Goal: Contribute content: Contribute content

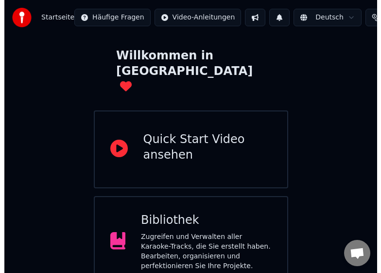
scroll to position [138, 0]
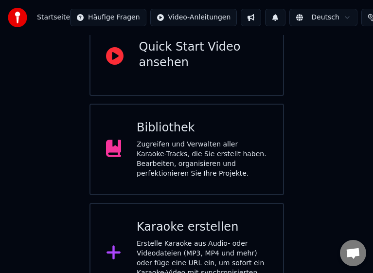
click at [179, 219] on div "Karaoke erstellen" at bounding box center [202, 227] width 131 height 16
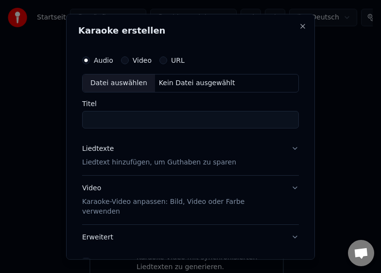
click at [124, 86] on div "Datei auswählen" at bounding box center [119, 82] width 72 height 17
type input "**********"
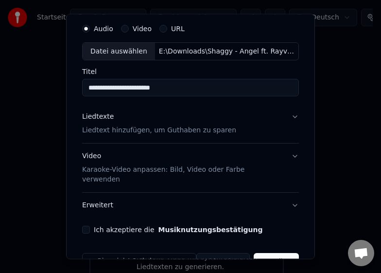
scroll to position [49, 0]
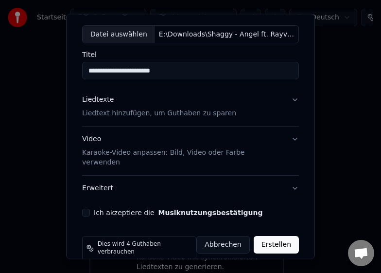
click at [143, 112] on p "Liedtext hinzufügen, um Guthaben zu sparen" at bounding box center [159, 113] width 154 height 10
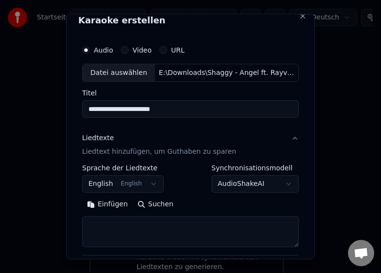
scroll to position [0, 0]
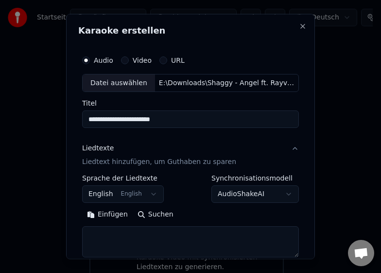
click at [138, 233] on textarea at bounding box center [190, 241] width 217 height 31
paste textarea "**********"
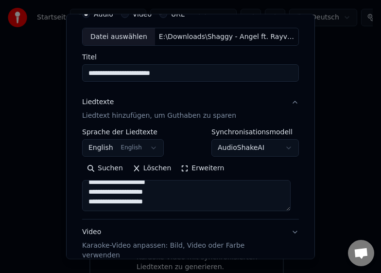
scroll to position [139, 0]
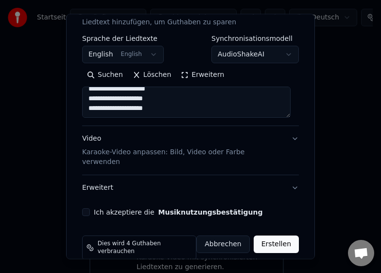
type textarea "**********"
click at [132, 154] on p "Karaoke-Video anpassen: Bild, Video oder Farbe verwenden" at bounding box center [182, 156] width 201 height 19
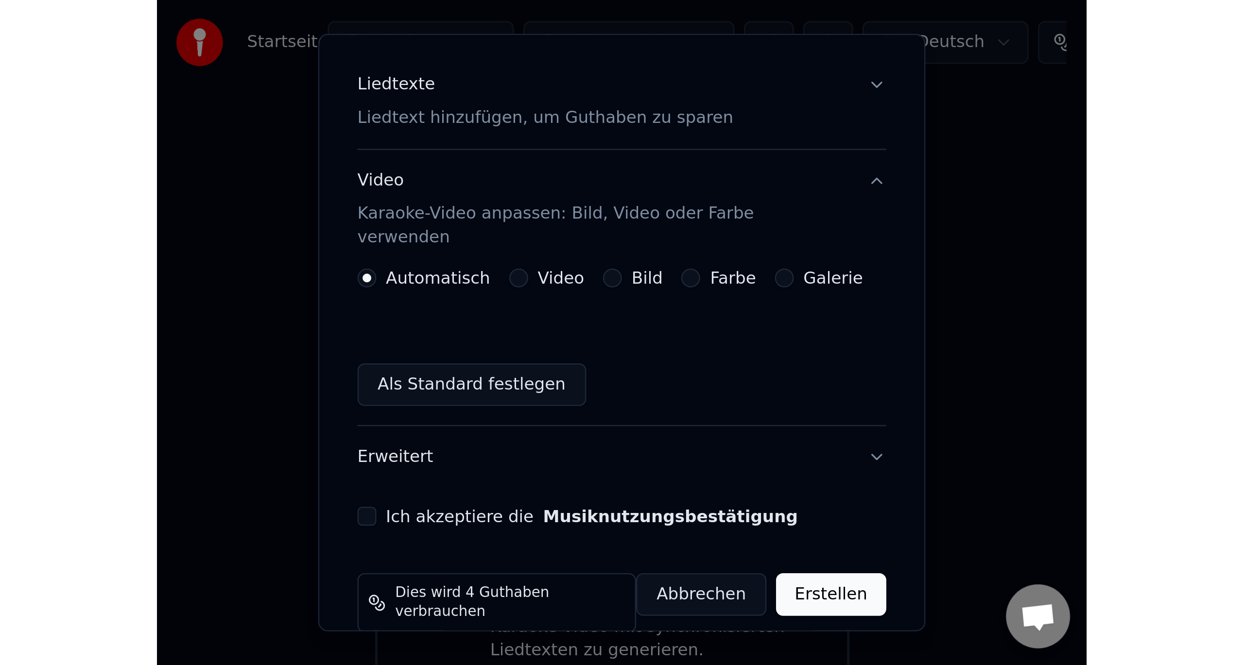
scroll to position [0, 0]
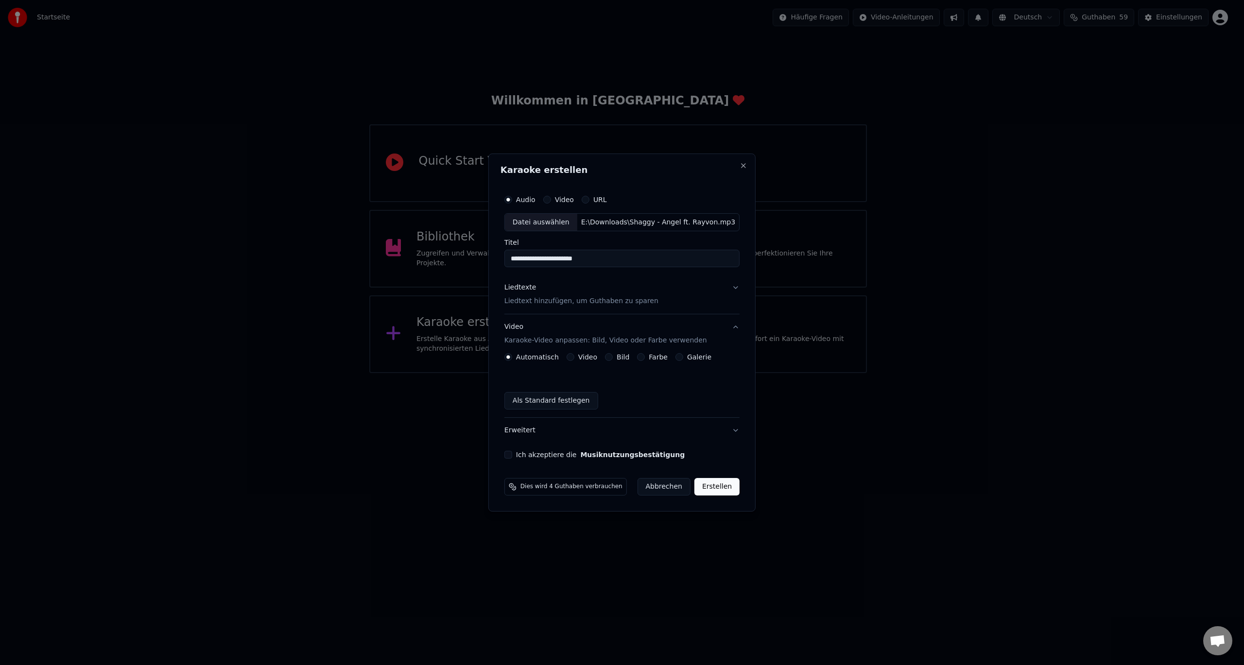
click at [687, 353] on div "Galerie" at bounding box center [694, 357] width 36 height 8
click at [682, 356] on button "Galerie" at bounding box center [680, 357] width 8 height 8
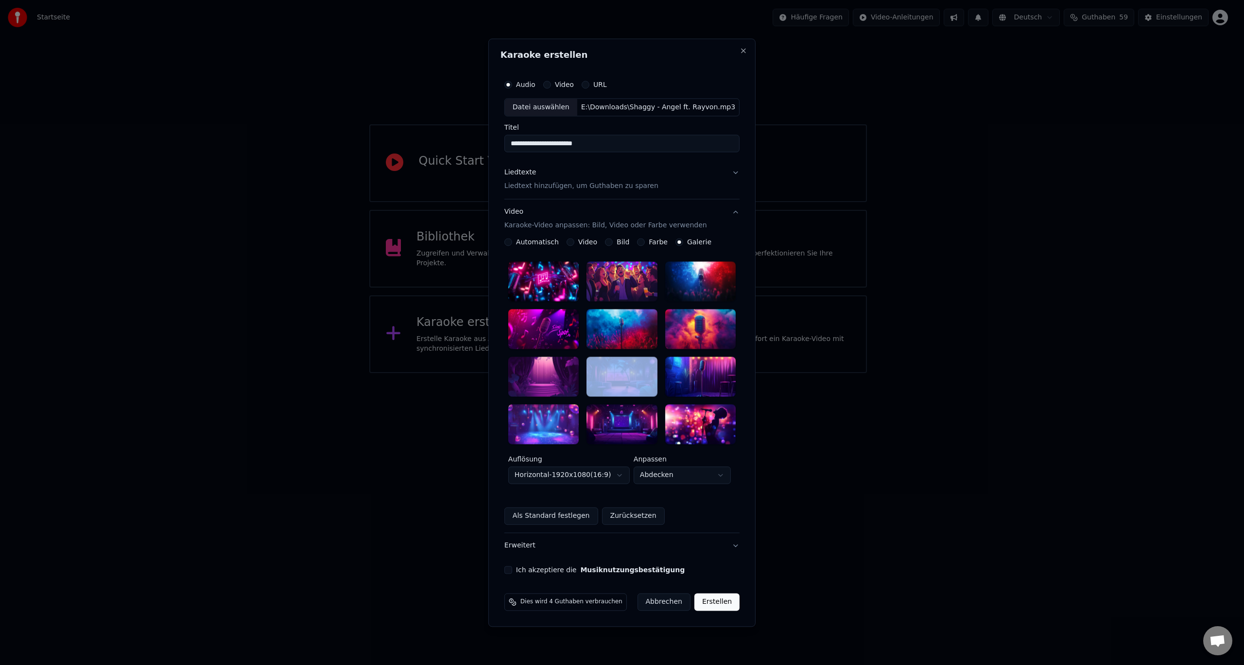
drag, startPoint x: 604, startPoint y: 377, endPoint x: 559, endPoint y: 380, distance: 44.8
click at [559, 380] on div at bounding box center [621, 353] width 227 height 182
click at [559, 380] on div at bounding box center [543, 377] width 70 height 40
click at [535, 570] on label "Ich akzeptiere die Musiknutzungsbestätigung" at bounding box center [600, 570] width 169 height 7
click at [512, 570] on button "Ich akzeptiere die Musiknutzungsbestätigung" at bounding box center [508, 570] width 8 height 8
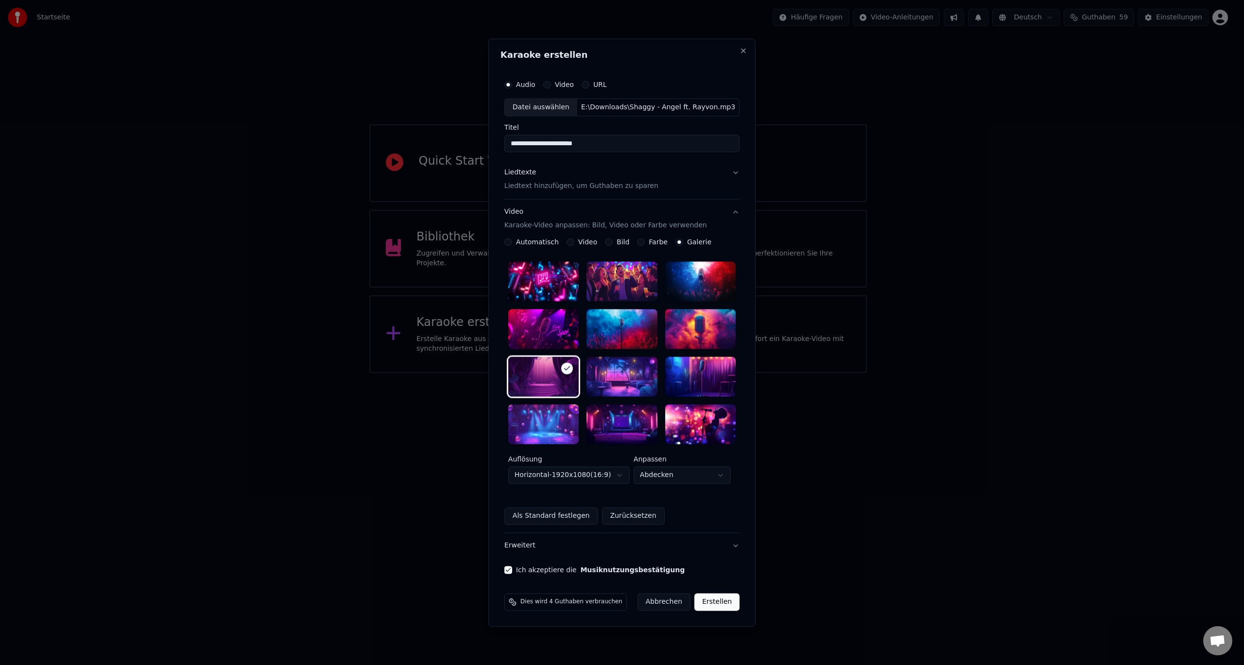
click at [715, 599] on button "Erstellen" at bounding box center [716, 601] width 45 height 17
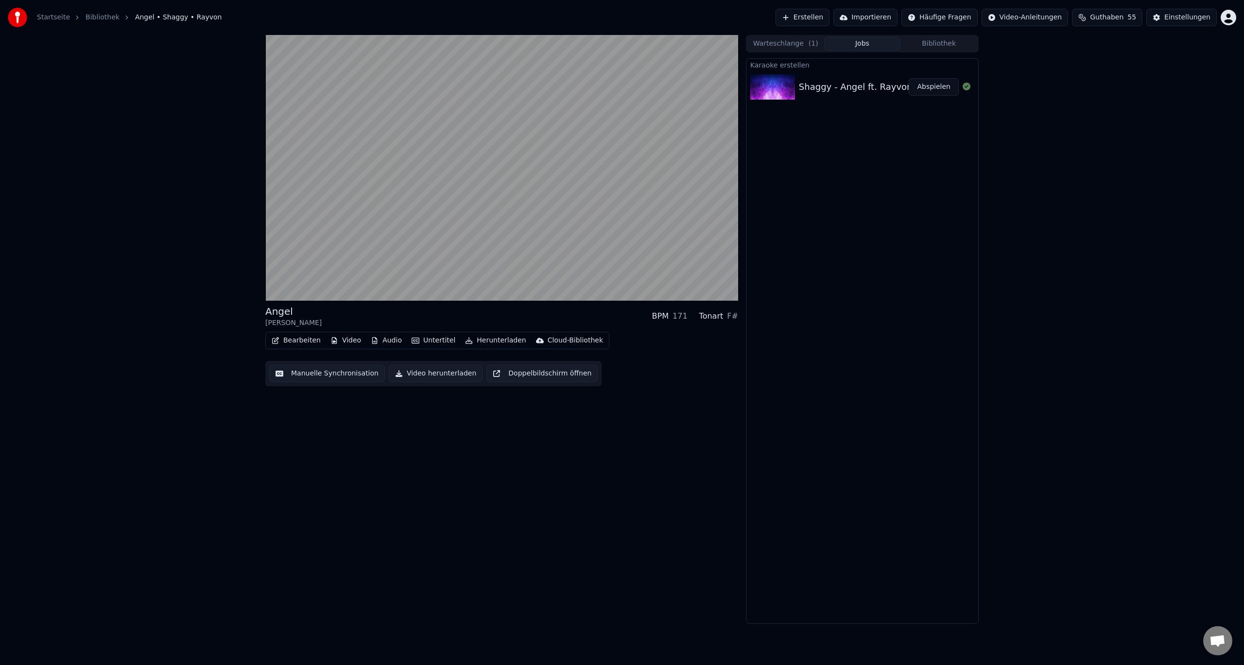
click at [197, 279] on div "Angel Shaggy • Rayvon BPM 171 Tonart F# Bearbeiten Video Audio Untertitel Herun…" at bounding box center [622, 329] width 1244 height 589
click at [305, 341] on button "Bearbeiten" at bounding box center [296, 341] width 57 height 14
click at [503, 292] on span at bounding box center [478, 291] width 49 height 2
click at [840, 85] on div "Shaggy - Angel ft. Rayvon" at bounding box center [856, 87] width 114 height 14
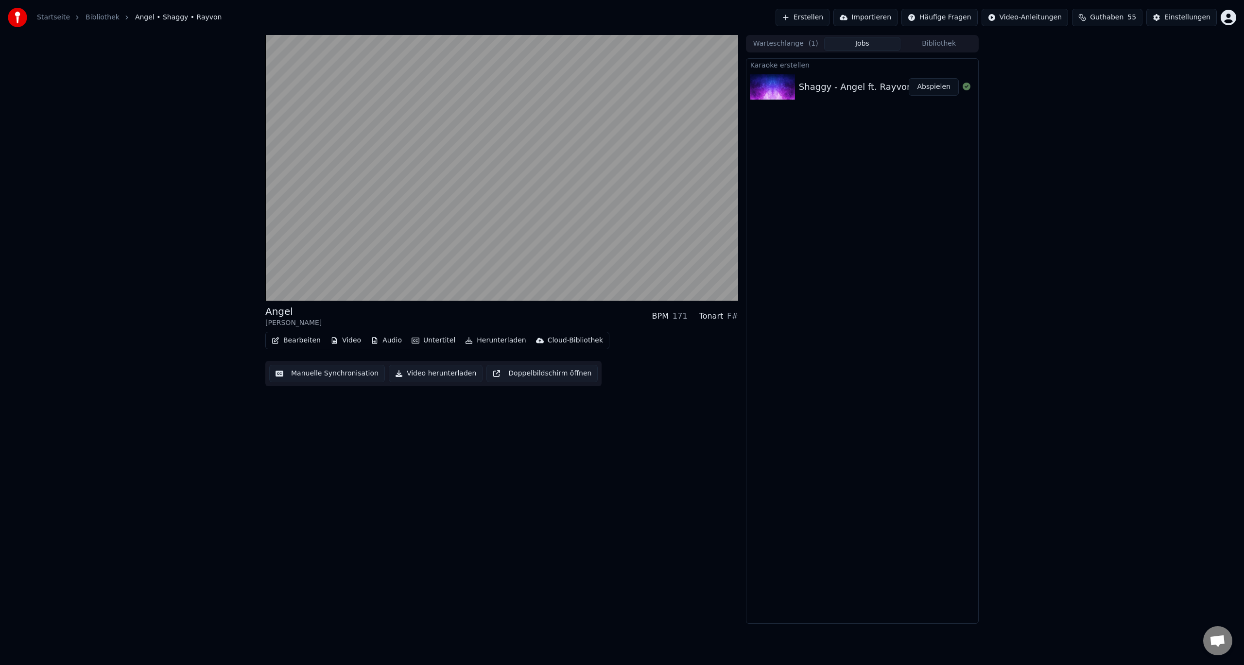
click at [840, 85] on div "Shaggy - Angel ft. Rayvon" at bounding box center [856, 87] width 114 height 14
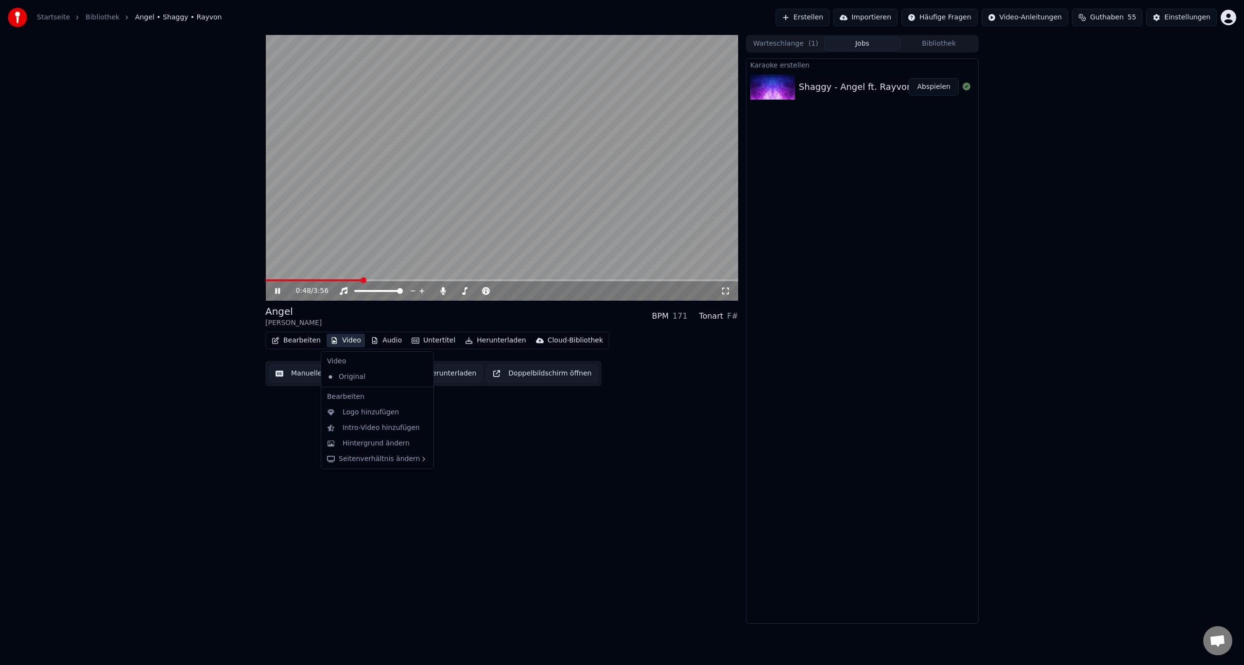
click at [345, 340] on button "Video" at bounding box center [346, 341] width 38 height 14
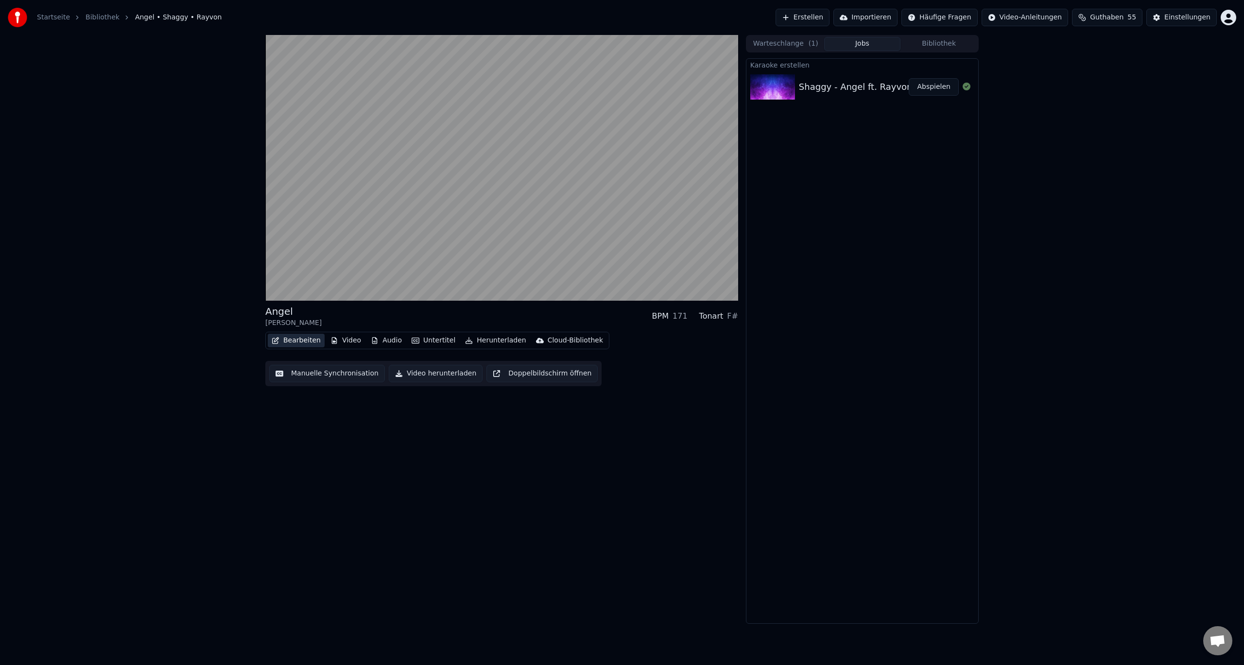
click at [312, 340] on button "Bearbeiten" at bounding box center [296, 341] width 57 height 14
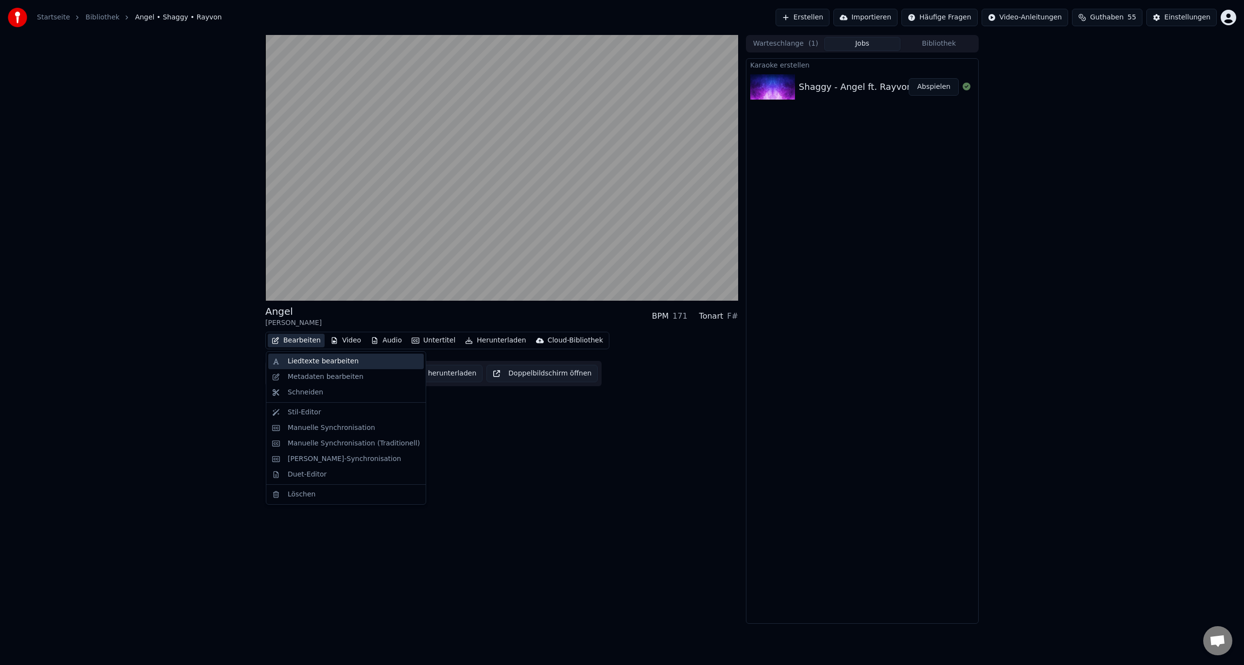
click at [313, 359] on div "Liedtexte bearbeiten" at bounding box center [323, 362] width 71 height 10
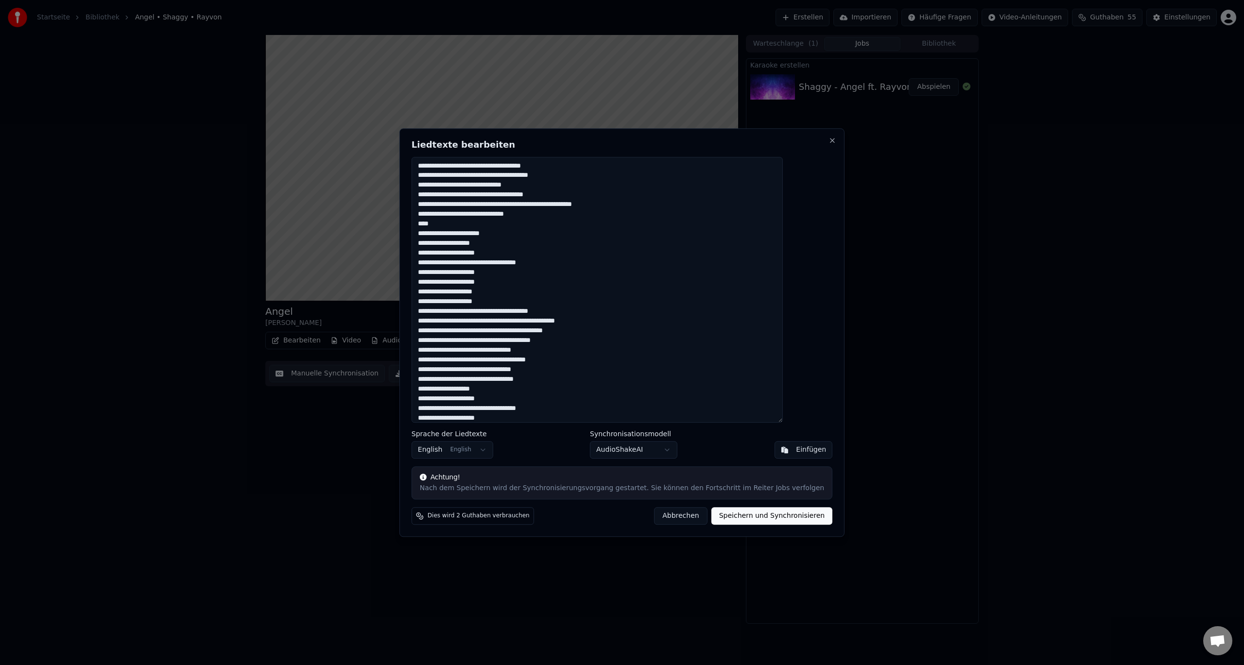
click at [511, 241] on textarea at bounding box center [597, 290] width 371 height 266
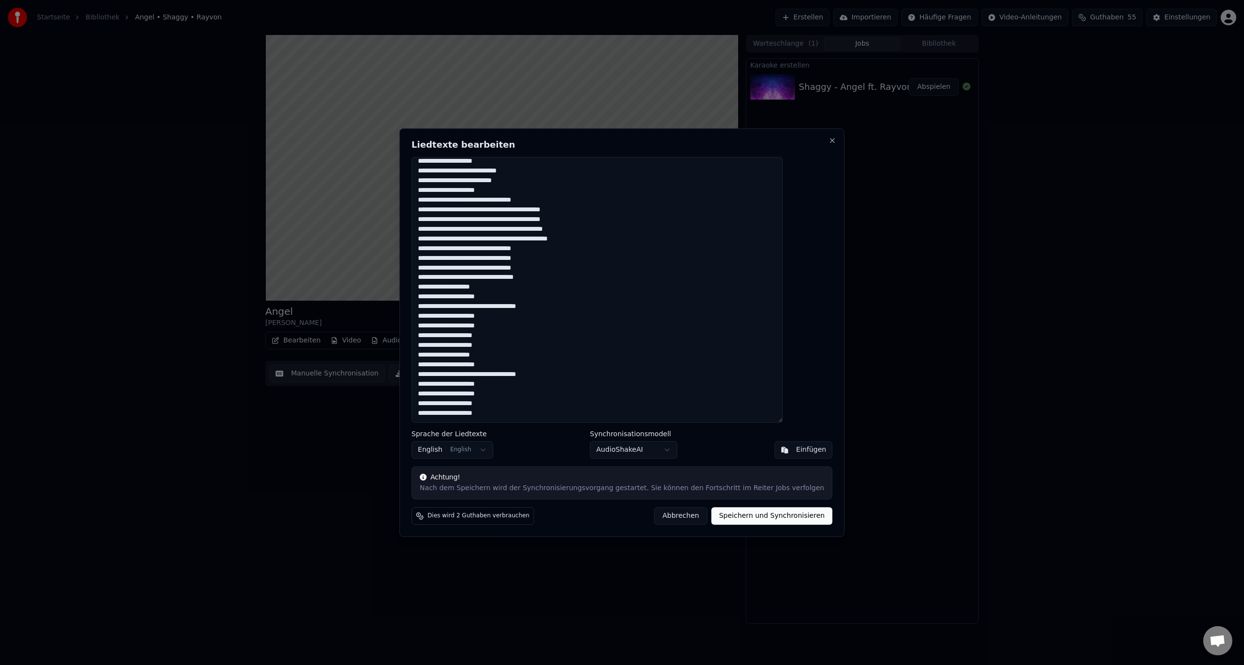
drag, startPoint x: 444, startPoint y: 168, endPoint x: 660, endPoint y: 501, distance: 396.8
click at [660, 503] on div "Liedtexte bearbeiten Sprache der Liedtexte English English Synchronisationsmode…" at bounding box center [621, 332] width 445 height 409
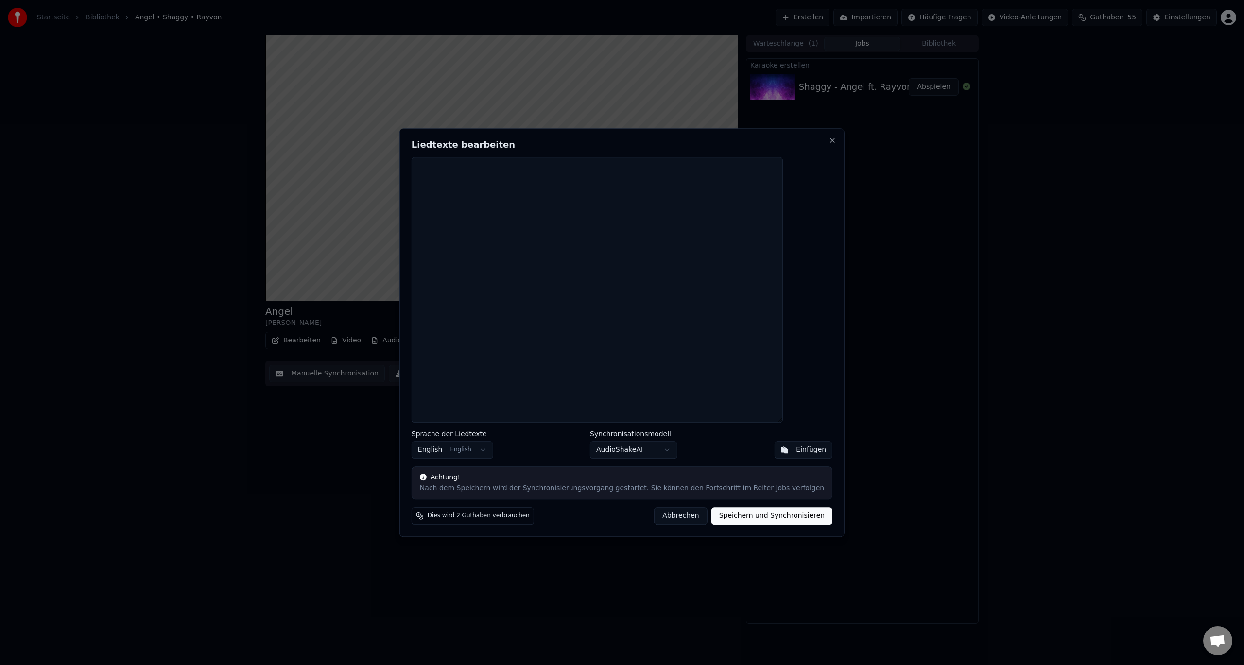
scroll to position [0, 0]
paste textarea "**********"
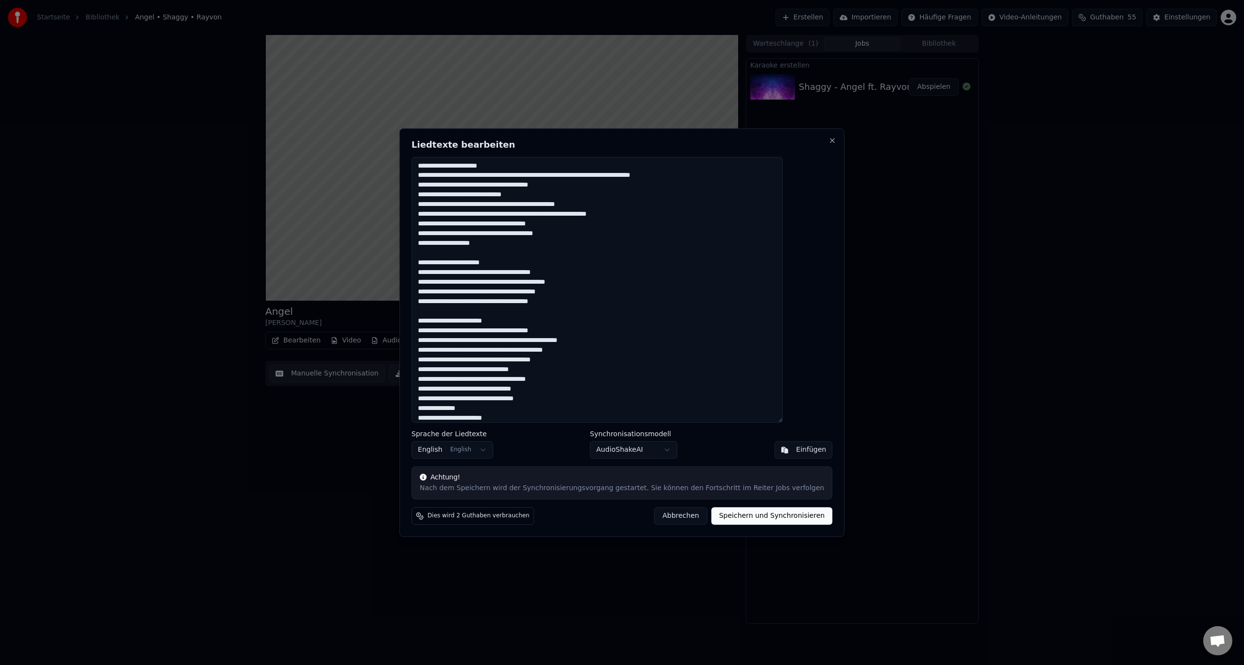
drag, startPoint x: 532, startPoint y: 165, endPoint x: 443, endPoint y: 167, distance: 89.4
click at [443, 167] on textarea at bounding box center [597, 290] width 371 height 266
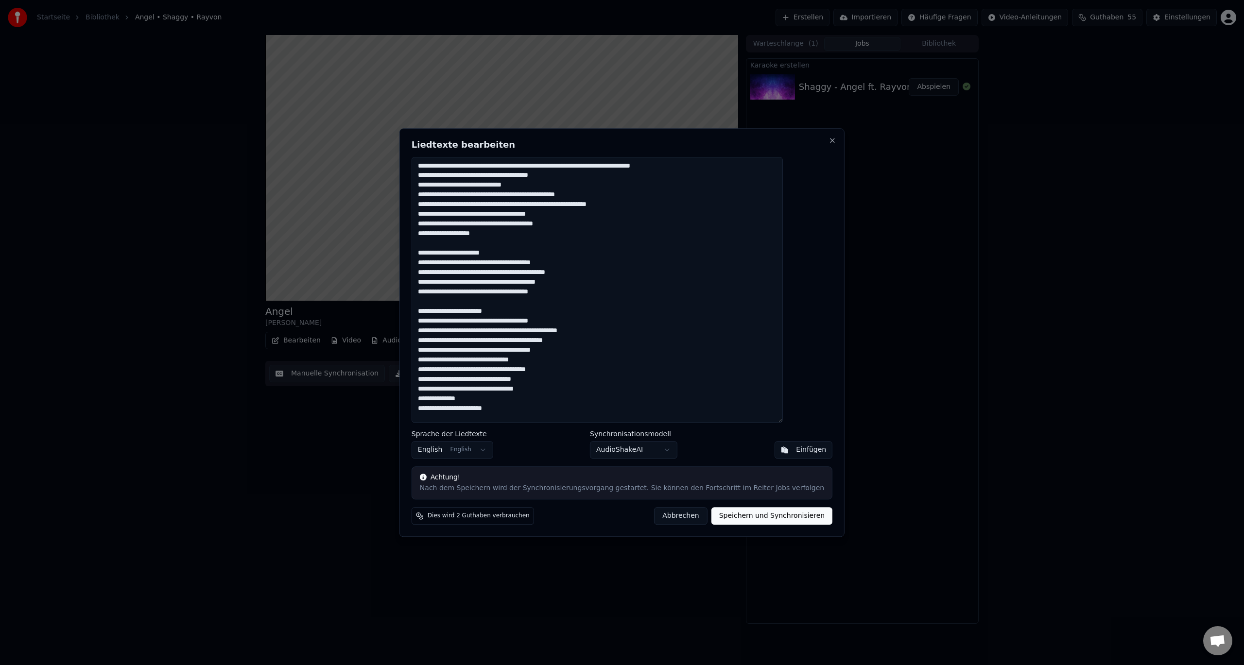
click at [488, 176] on textarea at bounding box center [597, 290] width 371 height 266
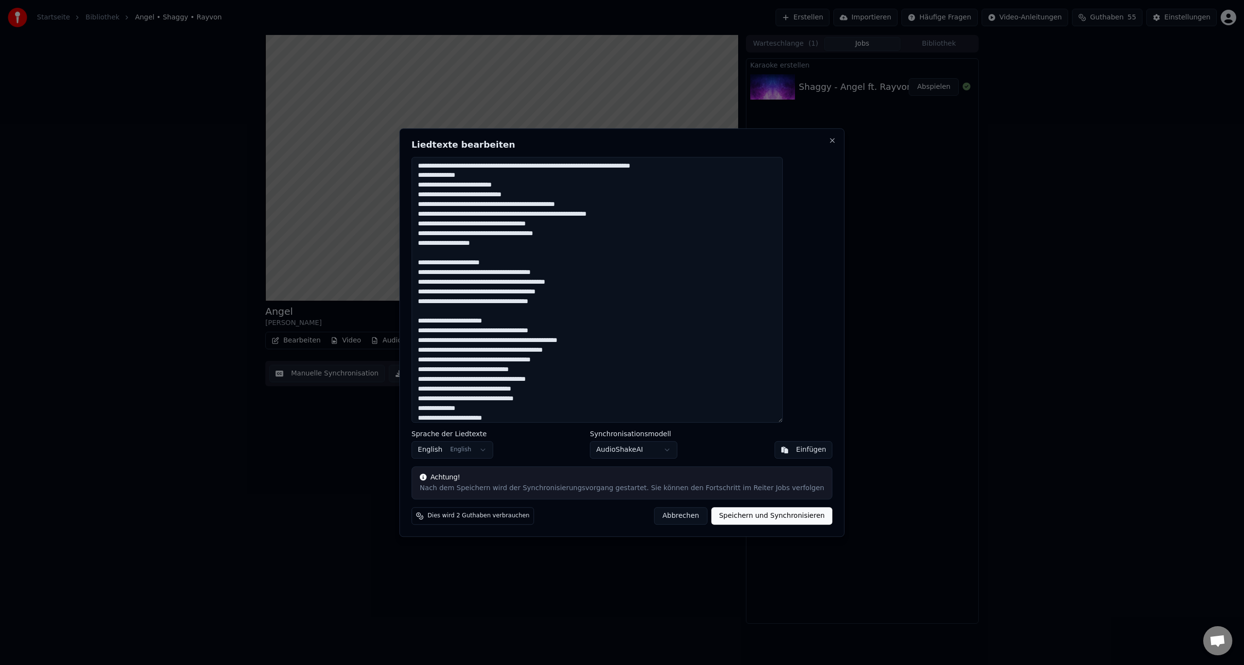
click at [445, 186] on textarea at bounding box center [597, 290] width 371 height 266
click at [543, 185] on textarea at bounding box center [597, 290] width 371 height 266
click at [485, 204] on textarea at bounding box center [597, 290] width 371 height 266
click at [447, 206] on textarea at bounding box center [597, 290] width 371 height 266
click at [484, 205] on textarea at bounding box center [597, 290] width 371 height 266
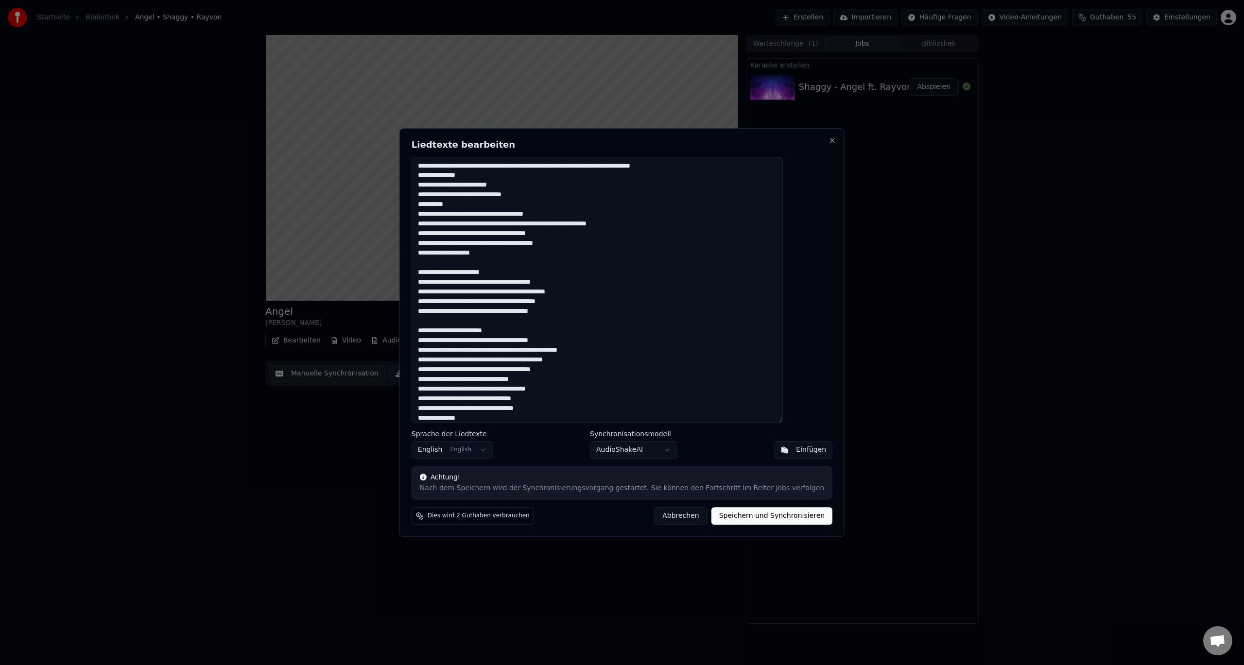
click at [465, 224] on textarea at bounding box center [597, 290] width 371 height 266
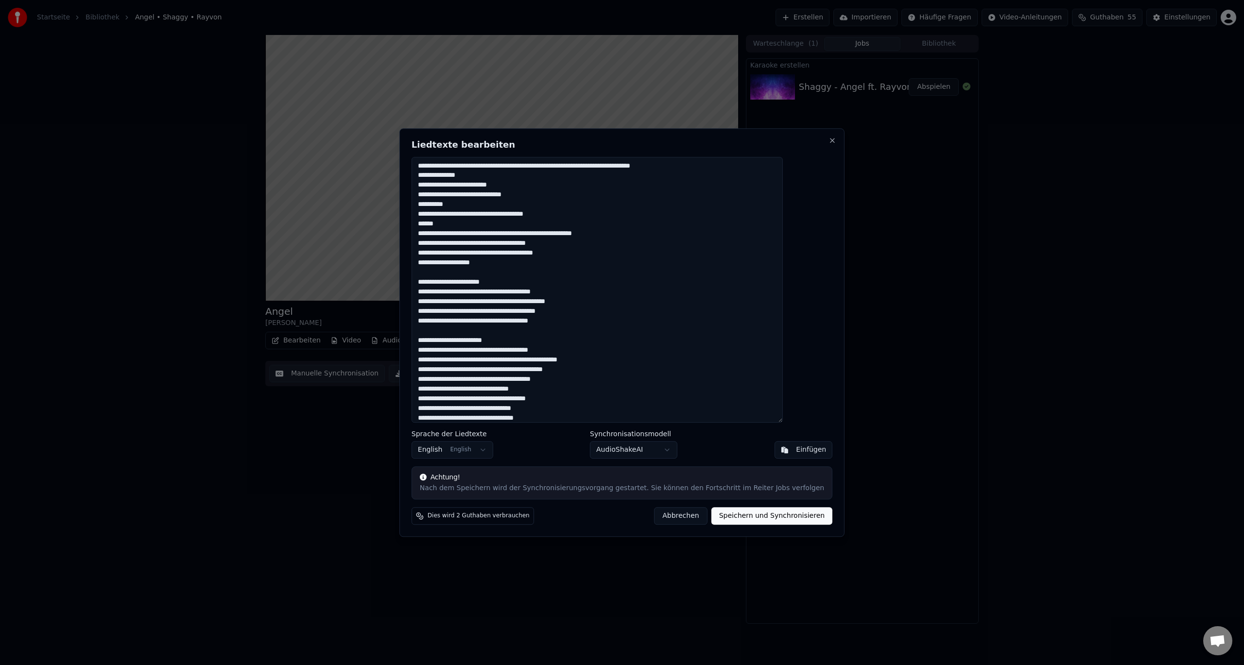
click at [460, 222] on textarea at bounding box center [597, 290] width 371 height 266
click at [446, 225] on textarea at bounding box center [597, 290] width 371 height 266
click at [490, 243] on textarea at bounding box center [597, 290] width 371 height 266
click at [544, 252] on textarea at bounding box center [597, 290] width 371 height 266
click at [549, 263] on textarea at bounding box center [597, 290] width 371 height 266
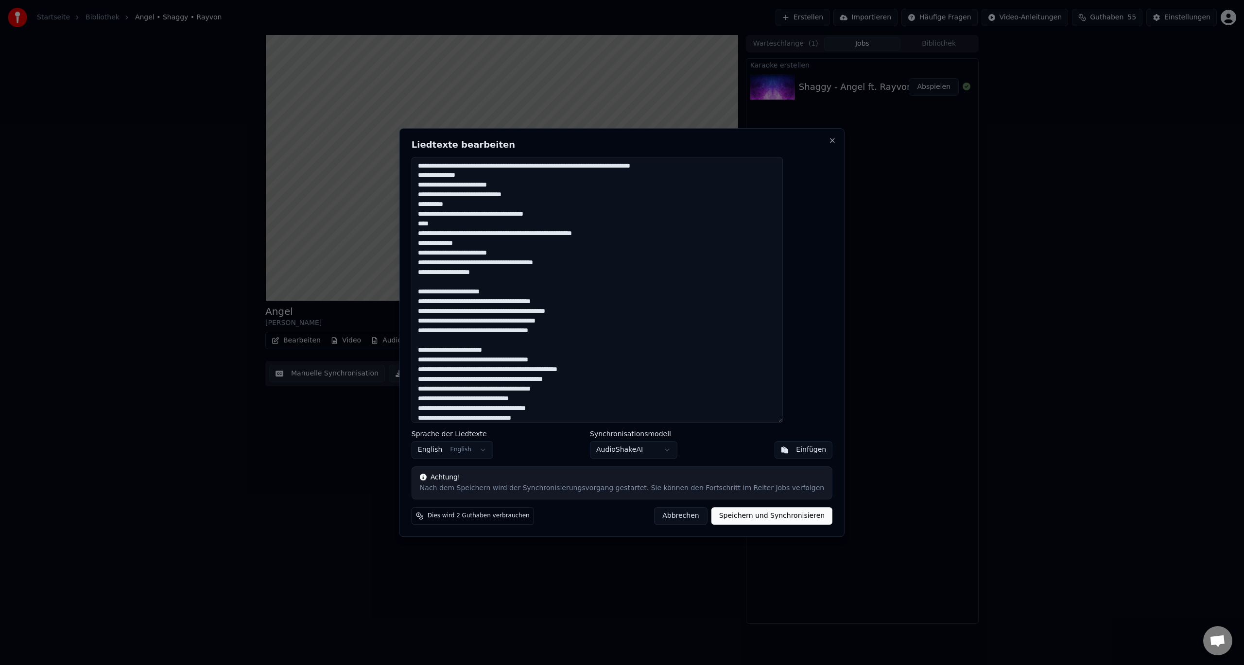
click at [546, 263] on textarea at bounding box center [597, 290] width 371 height 266
click at [458, 272] on textarea at bounding box center [597, 290] width 371 height 266
click at [460, 274] on textarea at bounding box center [597, 290] width 371 height 266
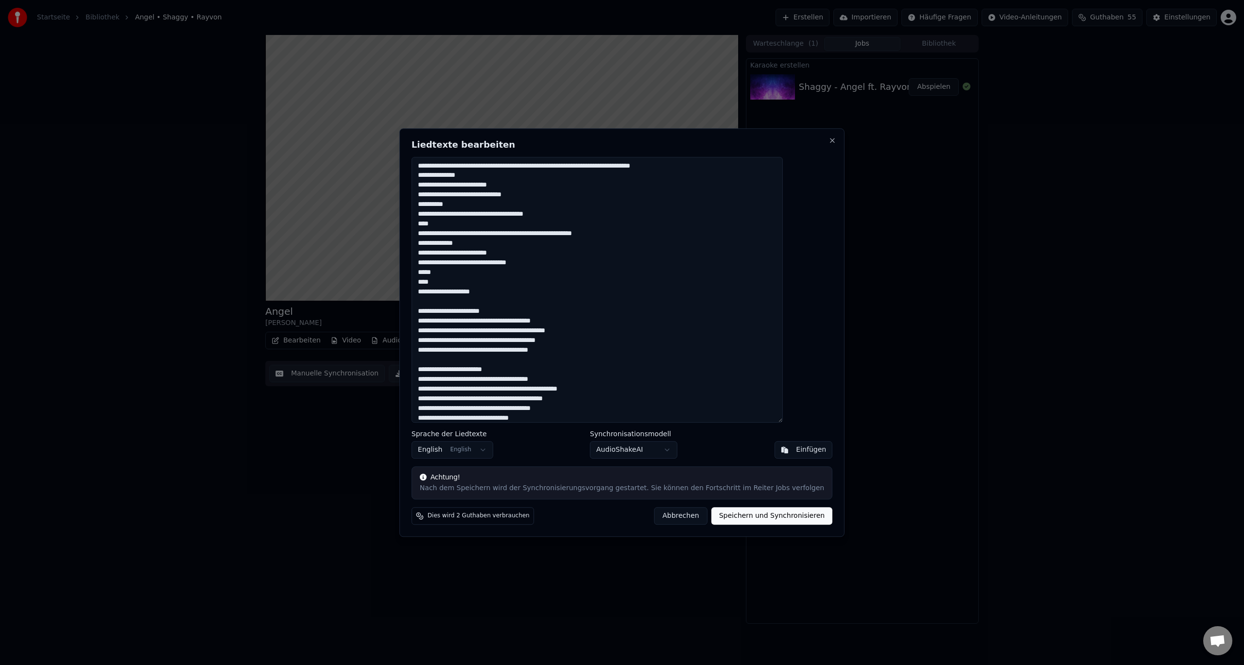
drag, startPoint x: 528, startPoint y: 312, endPoint x: 433, endPoint y: 312, distance: 94.3
click at [433, 312] on div "Liedtexte bearbeiten Sprache der Liedtexte English English Synchronisationsmode…" at bounding box center [621, 332] width 445 height 409
click at [574, 322] on textarea at bounding box center [597, 290] width 371 height 266
click at [503, 333] on textarea at bounding box center [597, 290] width 371 height 266
drag, startPoint x: 529, startPoint y: 367, endPoint x: 441, endPoint y: 372, distance: 87.6
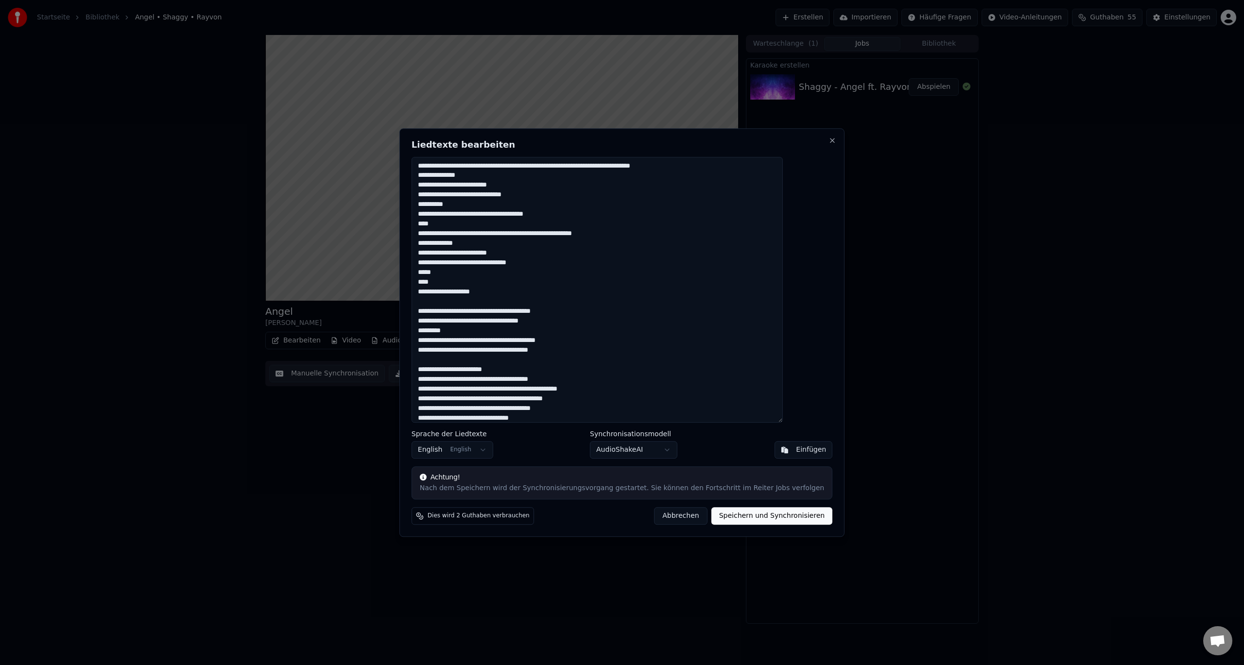
click at [441, 372] on textarea at bounding box center [597, 290] width 371 height 266
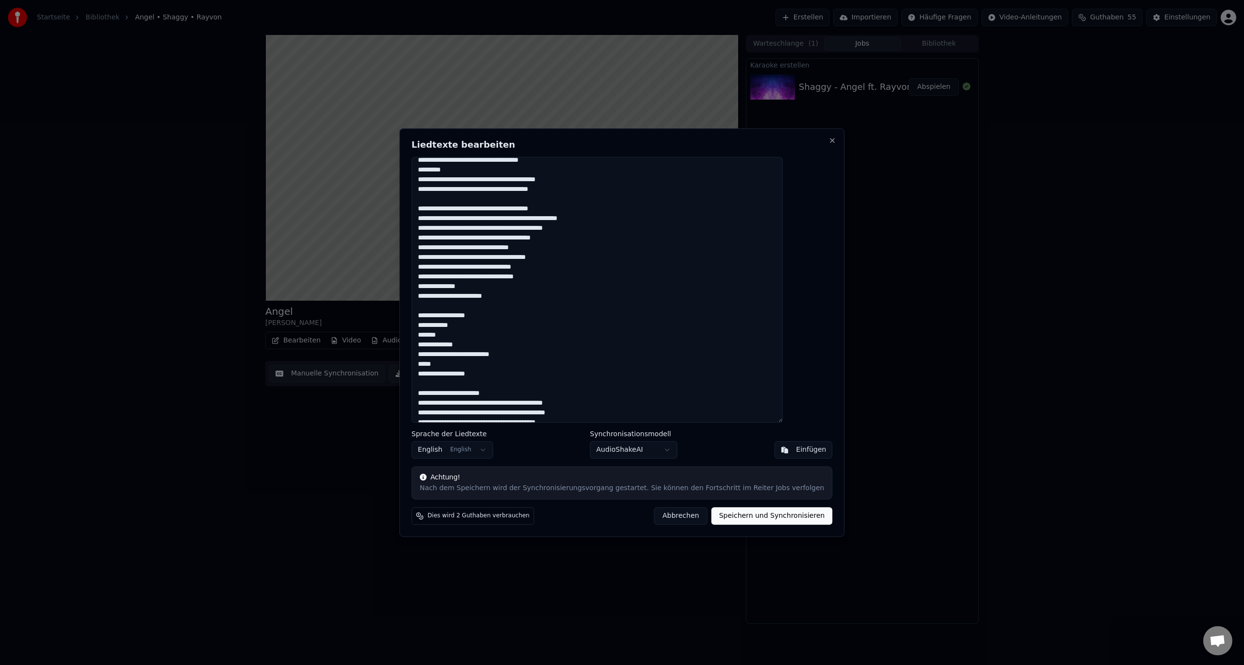
scroll to position [146, 0]
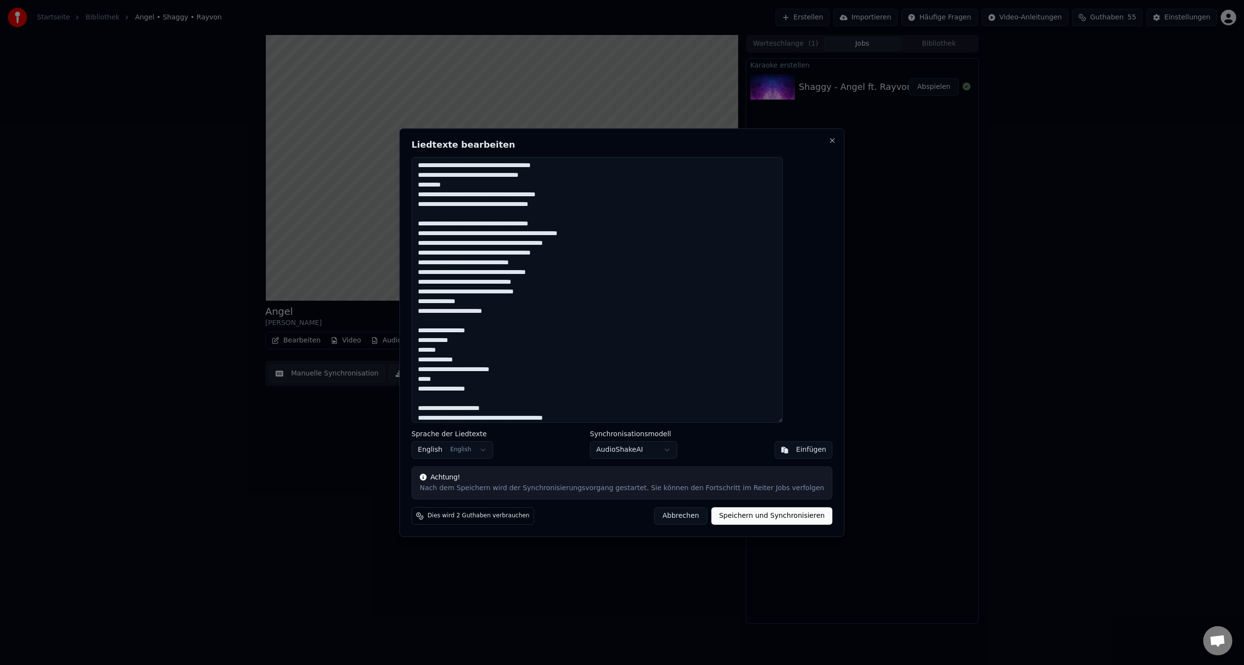
click at [603, 236] on textarea at bounding box center [597, 290] width 371 height 266
click at [474, 243] on textarea at bounding box center [597, 290] width 371 height 266
click at [564, 282] on textarea at bounding box center [597, 290] width 371 height 266
click at [573, 281] on textarea at bounding box center [597, 290] width 371 height 266
click at [561, 283] on textarea at bounding box center [597, 290] width 371 height 266
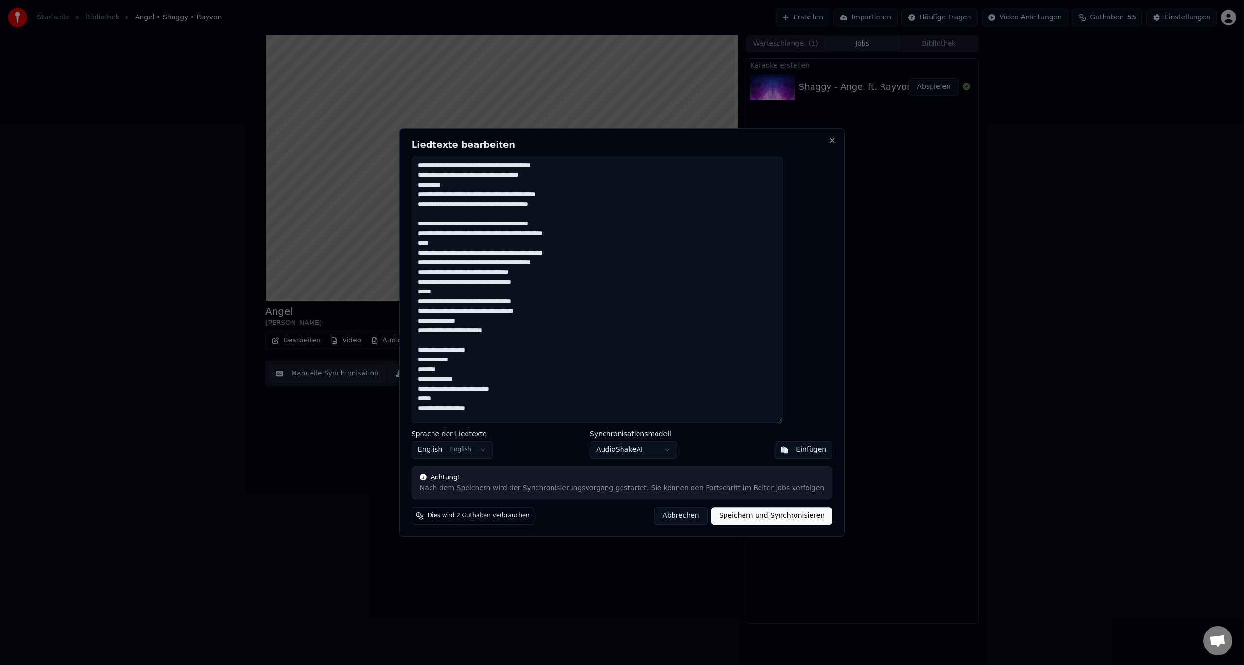
click at [524, 290] on textarea at bounding box center [597, 290] width 371 height 266
drag, startPoint x: 527, startPoint y: 329, endPoint x: 437, endPoint y: 332, distance: 90.0
click at [437, 332] on textarea at bounding box center [597, 290] width 371 height 266
drag, startPoint x: 495, startPoint y: 324, endPoint x: 422, endPoint y: 325, distance: 72.4
click at [422, 325] on body "Startseite Bibliothek Angel • Shaggy • Rayvon Erstellen Importieren Häufige Fra…" at bounding box center [622, 332] width 1244 height 665
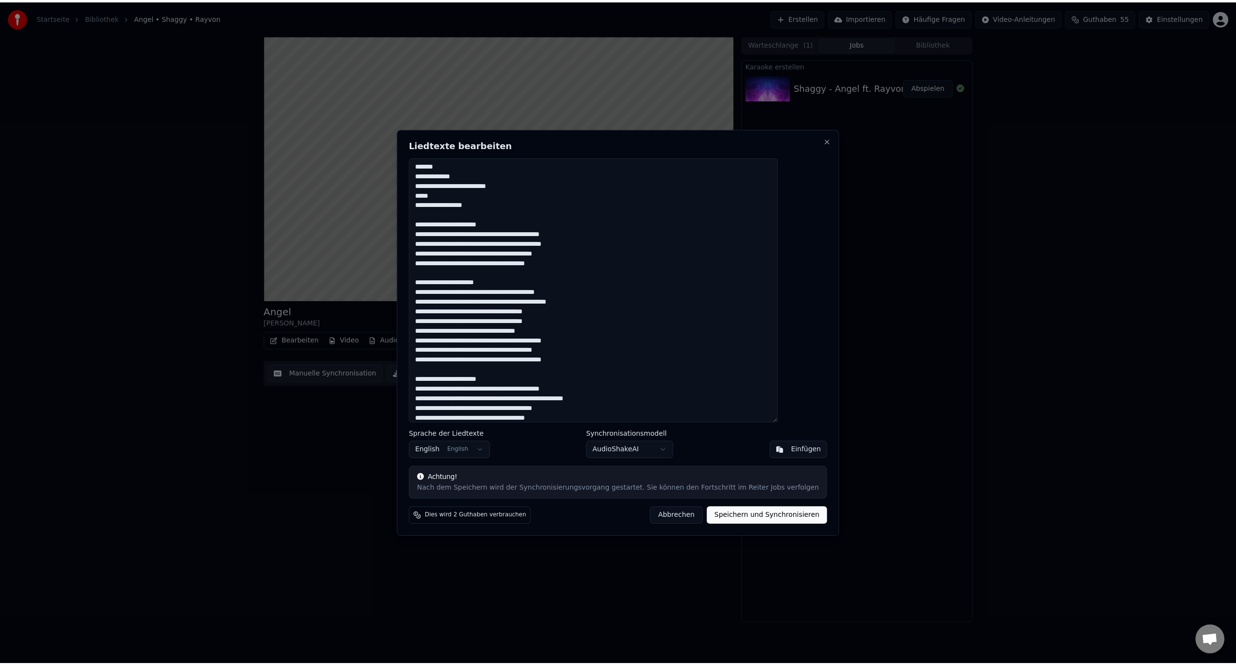
scroll to position [0, 0]
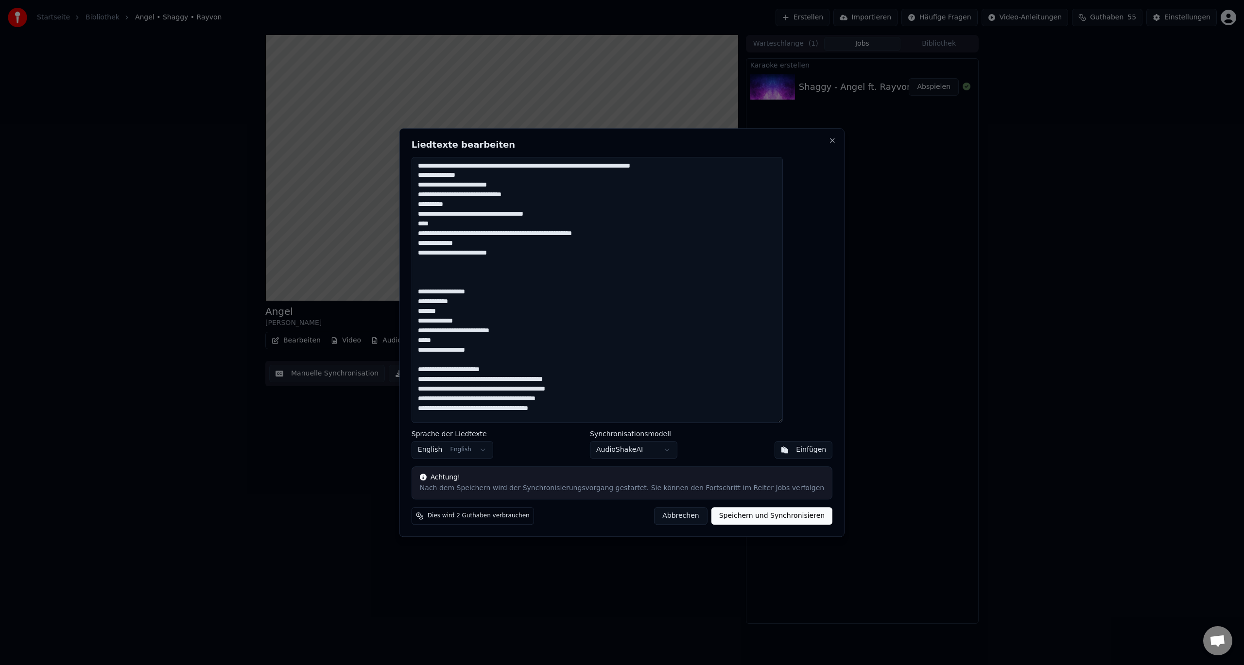
click at [659, 519] on button "Abbrechen" at bounding box center [680, 515] width 53 height 17
type textarea "**********"
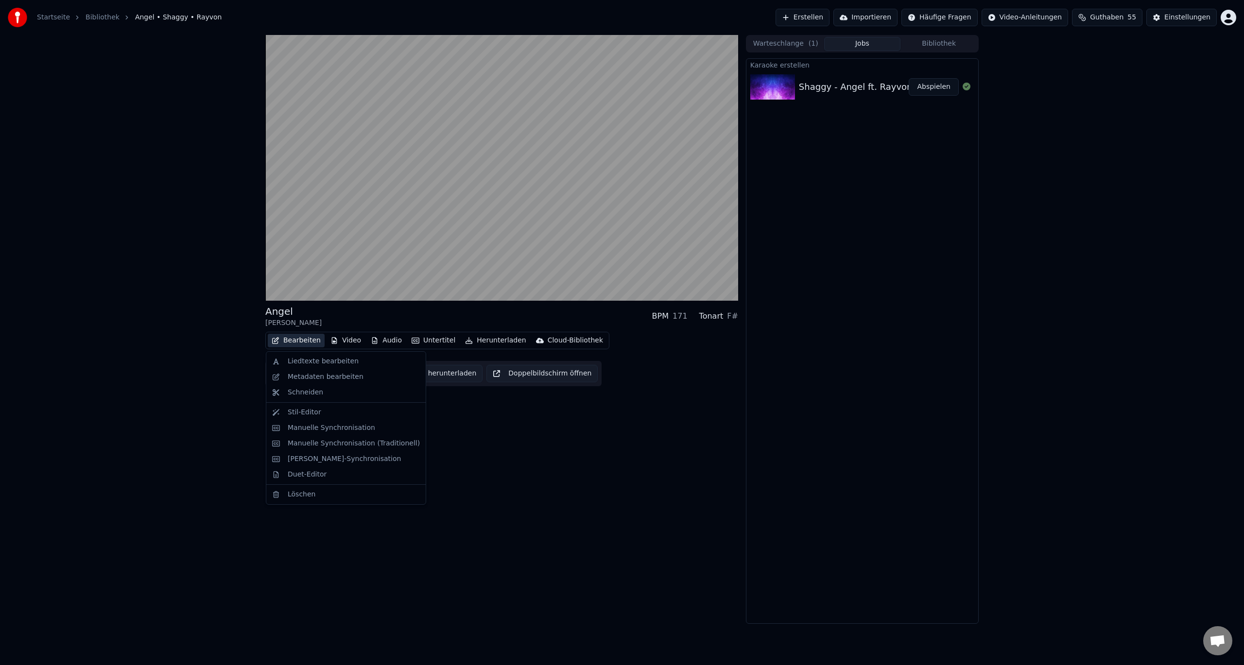
click at [283, 339] on button "Bearbeiten" at bounding box center [296, 341] width 57 height 14
click at [291, 481] on div "Duet-Editor" at bounding box center [346, 475] width 156 height 16
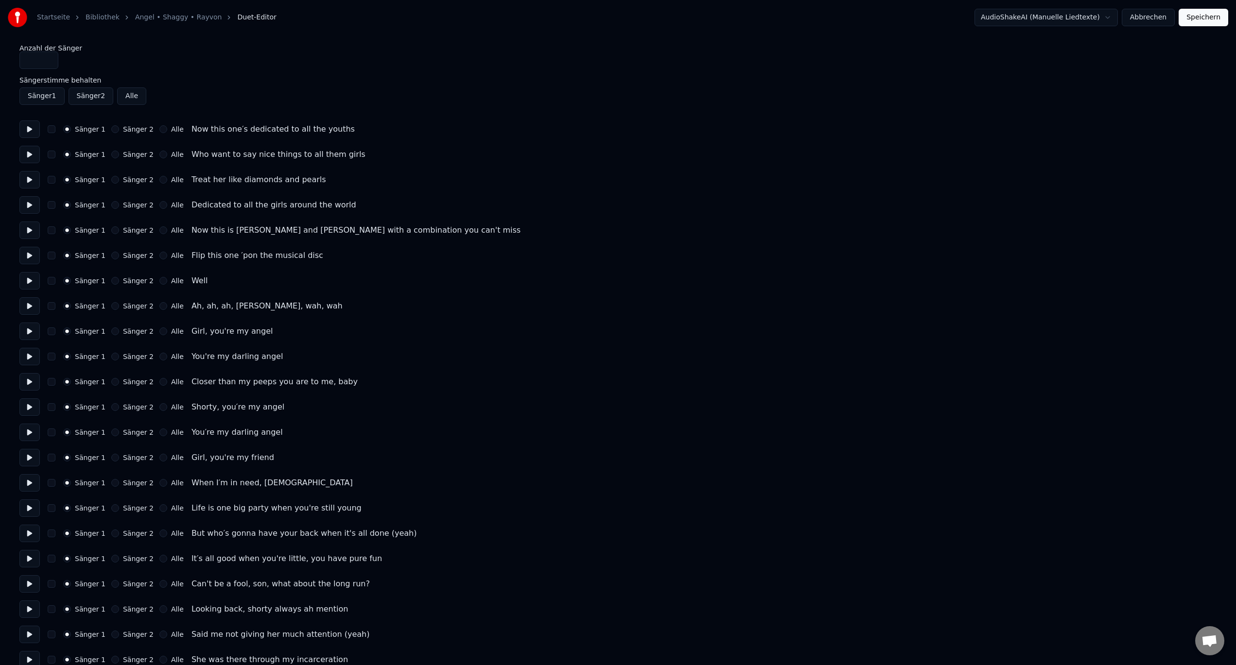
click at [111, 306] on button "Sänger 2" at bounding box center [115, 306] width 8 height 8
click at [111, 332] on button "Sänger 2" at bounding box center [115, 332] width 8 height 8
click at [111, 355] on button "Sänger 2" at bounding box center [115, 357] width 8 height 8
click at [111, 380] on button "Sänger 2" at bounding box center [115, 382] width 8 height 8
click at [111, 408] on button "Sänger 2" at bounding box center [115, 407] width 8 height 8
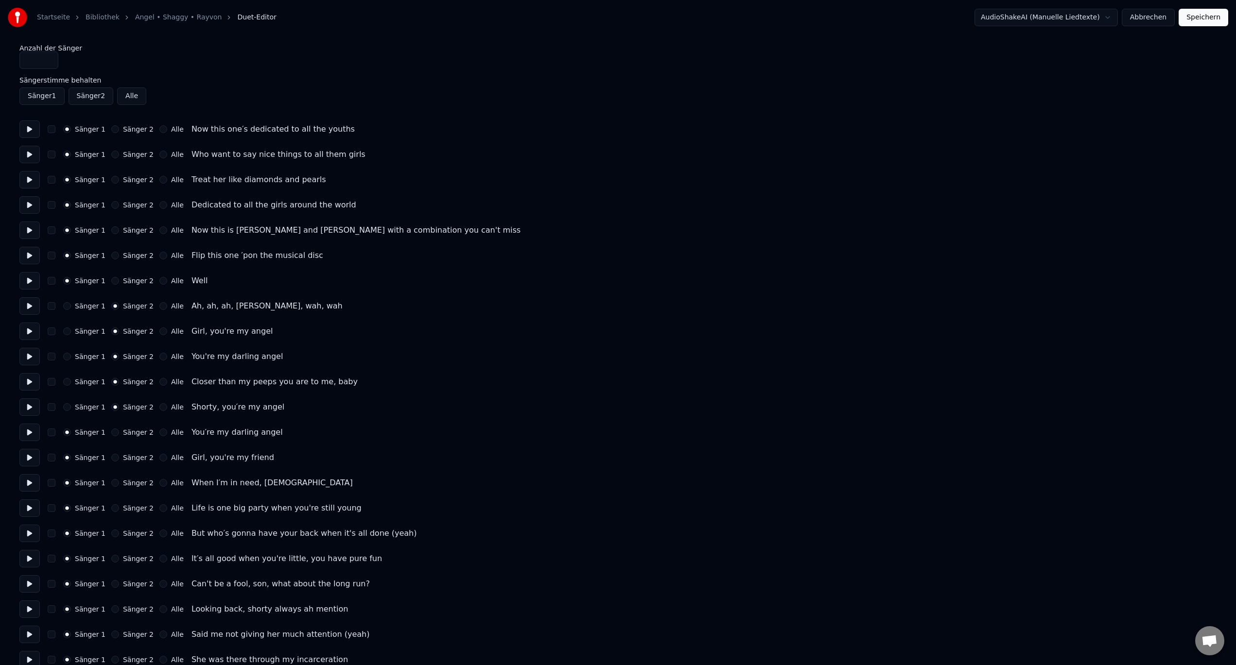
click at [111, 428] on div "Sänger 1 Sänger 2 Alle You′re my darling angel" at bounding box center [617, 432] width 1197 height 17
click at [112, 435] on button "Sänger 2" at bounding box center [115, 433] width 8 height 8
click at [112, 456] on button "Sänger 2" at bounding box center [115, 458] width 8 height 8
click at [112, 483] on button "Sänger 2" at bounding box center [115, 483] width 8 height 8
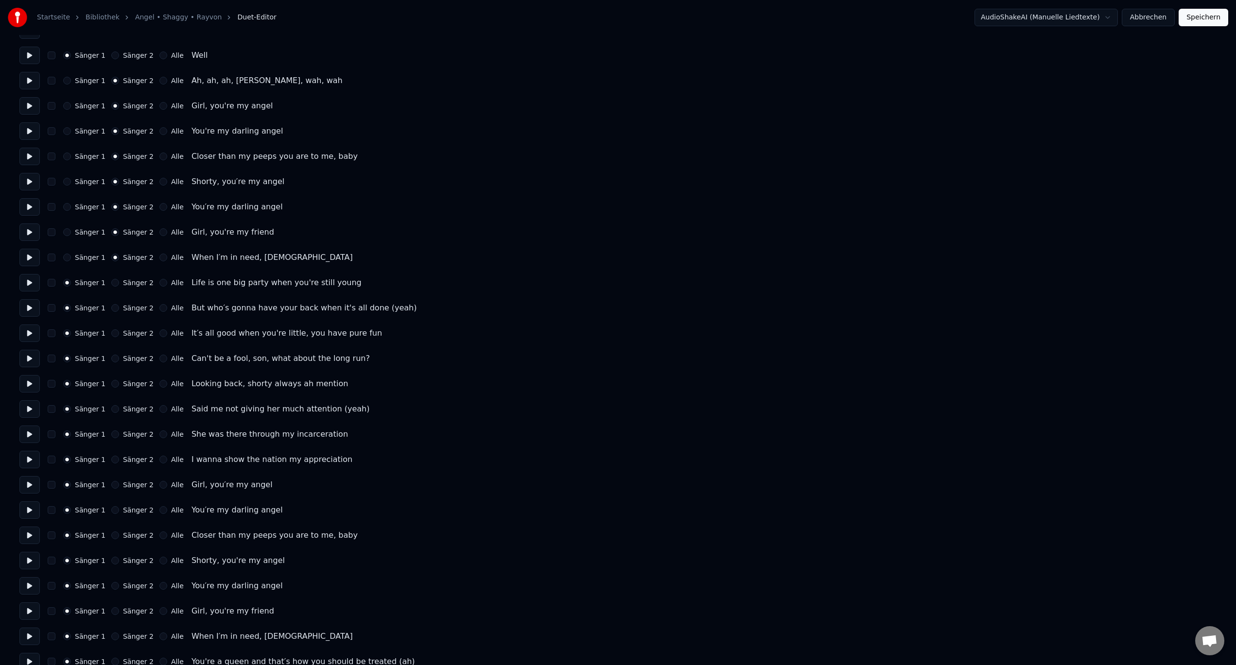
scroll to position [243, 0]
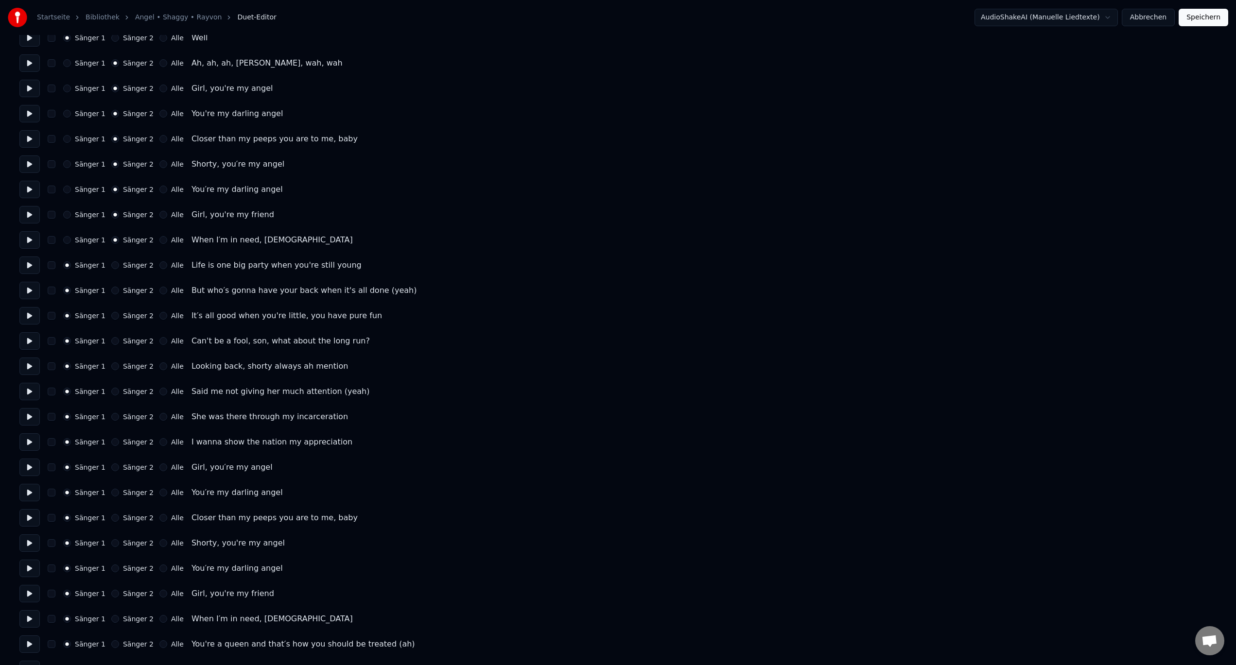
click at [358, 292] on div "But who′s gonna have your back when it's all done (yeah)" at bounding box center [303, 291] width 225 height 12
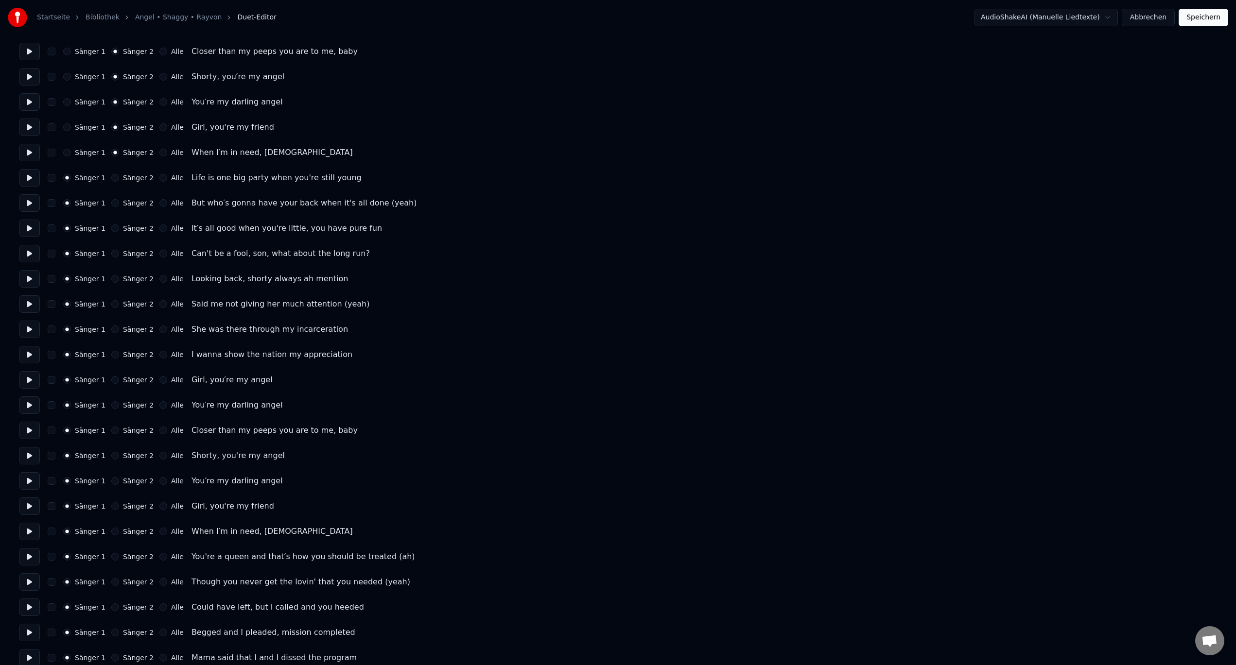
scroll to position [340, 0]
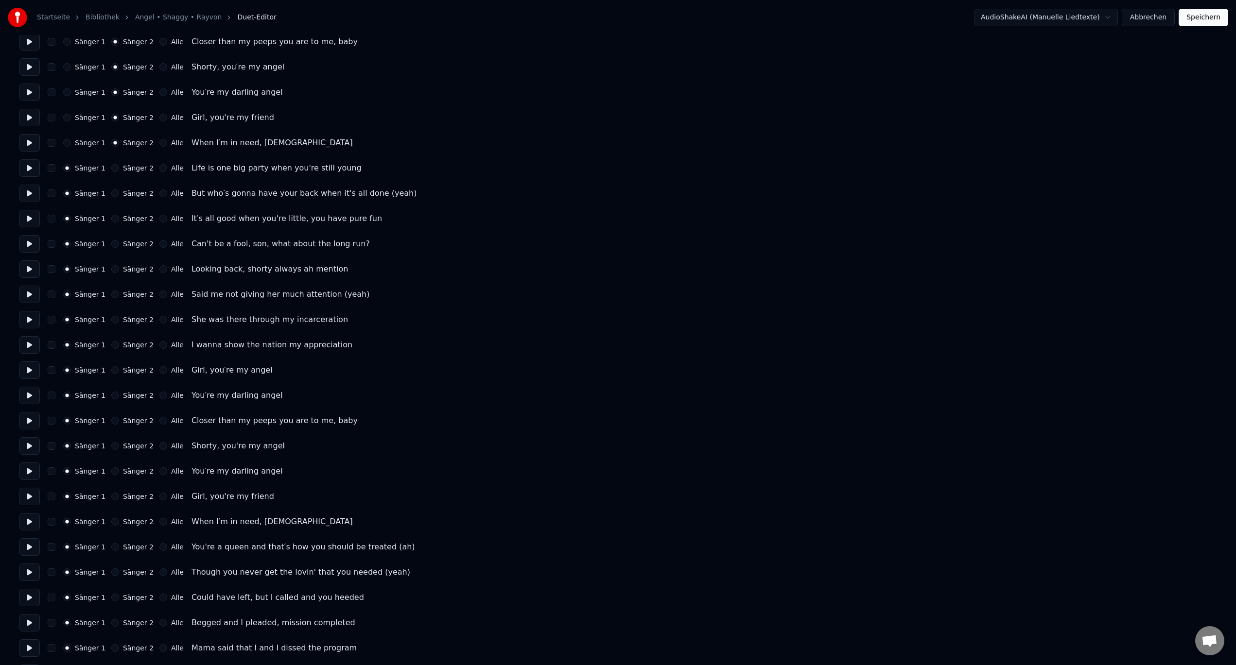
click at [111, 369] on button "Sänger 2" at bounding box center [115, 370] width 8 height 8
click at [111, 397] on button "Sänger 2" at bounding box center [115, 396] width 8 height 8
click at [111, 421] on button "Sänger 2" at bounding box center [115, 421] width 8 height 8
click at [111, 447] on button "Sänger 2" at bounding box center [115, 446] width 8 height 8
click at [112, 473] on button "Sänger 2" at bounding box center [115, 472] width 8 height 8
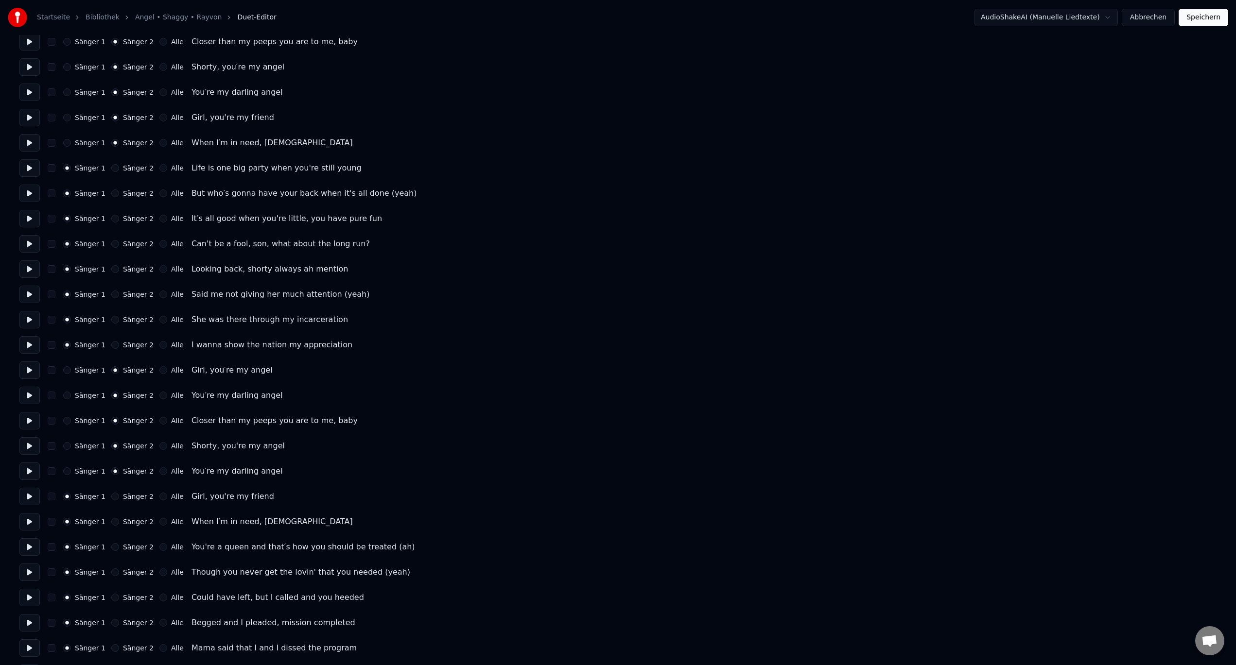
click at [111, 496] on button "Sänger 2" at bounding box center [115, 497] width 8 height 8
click at [113, 522] on button "Sänger 2" at bounding box center [115, 522] width 8 height 8
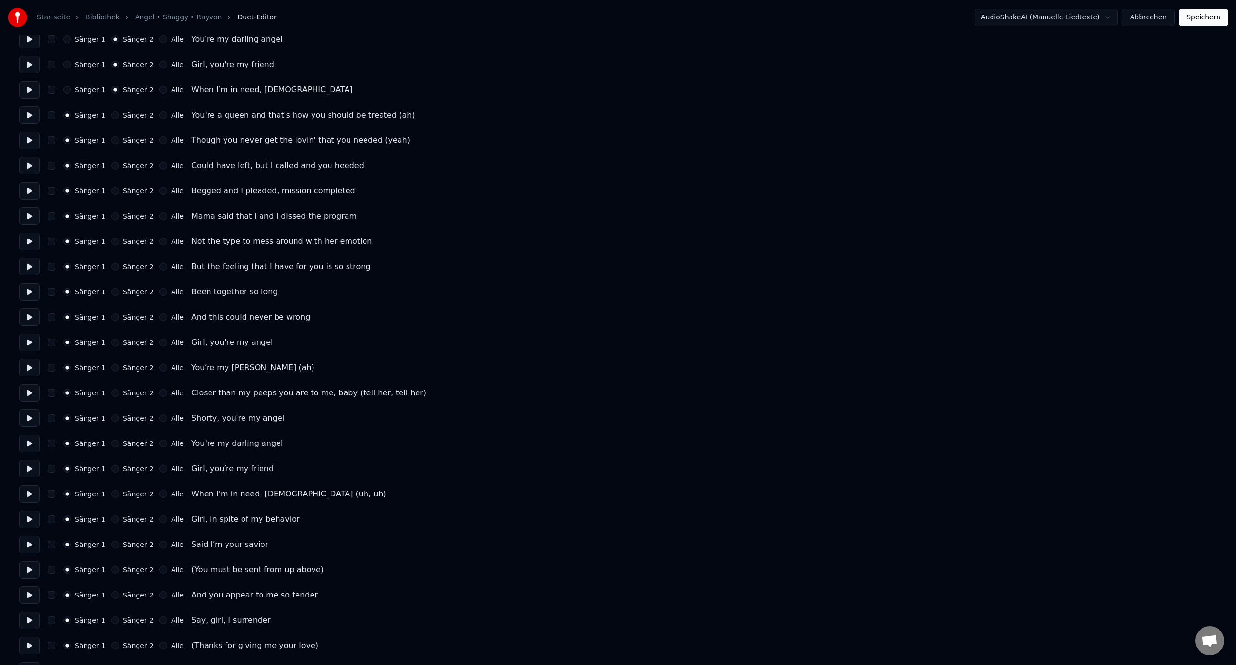
scroll to position [778, 0]
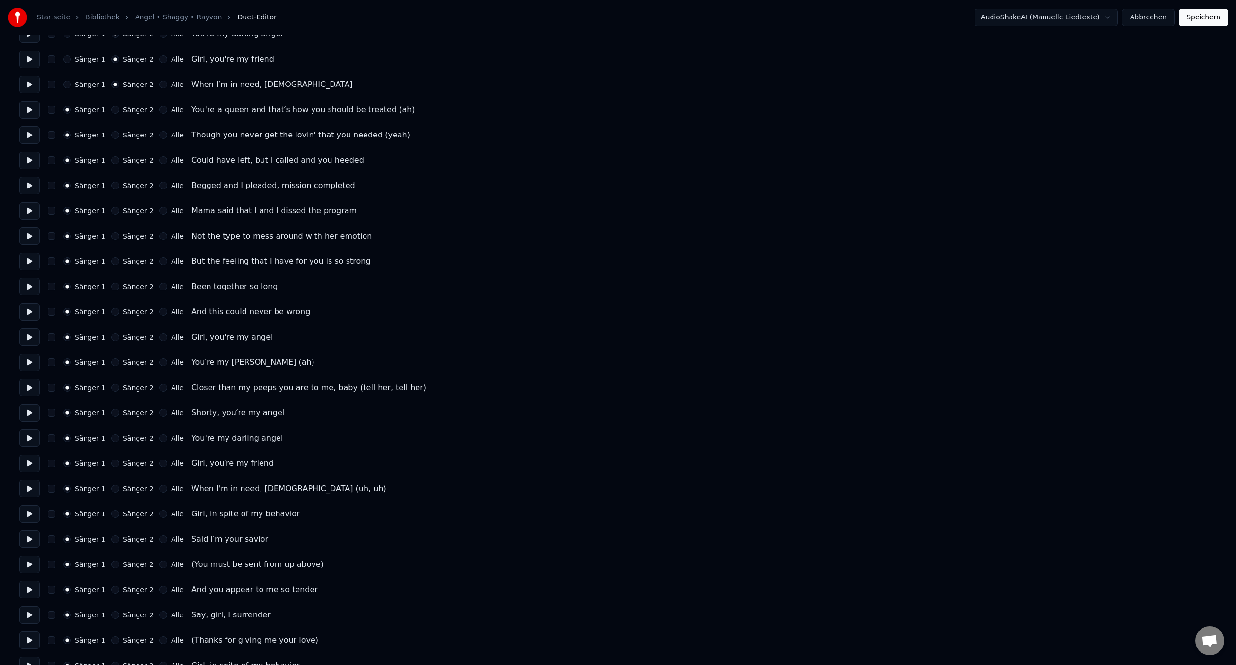
click at [115, 335] on div "Sänger 2" at bounding box center [132, 337] width 42 height 8
click at [112, 338] on button "Sänger 2" at bounding box center [115, 337] width 8 height 8
click at [111, 364] on button "Sänger 2" at bounding box center [115, 363] width 8 height 8
drag, startPoint x: 106, startPoint y: 387, endPoint x: 113, endPoint y: 392, distance: 8.0
click at [111, 388] on div "Sänger 2" at bounding box center [132, 388] width 42 height 8
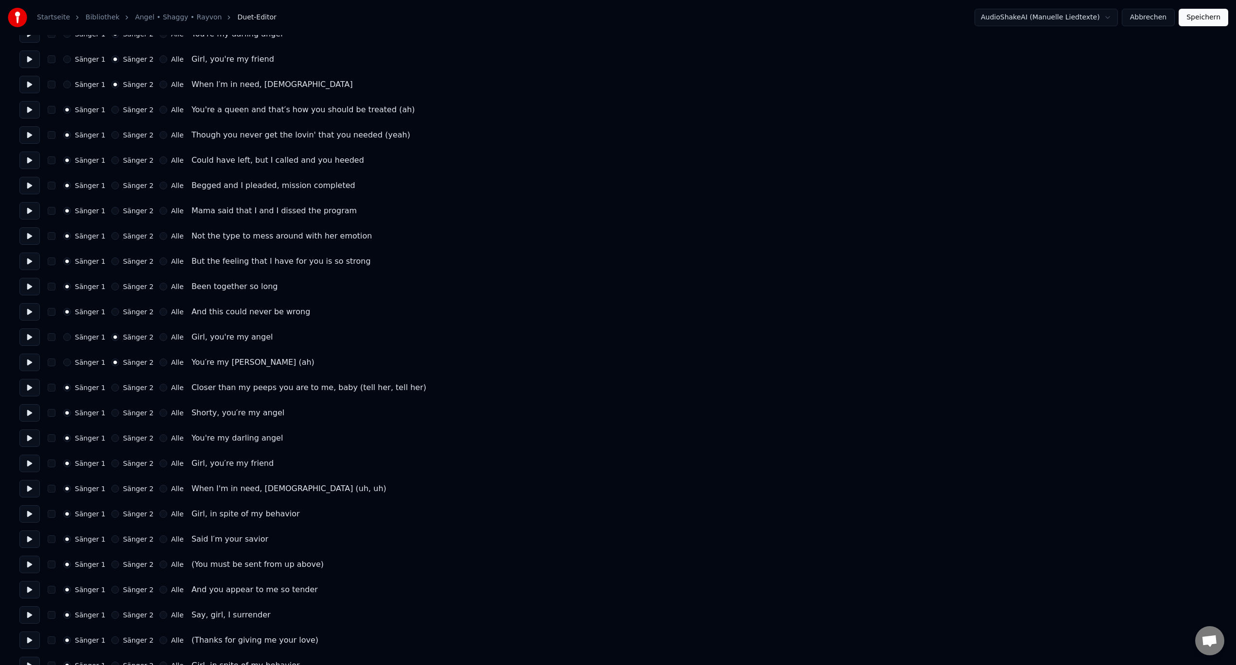
click at [112, 414] on button "Sänger 2" at bounding box center [115, 413] width 8 height 8
drag, startPoint x: 113, startPoint y: 382, endPoint x: 116, endPoint y: 390, distance: 8.9
click at [114, 383] on div "Sänger 1 Sänger 2 Alle Closer than my peeps you are to me, baby (tell her, tell…" at bounding box center [617, 387] width 1197 height 17
drag, startPoint x: 116, startPoint y: 390, endPoint x: 108, endPoint y: 385, distance: 9.4
click at [114, 389] on div "Sänger 2" at bounding box center [132, 388] width 42 height 8
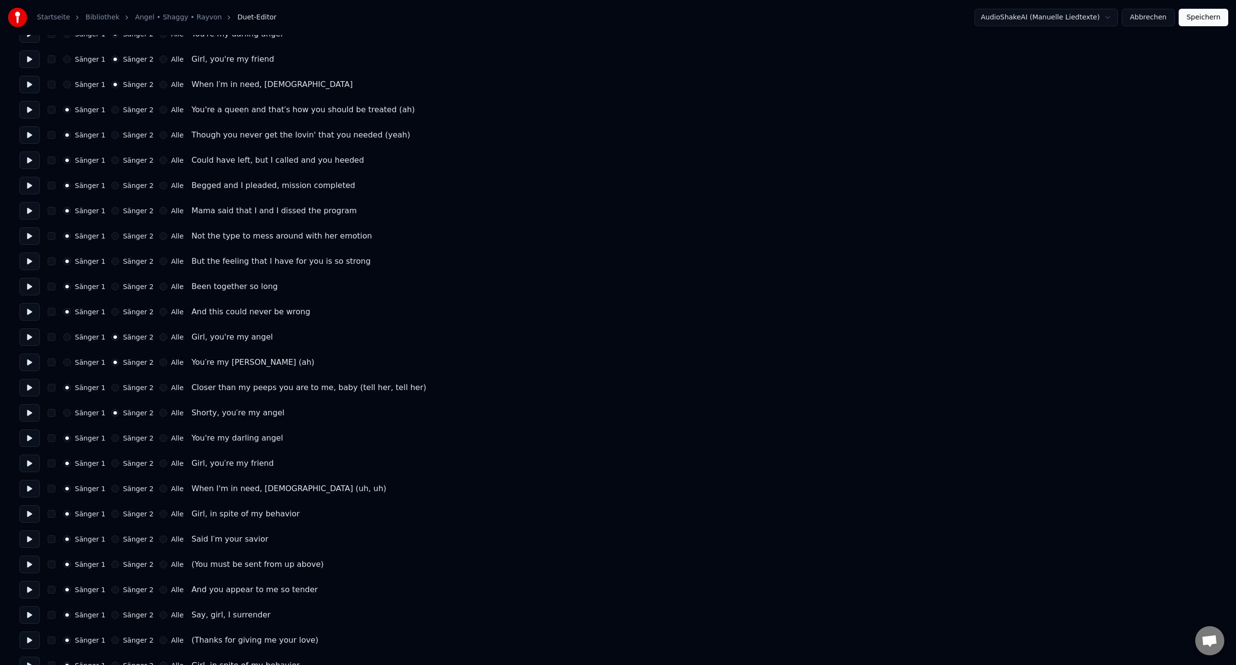
click at [111, 386] on button "Sänger 2" at bounding box center [115, 388] width 8 height 8
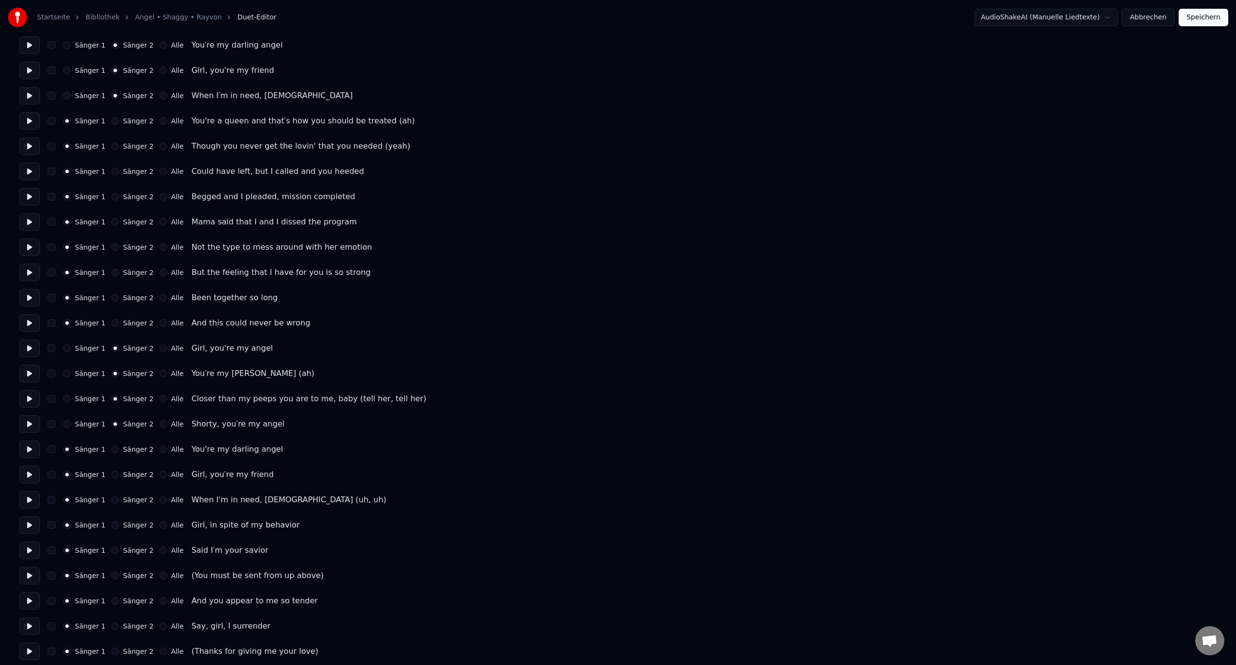
scroll to position [729, 0]
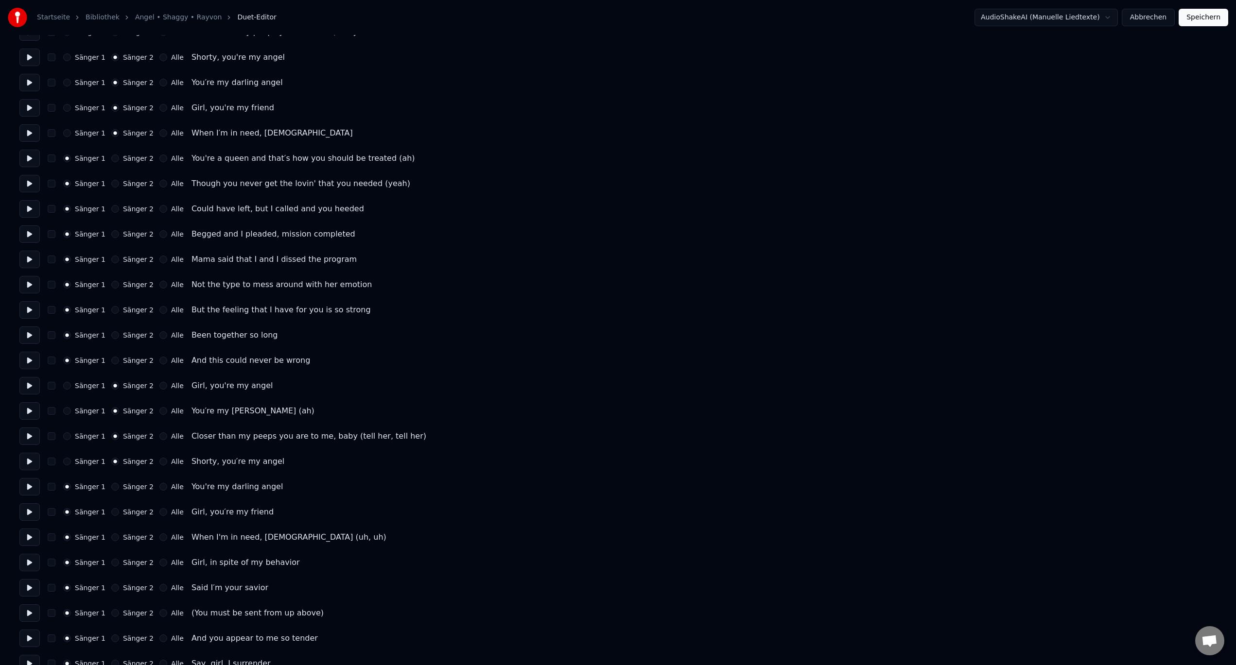
click at [111, 485] on button "Sänger 2" at bounding box center [115, 487] width 8 height 8
click at [111, 513] on button "Sänger 2" at bounding box center [115, 512] width 8 height 8
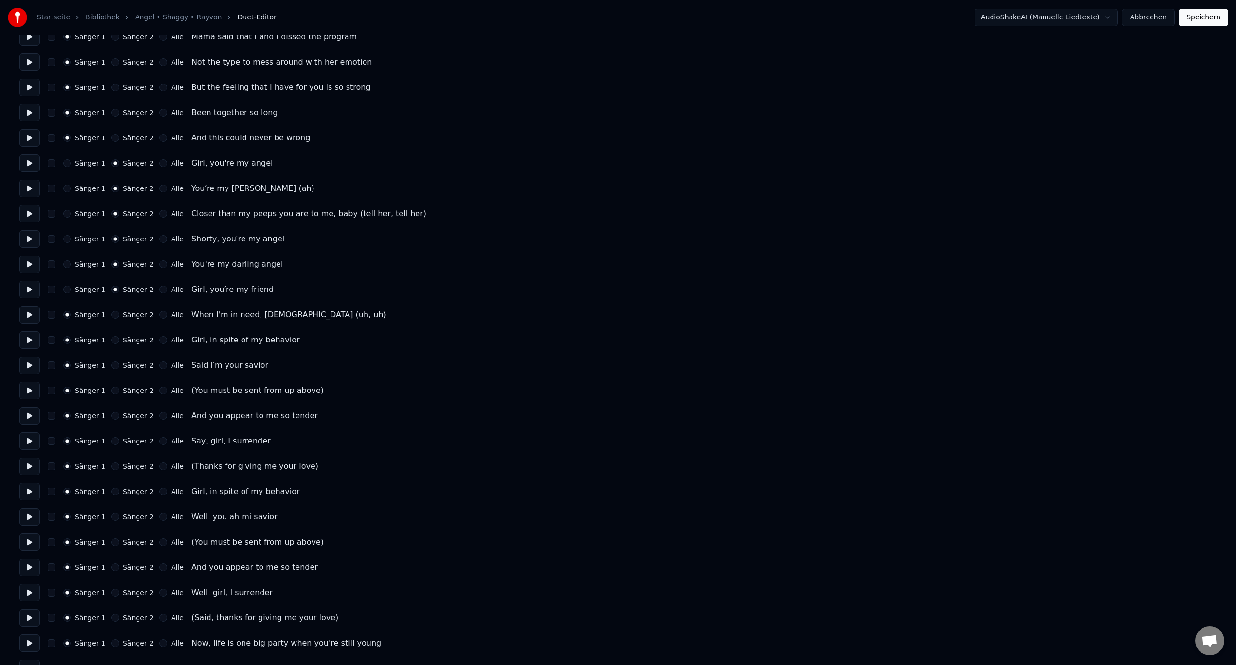
scroll to position [972, 0]
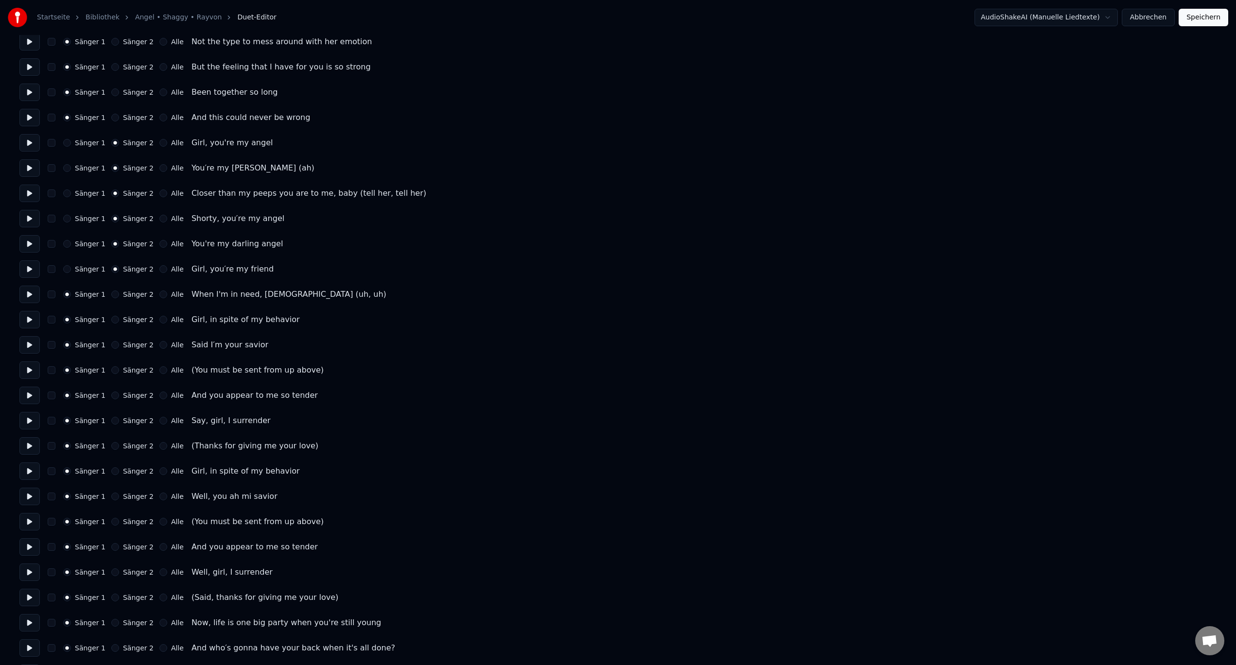
click at [111, 295] on button "Sänger 2" at bounding box center [115, 295] width 8 height 8
click at [111, 372] on button "Sänger 2" at bounding box center [115, 370] width 8 height 8
click at [111, 448] on button "Sänger 2" at bounding box center [115, 446] width 8 height 8
click at [111, 520] on button "Sänger 2" at bounding box center [115, 522] width 8 height 8
click at [113, 598] on button "Sänger 2" at bounding box center [115, 598] width 8 height 8
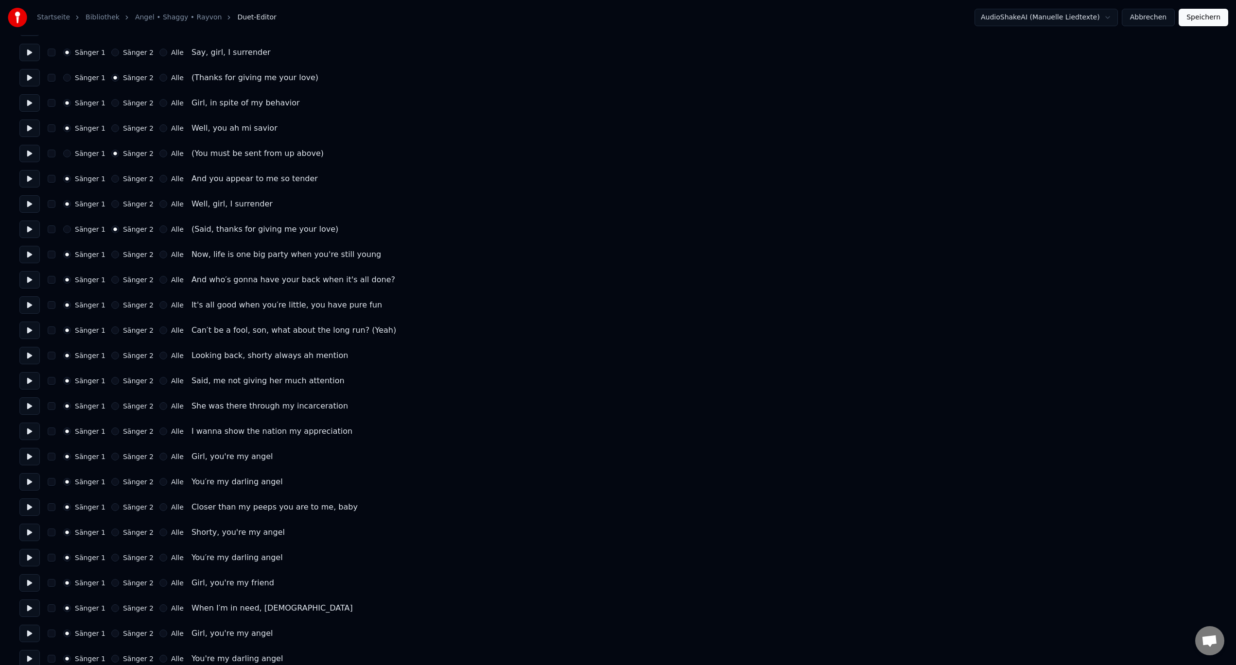
scroll to position [1361, 0]
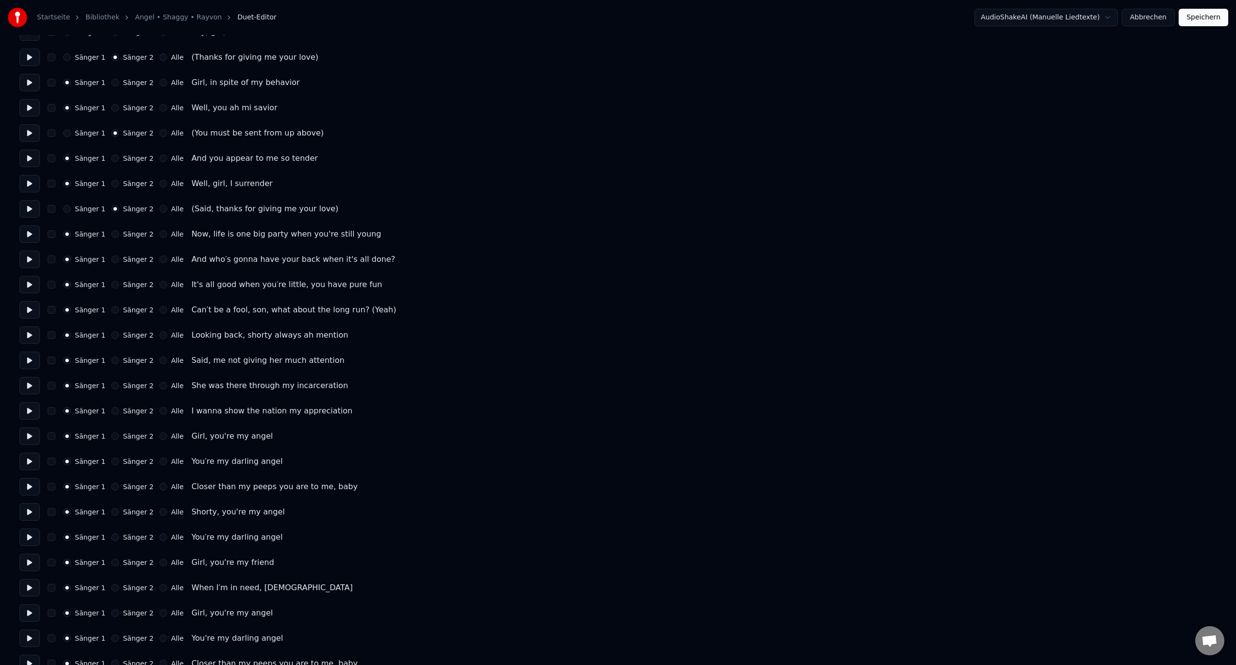
click at [116, 439] on div "Sänger 2" at bounding box center [132, 437] width 42 height 8
click at [114, 438] on div "Sänger 2" at bounding box center [132, 437] width 42 height 8
click at [112, 438] on button "Sänger 2" at bounding box center [115, 437] width 8 height 8
click at [113, 462] on button "Sänger 2" at bounding box center [115, 462] width 8 height 8
click at [111, 484] on button "Sänger 2" at bounding box center [115, 487] width 8 height 8
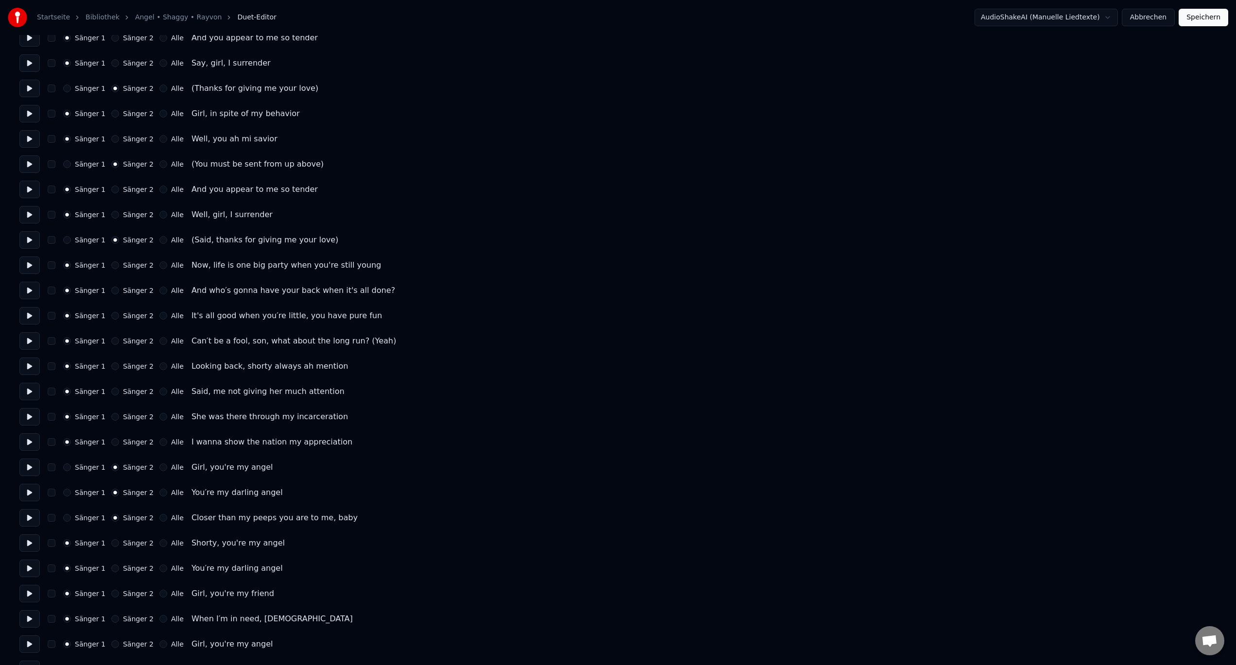
scroll to position [1312, 0]
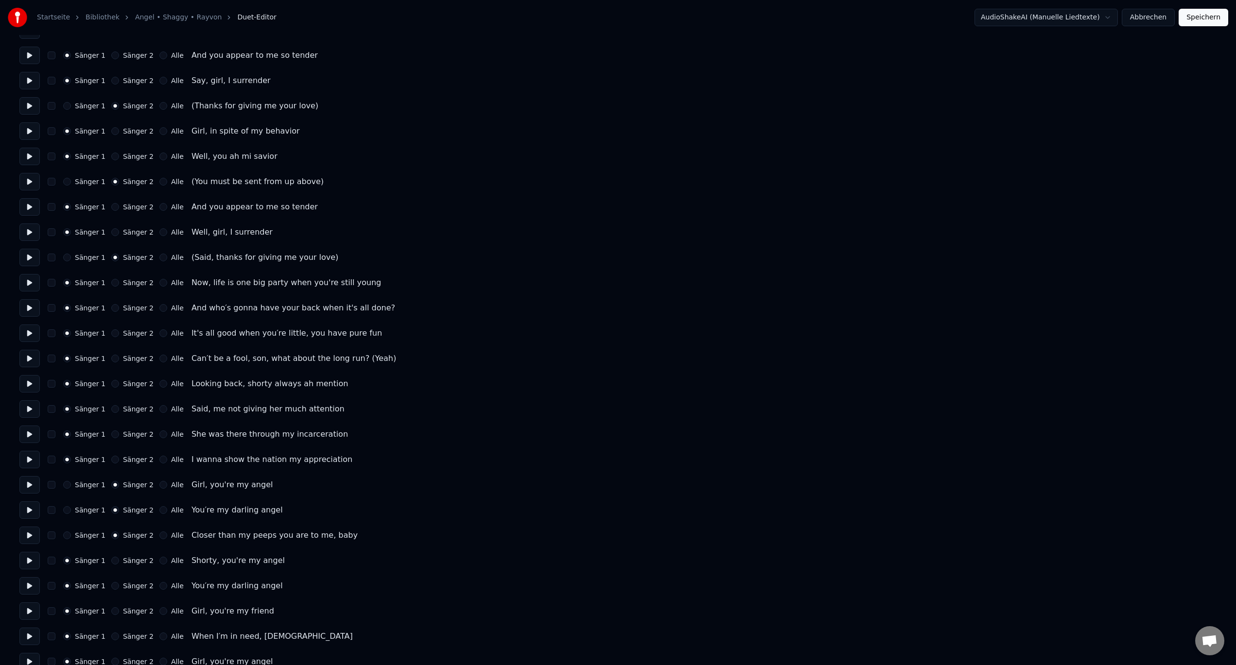
click at [110, 517] on div "Sänger 1 Sänger 2 Alle You′re my darling angel" at bounding box center [617, 510] width 1197 height 17
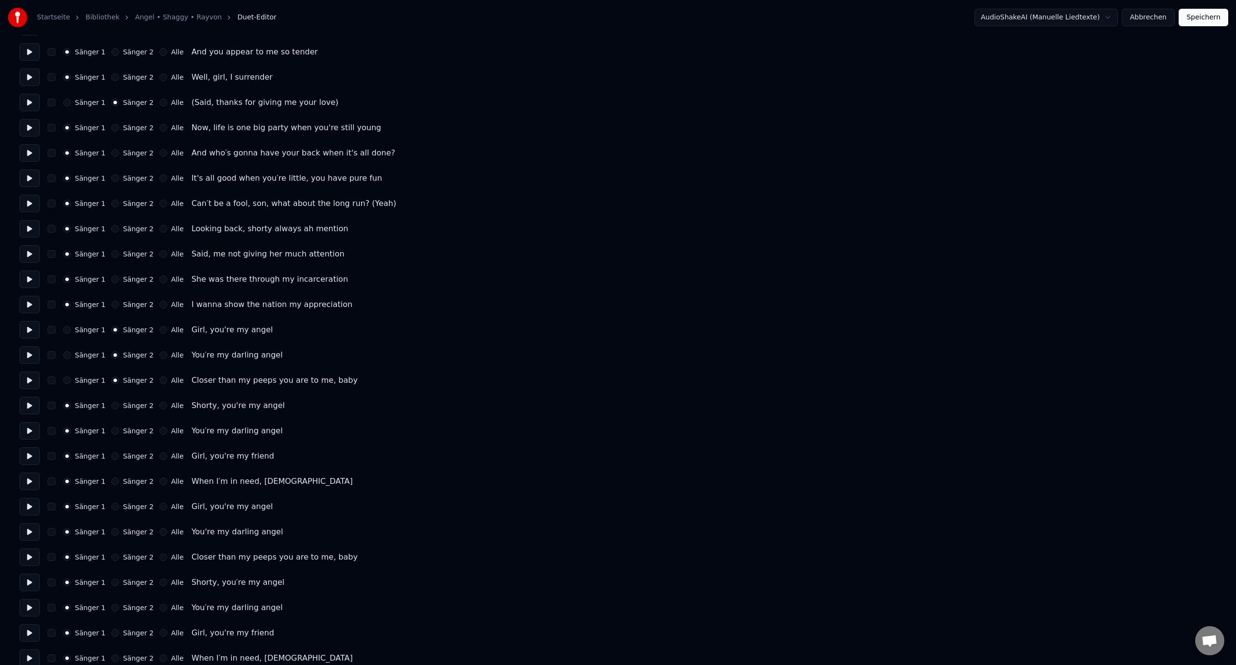
scroll to position [1479, 0]
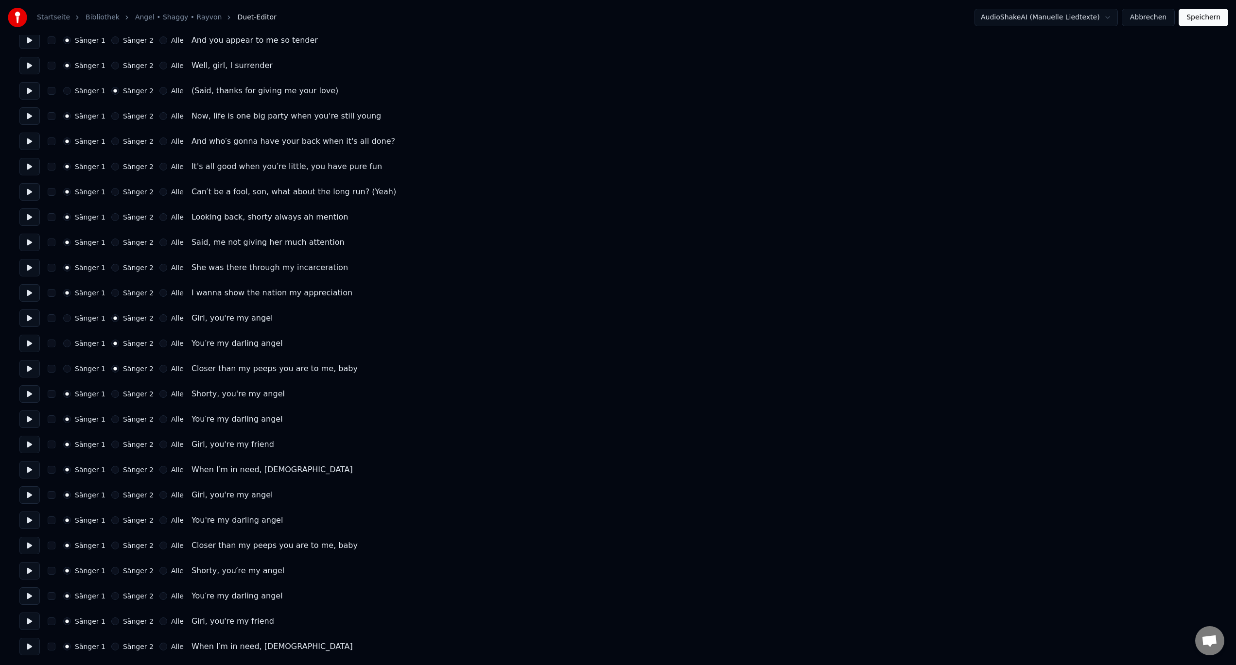
drag, startPoint x: 109, startPoint y: 392, endPoint x: 109, endPoint y: 405, distance: 12.6
click at [111, 393] on button "Sänger 2" at bounding box center [115, 394] width 8 height 8
click at [111, 419] on button "Sänger 2" at bounding box center [115, 420] width 8 height 8
click at [110, 440] on div "Sänger 1 Sänger 2 Alle Girl, you're my friend" at bounding box center [617, 444] width 1197 height 17
click at [111, 472] on button "Sänger 2" at bounding box center [115, 470] width 8 height 8
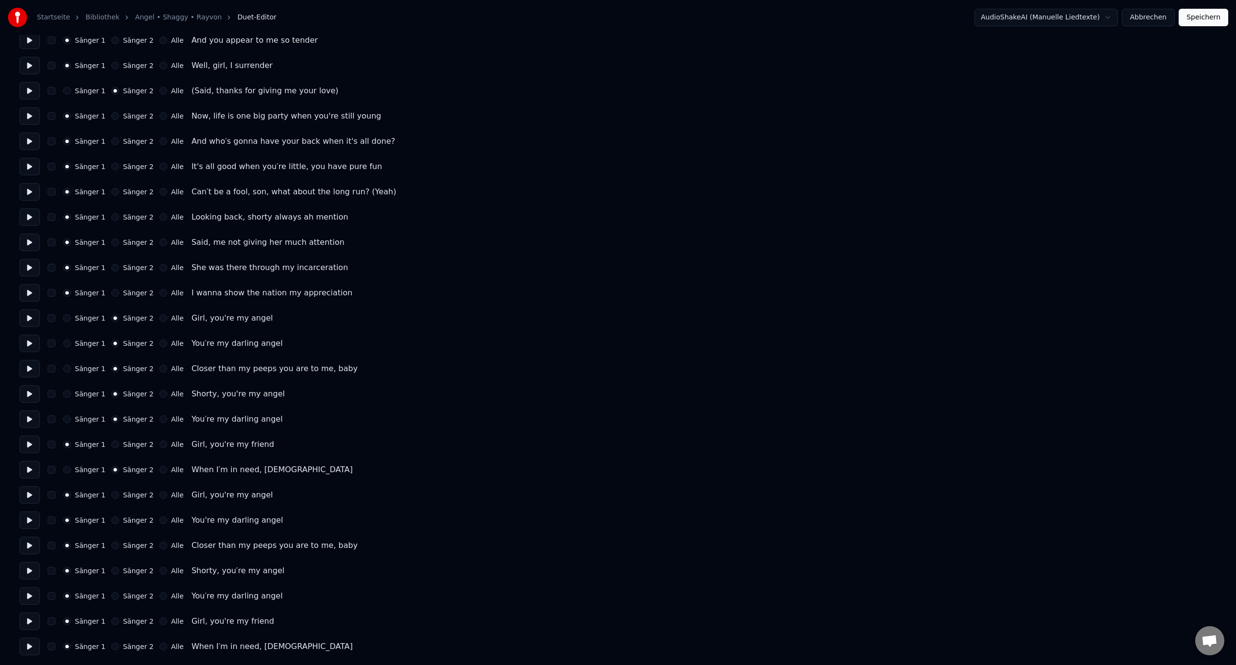
click at [112, 499] on button "Sänger 2" at bounding box center [115, 495] width 8 height 8
click at [111, 519] on button "Sänger 2" at bounding box center [115, 521] width 8 height 8
click at [112, 546] on button "Sänger 2" at bounding box center [115, 546] width 8 height 8
click at [113, 594] on button "Sänger 2" at bounding box center [115, 596] width 8 height 8
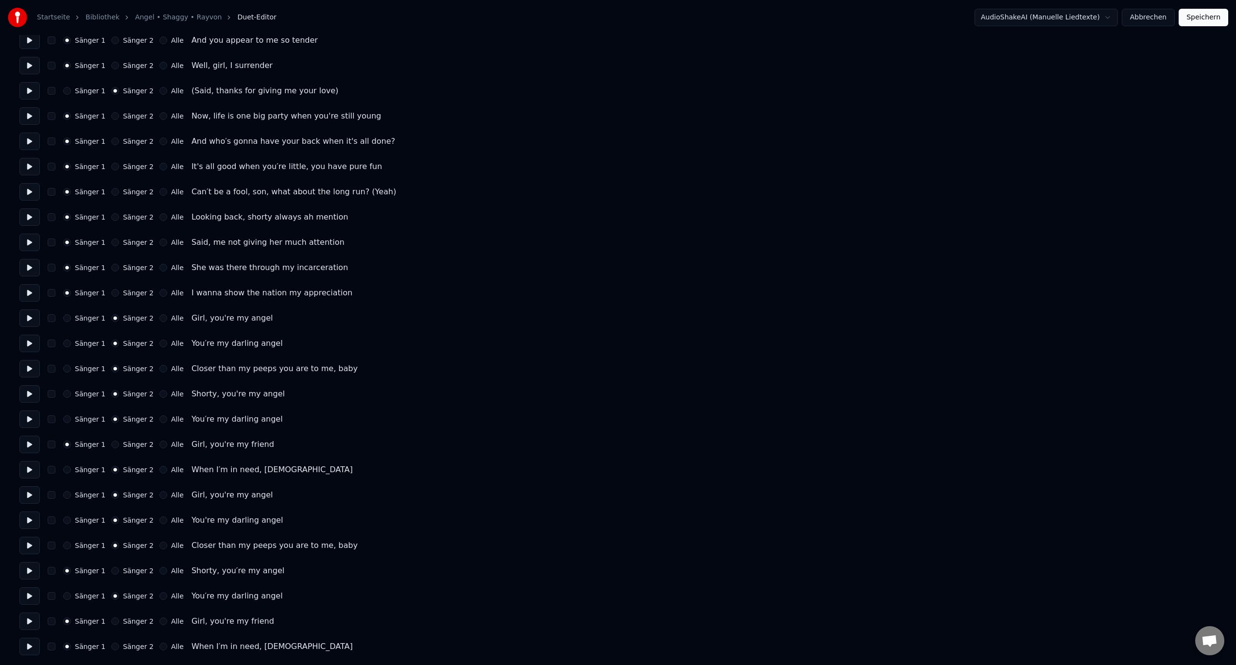
click at [113, 570] on button "Sänger 2" at bounding box center [115, 571] width 8 height 8
click at [114, 649] on button "Sänger 2" at bounding box center [115, 647] width 8 height 8
click at [114, 623] on button "Sänger 2" at bounding box center [115, 622] width 8 height 8
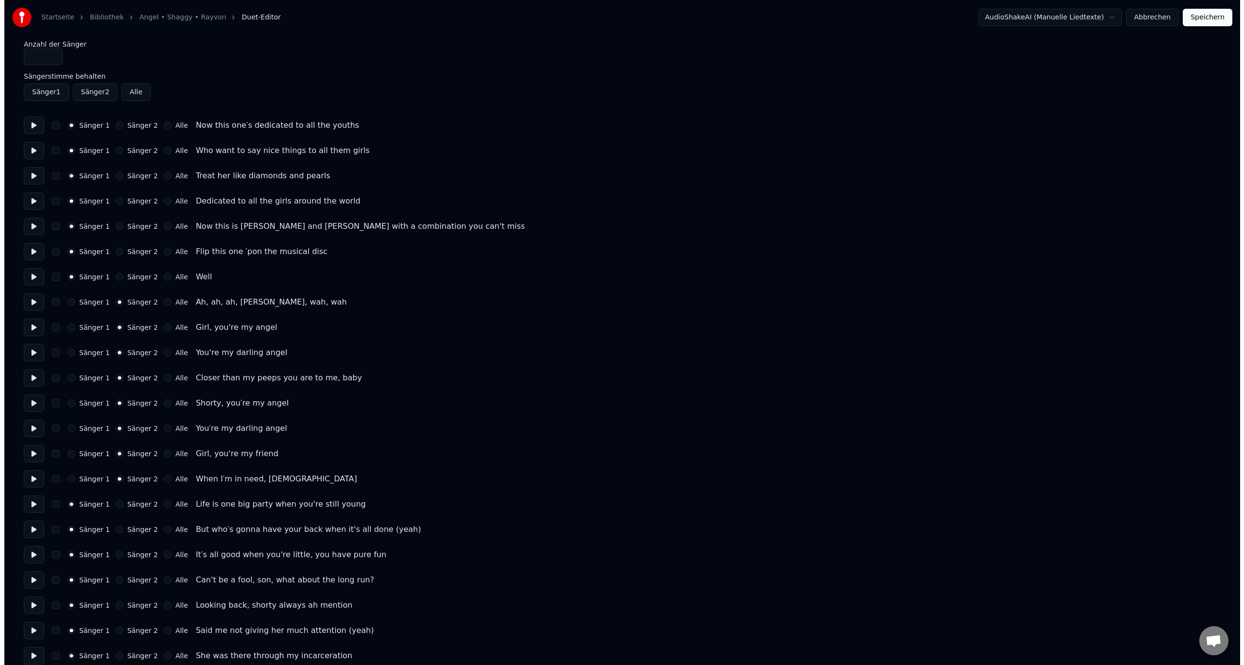
scroll to position [0, 0]
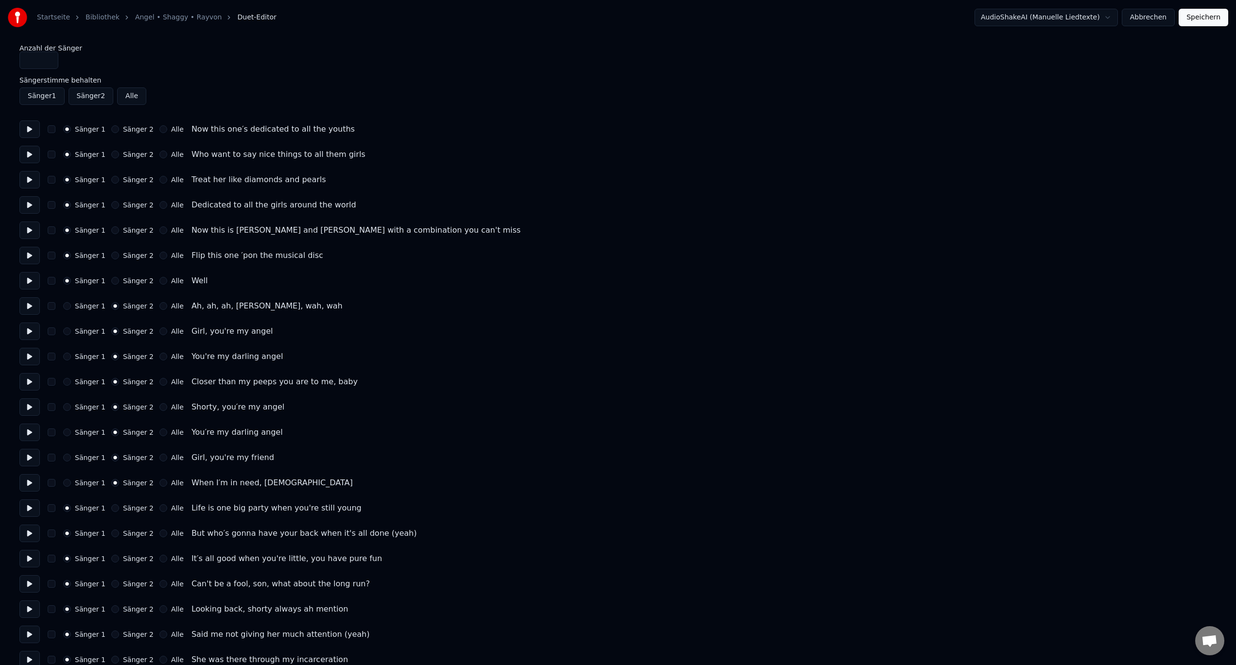
click at [1214, 17] on button "Speichern" at bounding box center [1204, 17] width 50 height 17
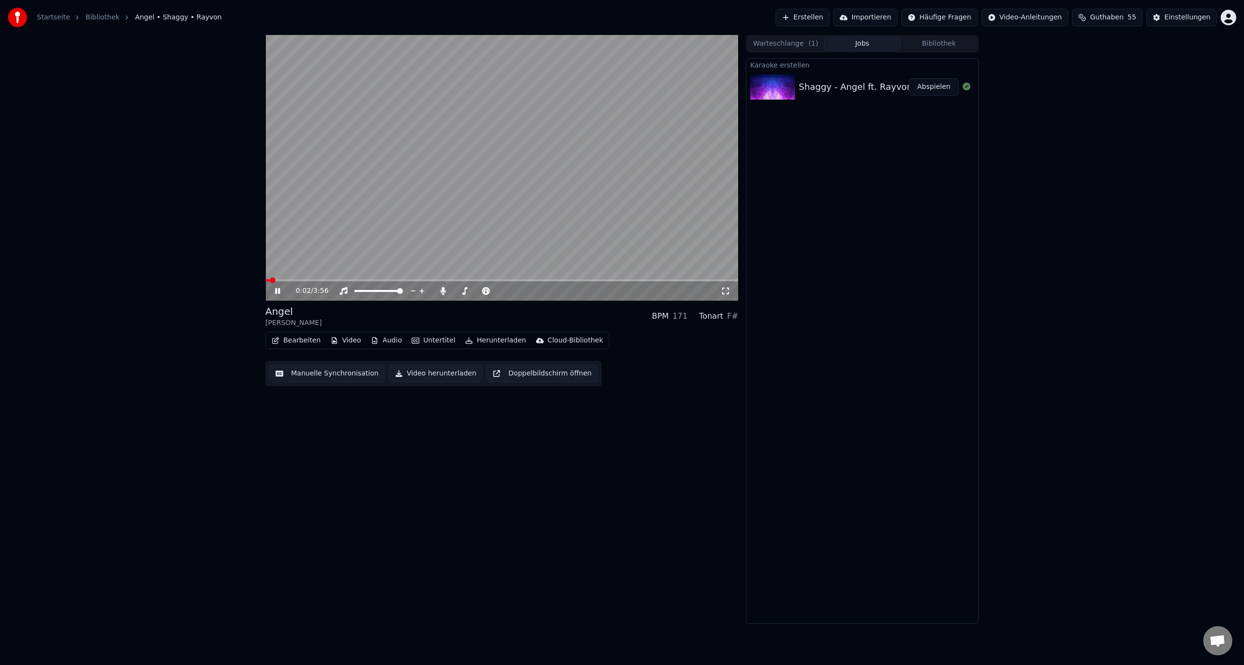
click at [303, 340] on button "Bearbeiten" at bounding box center [296, 341] width 57 height 14
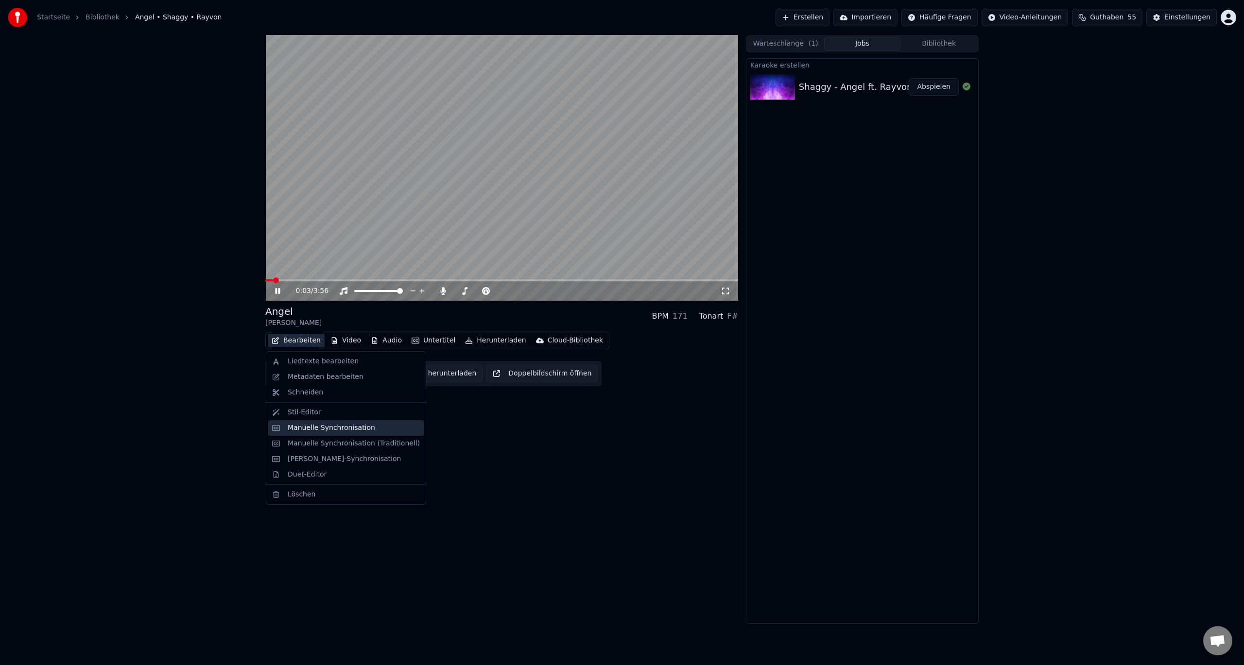
click at [312, 432] on div "Manuelle Synchronisation" at bounding box center [331, 428] width 87 height 10
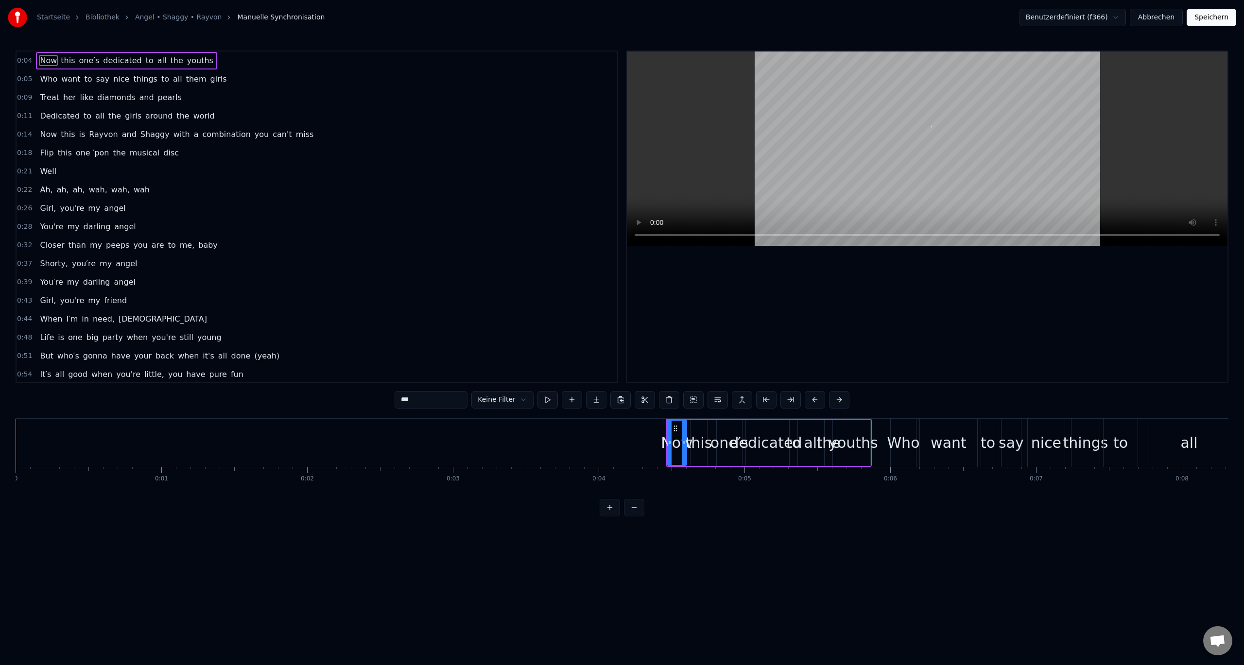
click at [253, 357] on span "(yeah)" at bounding box center [266, 355] width 27 height 11
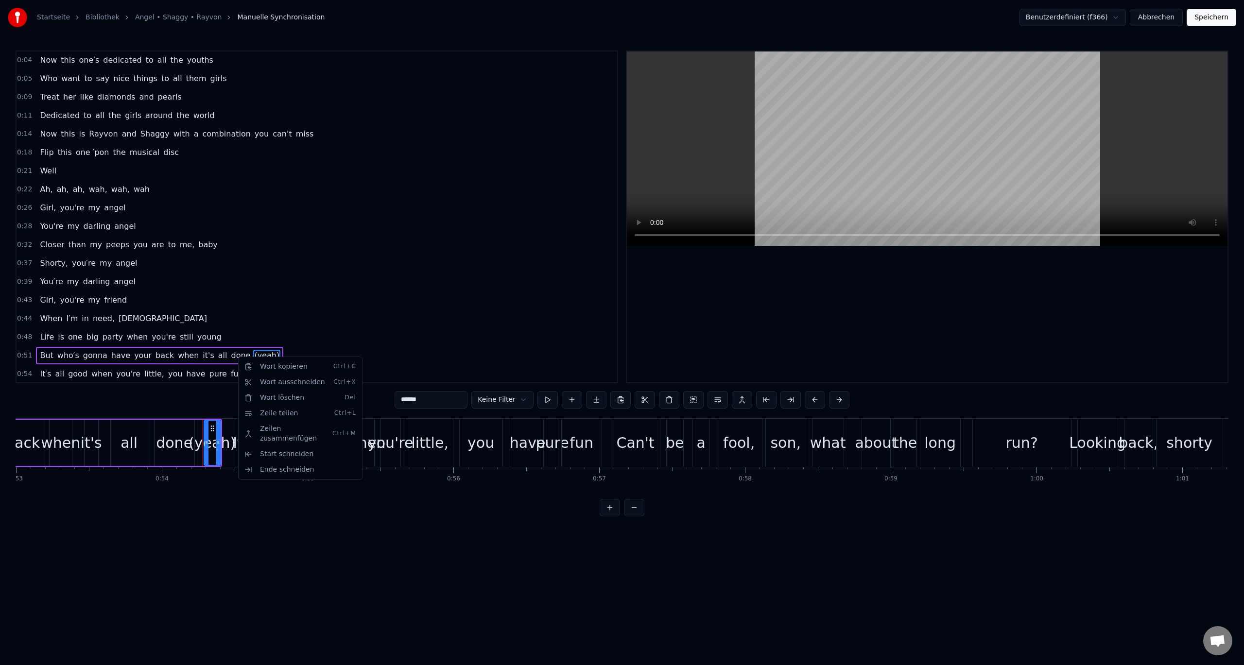
scroll to position [0, 7865]
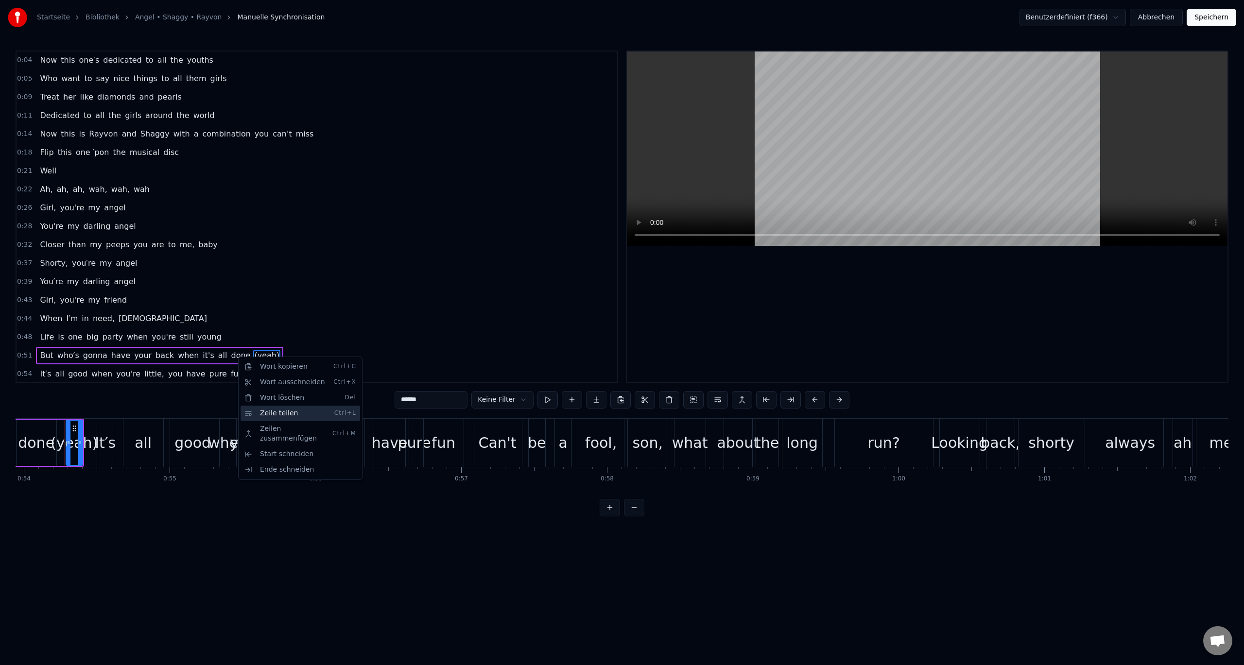
click at [262, 412] on div "Zeile teilen Ctrl+L" at bounding box center [301, 414] width 120 height 16
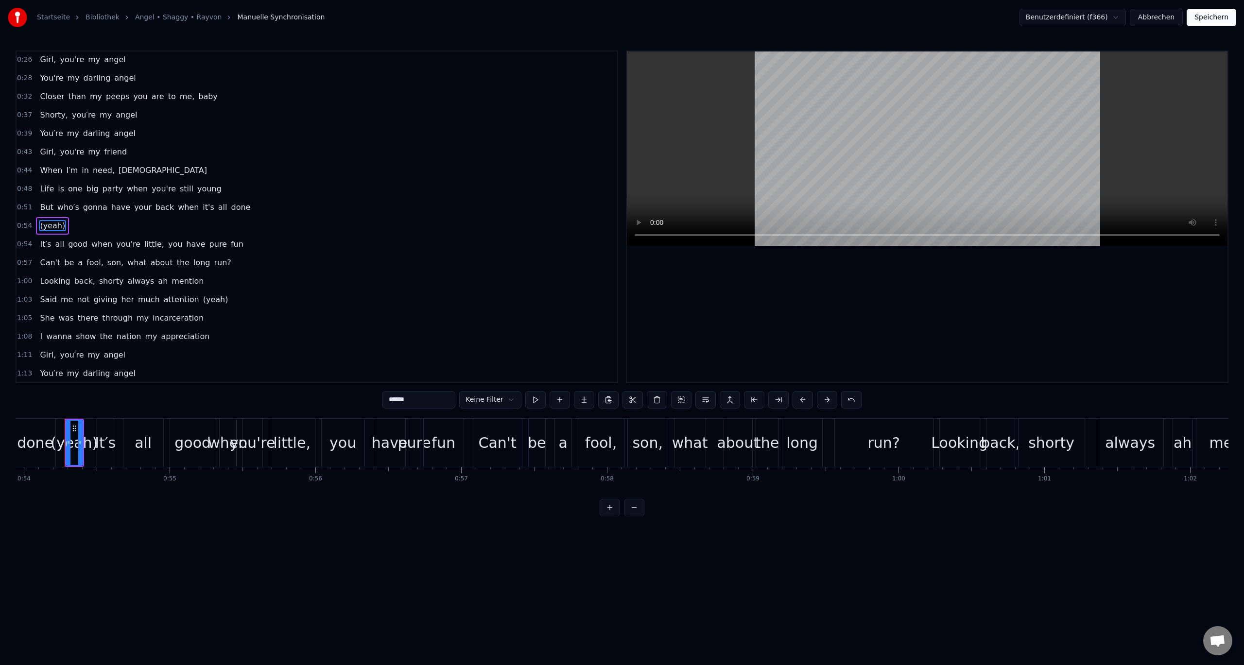
scroll to position [157, 0]
click at [41, 217] on span "(yeah)" at bounding box center [52, 216] width 27 height 11
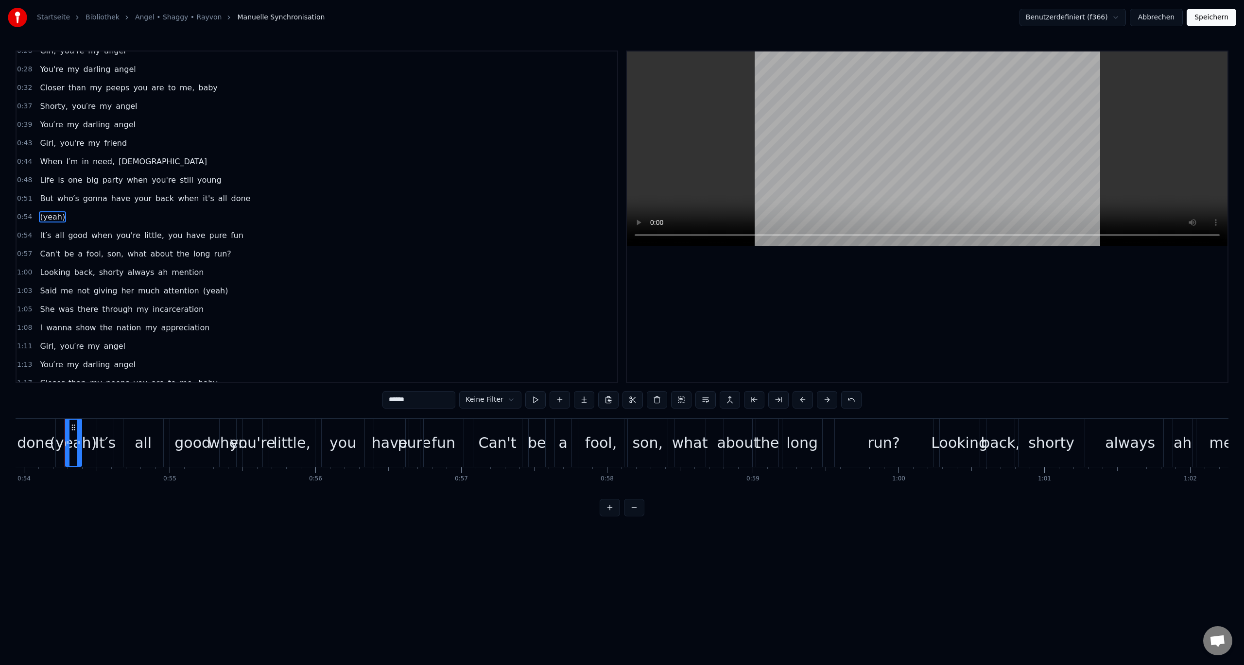
scroll to position [206, 0]
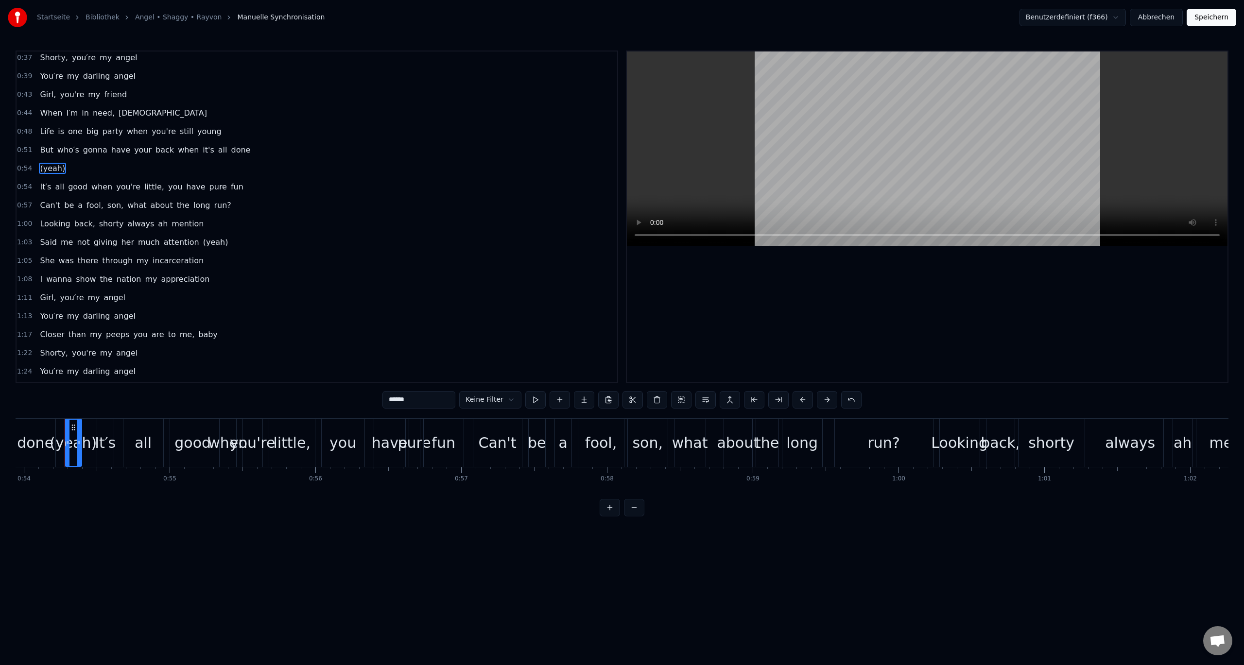
click at [202, 239] on span "(yeah)" at bounding box center [215, 242] width 27 height 11
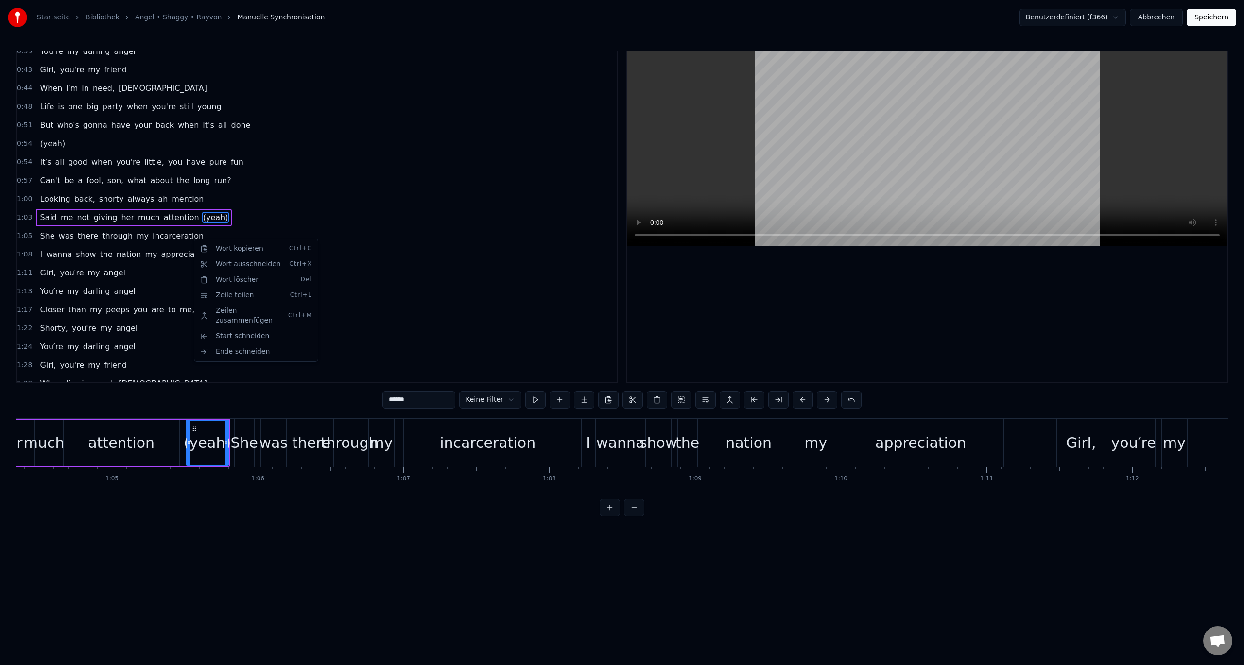
scroll to position [0, 9501]
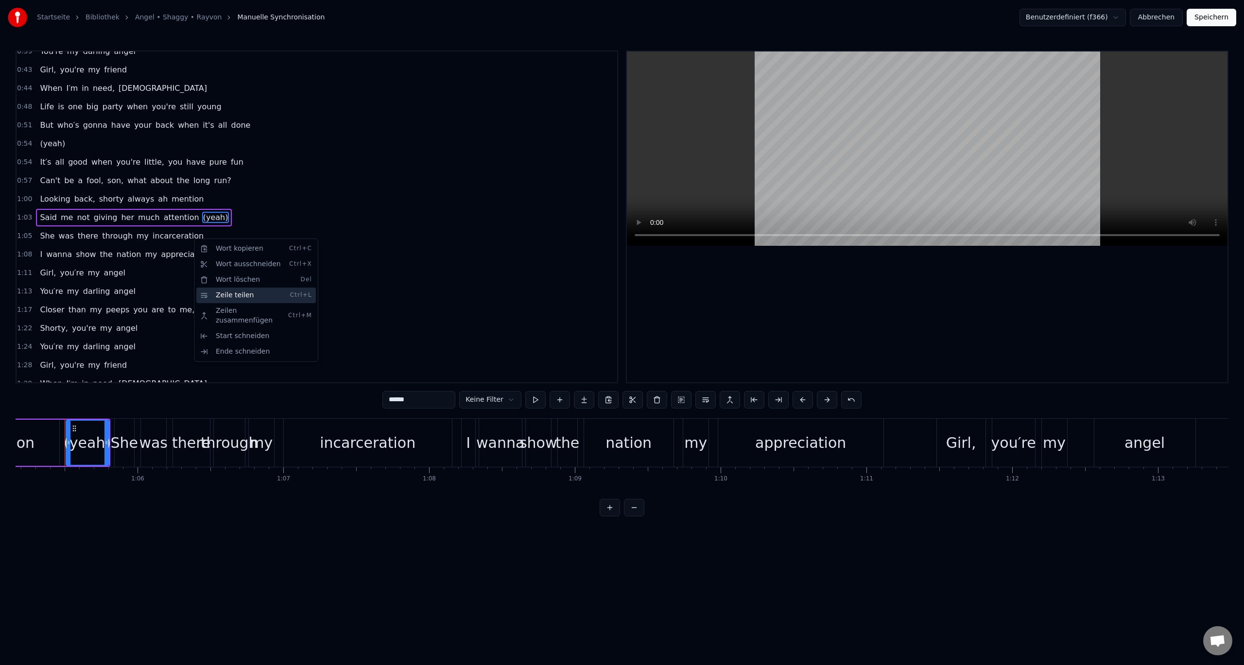
click at [225, 299] on div "Zeile teilen Ctrl+L" at bounding box center [256, 296] width 120 height 16
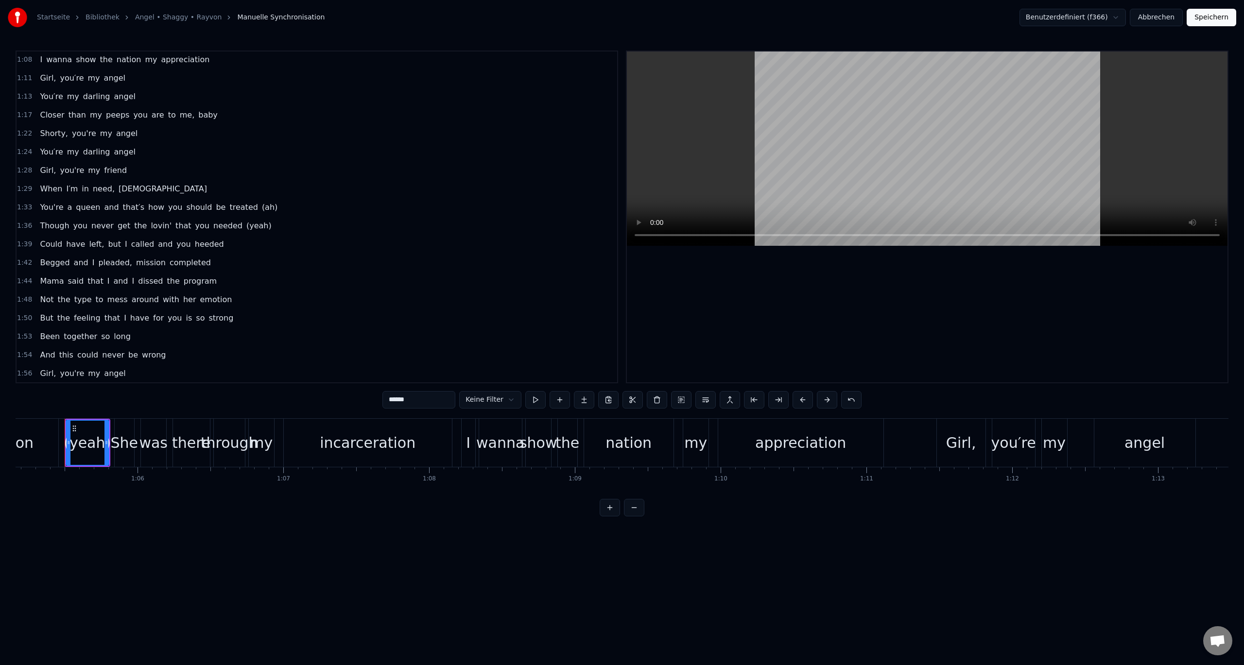
scroll to position [493, 0]
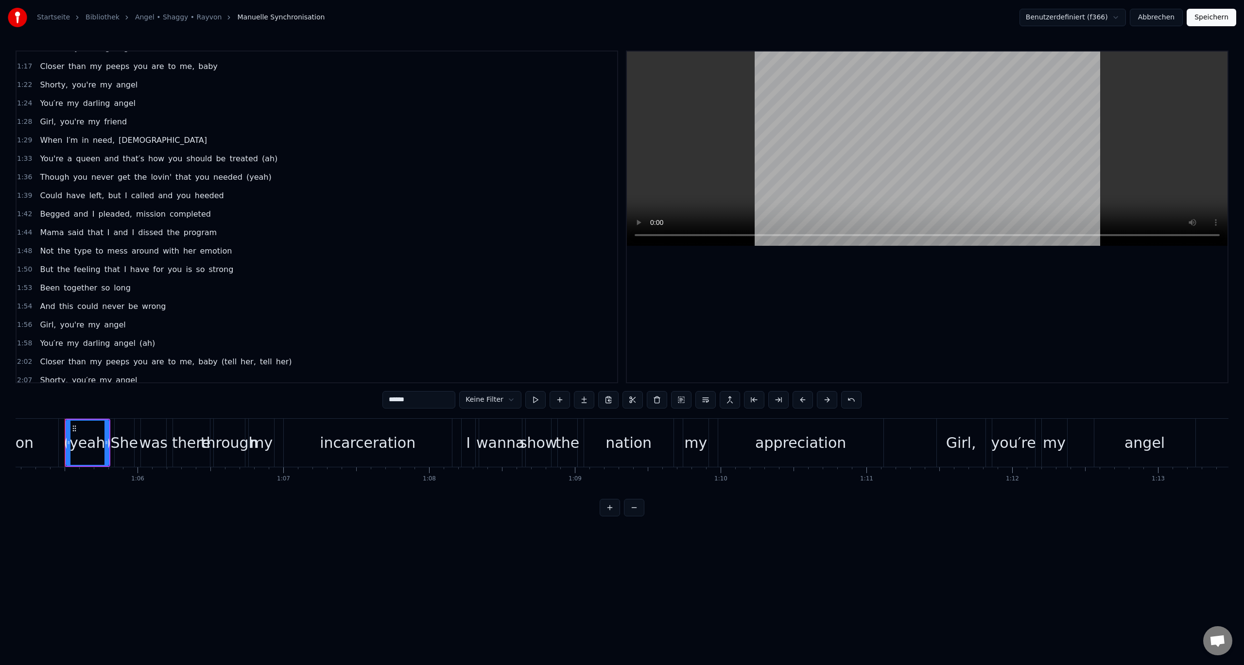
click at [228, 161] on span "treated" at bounding box center [243, 158] width 30 height 11
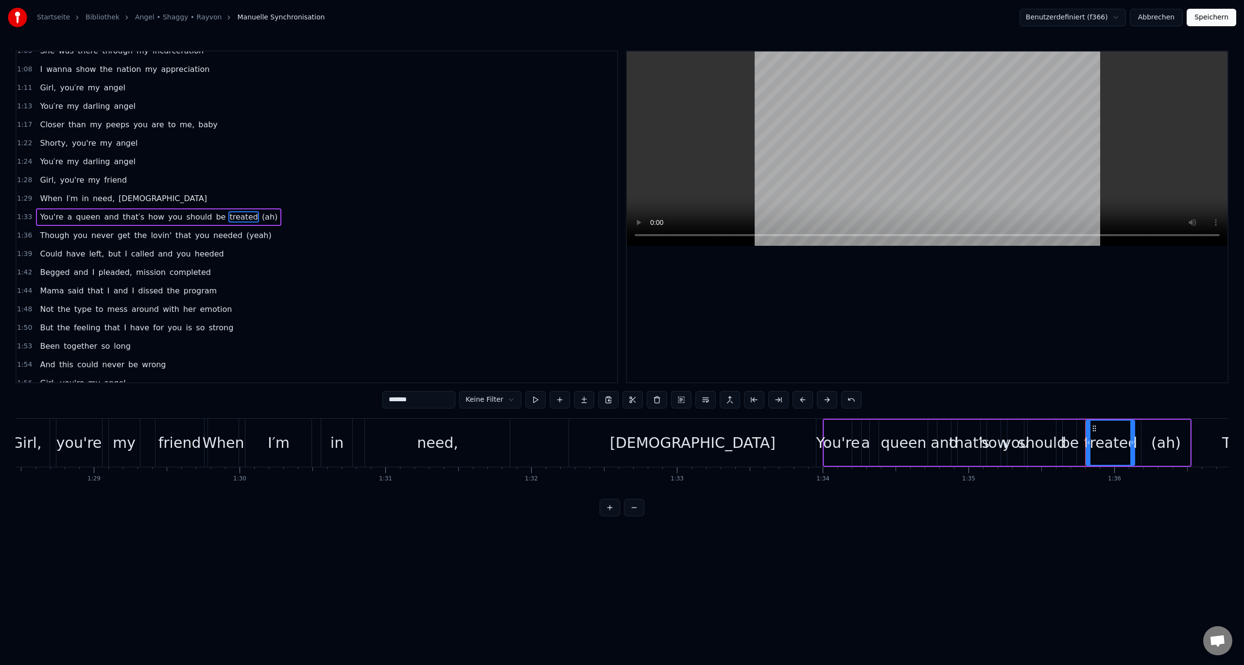
scroll to position [0, 13918]
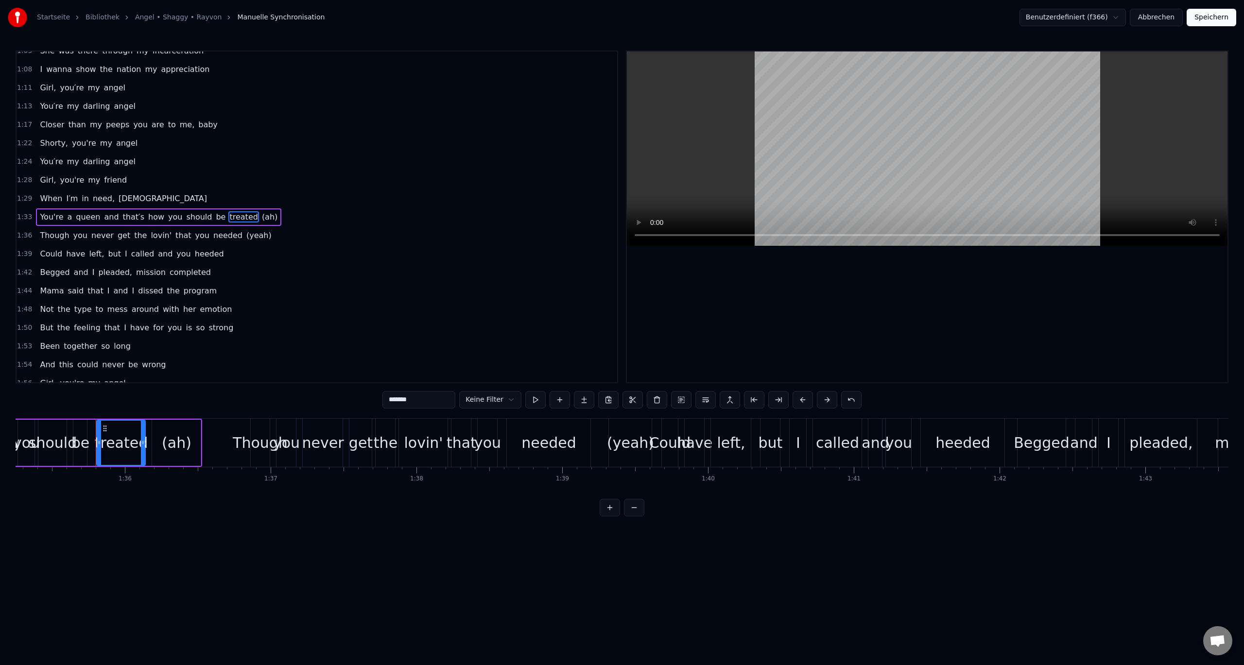
click at [261, 218] on span "(ah)" at bounding box center [269, 216] width 17 height 11
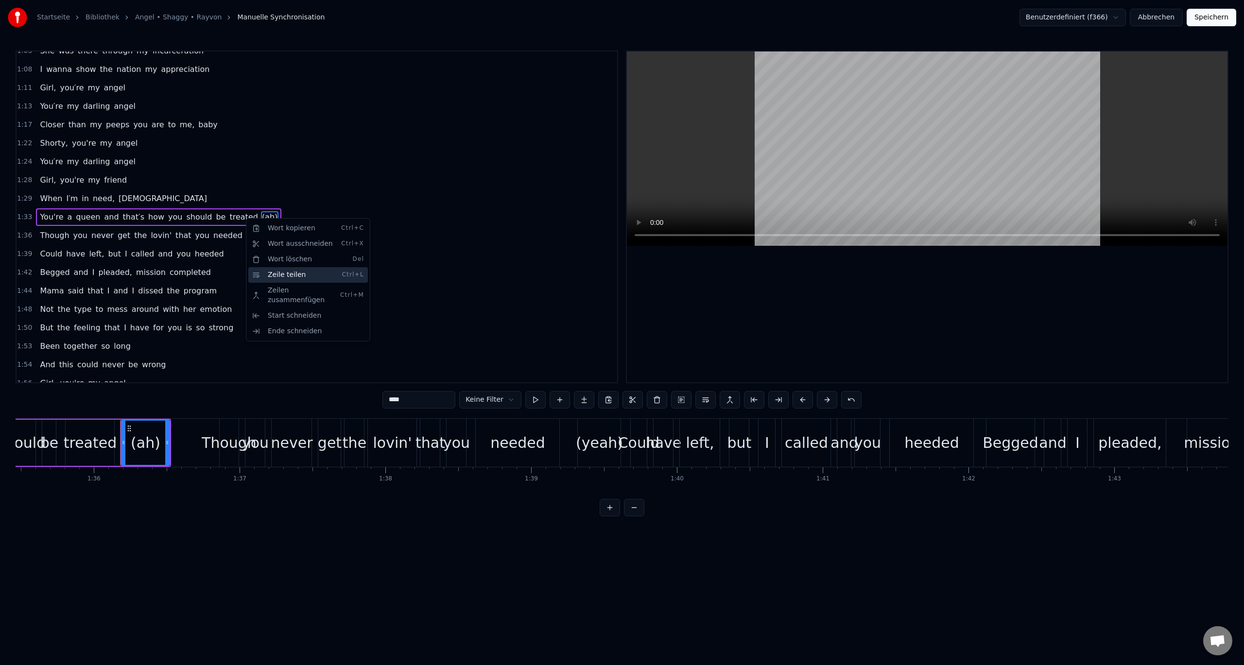
click at [278, 277] on div "Zeile teilen Ctrl+L" at bounding box center [308, 275] width 120 height 16
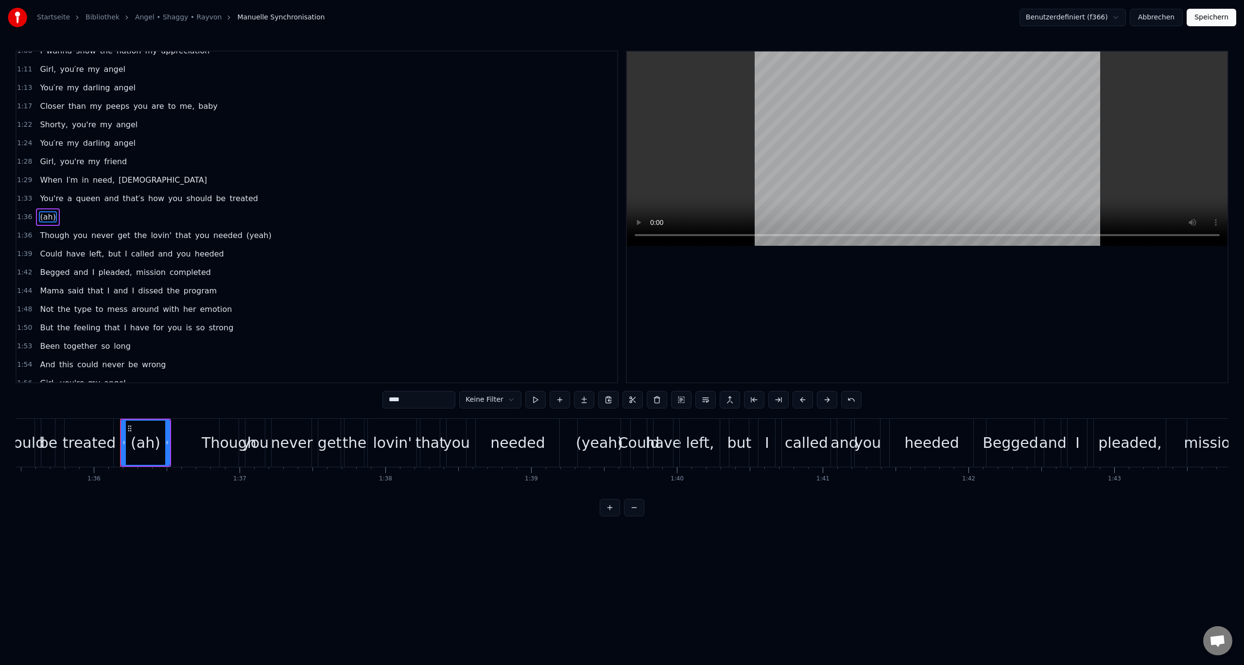
click at [245, 232] on span "(yeah)" at bounding box center [258, 235] width 27 height 11
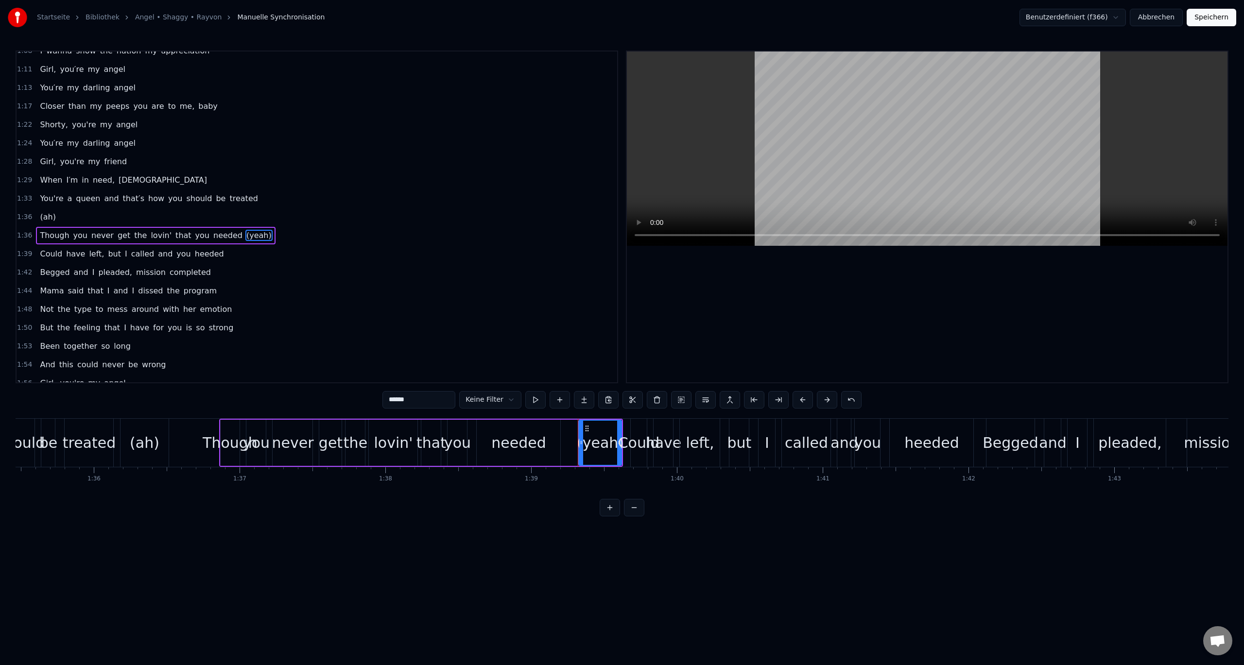
scroll to position [471, 0]
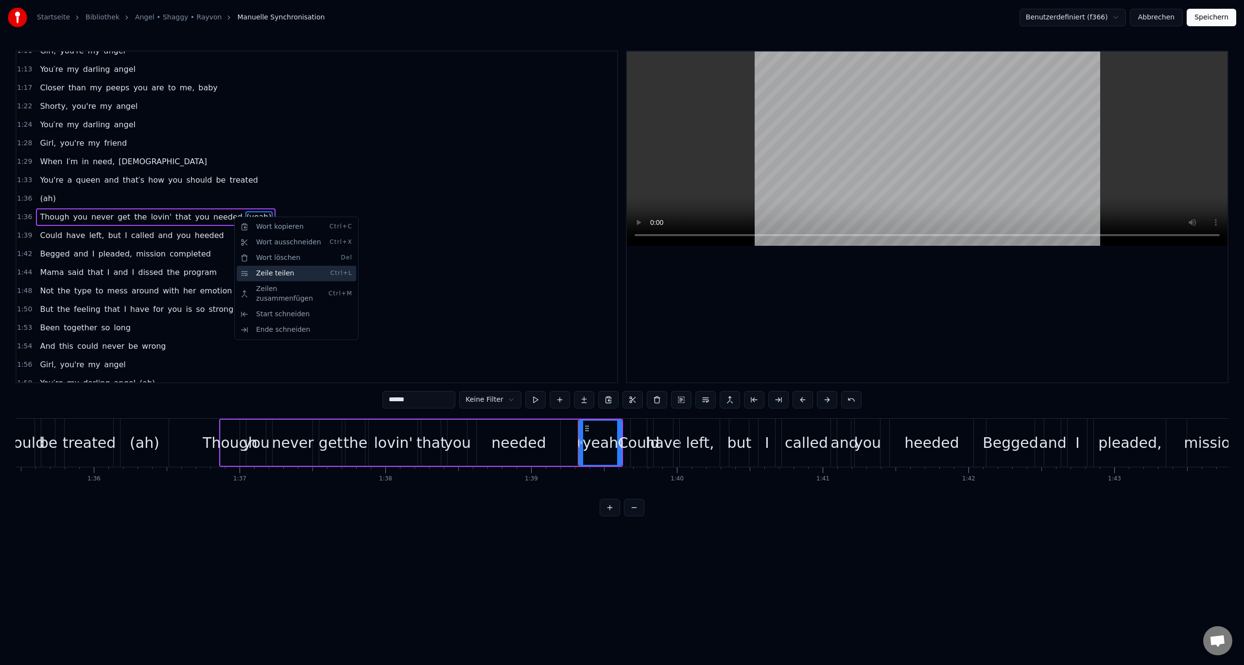
click at [278, 276] on div "Zeile teilen Ctrl+L" at bounding box center [297, 274] width 120 height 16
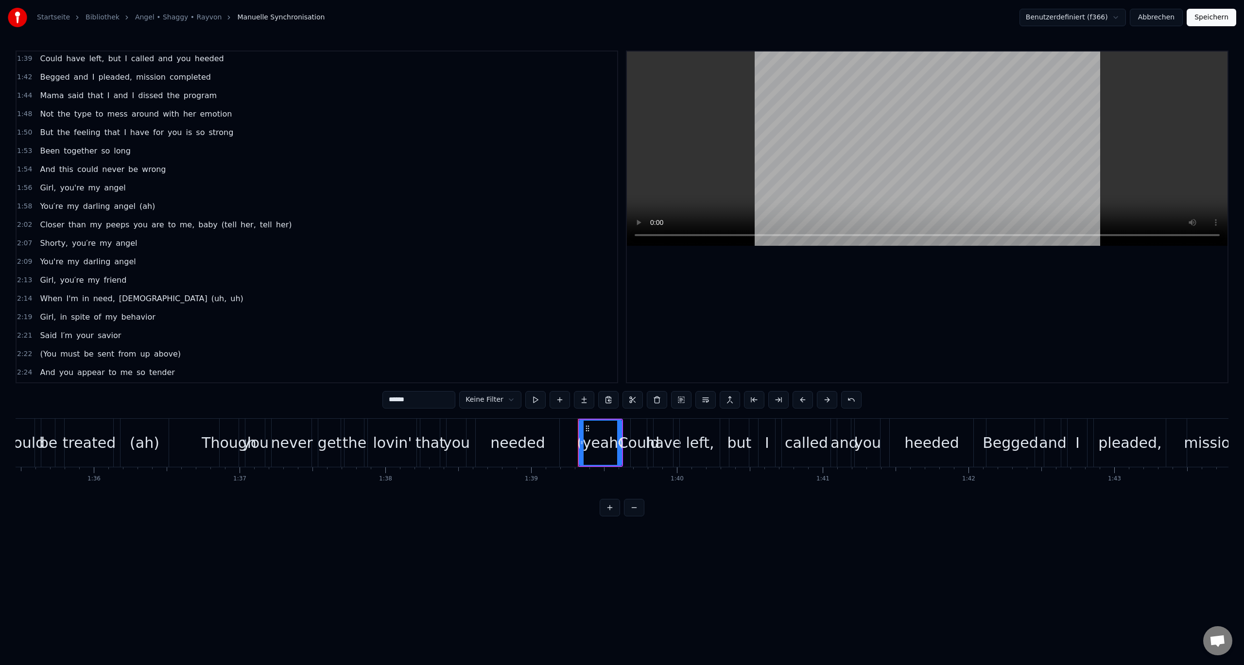
scroll to position [684, 0]
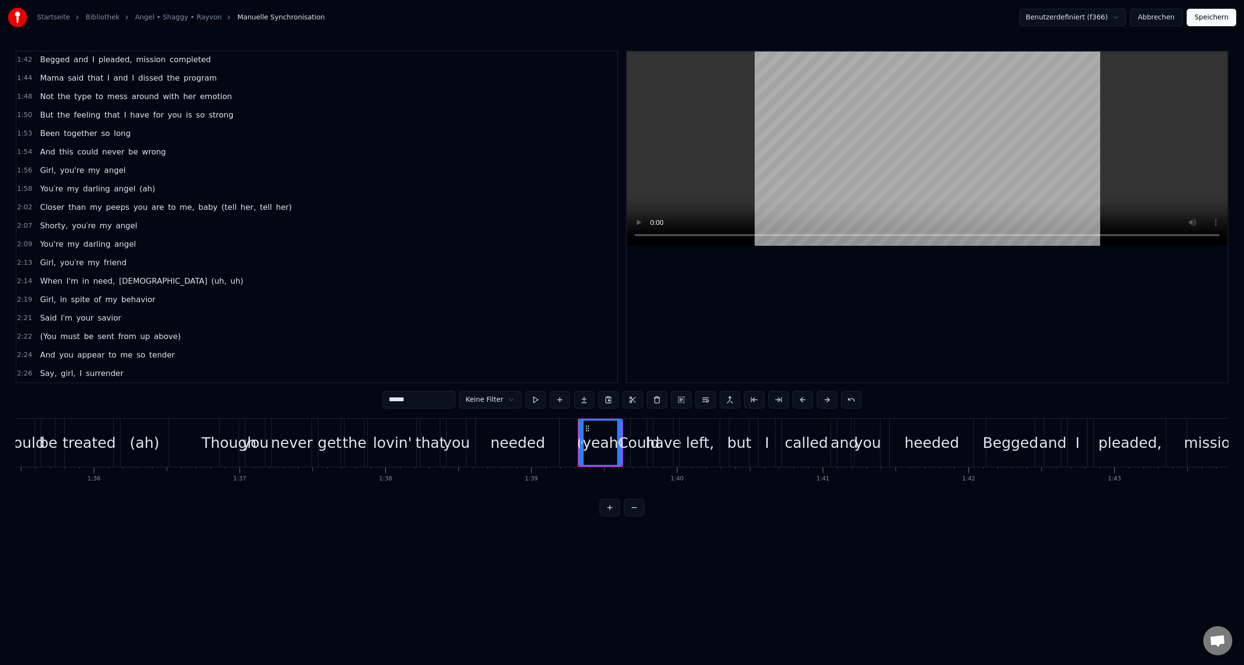
click at [221, 208] on span "(tell" at bounding box center [229, 207] width 17 height 11
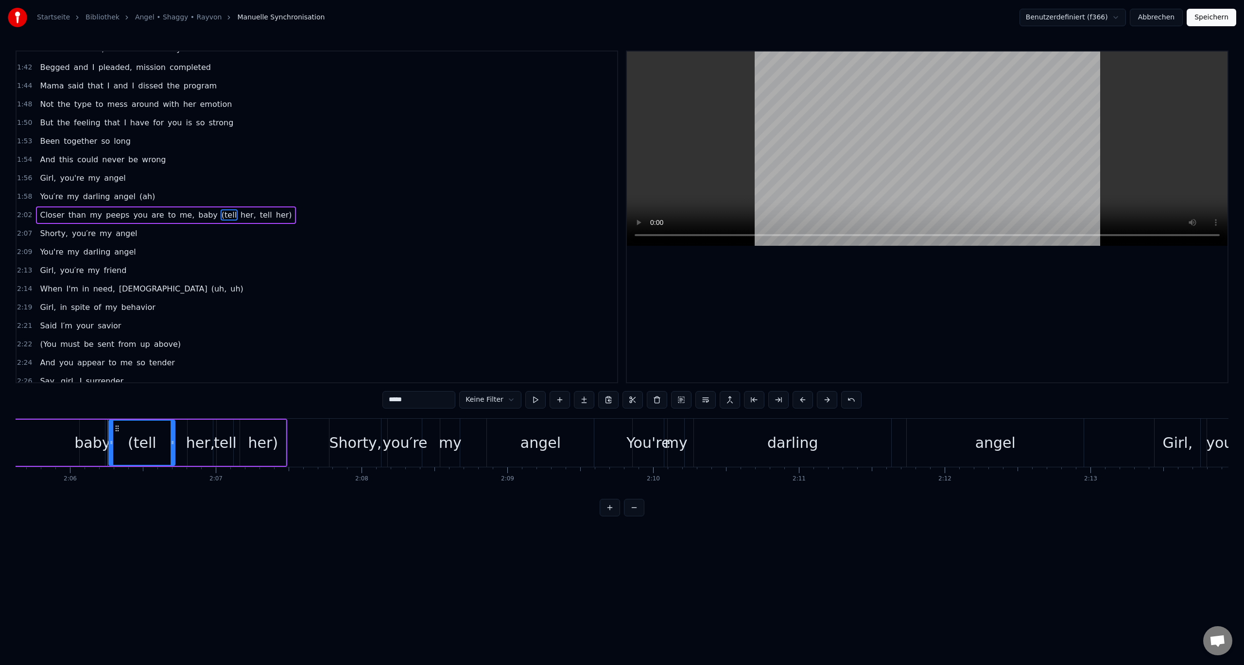
scroll to position [0, 18359]
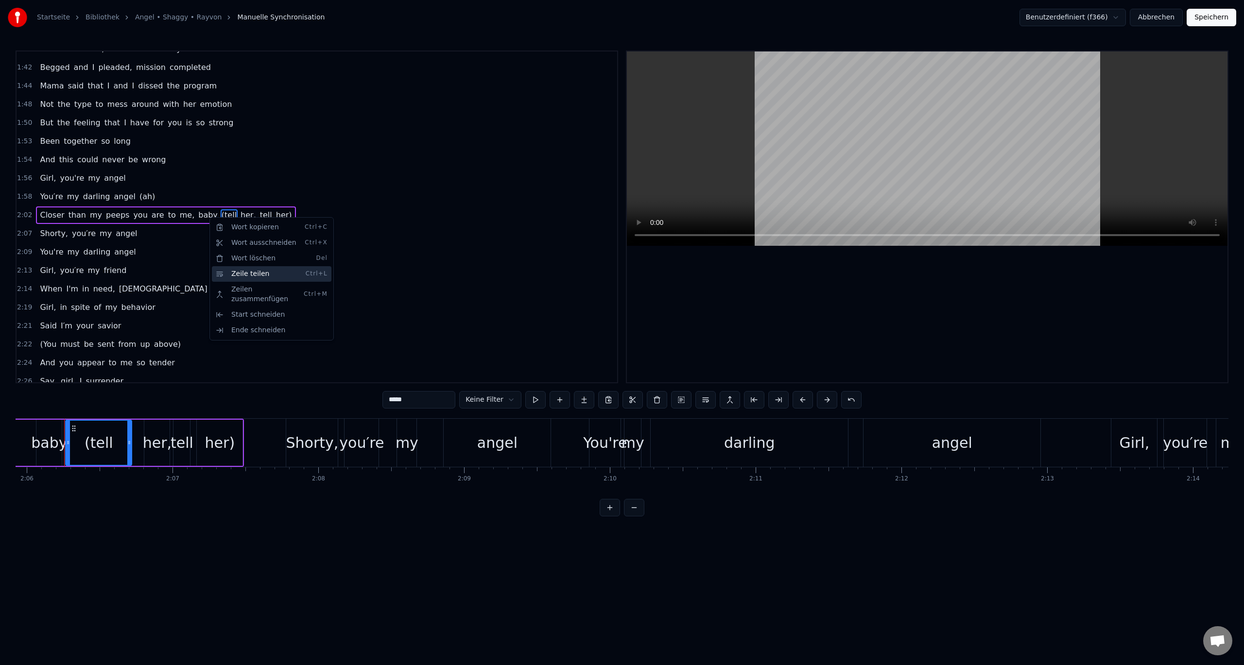
click at [240, 276] on div "Zeile teilen Ctrl+L" at bounding box center [272, 274] width 120 height 16
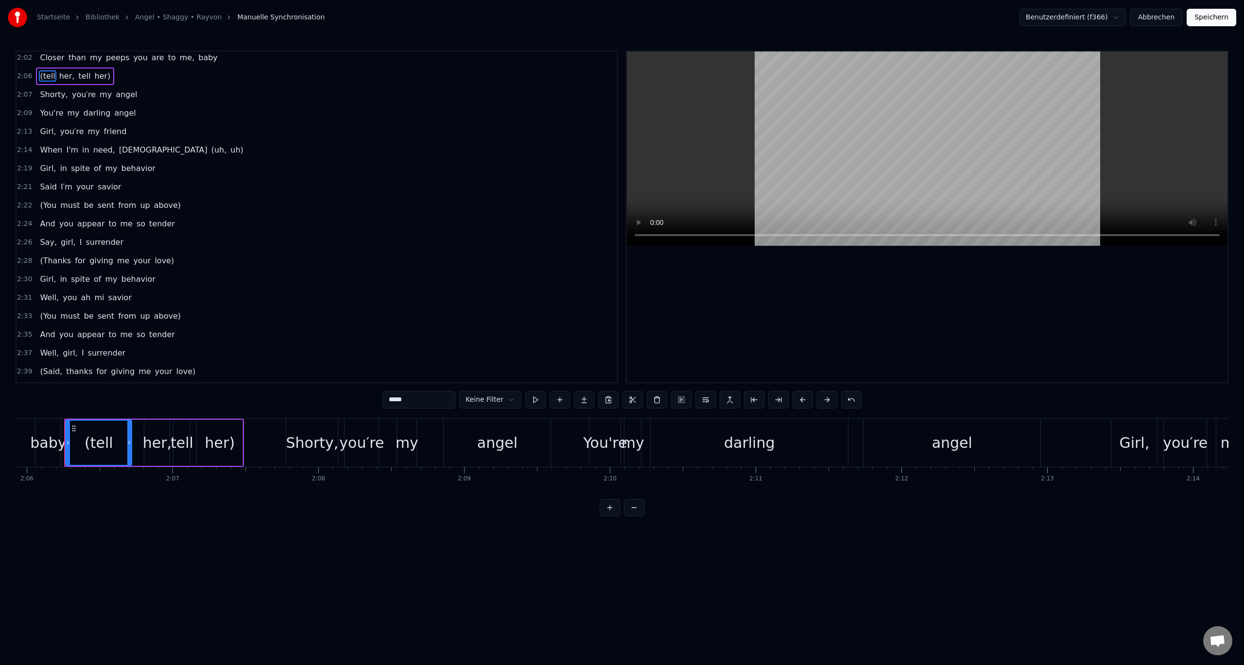
scroll to position [839, 0]
click at [210, 148] on span "(uh," at bounding box center [218, 144] width 17 height 11
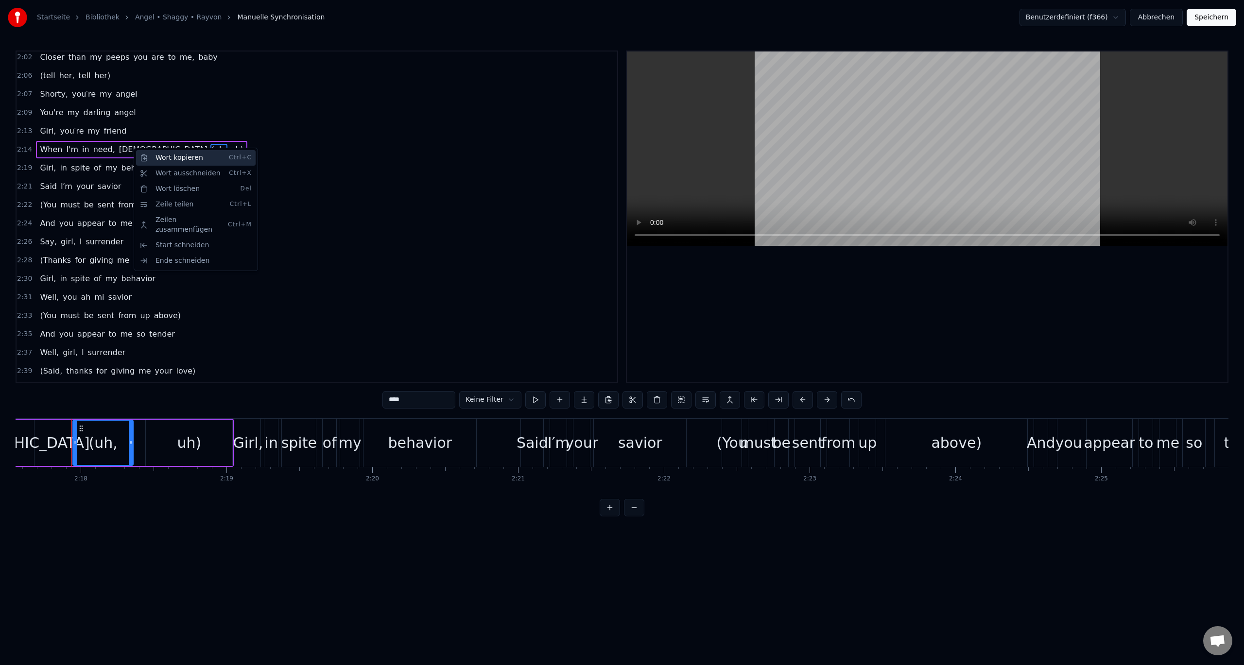
scroll to position [0, 20062]
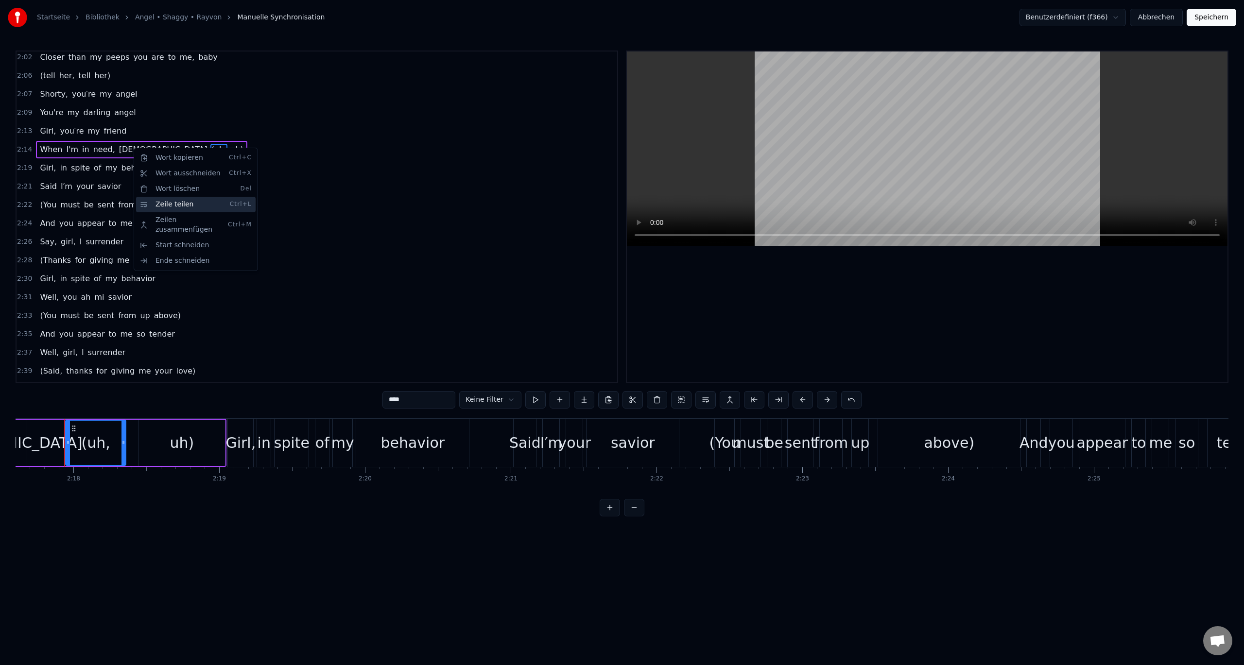
click at [160, 203] on div "Zeile teilen Ctrl+L" at bounding box center [196, 205] width 120 height 16
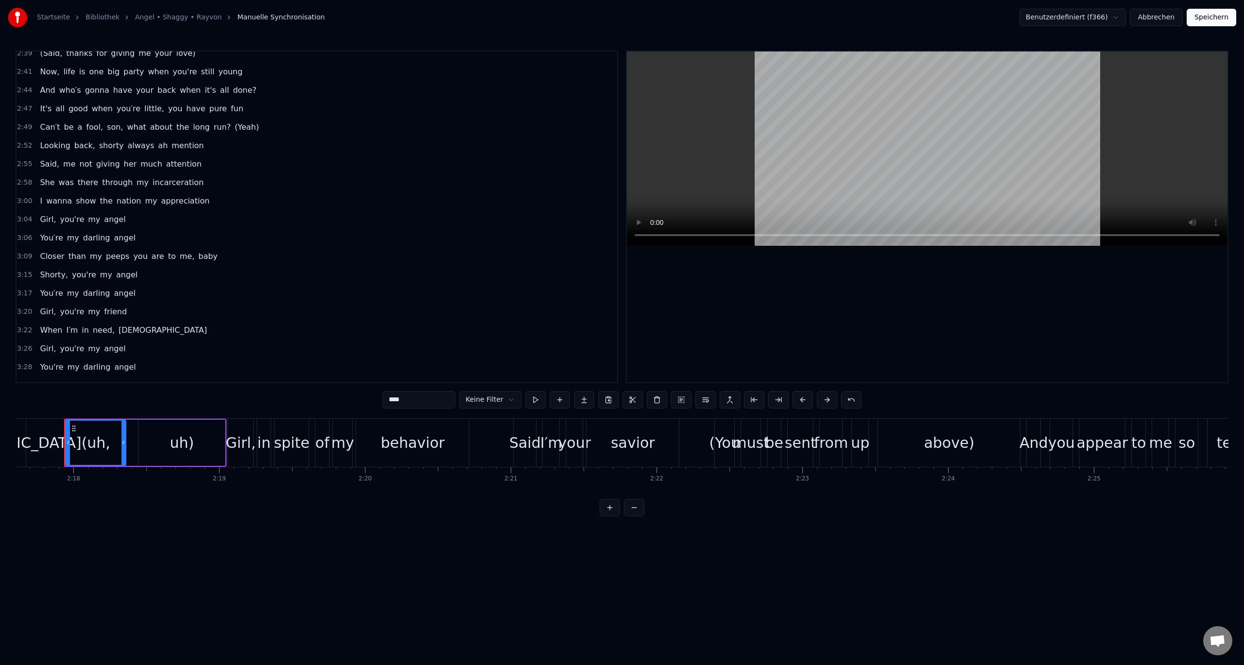
scroll to position [1174, 0]
click at [234, 125] on span "(Yeah)" at bounding box center [247, 123] width 26 height 11
type input "******"
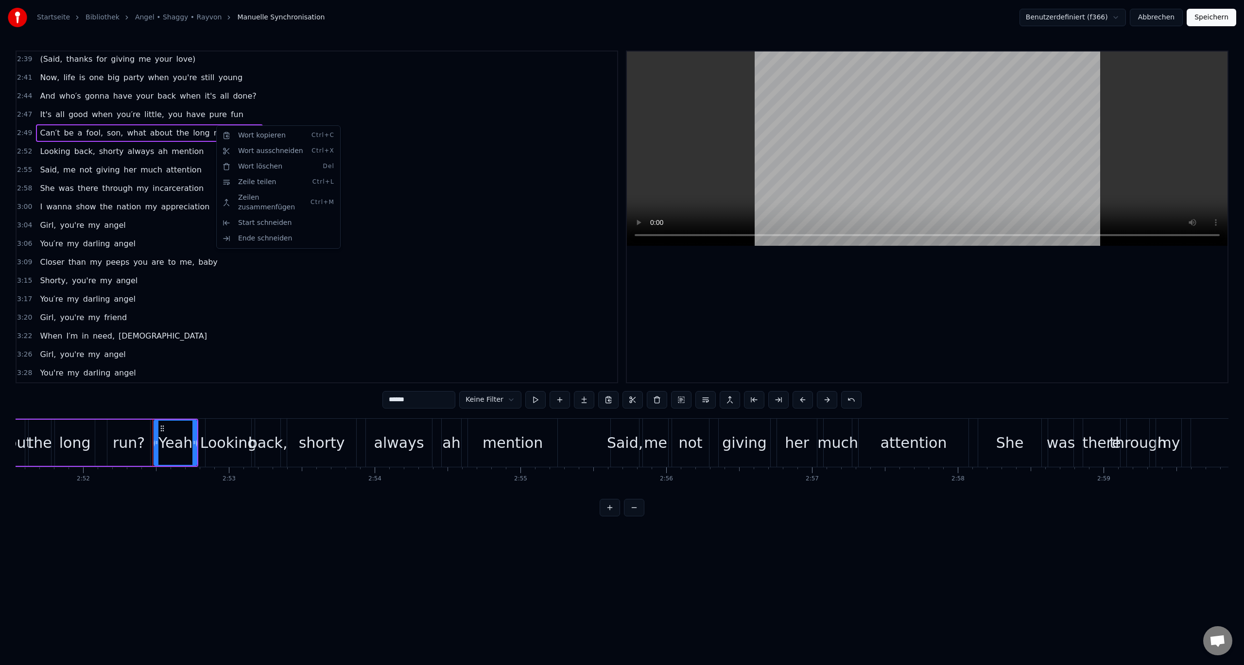
scroll to position [0, 25098]
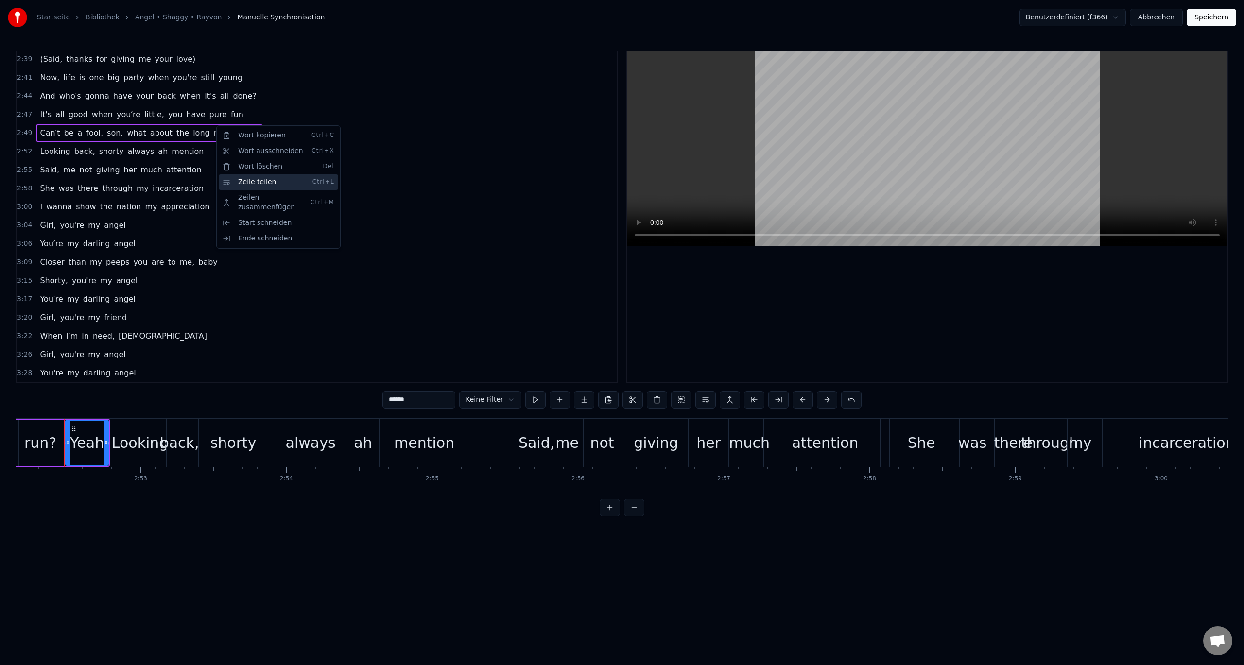
click at [253, 178] on div "Zeile teilen Ctrl+L" at bounding box center [279, 182] width 120 height 16
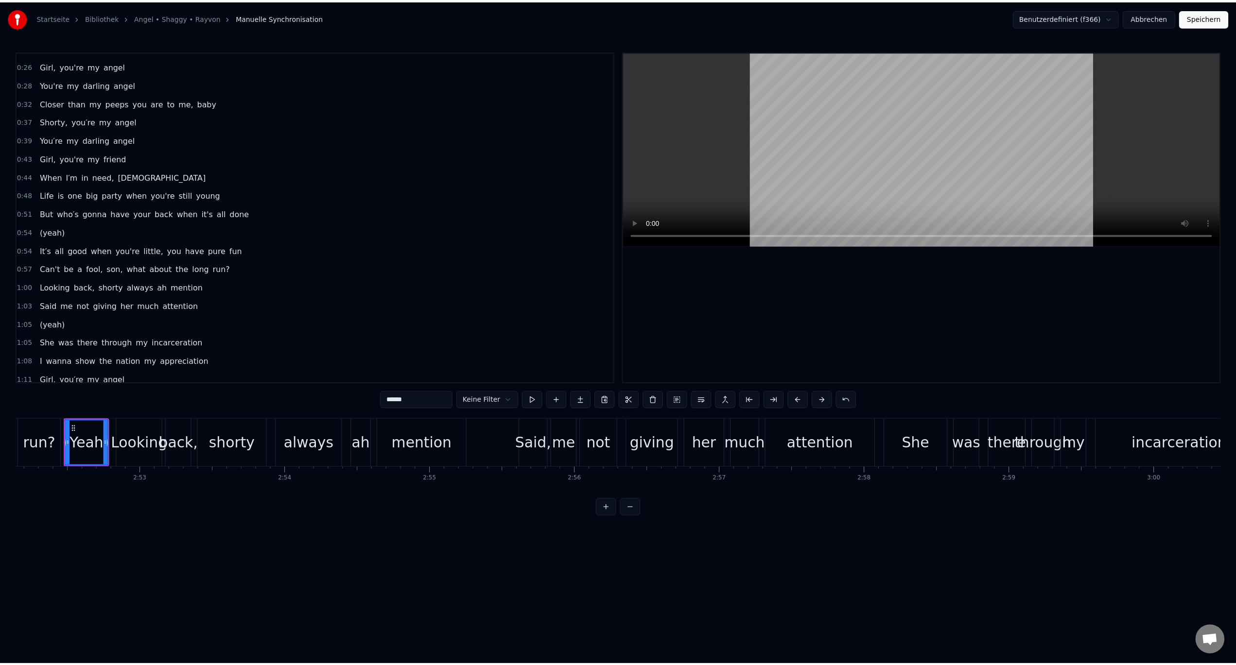
scroll to position [0, 0]
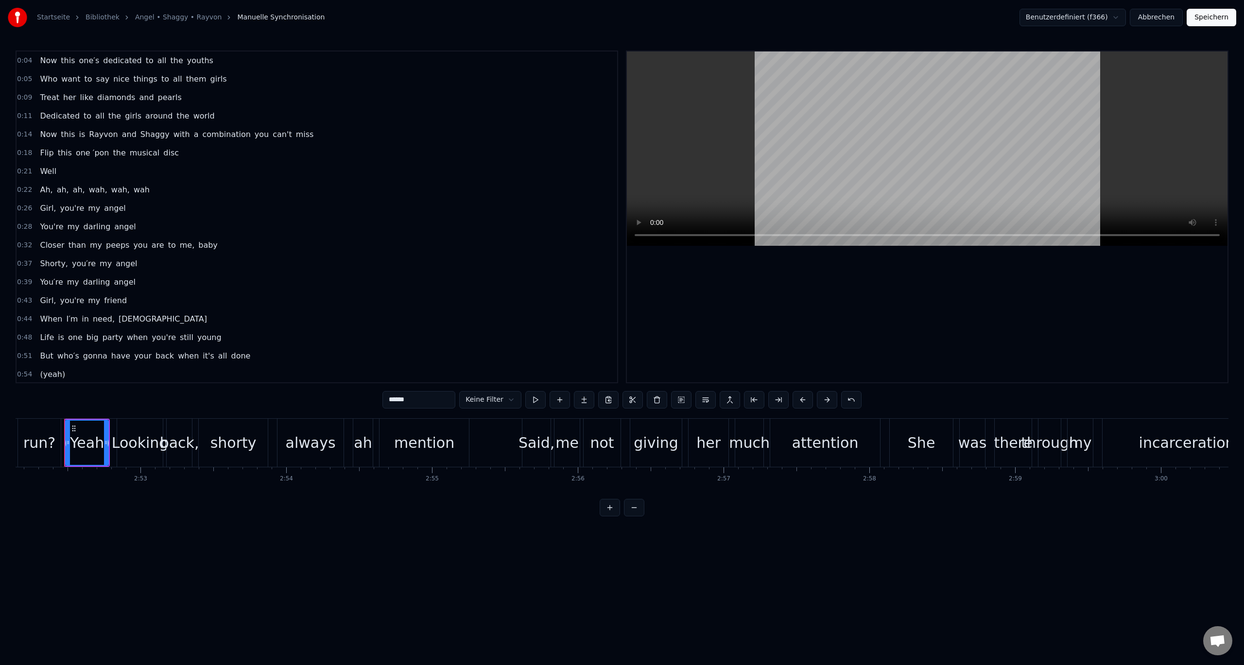
click at [1201, 12] on button "Speichern" at bounding box center [1212, 17] width 50 height 17
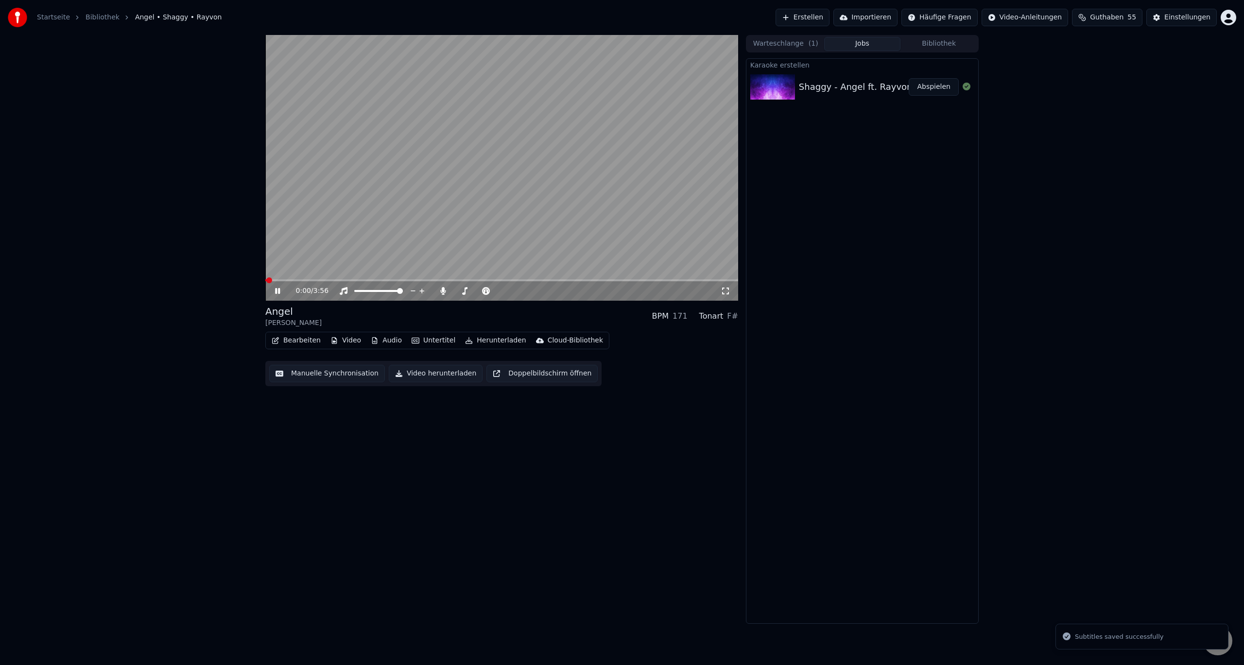
click at [294, 340] on button "Bearbeiten" at bounding box center [296, 341] width 57 height 14
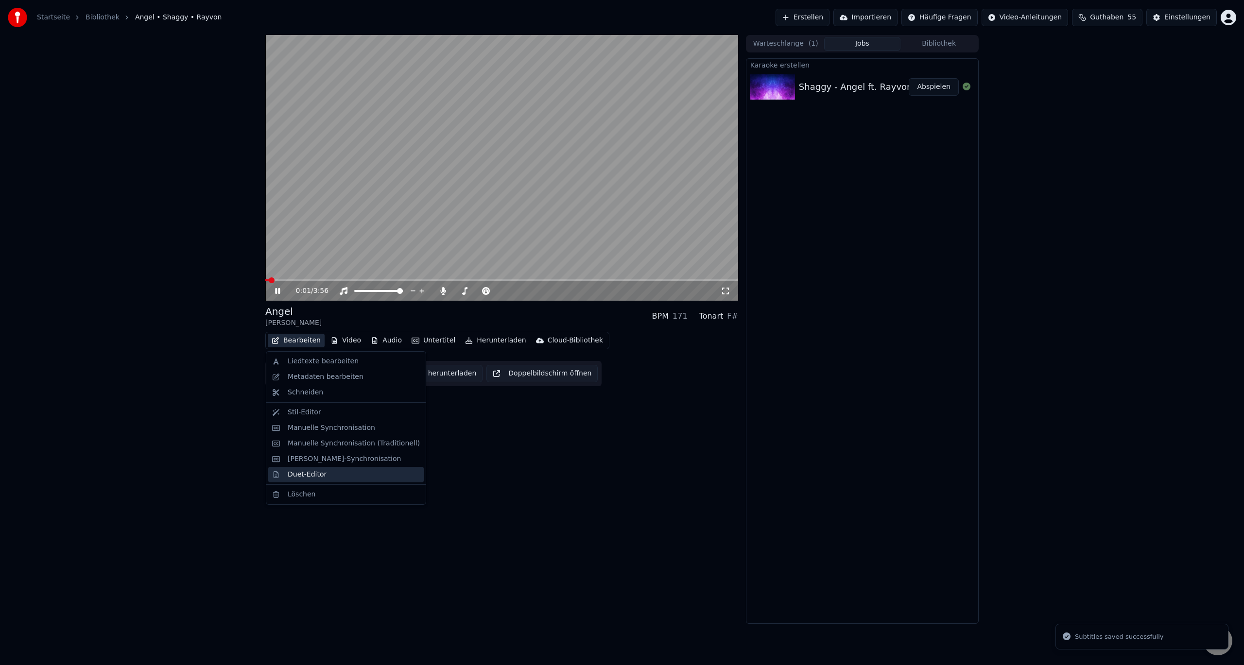
click at [301, 476] on div "Duet-Editor" at bounding box center [307, 475] width 39 height 10
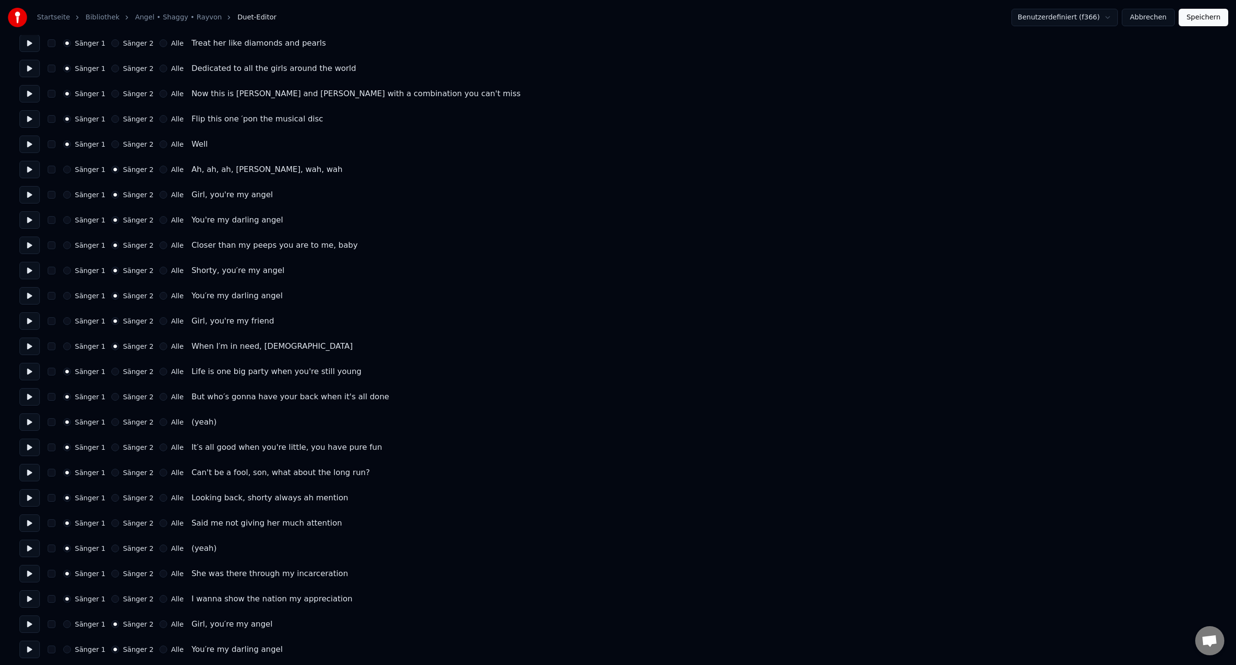
scroll to position [146, 0]
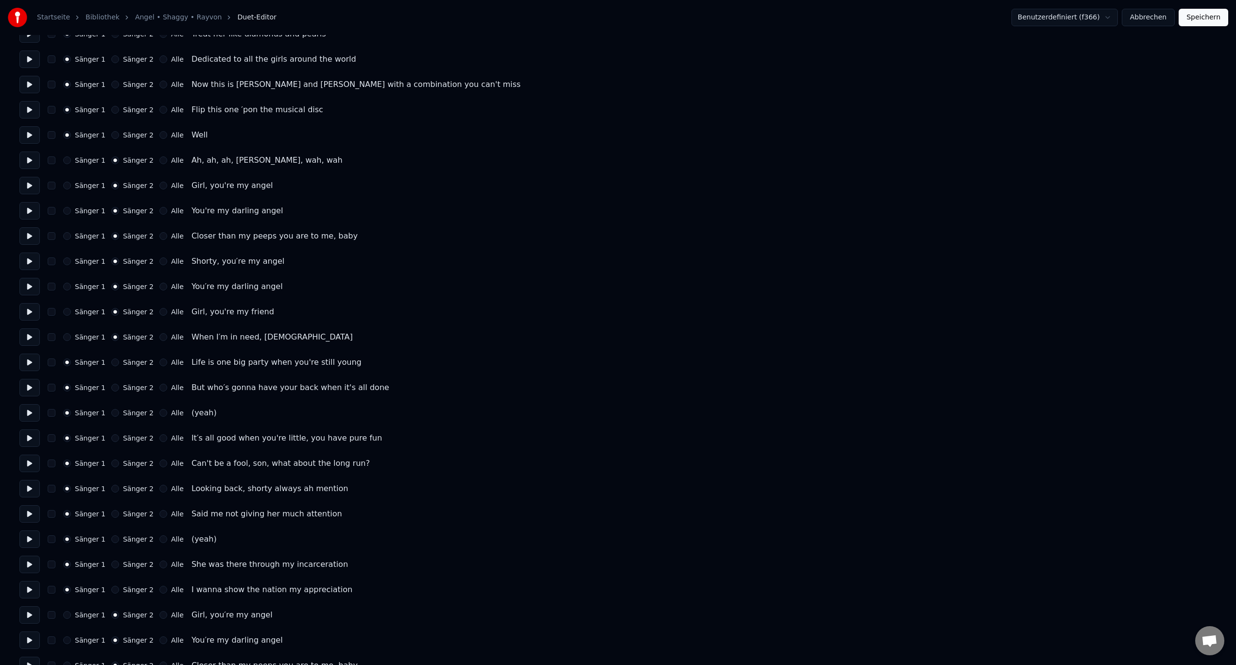
click at [114, 416] on div "Sänger 2" at bounding box center [132, 413] width 42 height 8
click at [112, 413] on button "Sänger 2" at bounding box center [115, 413] width 8 height 8
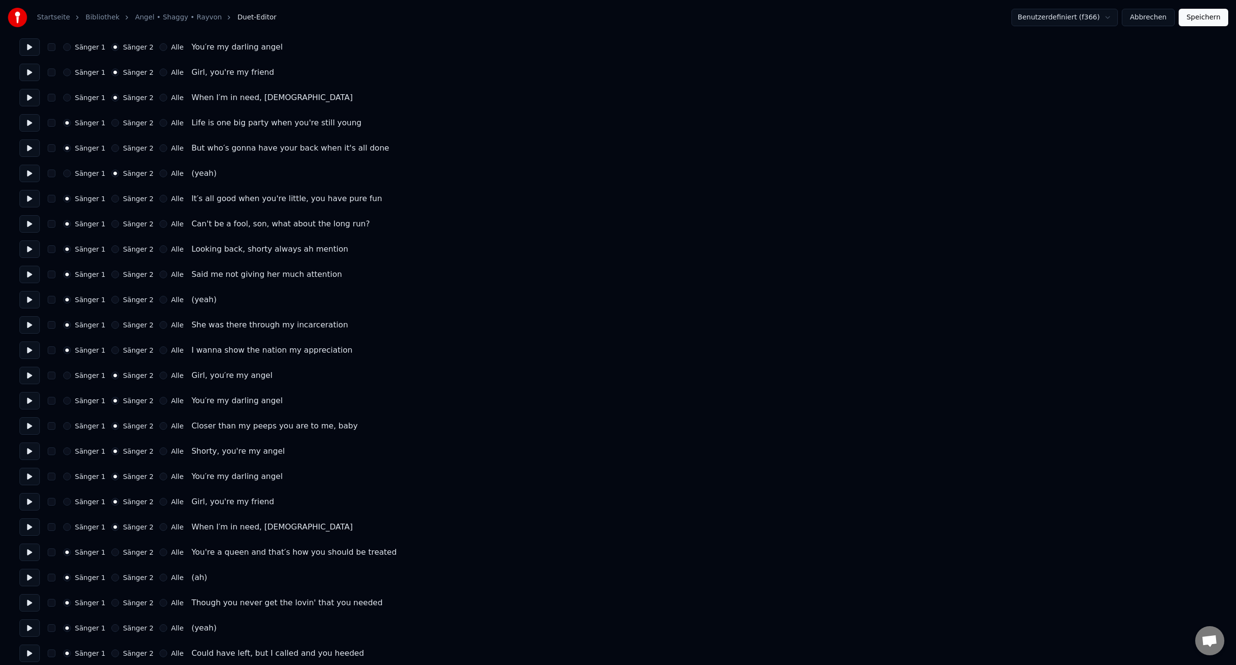
scroll to position [389, 0]
click at [111, 297] on button "Sänger 2" at bounding box center [115, 297] width 8 height 8
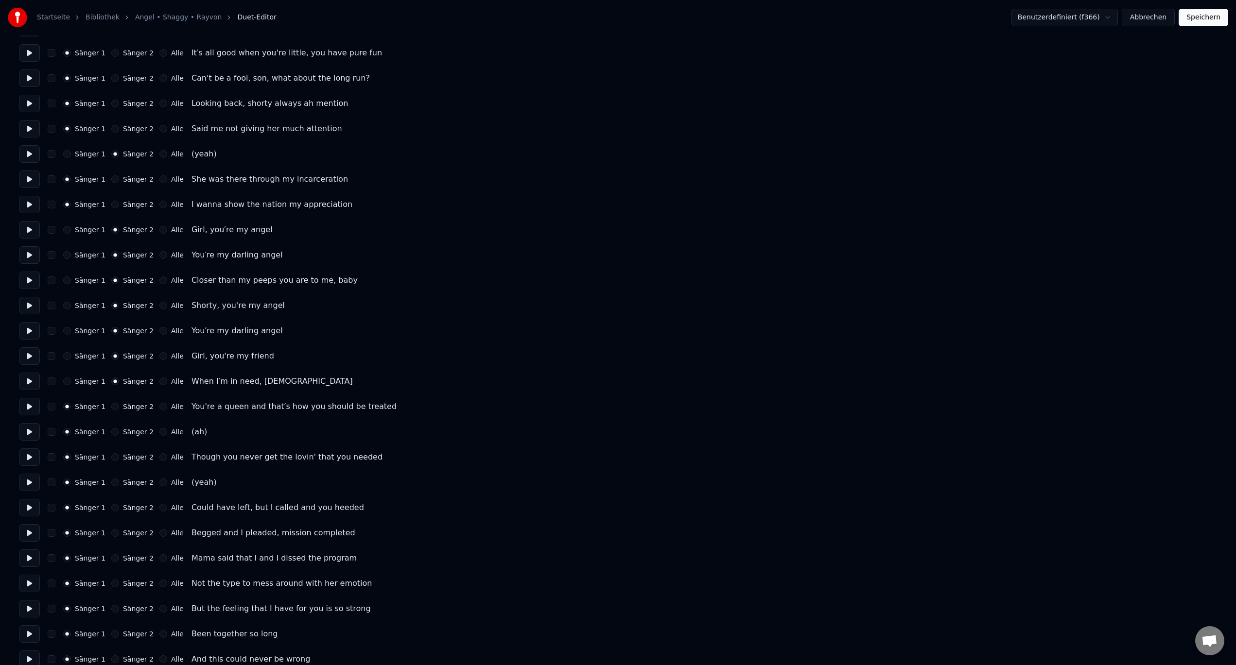
scroll to position [535, 0]
click at [113, 427] on button "Sänger 2" at bounding box center [115, 429] width 8 height 8
click at [113, 478] on button "Sänger 2" at bounding box center [115, 479] width 8 height 8
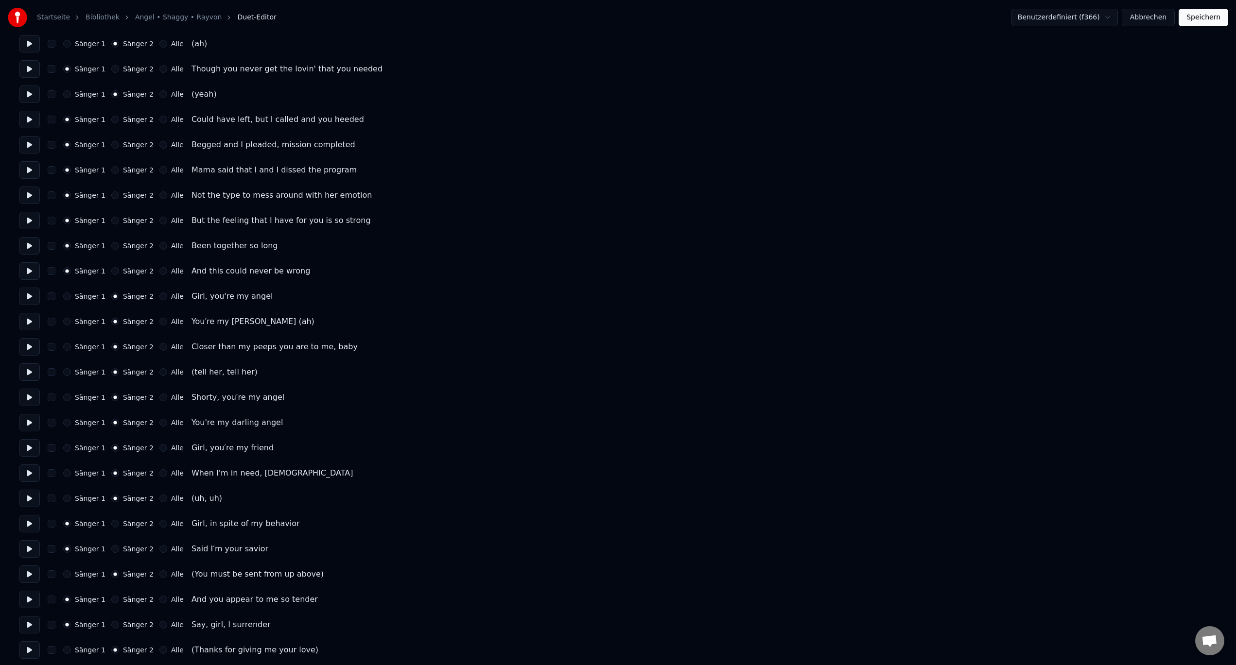
scroll to position [923, 0]
click at [69, 372] on div "Sänger 1" at bounding box center [84, 368] width 42 height 8
click at [68, 370] on button "Sänger 1" at bounding box center [67, 368] width 8 height 8
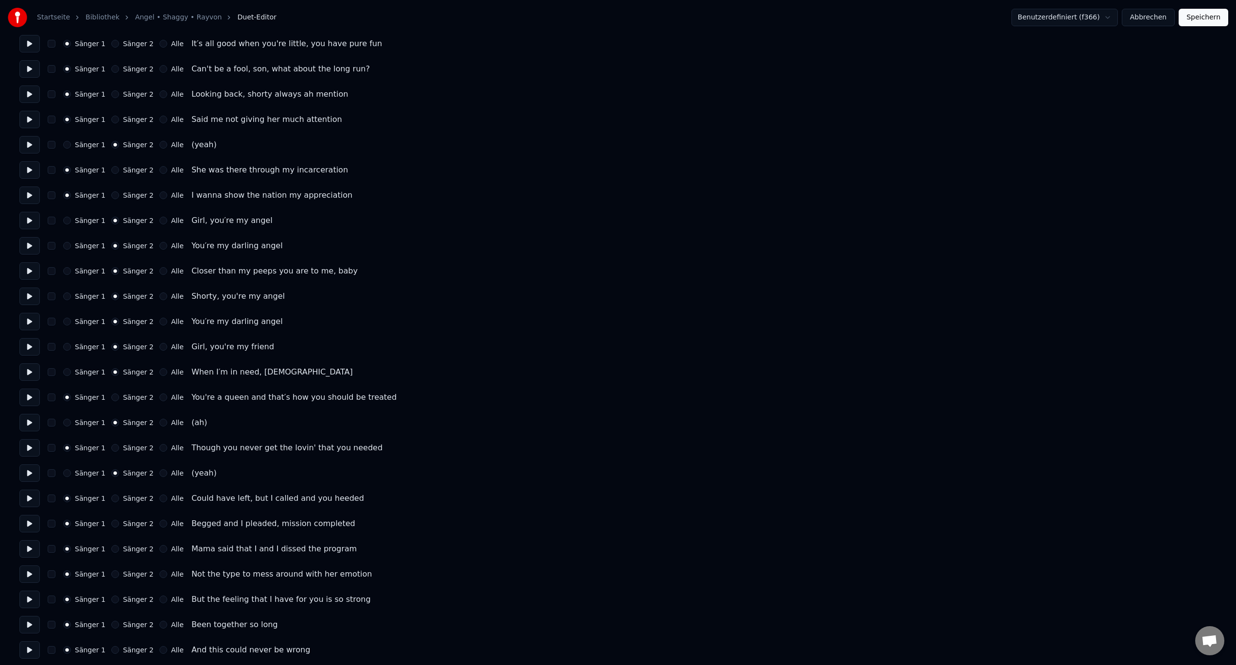
scroll to position [389, 0]
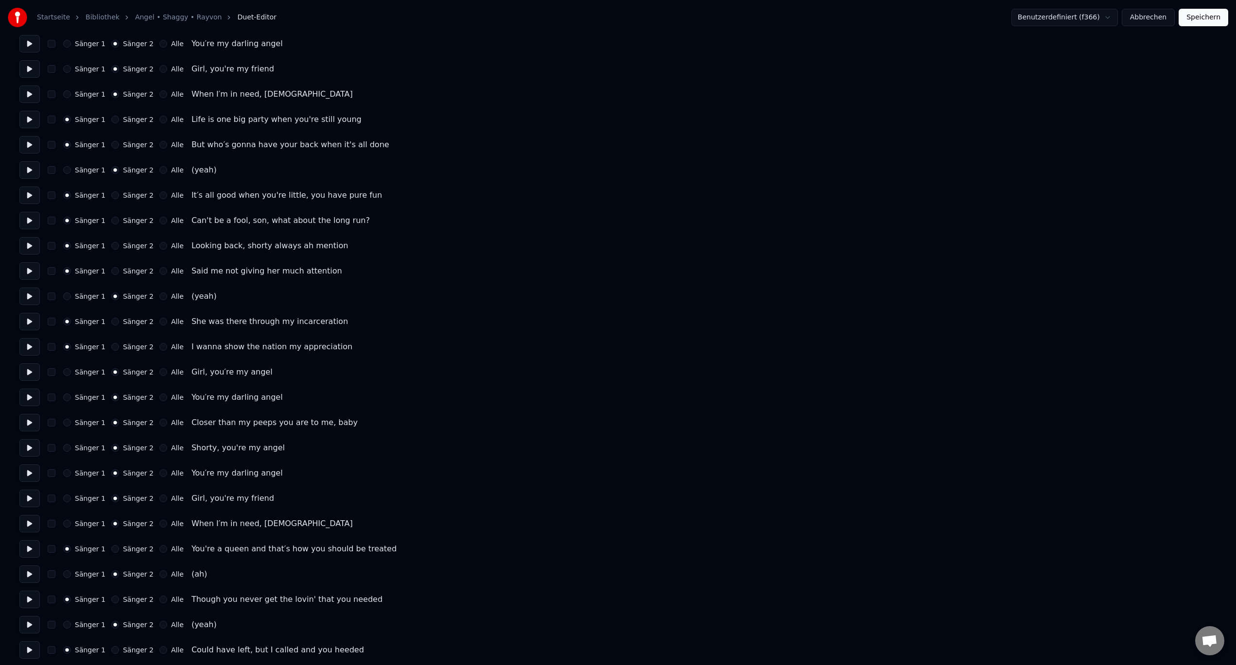
click at [1205, 20] on button "Speichern" at bounding box center [1204, 17] width 50 height 17
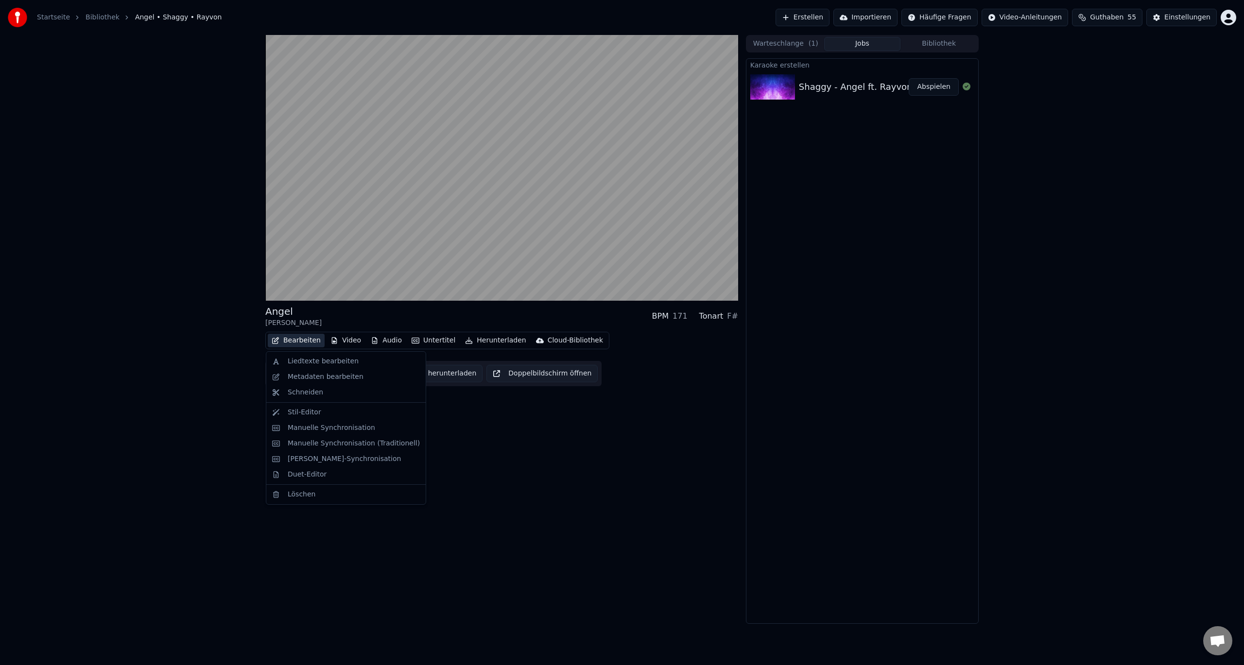
click at [289, 343] on button "Bearbeiten" at bounding box center [296, 341] width 57 height 14
click at [308, 428] on div "Manuelle Synchronisation" at bounding box center [331, 428] width 87 height 10
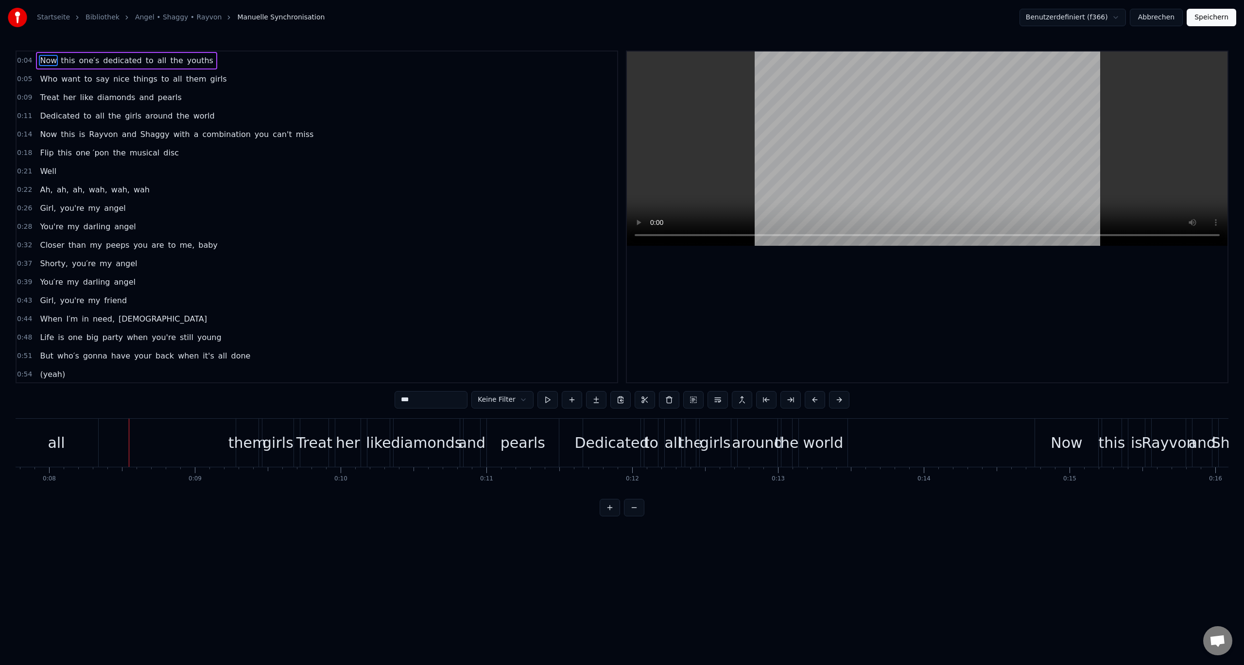
scroll to position [0, 1134]
click at [235, 446] on div "them" at bounding box center [246, 443] width 38 height 22
type input "****"
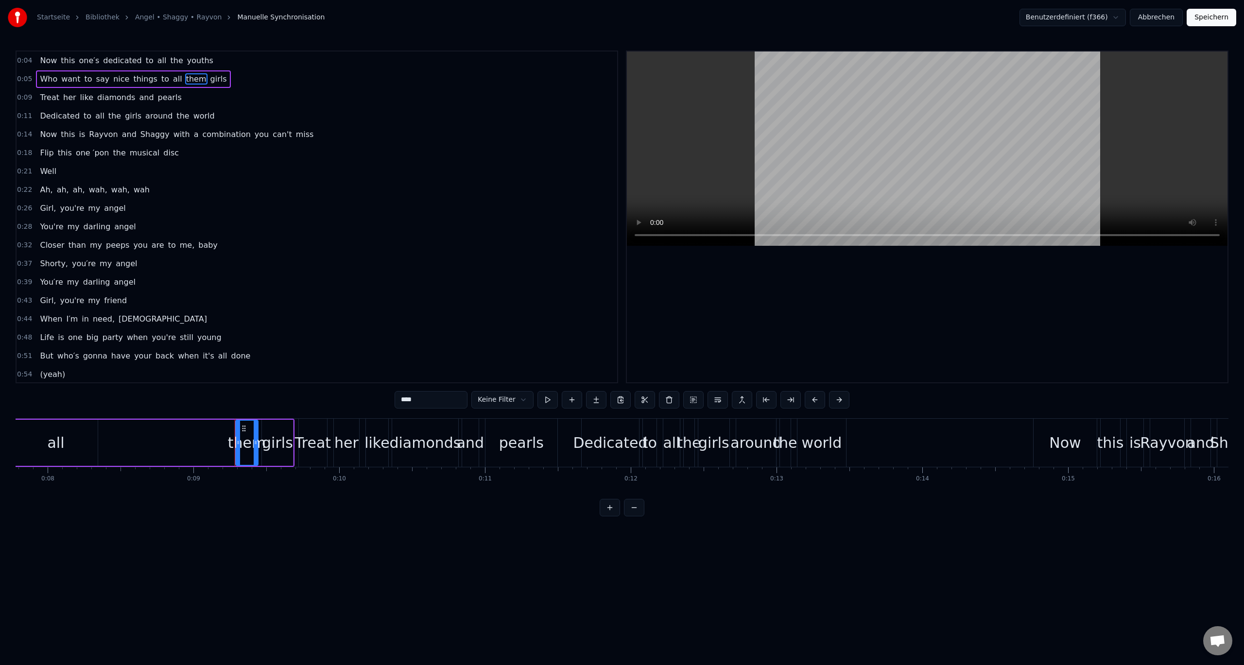
click at [178, 444] on div "Who want to say nice things to all them girls" at bounding box center [25, 443] width 538 height 48
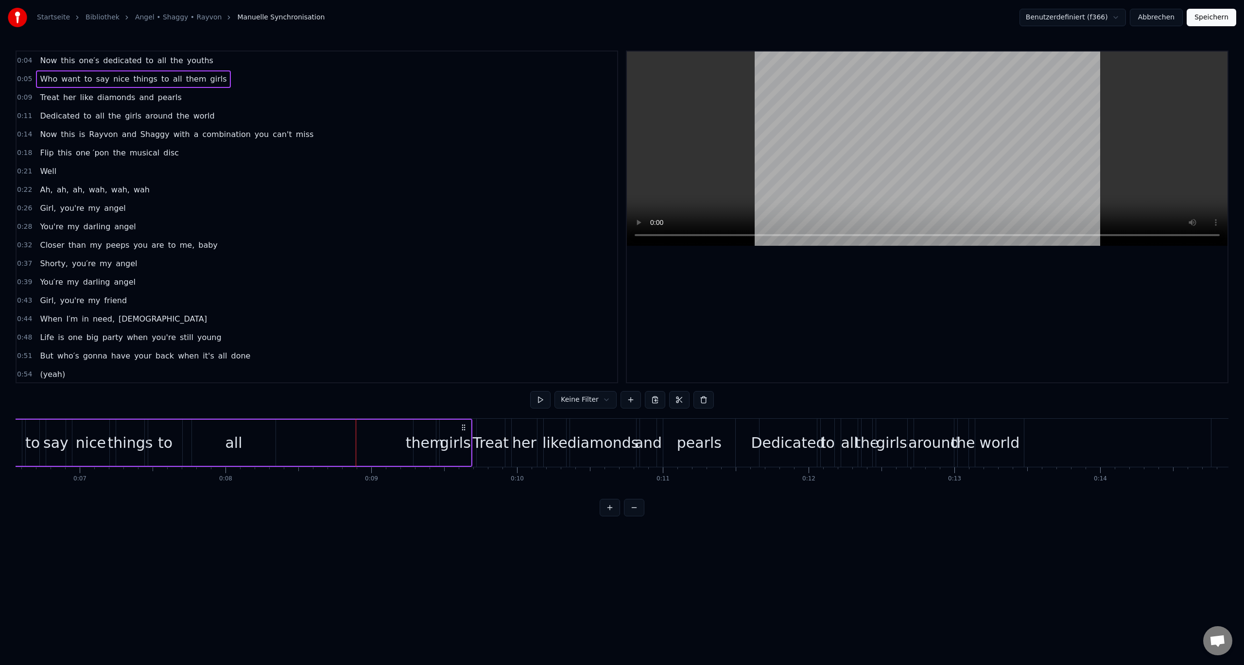
scroll to position [0, 901]
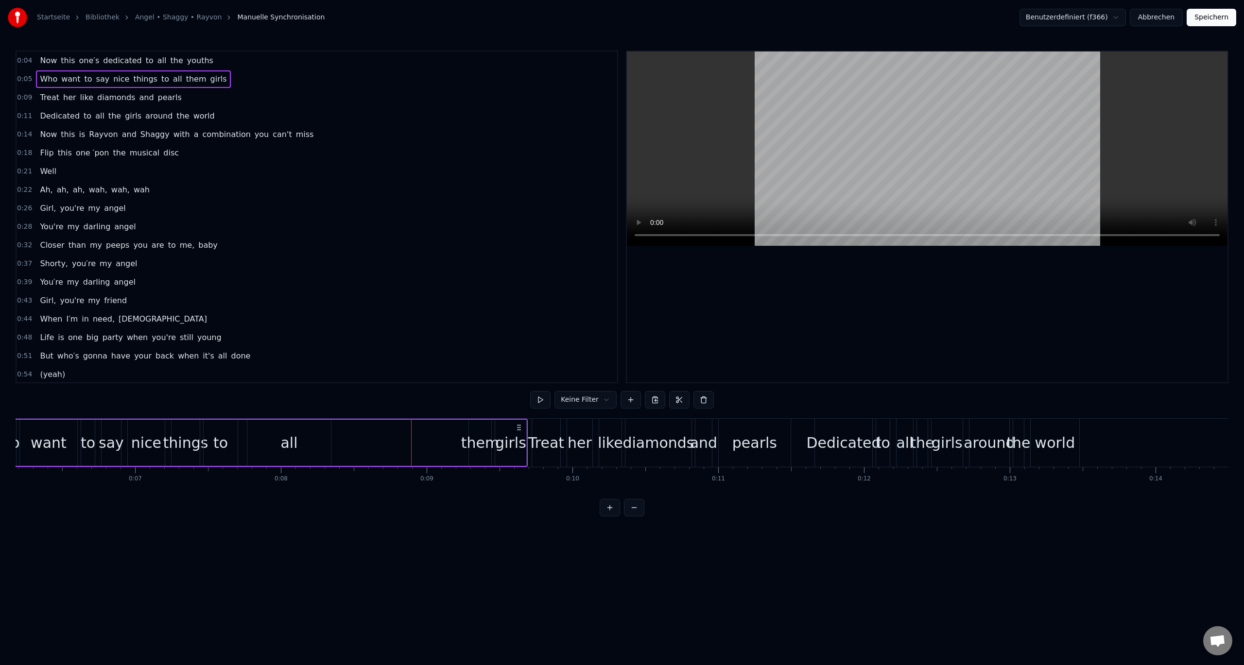
click at [474, 444] on div "them" at bounding box center [480, 443] width 38 height 22
drag, startPoint x: 476, startPoint y: 429, endPoint x: 341, endPoint y: 432, distance: 135.1
click at [341, 432] on icon at bounding box center [342, 429] width 8 height 8
click at [505, 438] on div "girls" at bounding box center [510, 443] width 31 height 22
type input "*****"
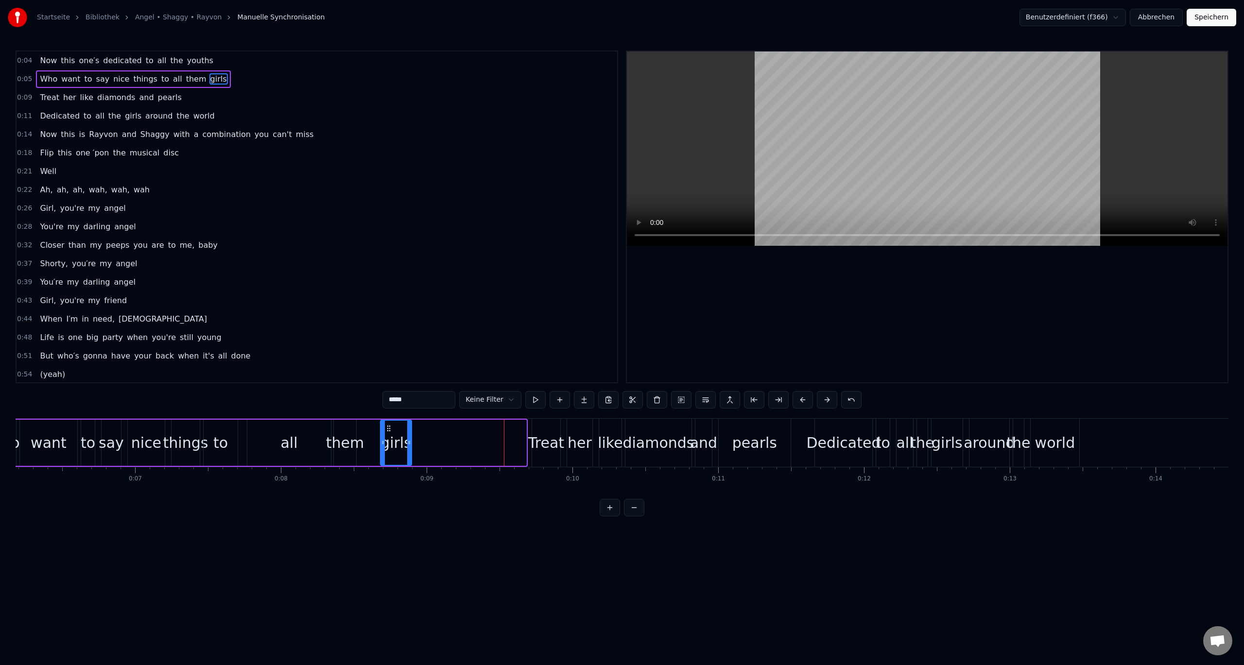
drag, startPoint x: 503, startPoint y: 427, endPoint x: 388, endPoint y: 432, distance: 114.8
click at [388, 432] on icon at bounding box center [389, 429] width 8 height 8
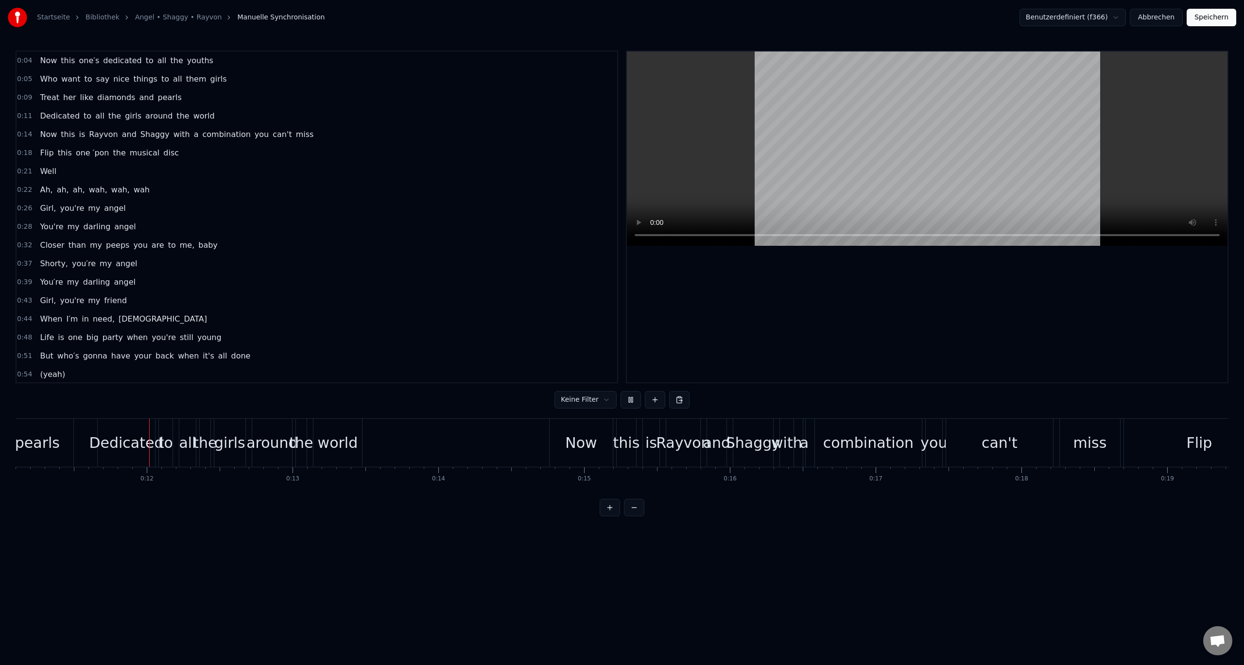
scroll to position [0, 1619]
click at [117, 445] on div "Dedicated" at bounding box center [125, 443] width 74 height 22
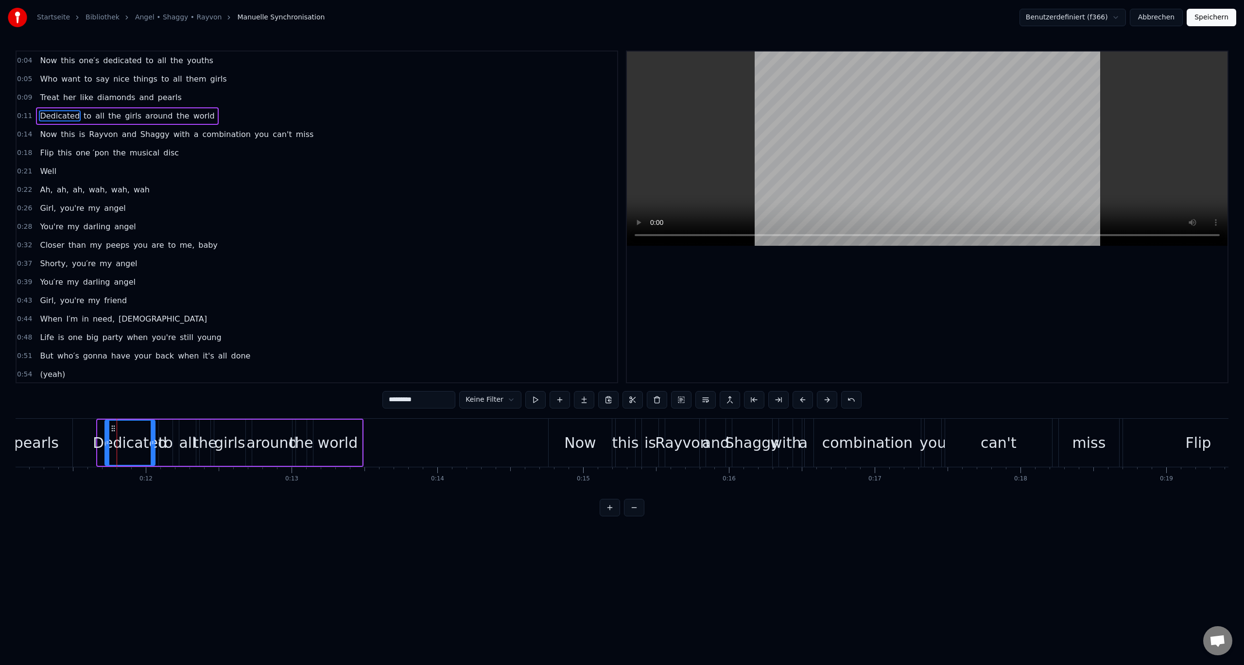
drag, startPoint x: 100, startPoint y: 440, endPoint x: 107, endPoint y: 440, distance: 7.3
click at [107, 440] on icon at bounding box center [107, 443] width 4 height 8
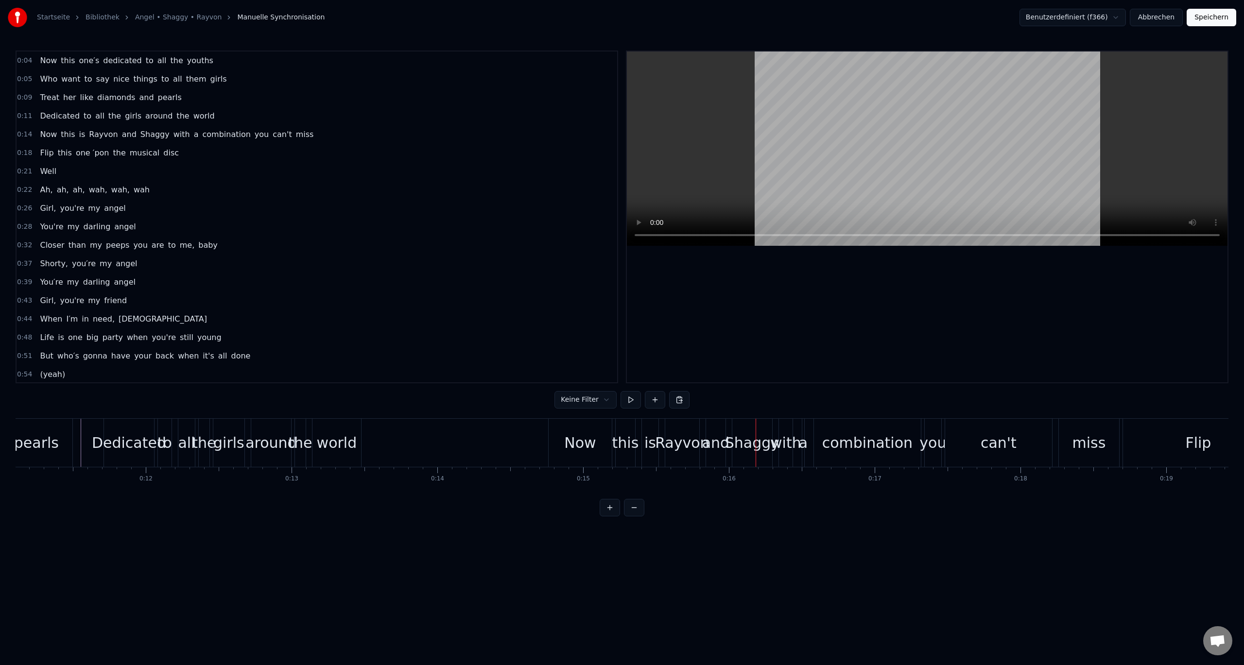
click at [565, 447] on div "Now" at bounding box center [580, 443] width 63 height 48
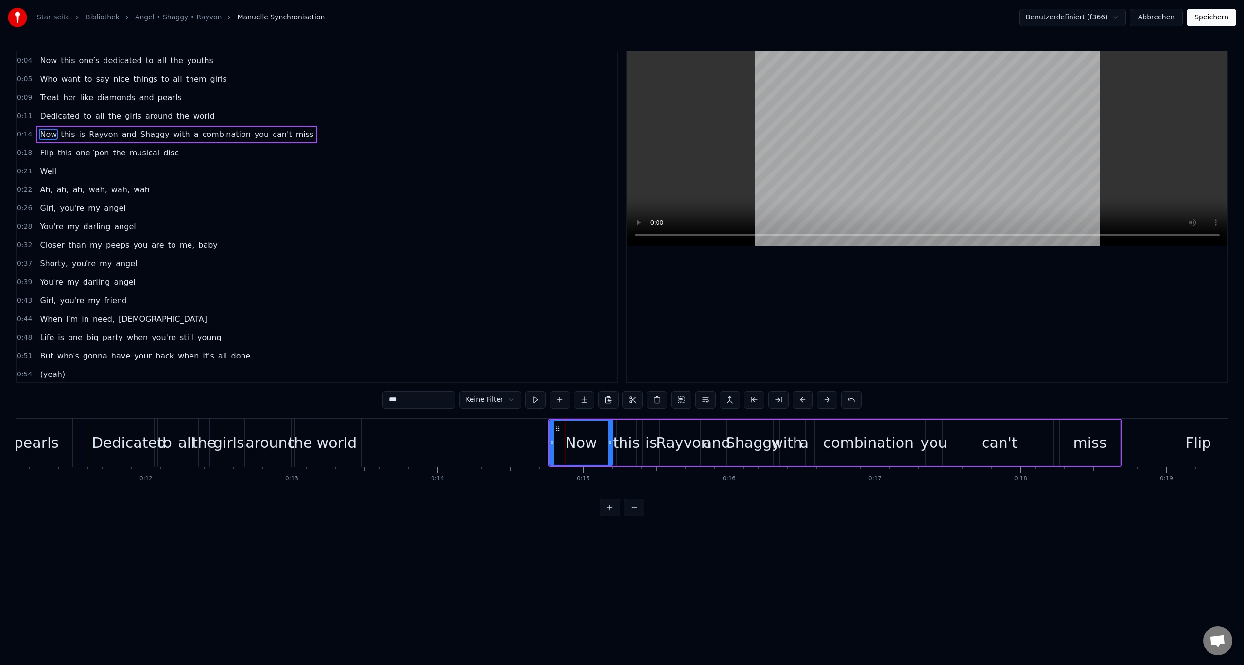
click at [620, 421] on div "this" at bounding box center [626, 443] width 19 height 46
type input "****"
click at [600, 417] on div "0:04 Now this one′s dedicated to all the youths 0:05 Who want to say nice thing…" at bounding box center [622, 284] width 1213 height 466
click at [604, 419] on div "Now this is [PERSON_NAME] and [PERSON_NAME] with a combination you can't miss" at bounding box center [834, 443] width 573 height 48
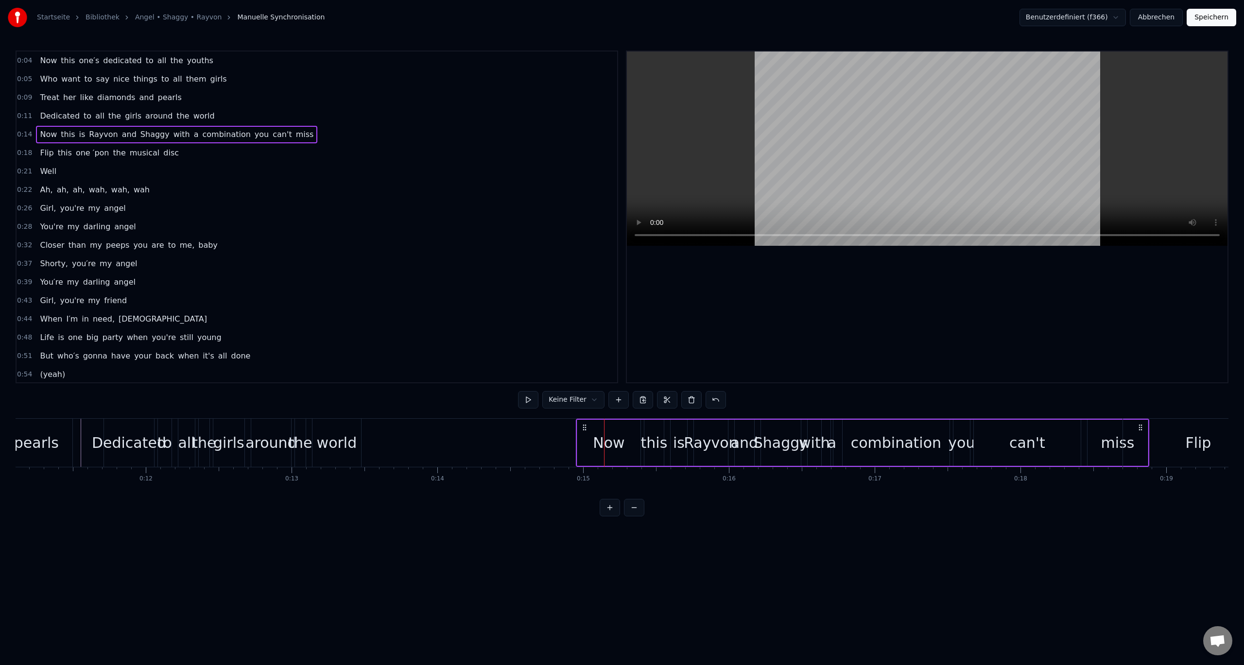
drag, startPoint x: 556, startPoint y: 427, endPoint x: 584, endPoint y: 431, distance: 27.5
click at [584, 431] on icon at bounding box center [585, 428] width 8 height 8
drag, startPoint x: 557, startPoint y: 429, endPoint x: 590, endPoint y: 430, distance: 32.6
click at [590, 430] on icon at bounding box center [590, 428] width 8 height 8
drag, startPoint x: 588, startPoint y: 427, endPoint x: 577, endPoint y: 427, distance: 11.2
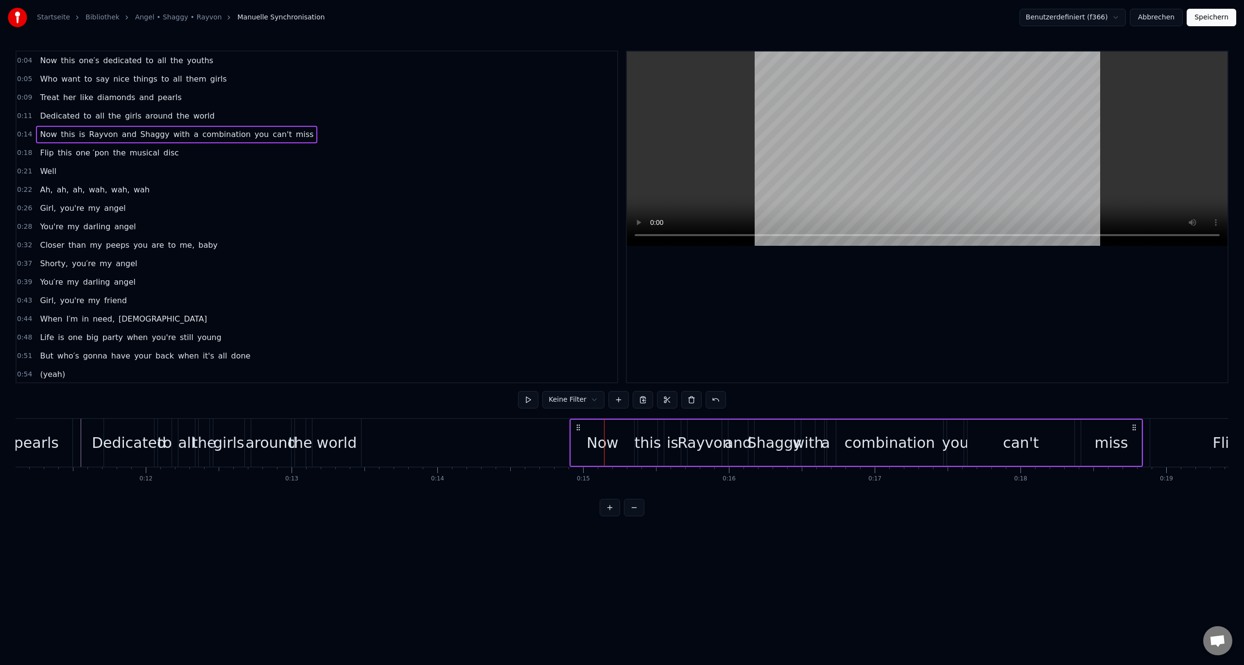
click at [577, 427] on circle at bounding box center [577, 427] width 0 height 0
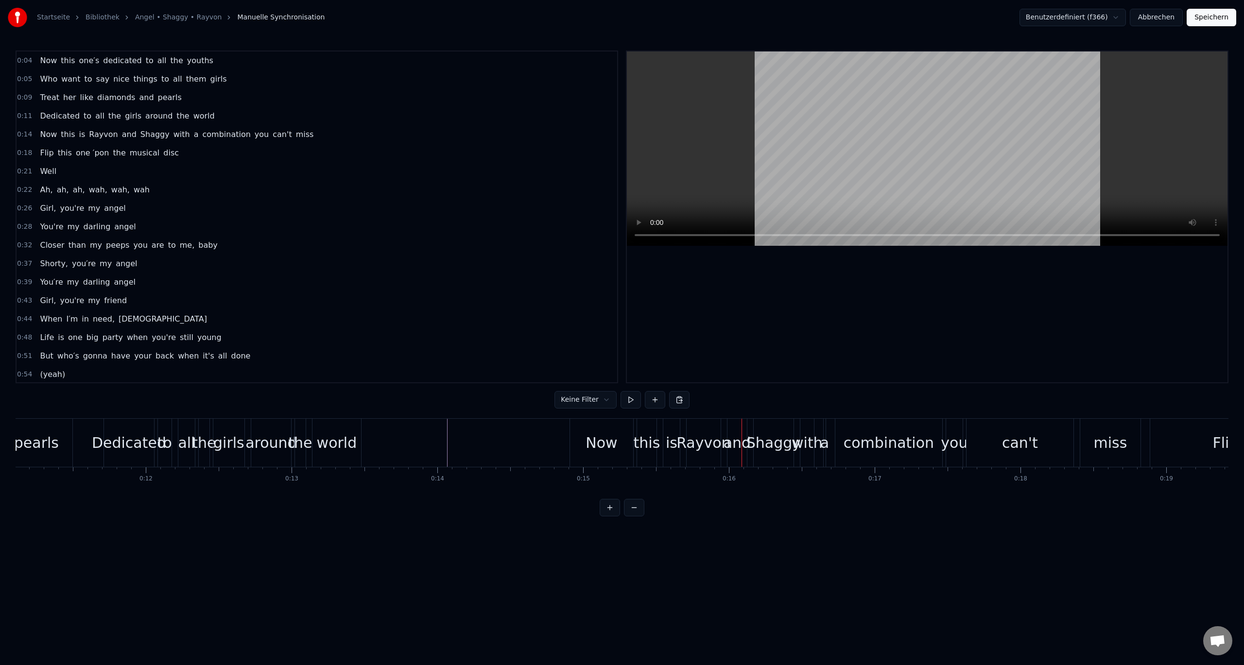
click at [604, 454] on div "Now" at bounding box center [601, 443] width 63 height 48
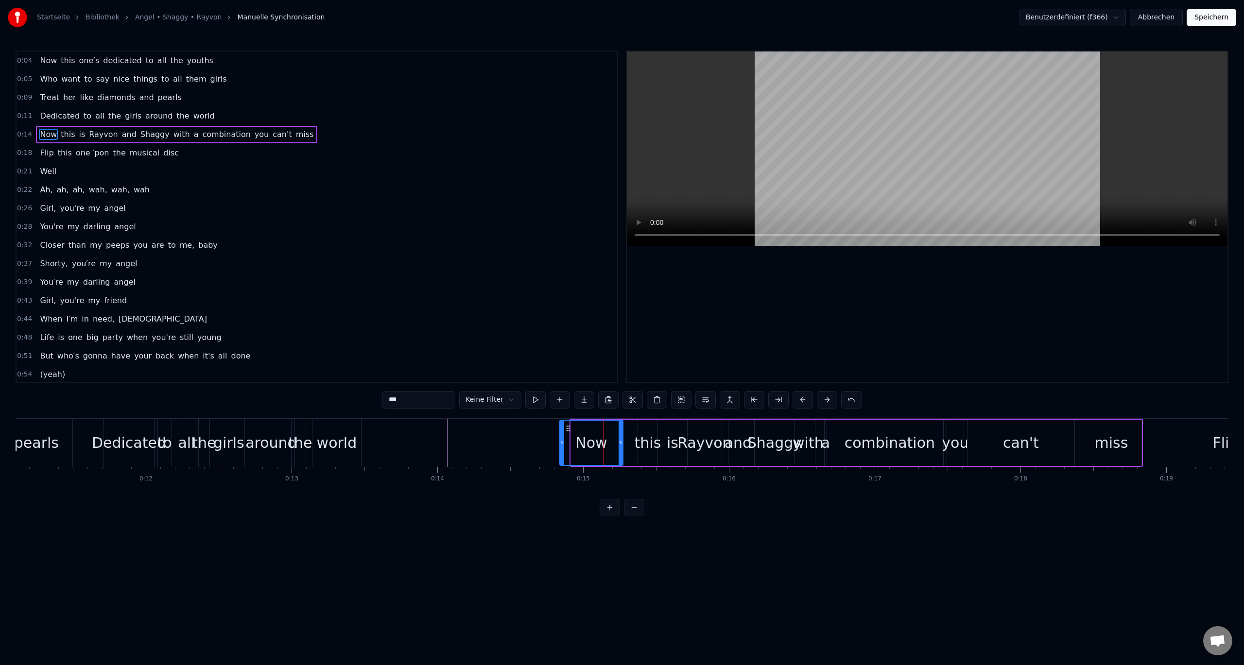
drag, startPoint x: 579, startPoint y: 426, endPoint x: 568, endPoint y: 427, distance: 11.2
click at [568, 427] on icon at bounding box center [568, 429] width 8 height 8
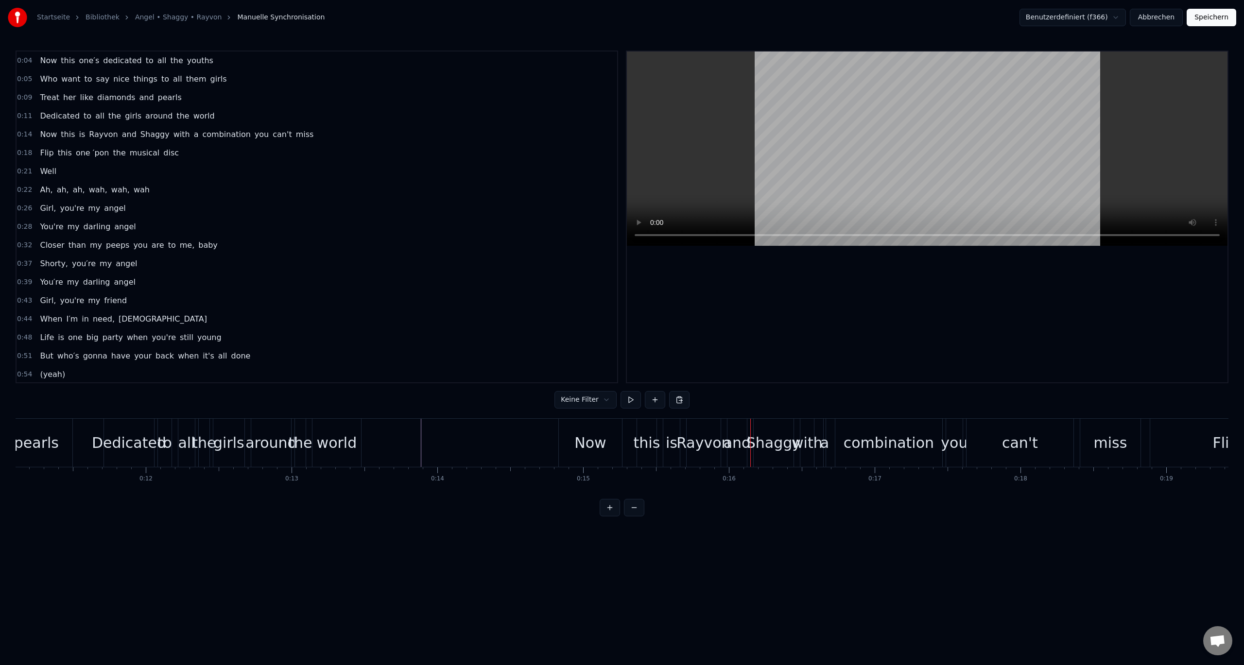
click at [589, 436] on div "Now" at bounding box center [590, 443] width 32 height 22
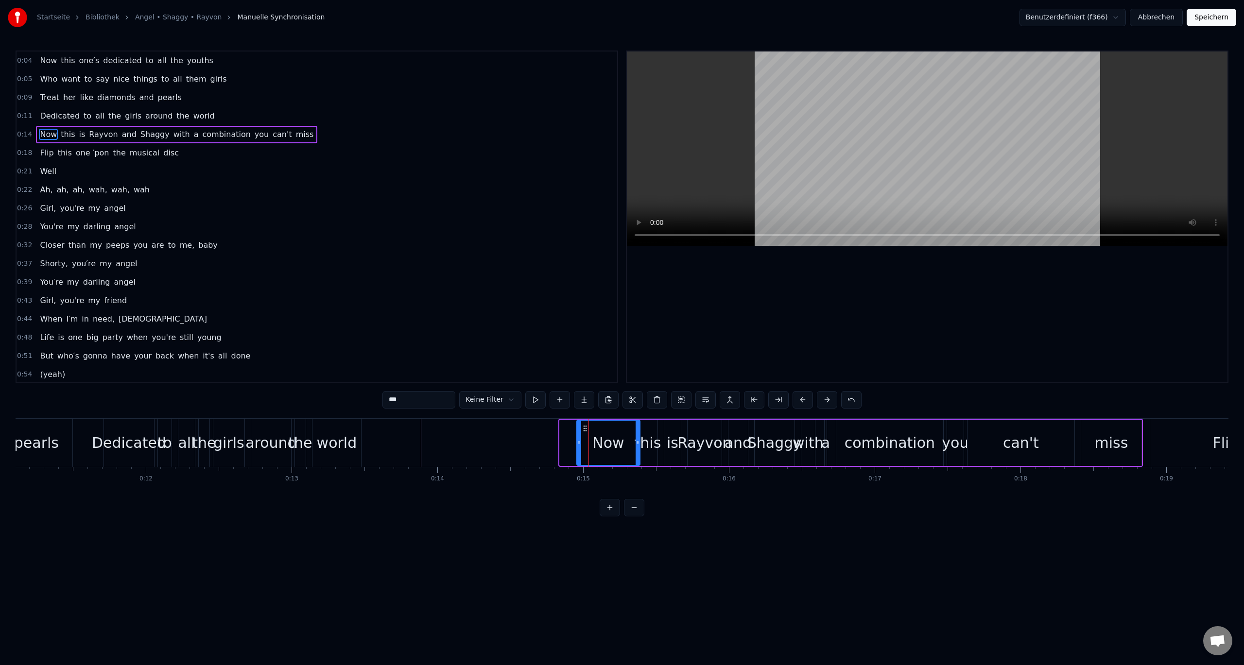
drag, startPoint x: 566, startPoint y: 429, endPoint x: 583, endPoint y: 432, distance: 17.3
click at [583, 432] on icon at bounding box center [585, 429] width 8 height 8
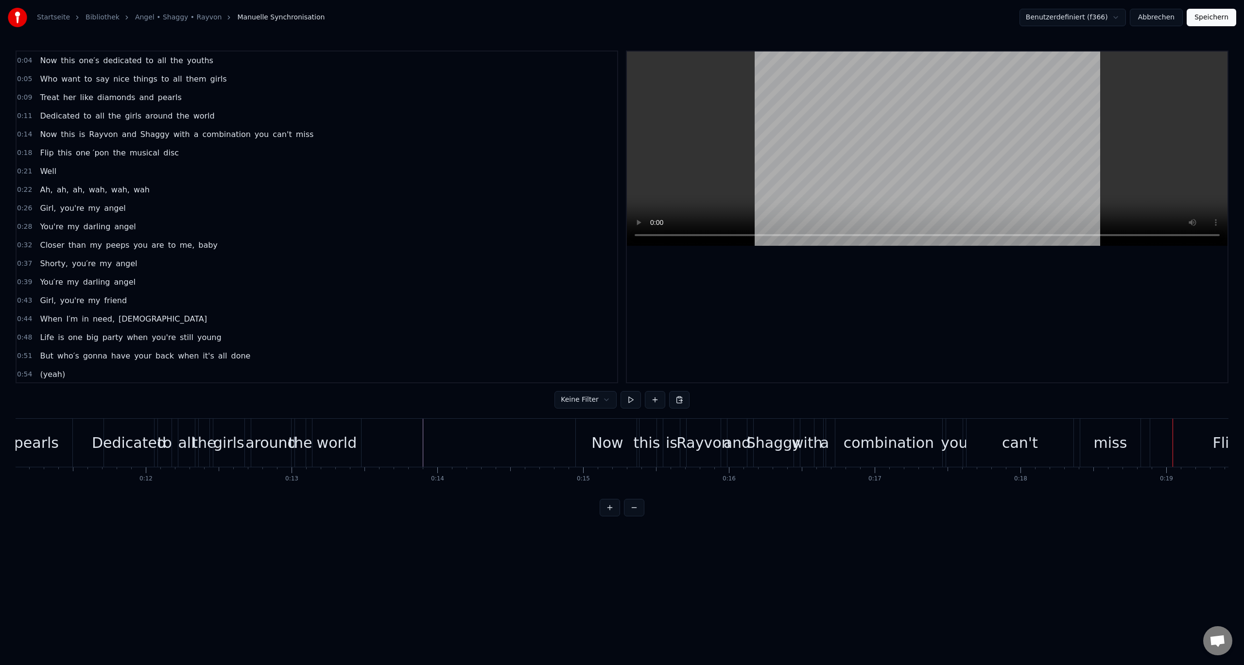
click at [1042, 442] on div "can't" at bounding box center [1020, 443] width 107 height 48
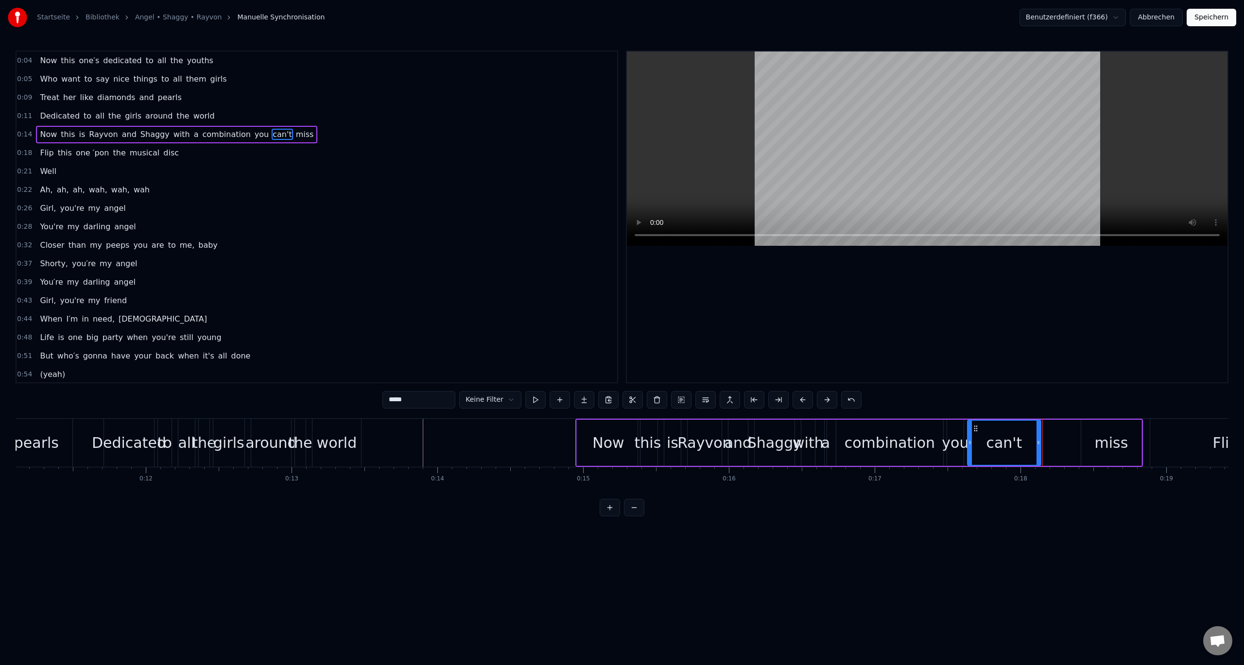
drag, startPoint x: 1072, startPoint y: 444, endPoint x: 1038, endPoint y: 447, distance: 33.7
click at [1038, 447] on div at bounding box center [1039, 443] width 4 height 44
click at [1110, 443] on div "miss" at bounding box center [1111, 443] width 34 height 22
type input "****"
drag, startPoint x: 1090, startPoint y: 428, endPoint x: 1045, endPoint y: 432, distance: 44.4
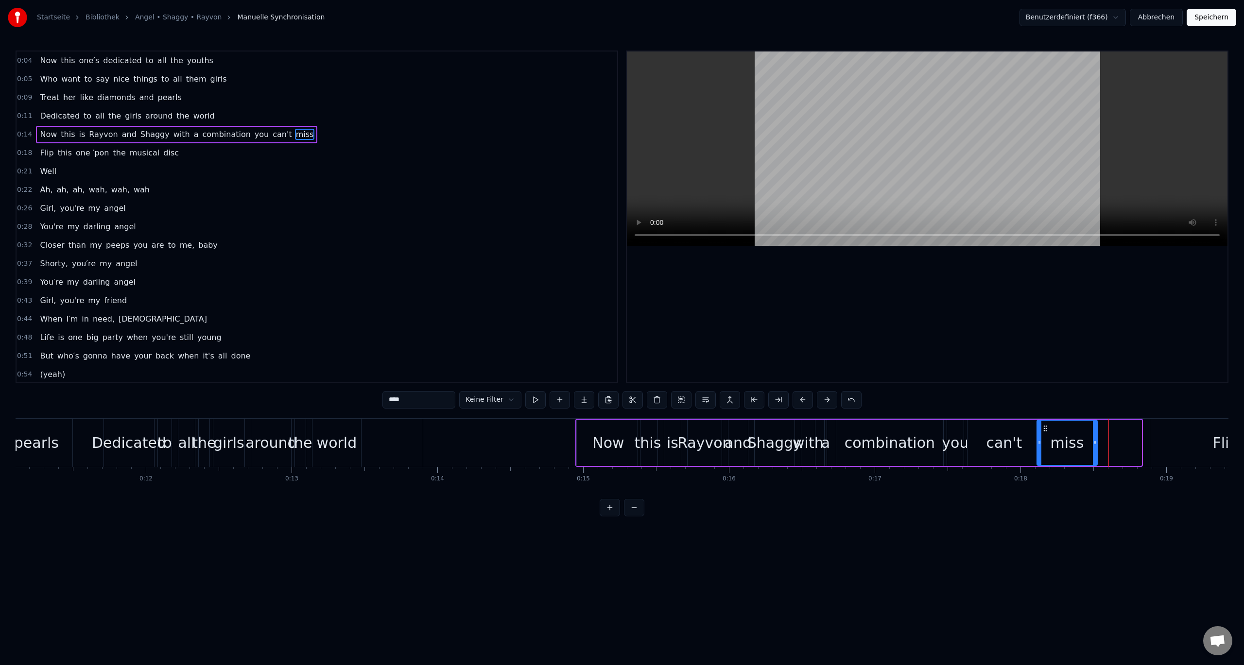
click at [1045, 432] on icon at bounding box center [1045, 429] width 8 height 8
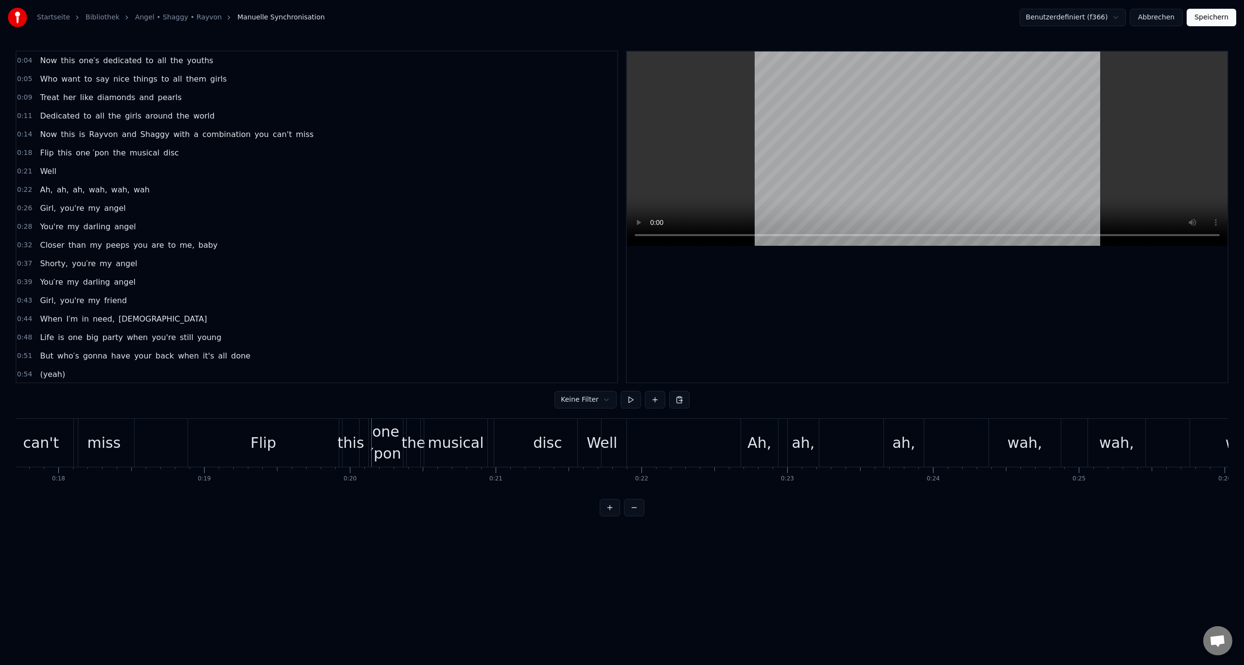
scroll to position [0, 2570]
click at [275, 436] on div "Flip" at bounding box center [275, 443] width 26 height 22
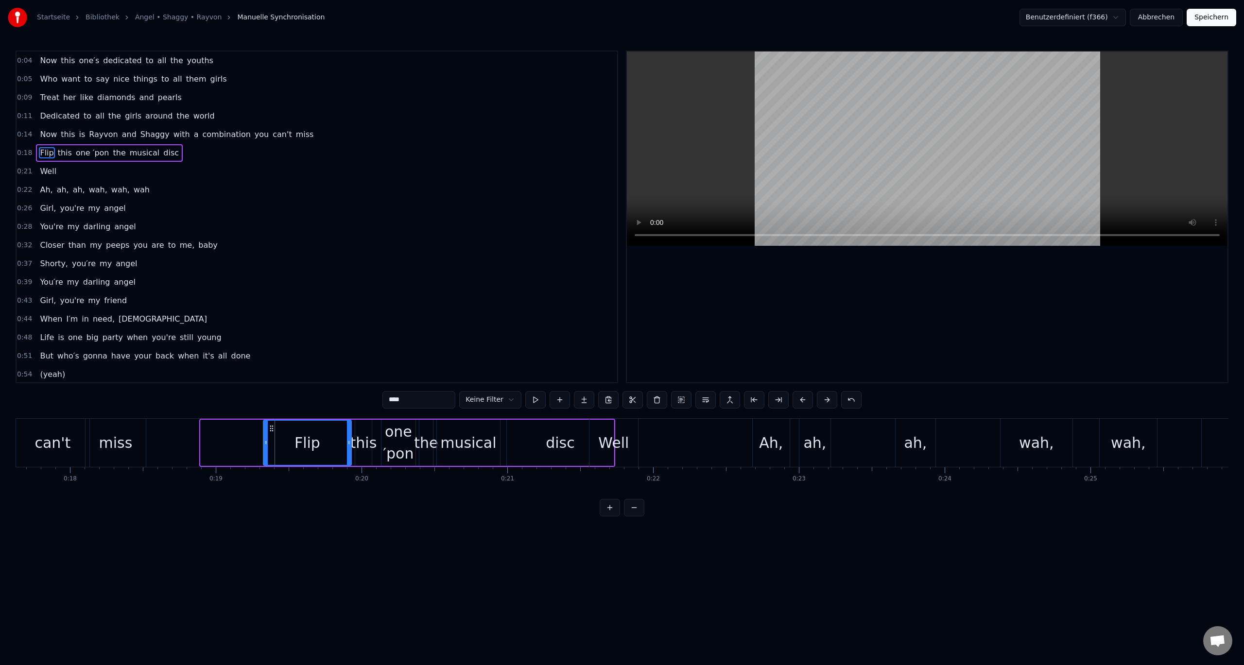
drag, startPoint x: 204, startPoint y: 442, endPoint x: 266, endPoint y: 447, distance: 62.9
click at [266, 447] on div at bounding box center [266, 443] width 4 height 44
drag, startPoint x: 271, startPoint y: 429, endPoint x: 283, endPoint y: 437, distance: 15.1
click at [283, 437] on div "Flip" at bounding box center [320, 443] width 87 height 44
drag, startPoint x: 274, startPoint y: 424, endPoint x: 288, endPoint y: 427, distance: 14.0
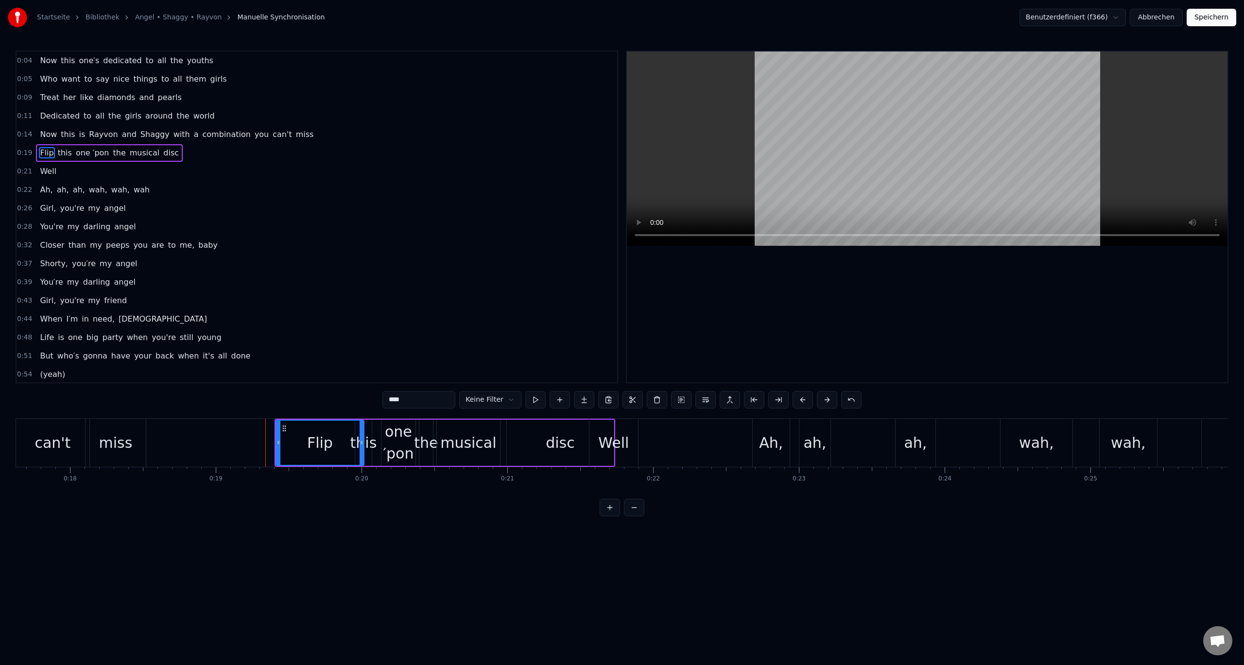
click at [288, 427] on div "Flip this one ′pon the musical disc" at bounding box center [445, 443] width 341 height 48
drag, startPoint x: 283, startPoint y: 418, endPoint x: 303, endPoint y: 421, distance: 20.1
click at [303, 421] on div "Flip this one ′pon the musical disc" at bounding box center [445, 443] width 341 height 48
click at [279, 426] on icon at bounding box center [283, 428] width 8 height 8
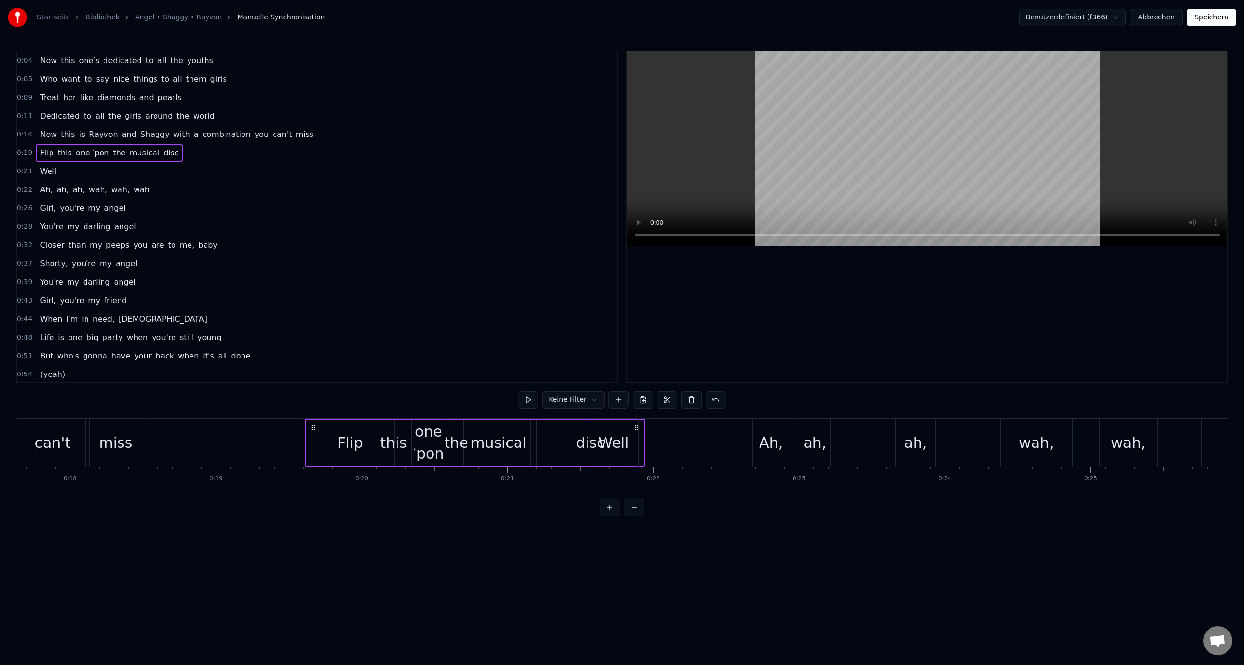
drag, startPoint x: 284, startPoint y: 428, endPoint x: 314, endPoint y: 432, distance: 30.3
click at [314, 432] on div "Flip this one ′pon the musical disc" at bounding box center [475, 443] width 341 height 48
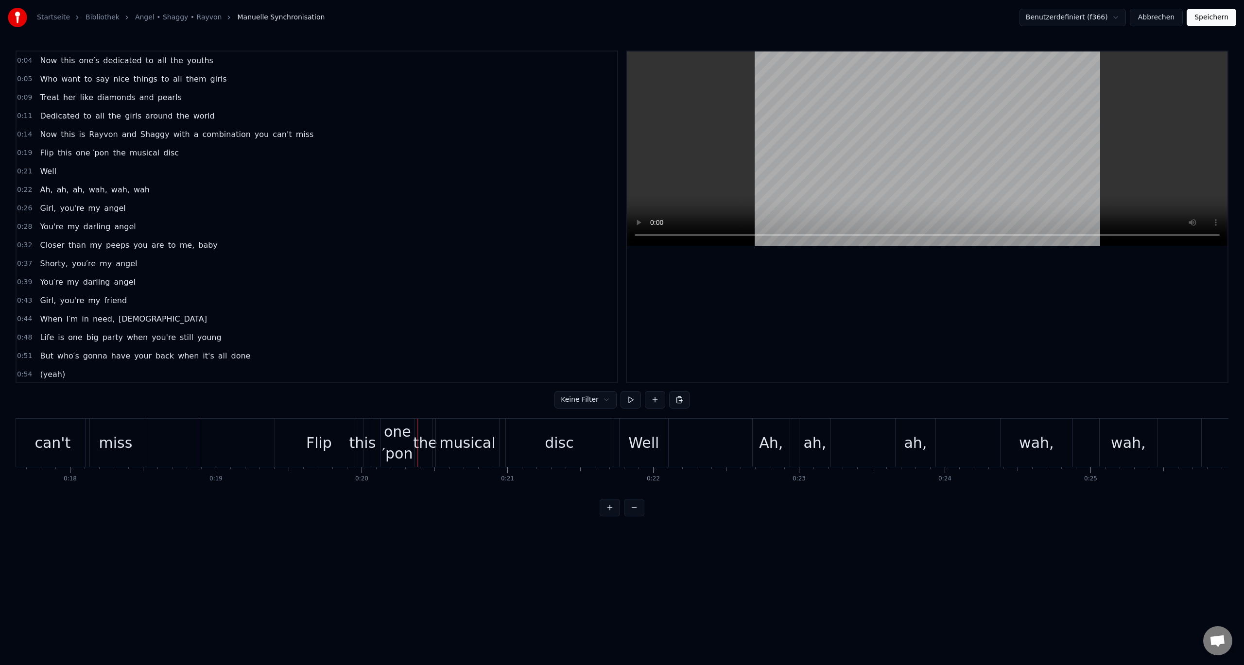
click at [278, 438] on div "Flip" at bounding box center [319, 443] width 88 height 48
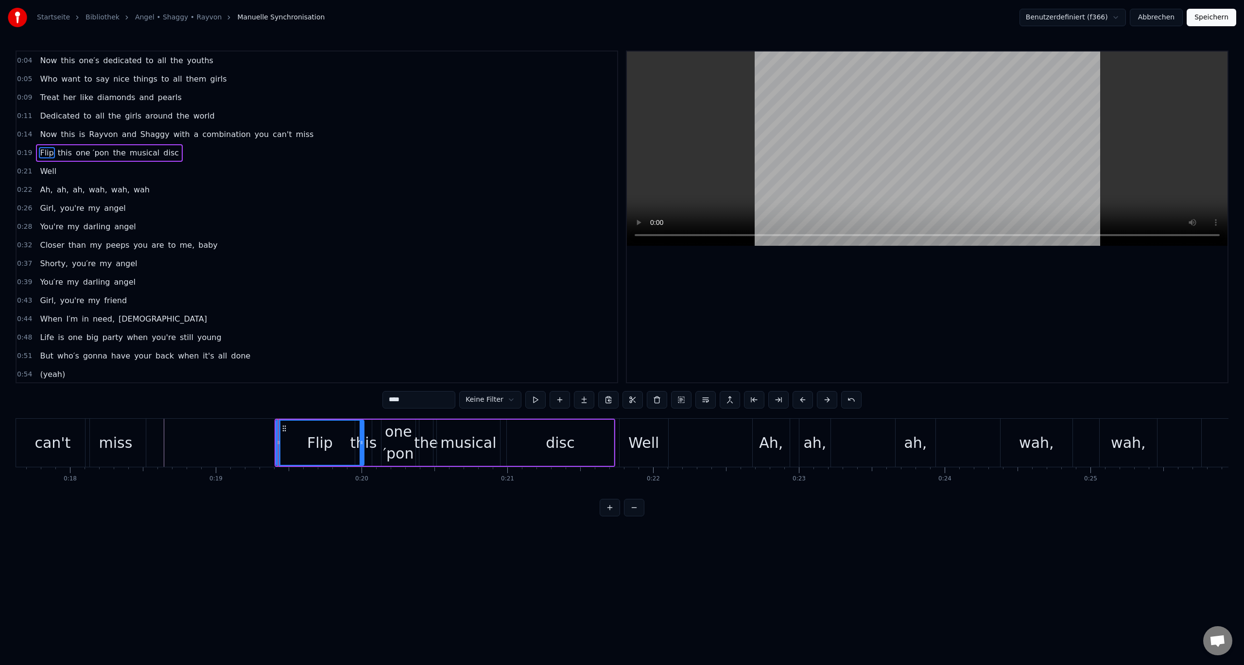
click at [360, 428] on div at bounding box center [362, 443] width 4 height 44
click at [381, 432] on div "one ′pon" at bounding box center [398, 443] width 35 height 46
click at [326, 429] on div "Flip" at bounding box center [320, 443] width 88 height 46
type input "****"
click at [284, 419] on div "Flip this one ′pon the musical disc" at bounding box center [445, 443] width 341 height 48
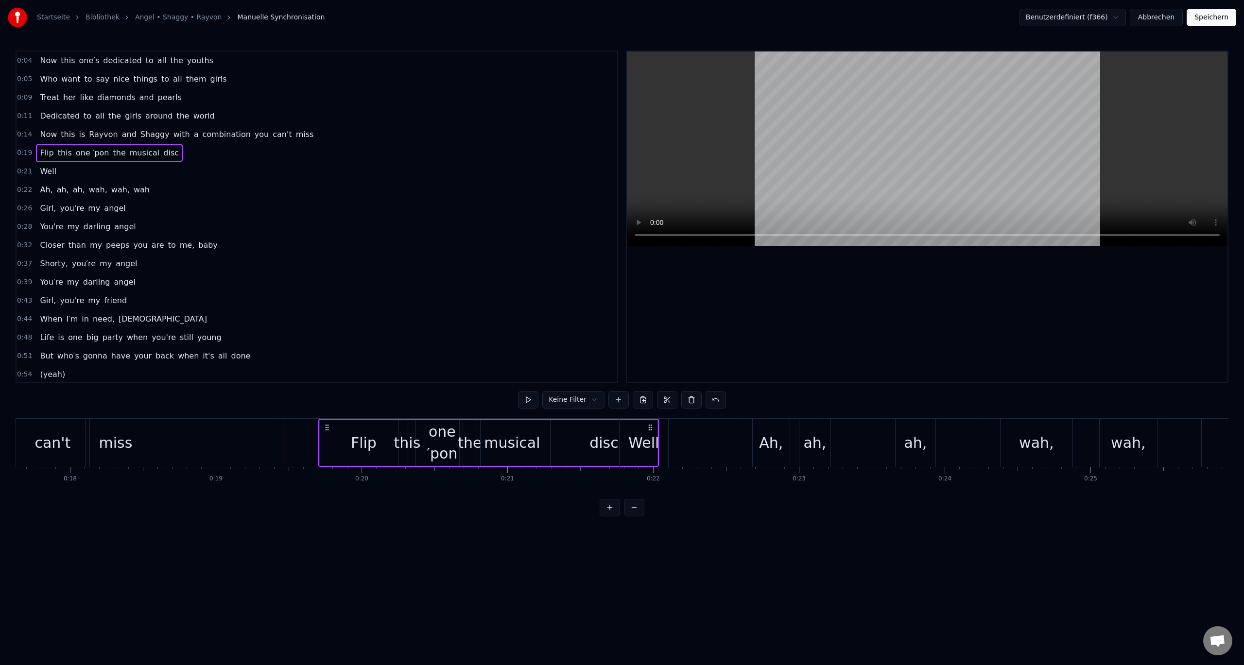
drag, startPoint x: 282, startPoint y: 427, endPoint x: 326, endPoint y: 433, distance: 44.1
click at [326, 433] on div "Flip this one ′pon the musical disc" at bounding box center [488, 443] width 341 height 48
drag, startPoint x: 284, startPoint y: 424, endPoint x: 298, endPoint y: 427, distance: 14.9
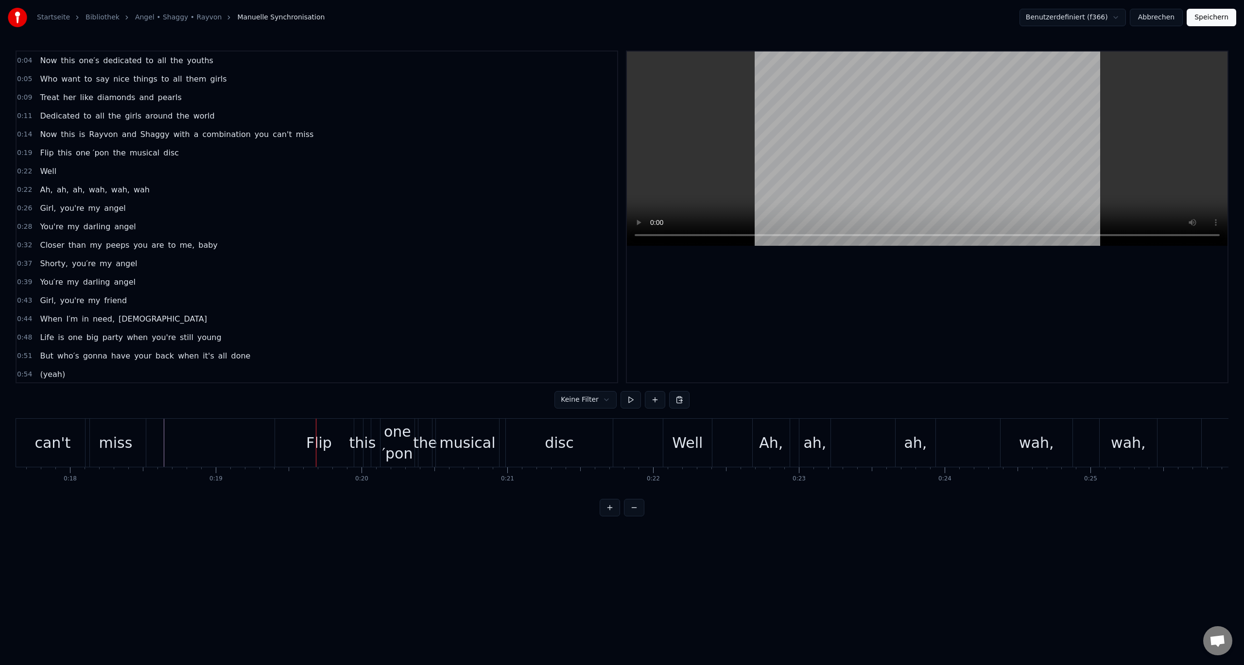
click at [284, 425] on div "Flip" at bounding box center [319, 443] width 88 height 48
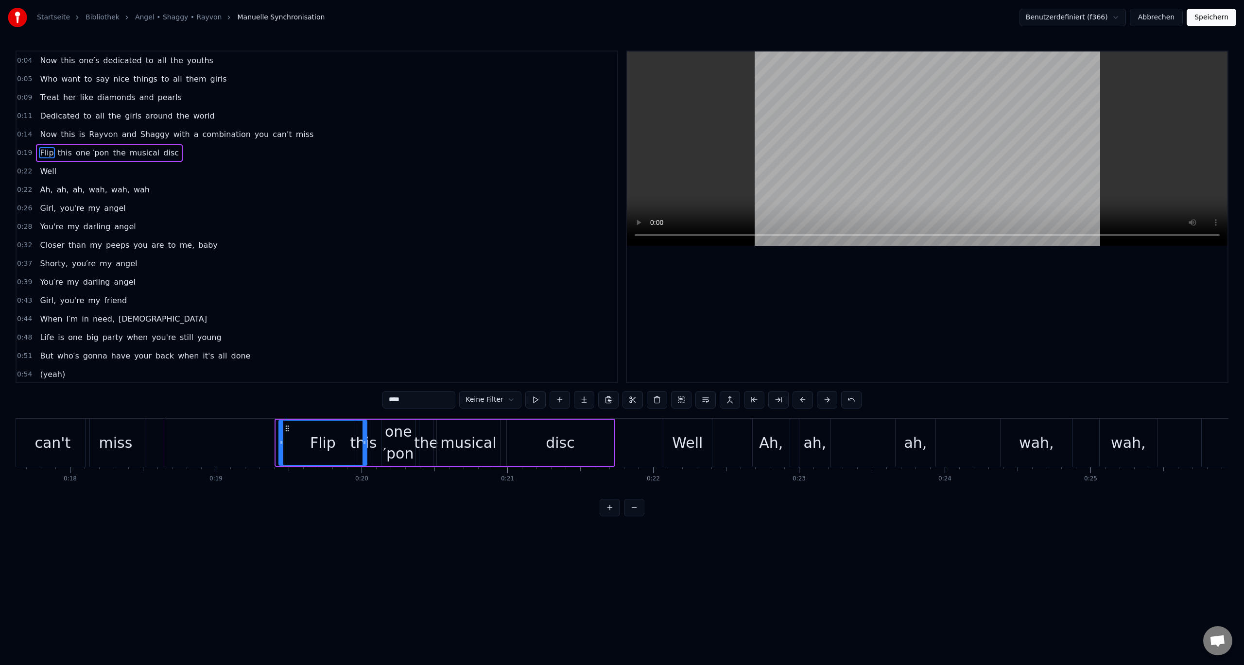
click at [289, 429] on icon at bounding box center [287, 429] width 8 height 8
click at [278, 424] on div "Flip" at bounding box center [322, 443] width 89 height 46
click at [297, 429] on div "Flip" at bounding box center [322, 443] width 87 height 44
click at [379, 430] on div "Flip this one ′pon the musical disc" at bounding box center [446, 443] width 338 height 48
click at [282, 424] on icon at bounding box center [286, 428] width 8 height 8
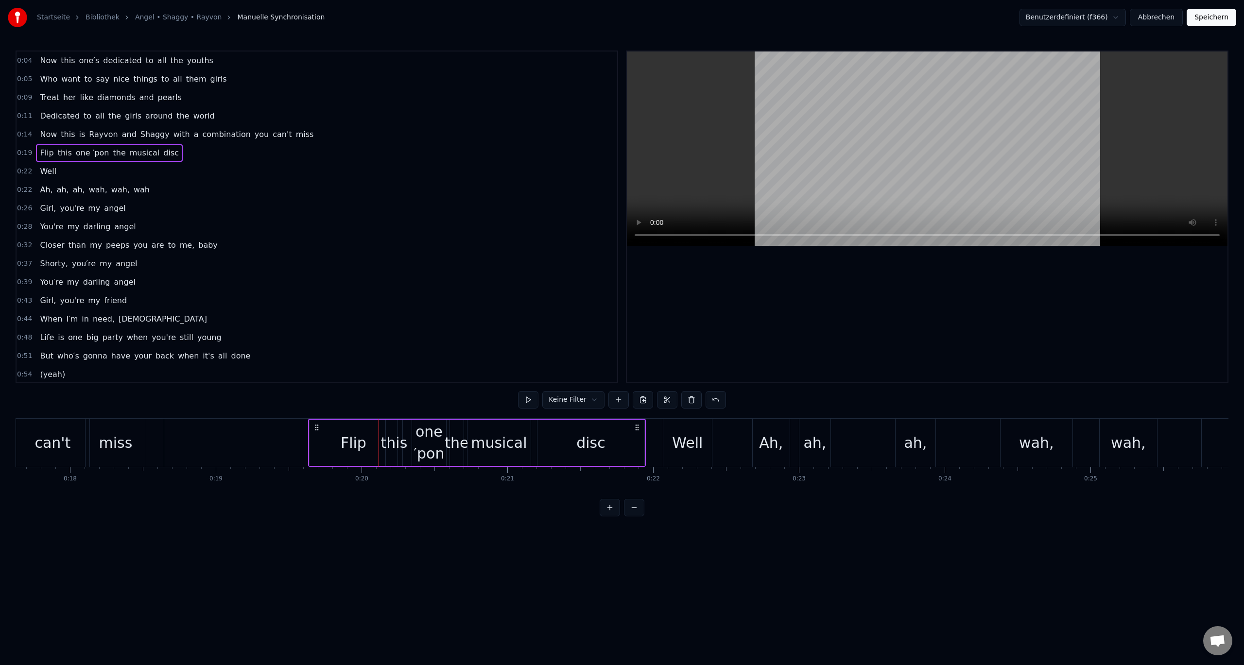
drag, startPoint x: 286, startPoint y: 427, endPoint x: 316, endPoint y: 433, distance: 31.3
click at [316, 433] on div "Flip this one ′pon the musical disc" at bounding box center [477, 443] width 338 height 48
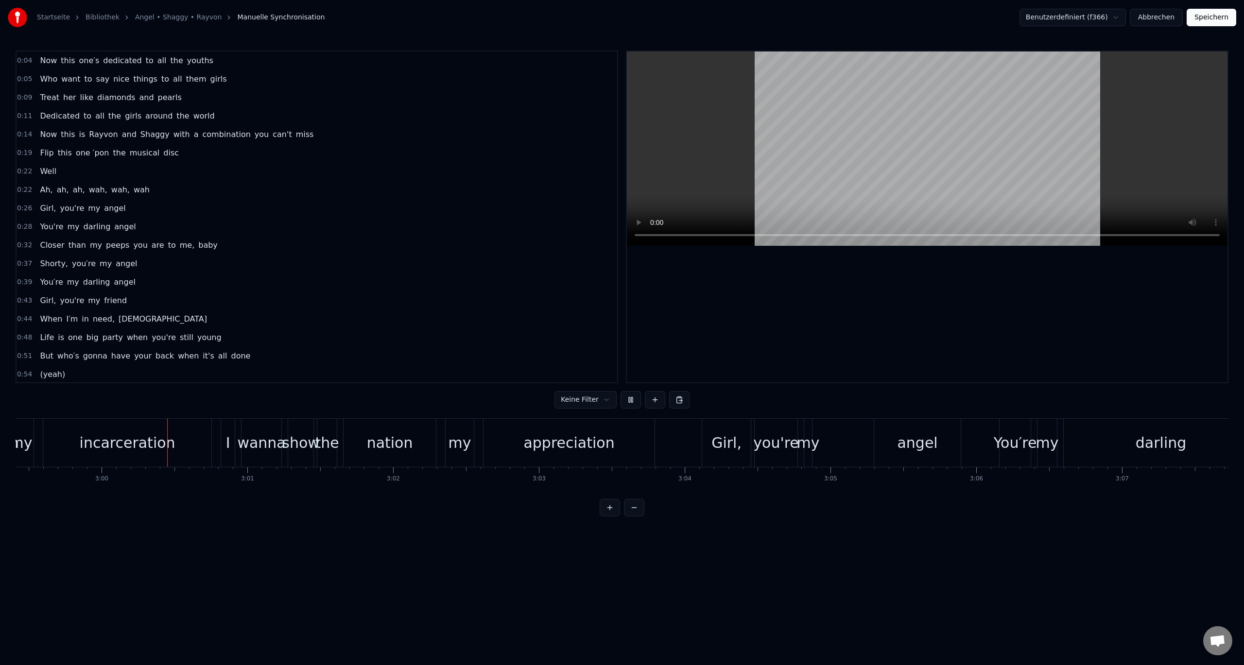
scroll to position [0, 26162]
click at [633, 400] on button at bounding box center [631, 399] width 20 height 17
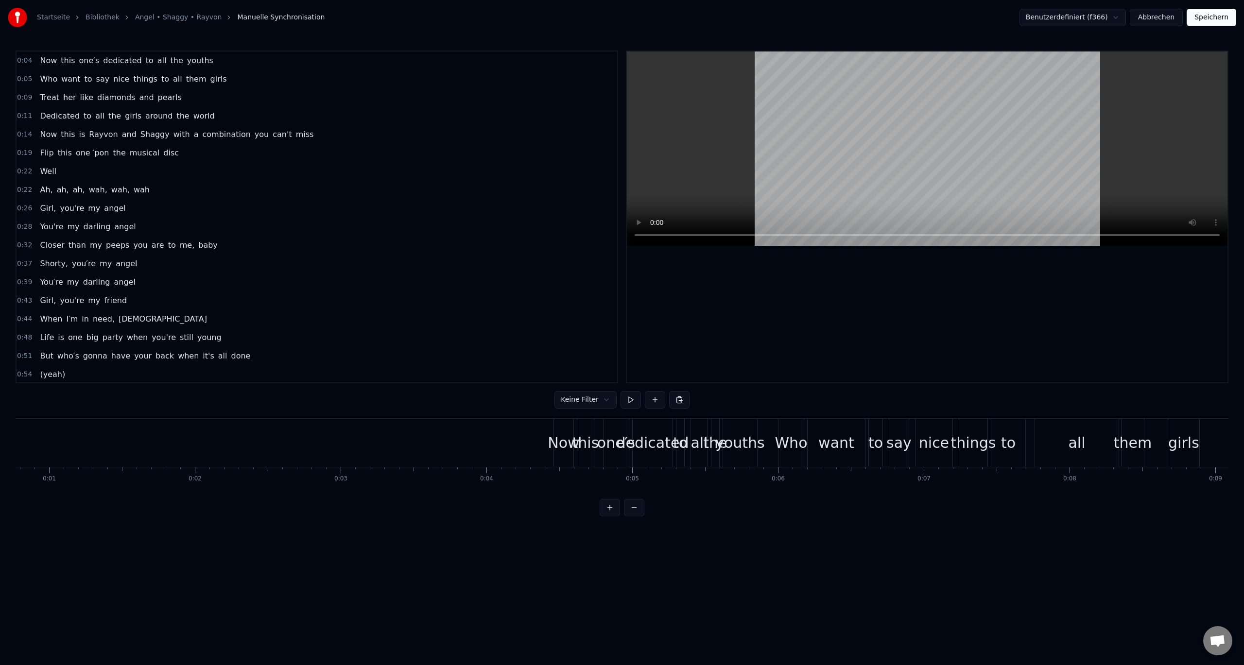
scroll to position [0, 0]
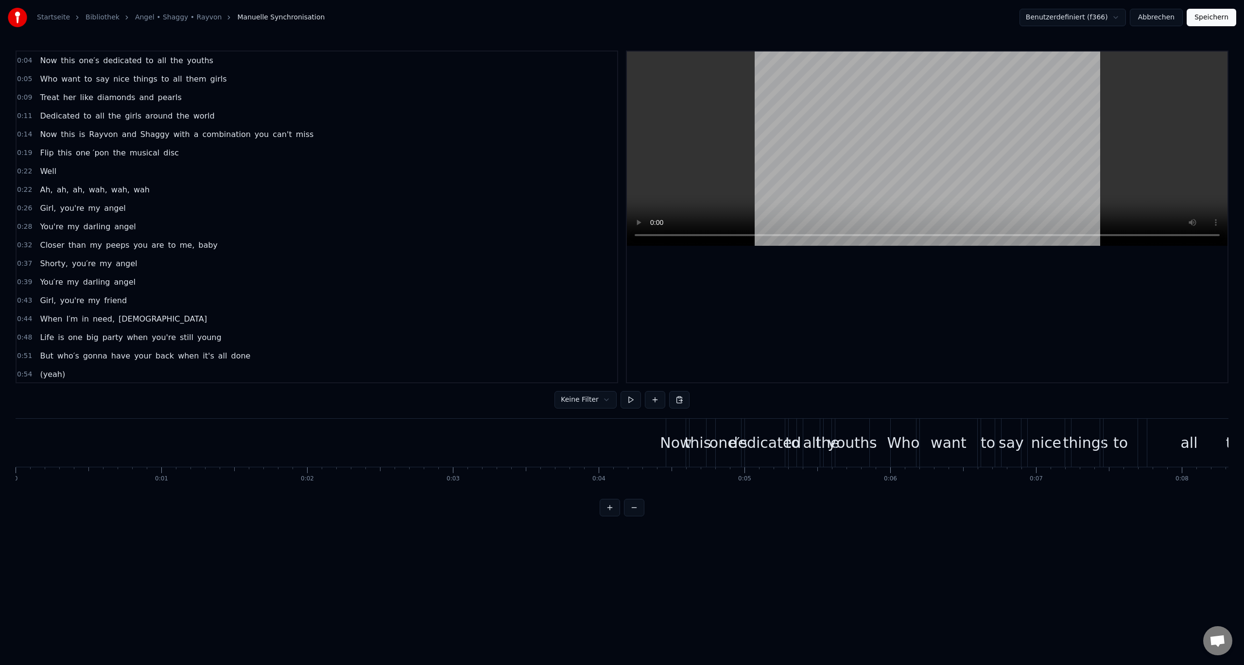
click at [12, 456] on div "Startseite Bibliothek Angel • Shaggy • Rayvon Manuelle Synchronisation Benutzer…" at bounding box center [622, 258] width 1244 height 517
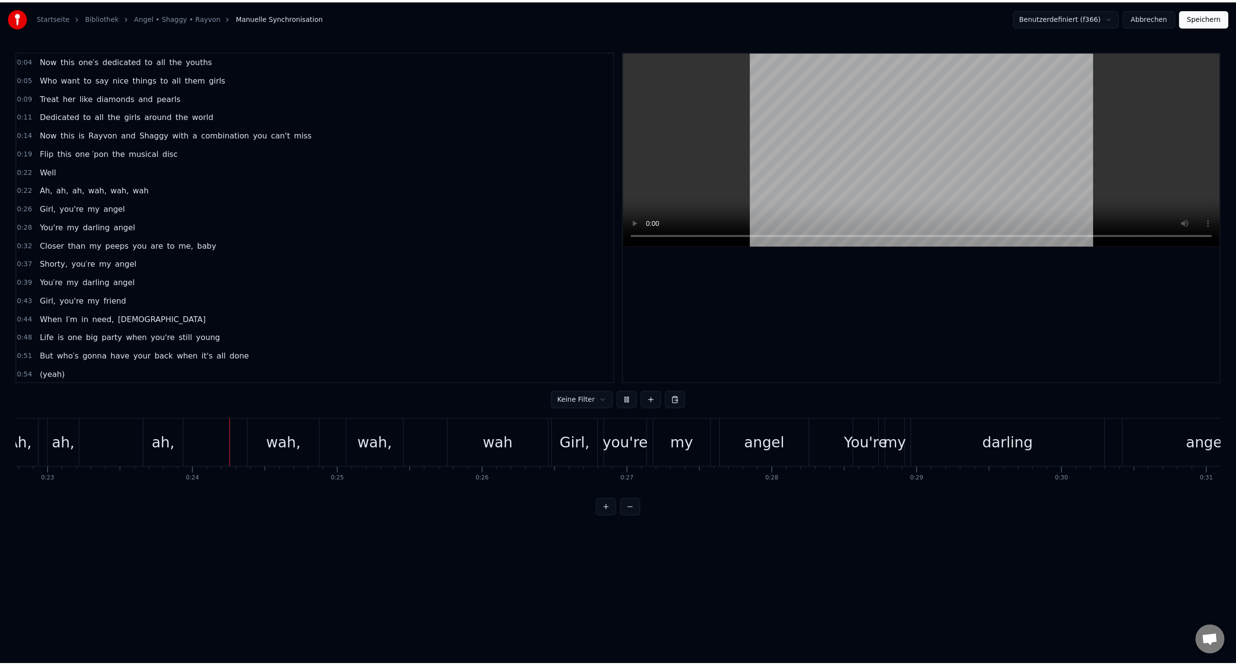
scroll to position [0, 3384]
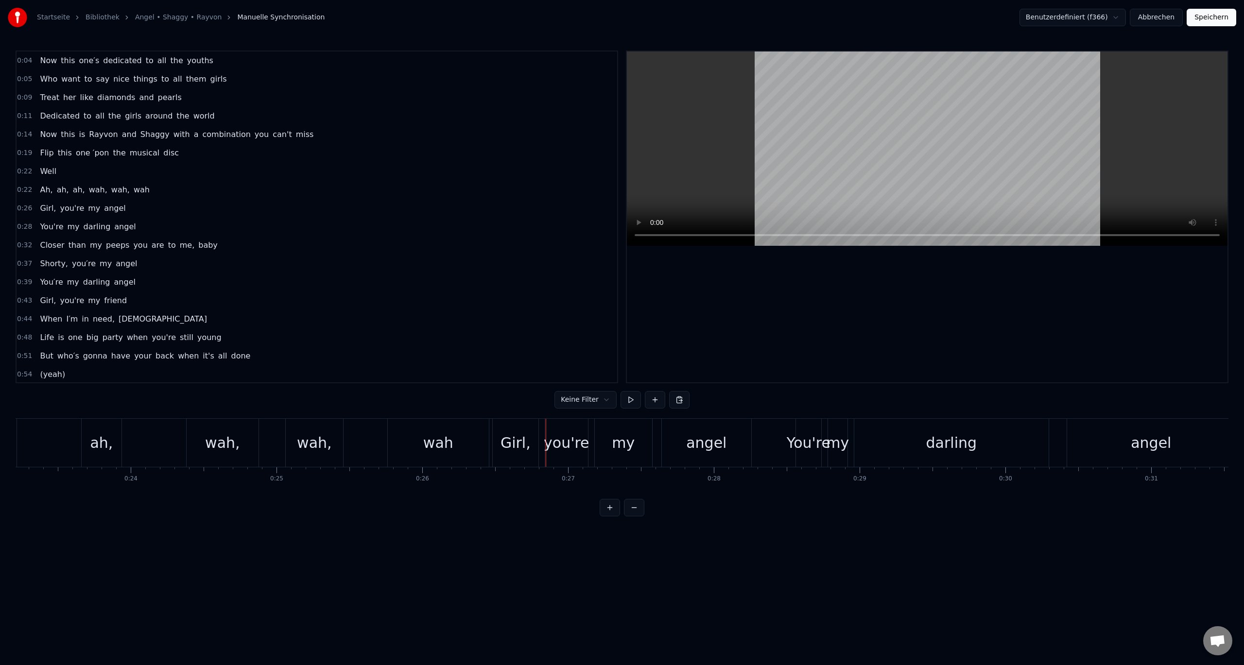
click at [1211, 20] on button "Speichern" at bounding box center [1212, 17] width 50 height 17
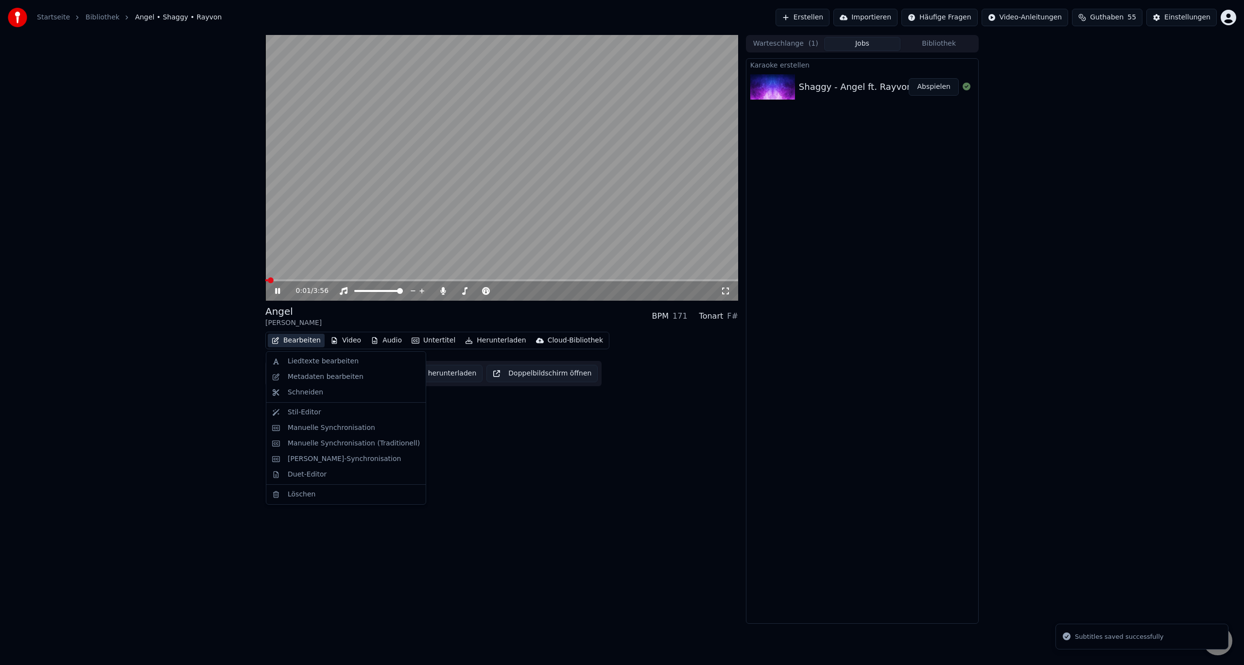
click at [295, 343] on button "Bearbeiten" at bounding box center [296, 341] width 57 height 14
click at [301, 480] on div "Duet-Editor" at bounding box center [346, 475] width 156 height 16
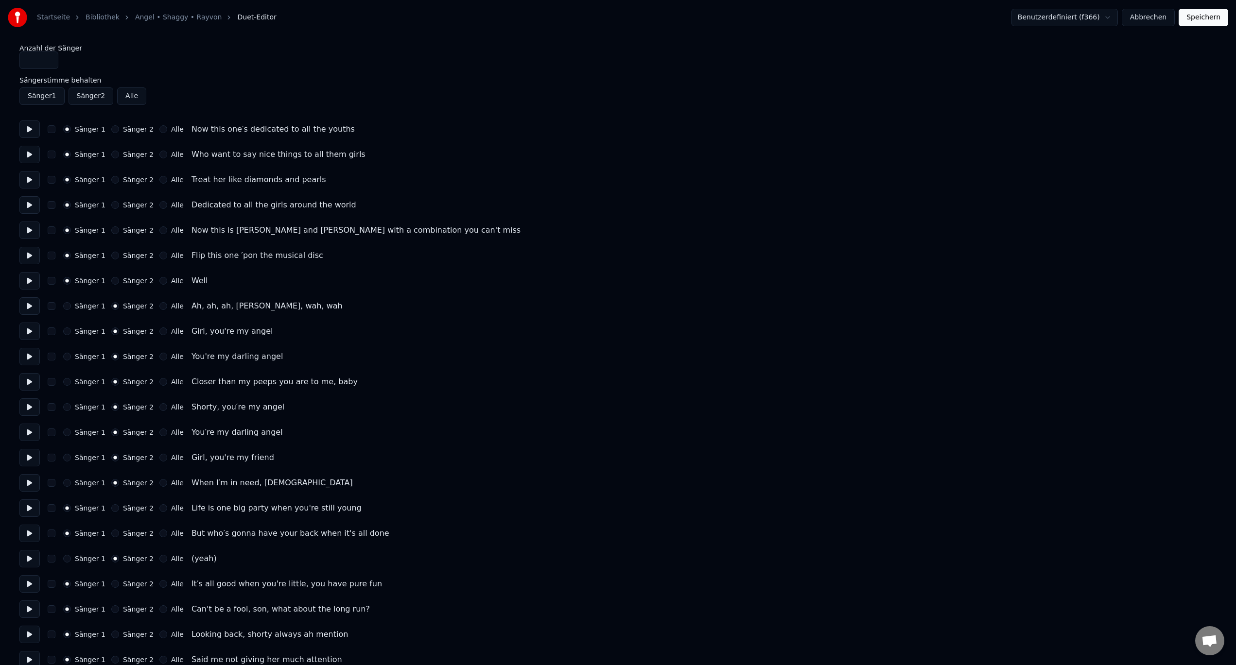
click at [92, 97] on button "Sänger 2" at bounding box center [91, 95] width 45 height 17
click at [68, 306] on button "Sänger 1" at bounding box center [67, 306] width 8 height 8
click at [52, 308] on button "button" at bounding box center [52, 306] width 8 height 8
click at [54, 280] on button "button" at bounding box center [52, 281] width 8 height 8
click at [111, 277] on div "Sänger 2" at bounding box center [132, 281] width 42 height 8
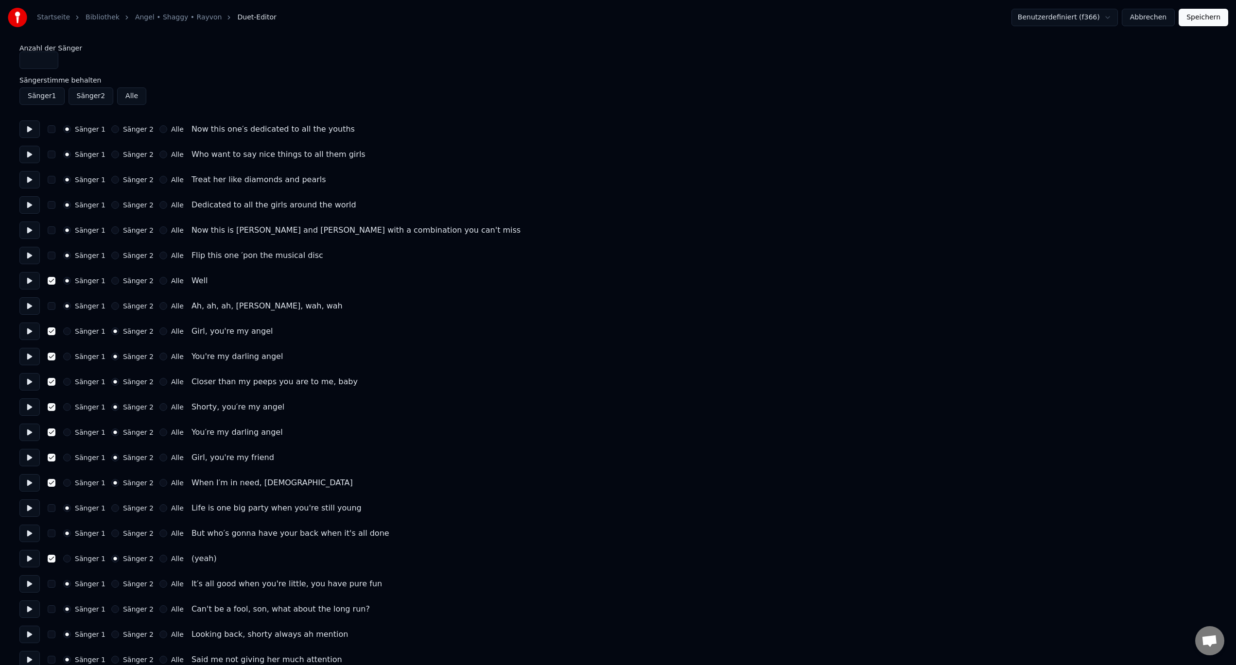
click at [111, 280] on button "Sänger 2" at bounding box center [115, 281] width 8 height 8
click at [292, 286] on div "Sänger 1 Sänger 2 Alle Well" at bounding box center [617, 280] width 1197 height 17
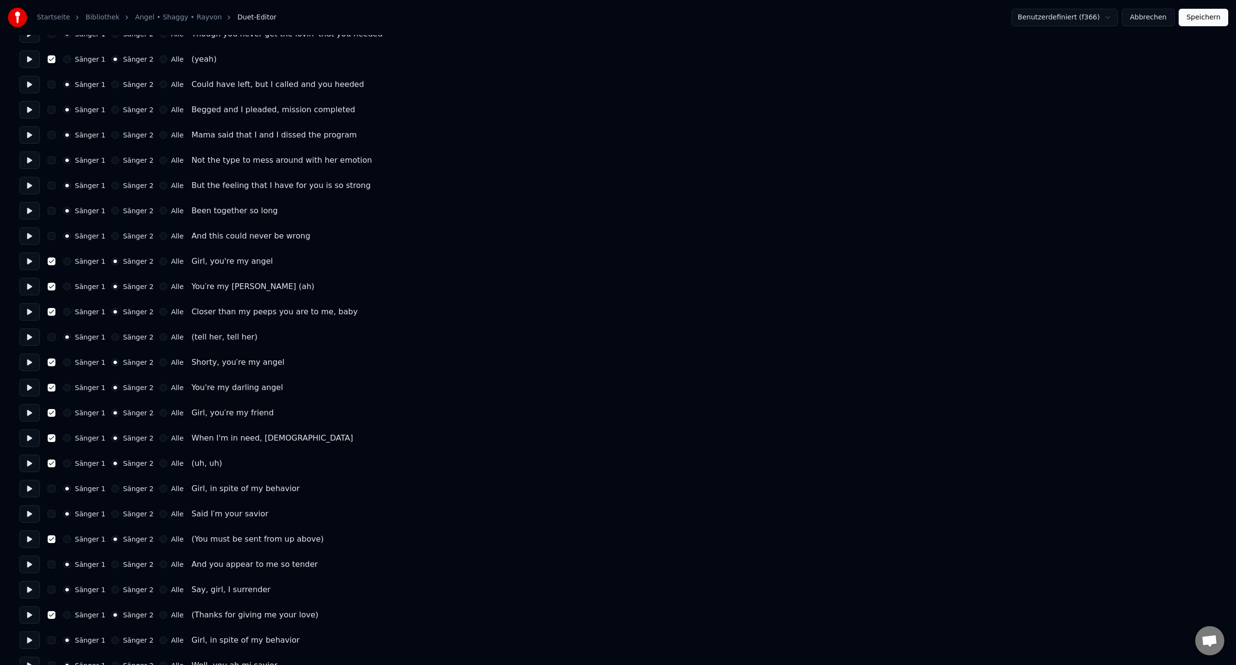
scroll to position [972, 0]
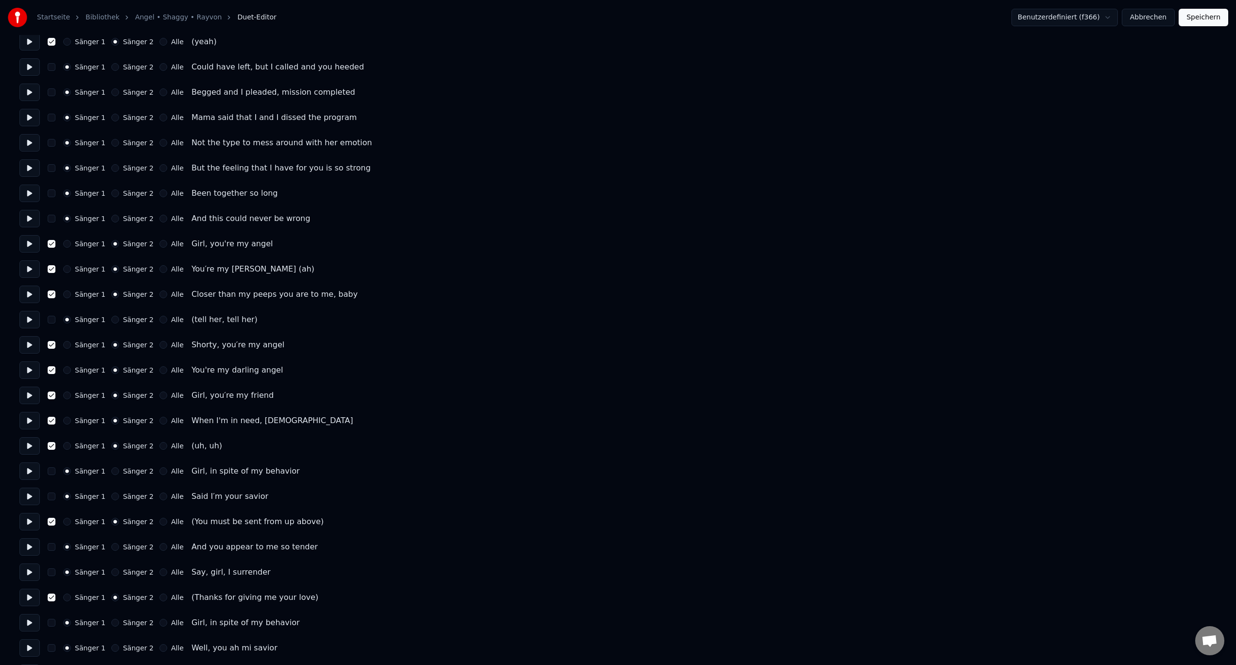
click at [296, 524] on div "(You must be sent from up above)" at bounding box center [257, 522] width 132 height 12
click at [299, 523] on div "Sänger 1 Sänger 2 Alle (You must be sent from up above)" at bounding box center [617, 521] width 1197 height 17
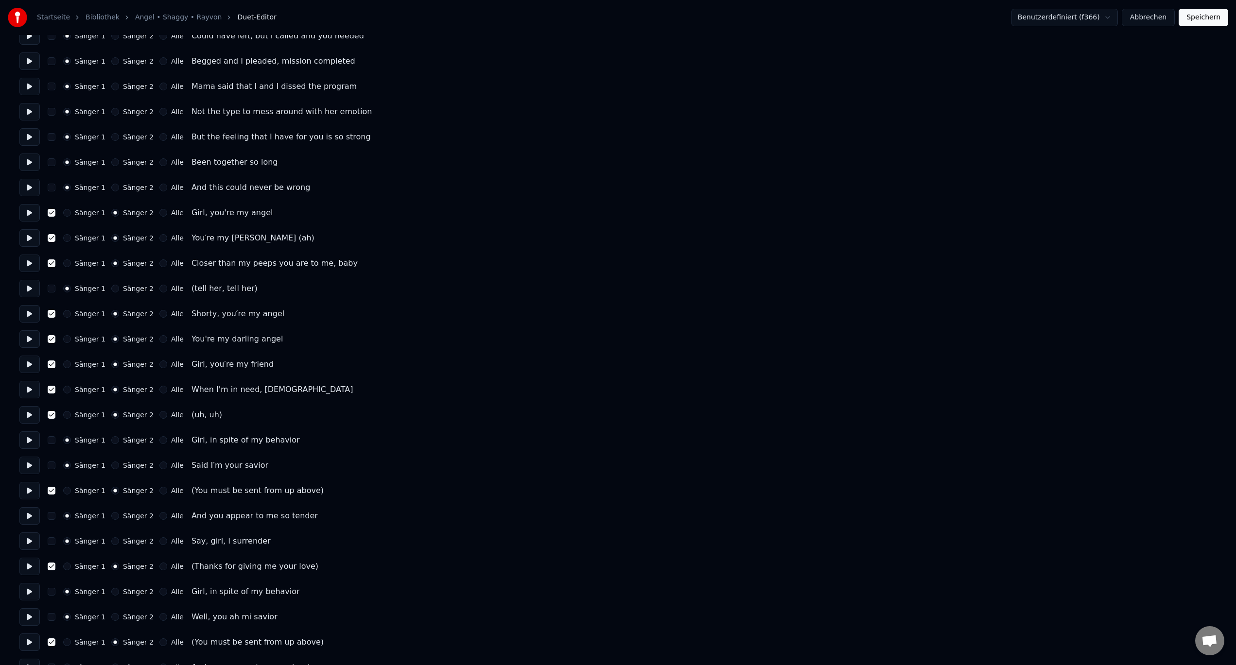
scroll to position [1021, 0]
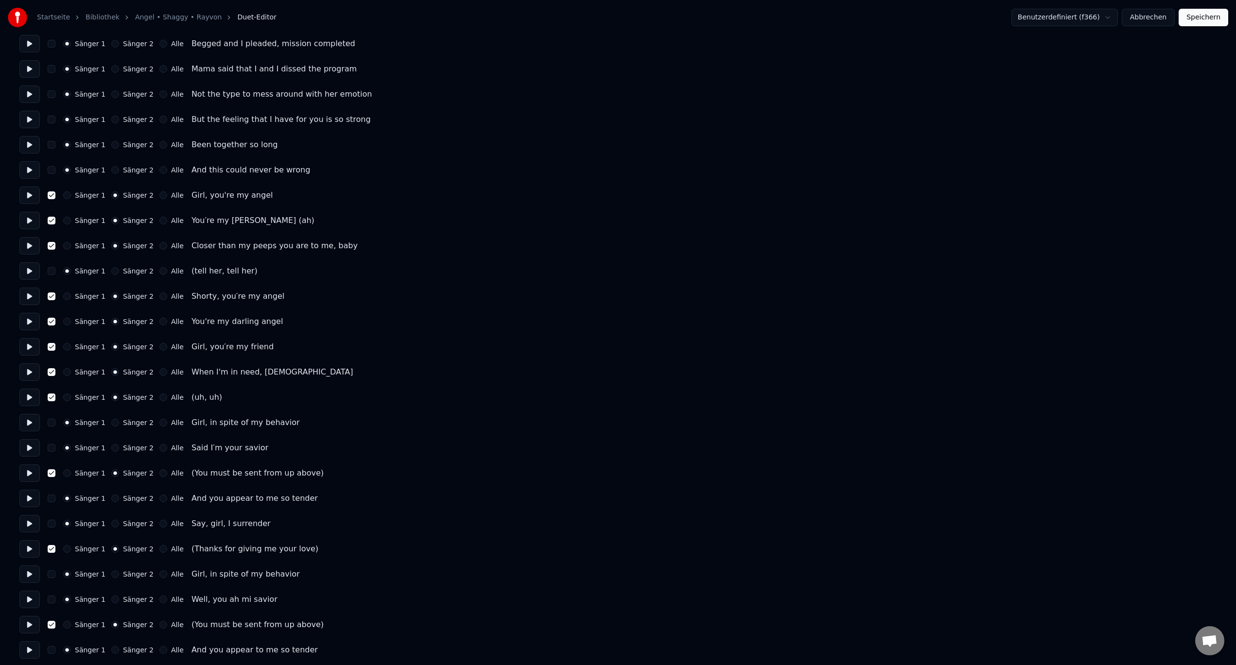
click at [1191, 22] on button "Speichern" at bounding box center [1204, 17] width 50 height 17
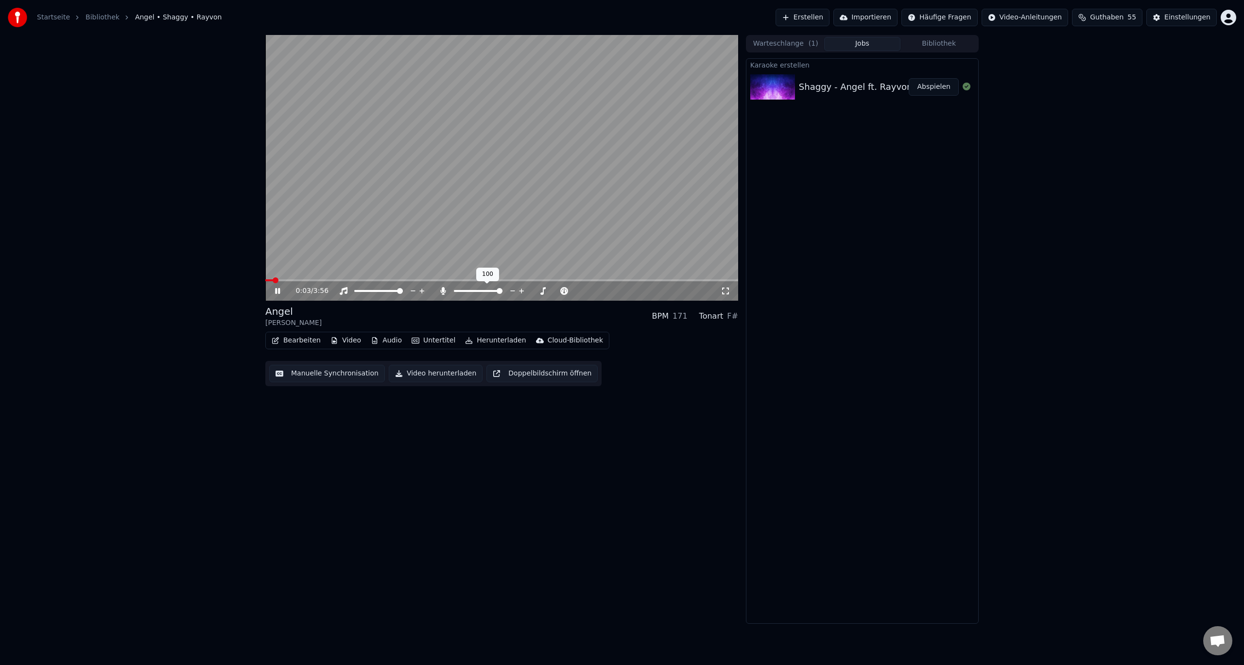
click at [453, 291] on div at bounding box center [487, 291] width 78 height 10
click at [454, 291] on span at bounding box center [454, 291] width 0 height 2
click at [454, 292] on span at bounding box center [457, 291] width 6 height 6
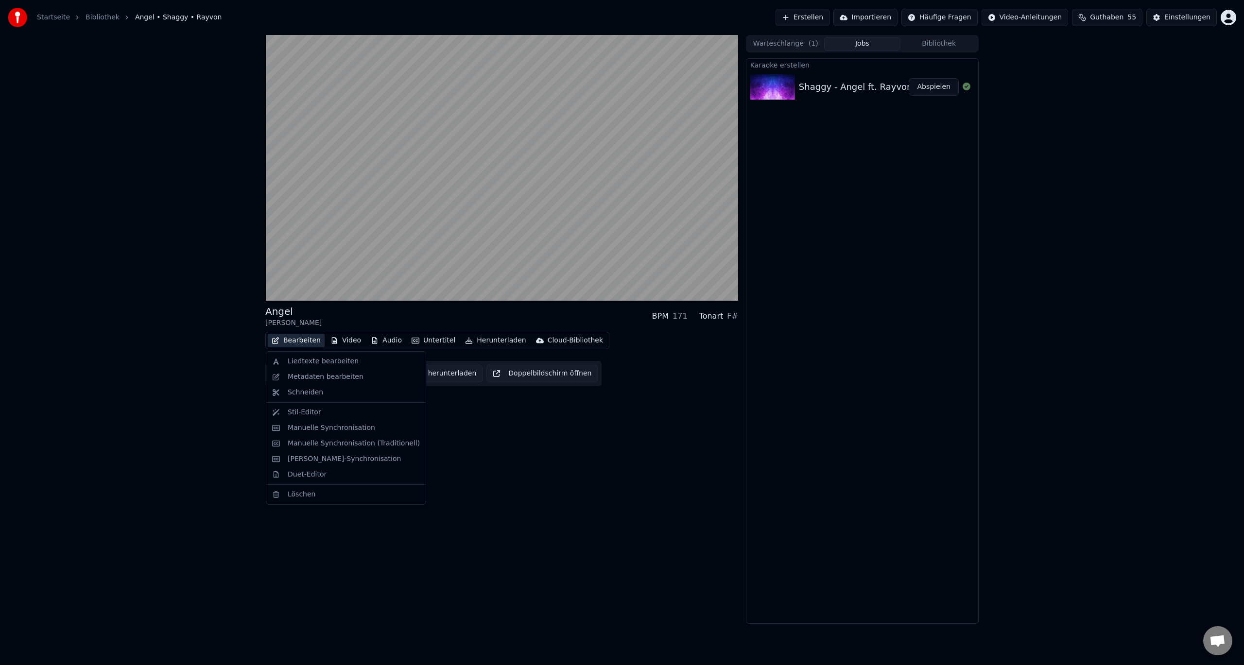
click at [289, 336] on button "Bearbeiten" at bounding box center [296, 341] width 57 height 14
click at [308, 434] on div "Manuelle Synchronisation" at bounding box center [346, 428] width 156 height 16
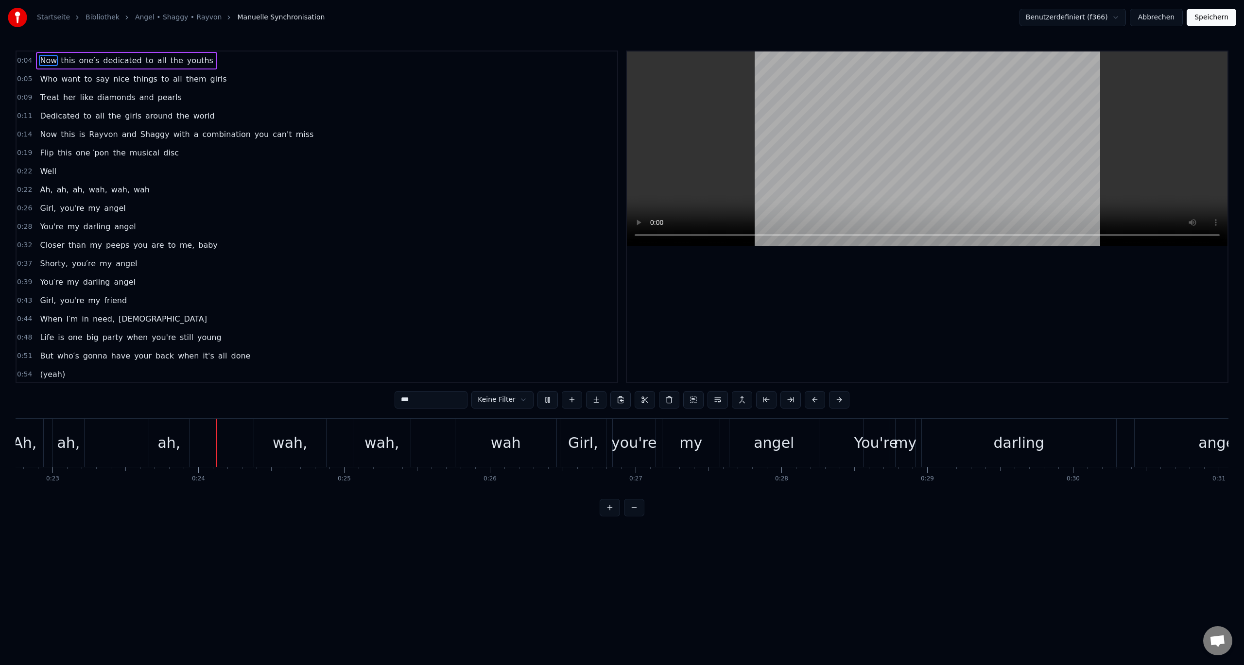
scroll to position [0, 3379]
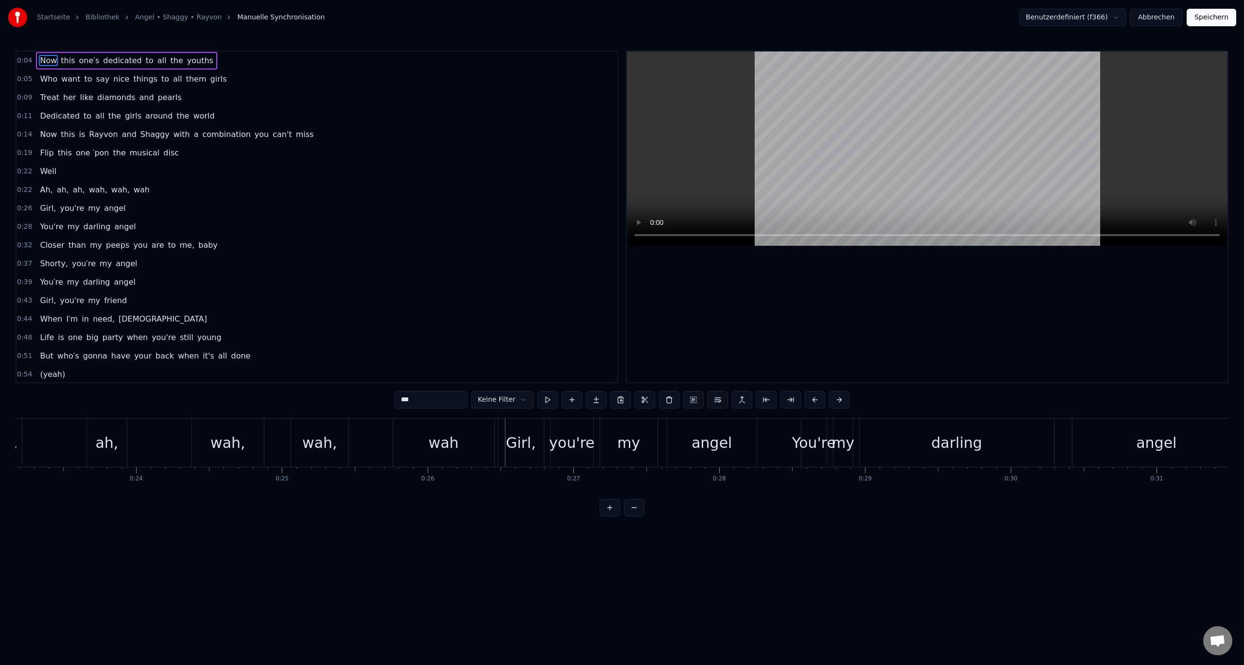
click at [526, 438] on div "Girl," at bounding box center [521, 443] width 30 height 22
type input "*****"
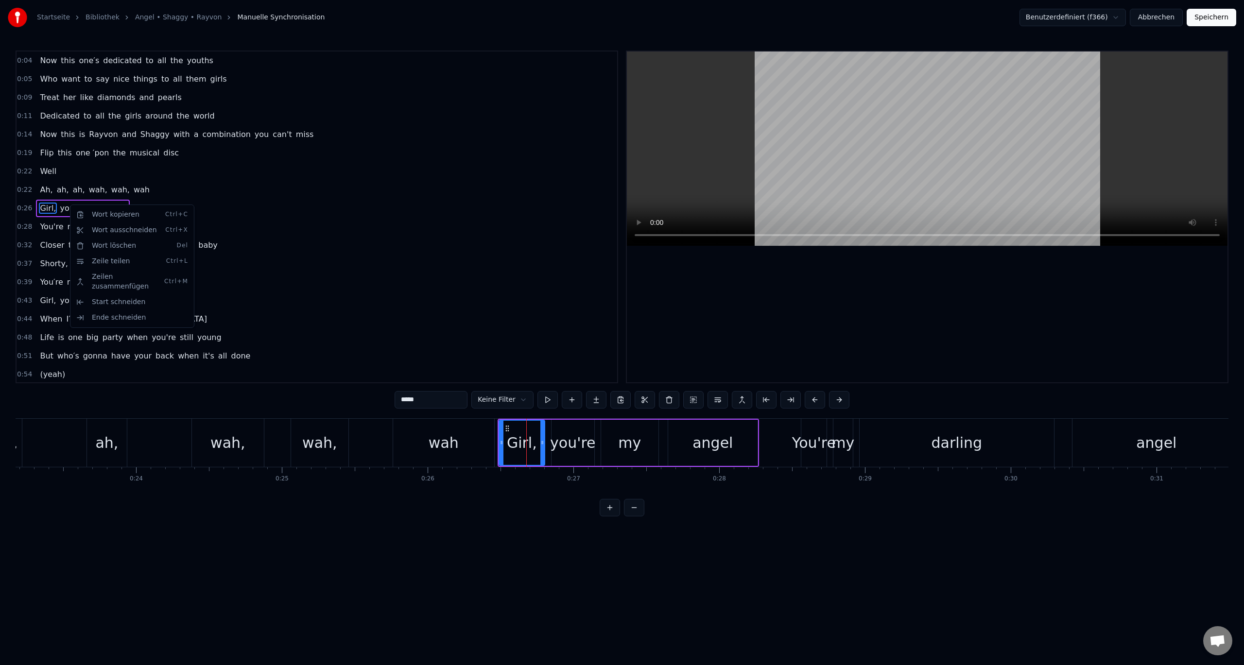
click at [163, 199] on html "Startseite Bibliothek Angel • Shaggy • Rayvon Manuelle Synchronisation Benutzer…" at bounding box center [622, 266] width 1244 height 532
click at [136, 208] on div "0:26 Girl, you're my angel" at bounding box center [317, 208] width 601 height 18
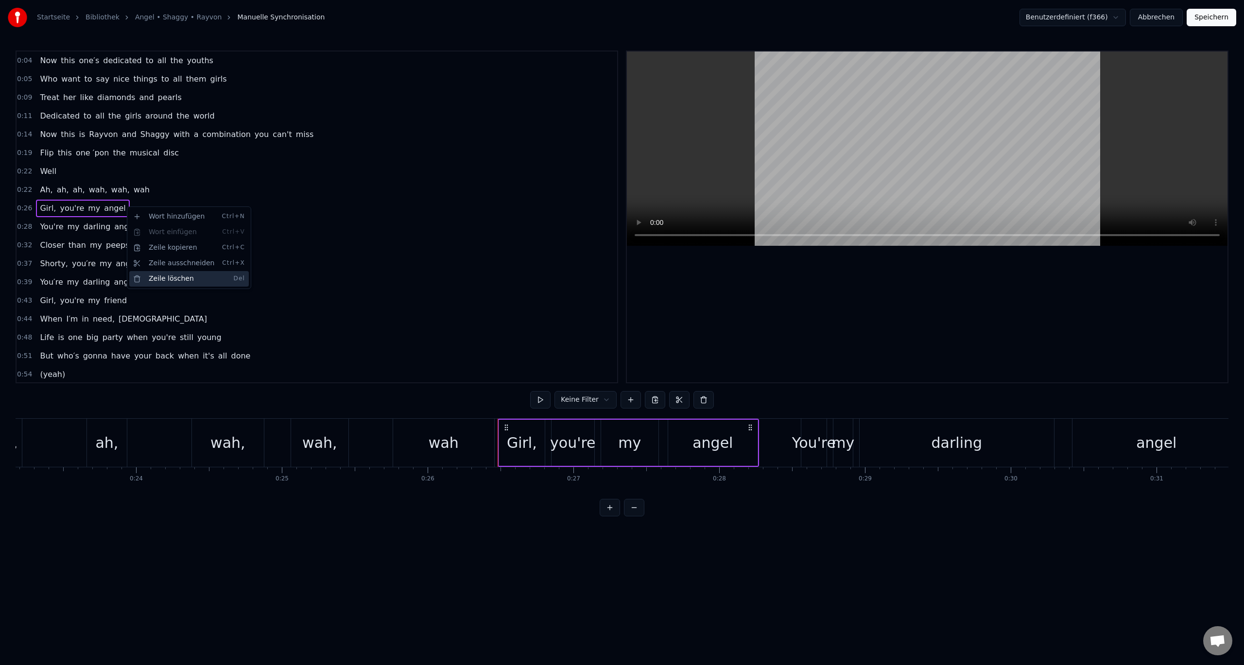
click at [159, 279] on div "Zeile löschen Del" at bounding box center [189, 279] width 120 height 16
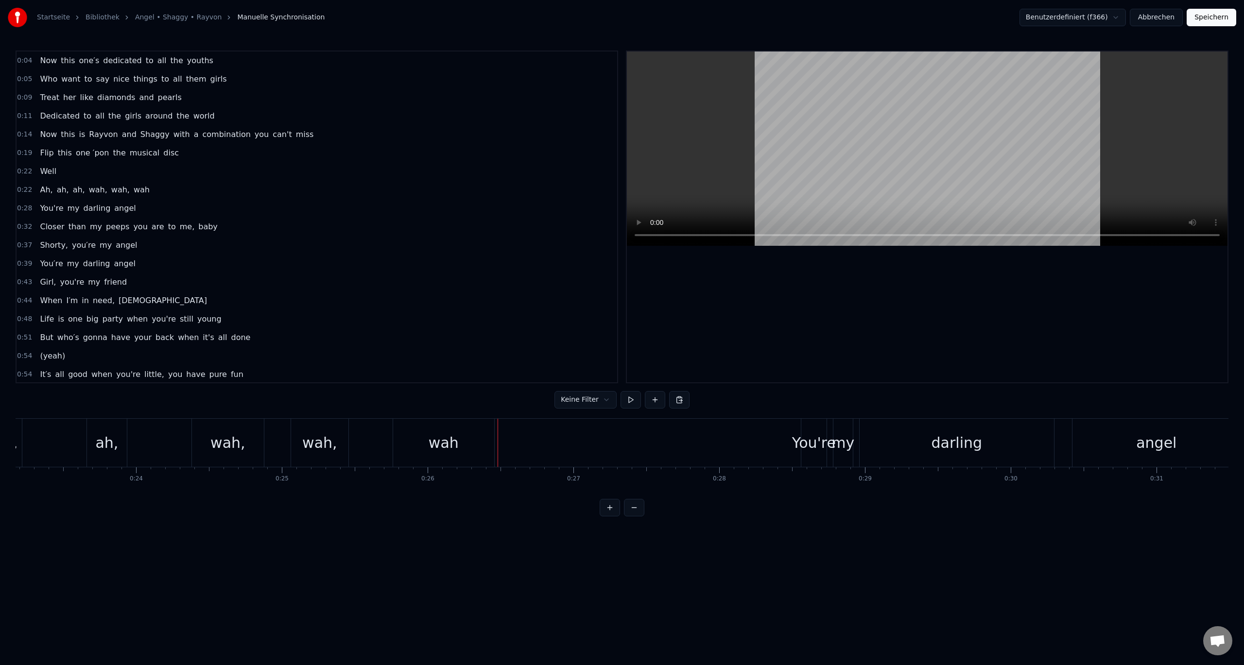
click at [136, 212] on div "0:28 You're my [PERSON_NAME]" at bounding box center [317, 208] width 601 height 18
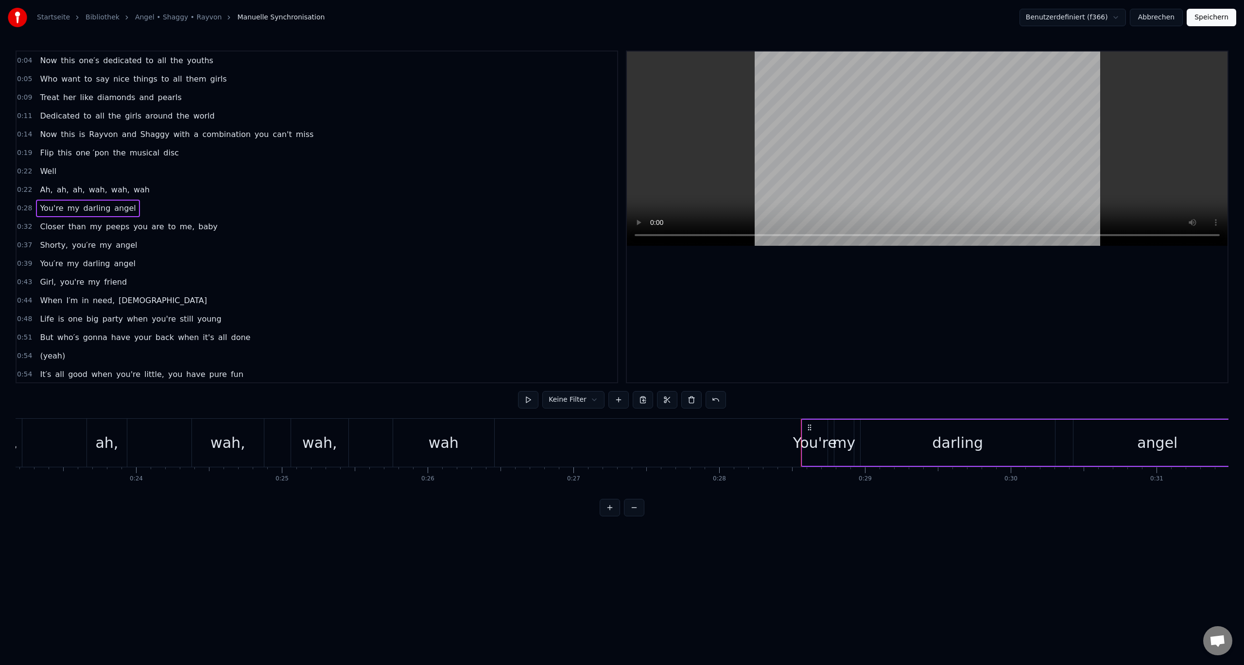
click at [118, 207] on span "angel" at bounding box center [124, 208] width 23 height 11
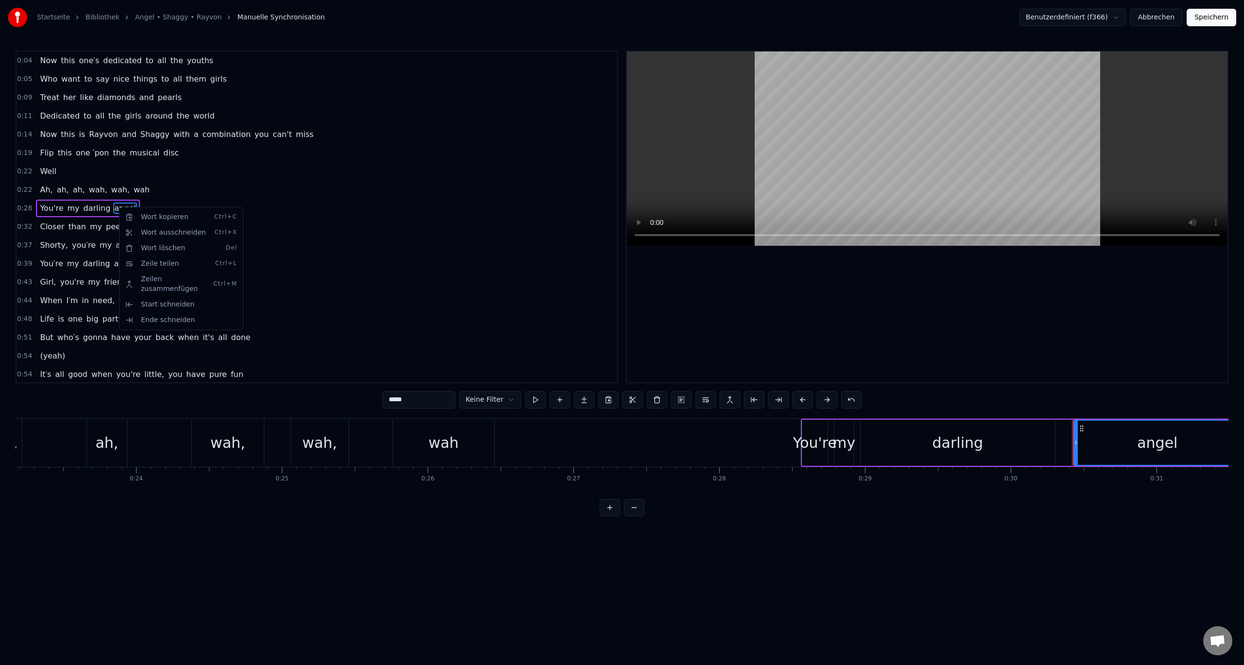
click at [173, 202] on html "Startseite Bibliothek Angel • Shaggy • Rayvon Manuelle Synchronisation Benutzer…" at bounding box center [622, 266] width 1244 height 532
click at [152, 208] on div "0:28 You're my [PERSON_NAME]" at bounding box center [317, 208] width 601 height 18
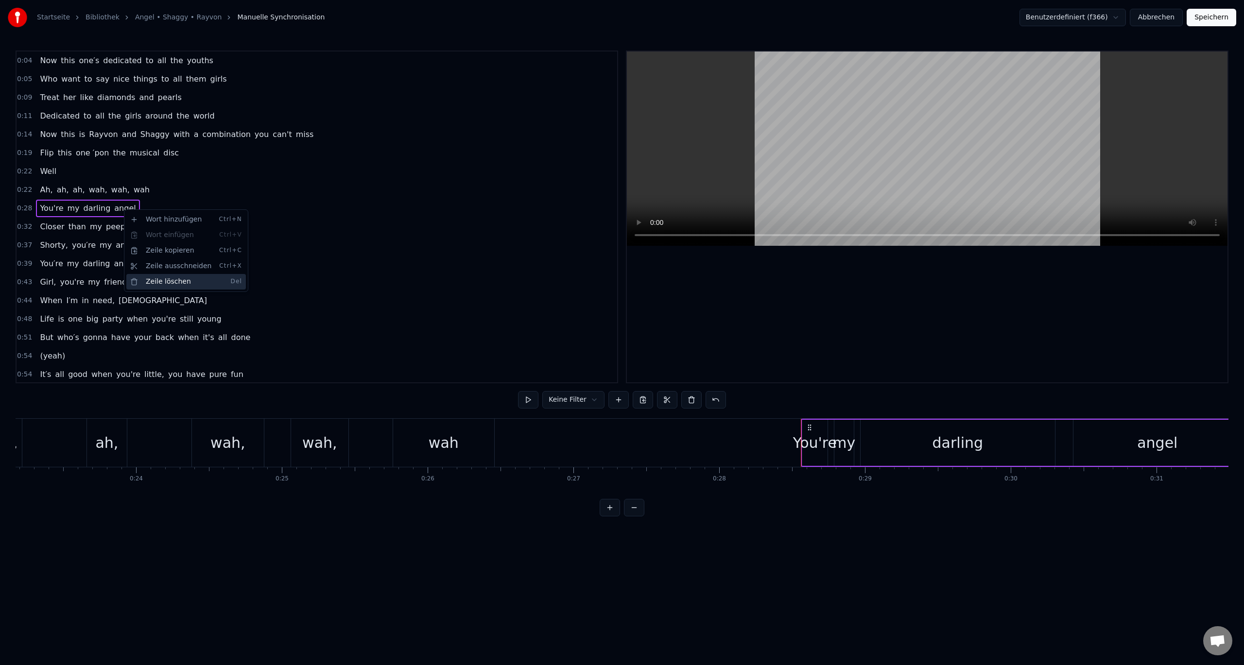
click at [146, 281] on div "Zeile löschen Del" at bounding box center [186, 282] width 120 height 16
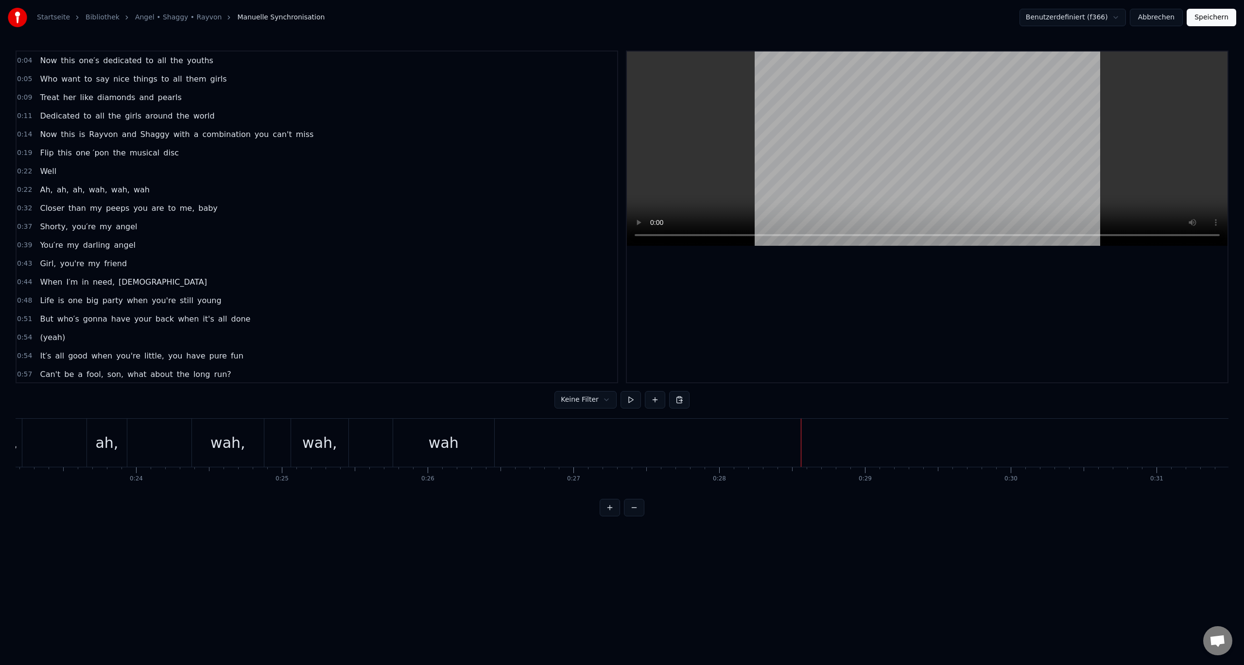
click at [218, 207] on div "0:32 Closer than my peeps you are to me, baby" at bounding box center [317, 208] width 601 height 18
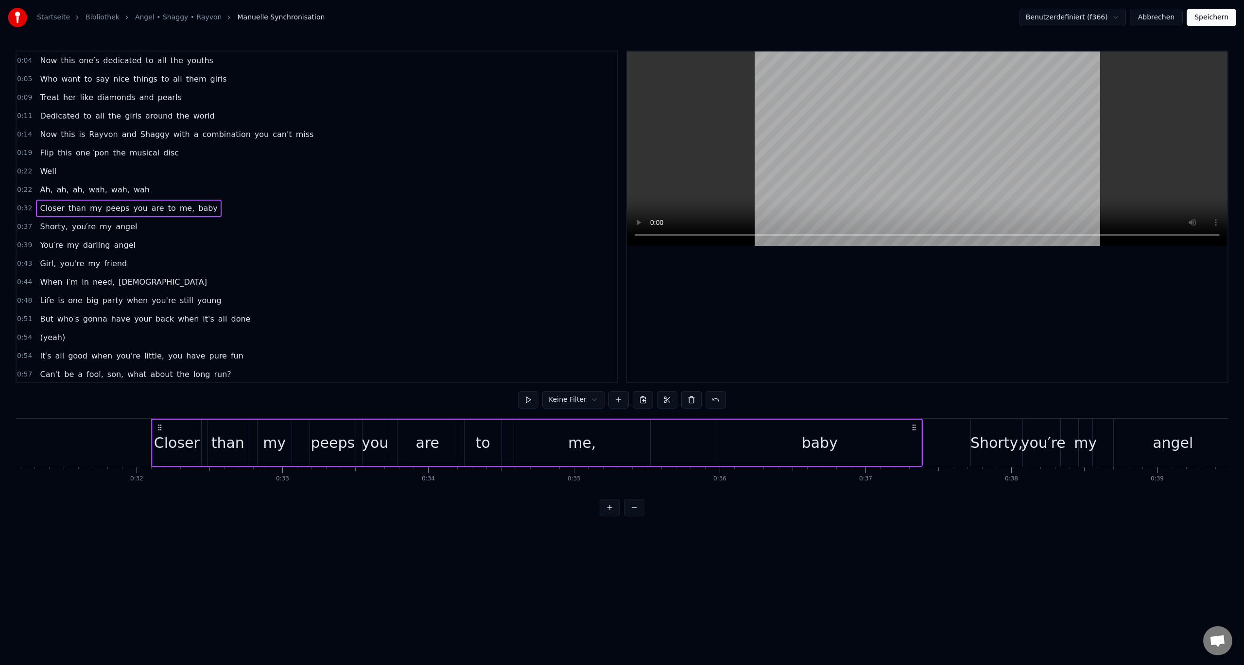
scroll to position [0, 4631]
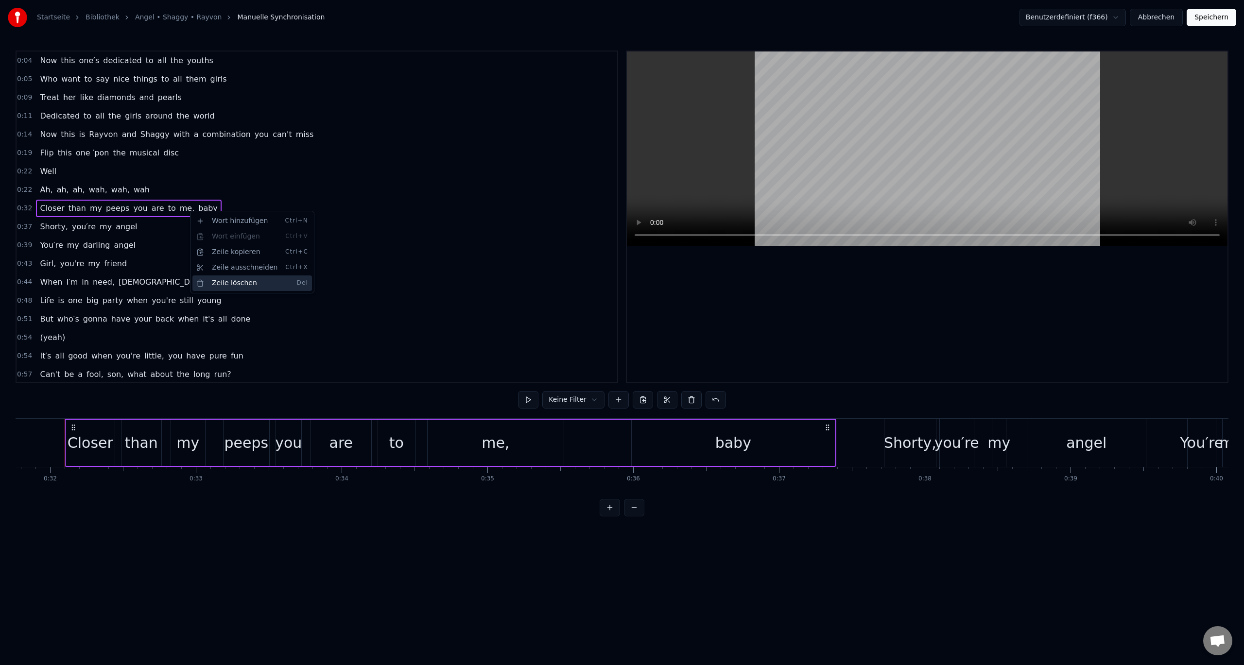
click at [226, 281] on div "Zeile löschen Del" at bounding box center [252, 284] width 120 height 16
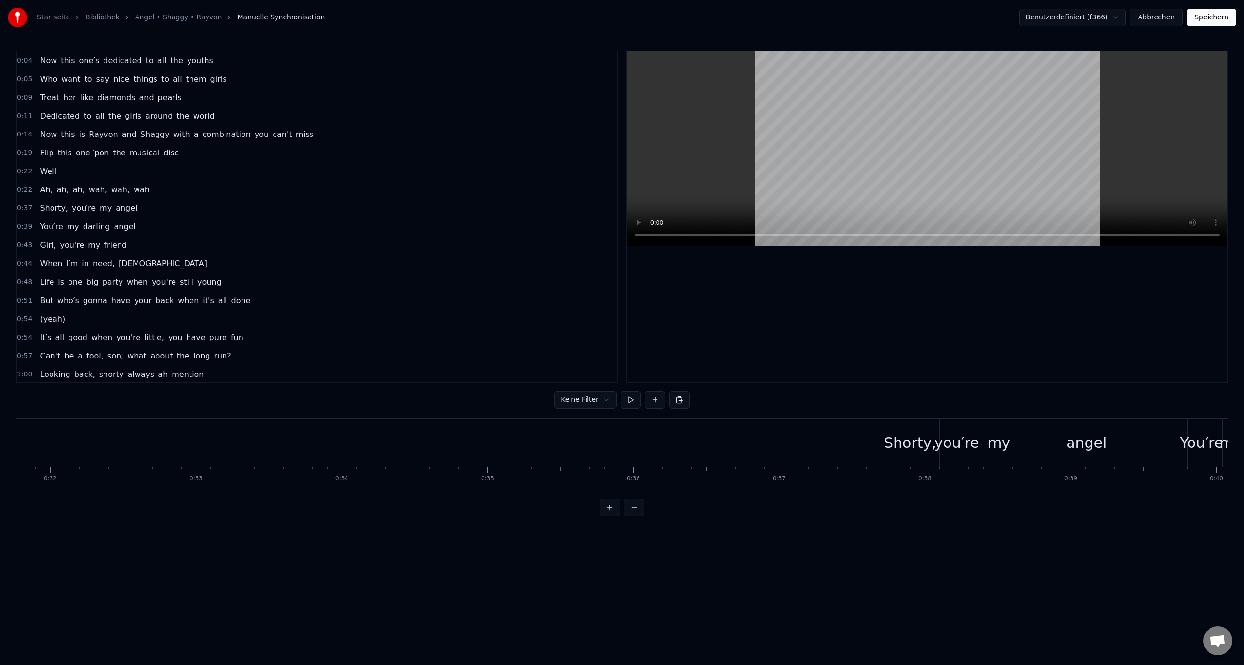
click at [123, 208] on span "angel" at bounding box center [126, 208] width 23 height 11
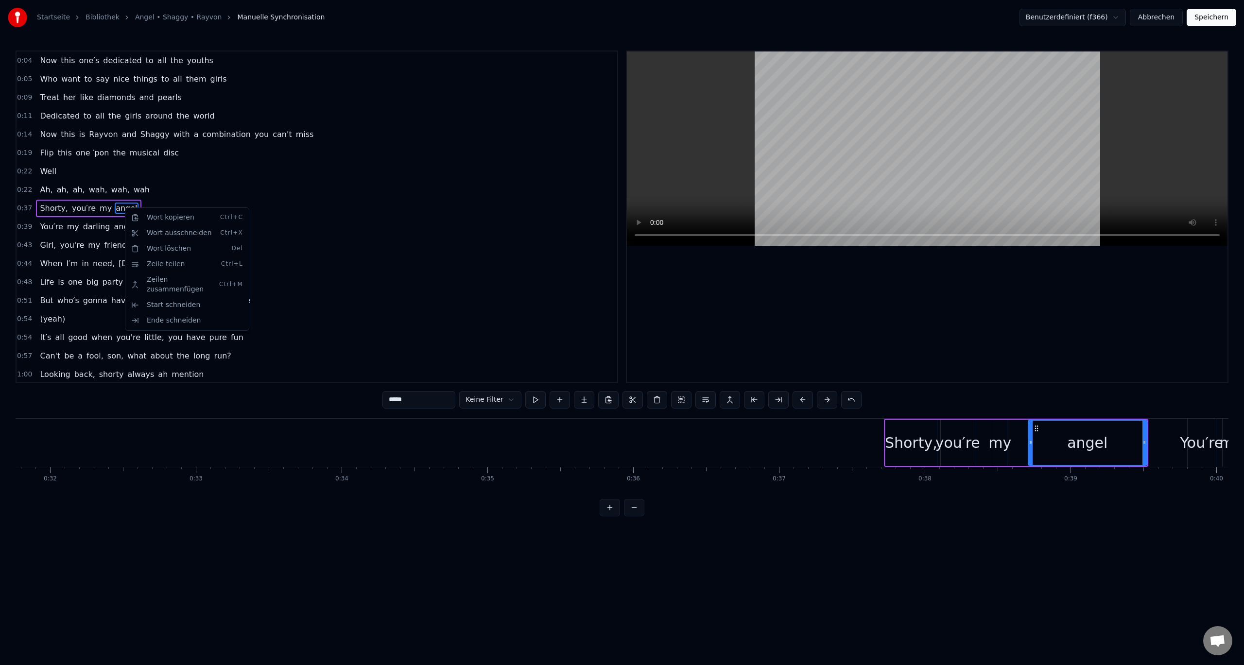
click at [193, 202] on html "Startseite Bibliothek Angel • Shaggy • Rayvon Manuelle Synchronisation Benutzer…" at bounding box center [622, 266] width 1244 height 532
click at [162, 211] on div "0:37 Shorty, you′re my angel" at bounding box center [317, 208] width 601 height 18
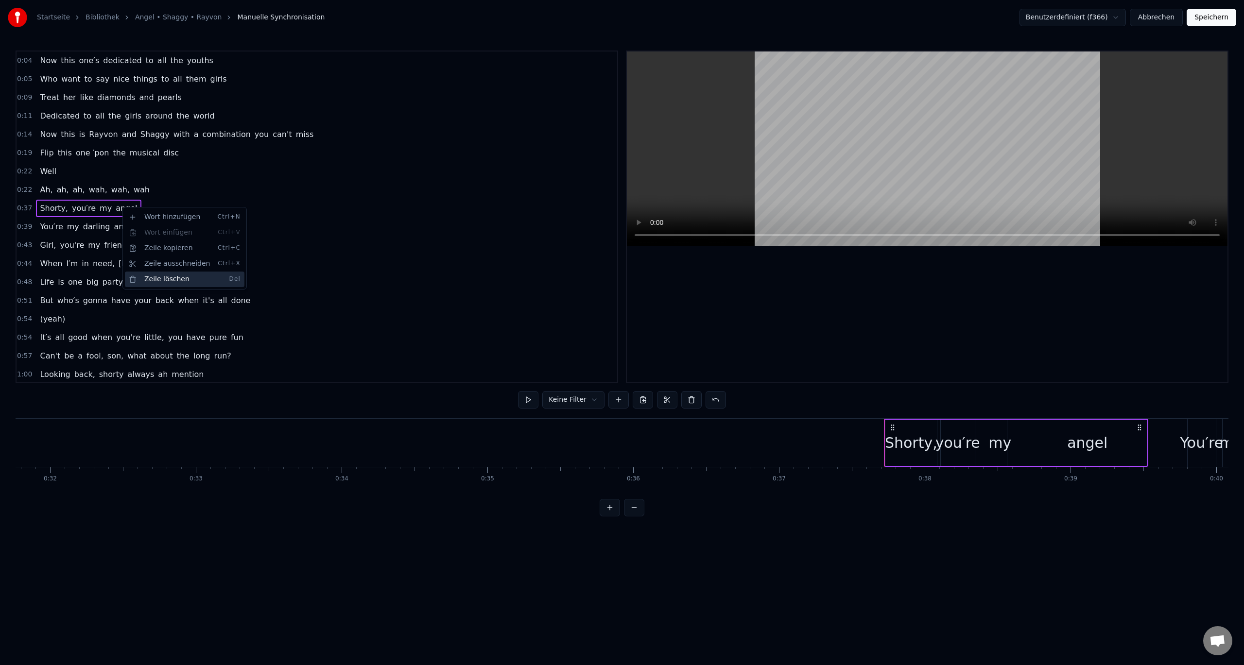
click at [157, 282] on div "Zeile löschen Del" at bounding box center [185, 280] width 120 height 16
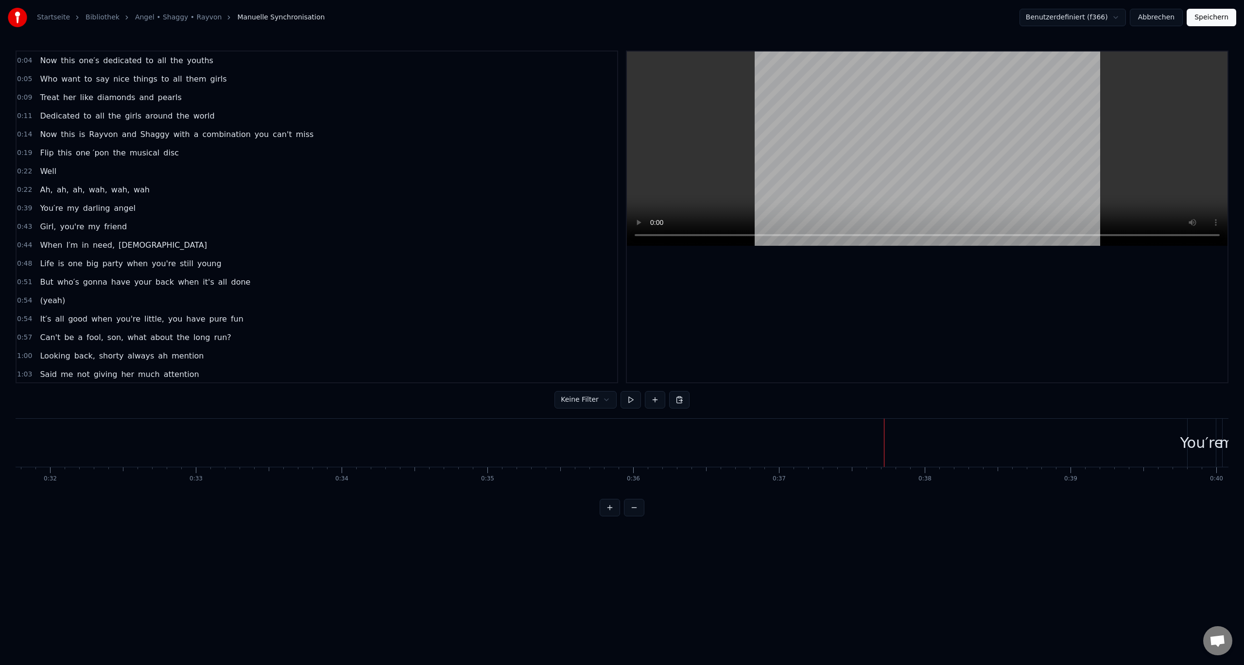
click at [163, 208] on div "0:39 You′re my [PERSON_NAME]" at bounding box center [317, 208] width 601 height 18
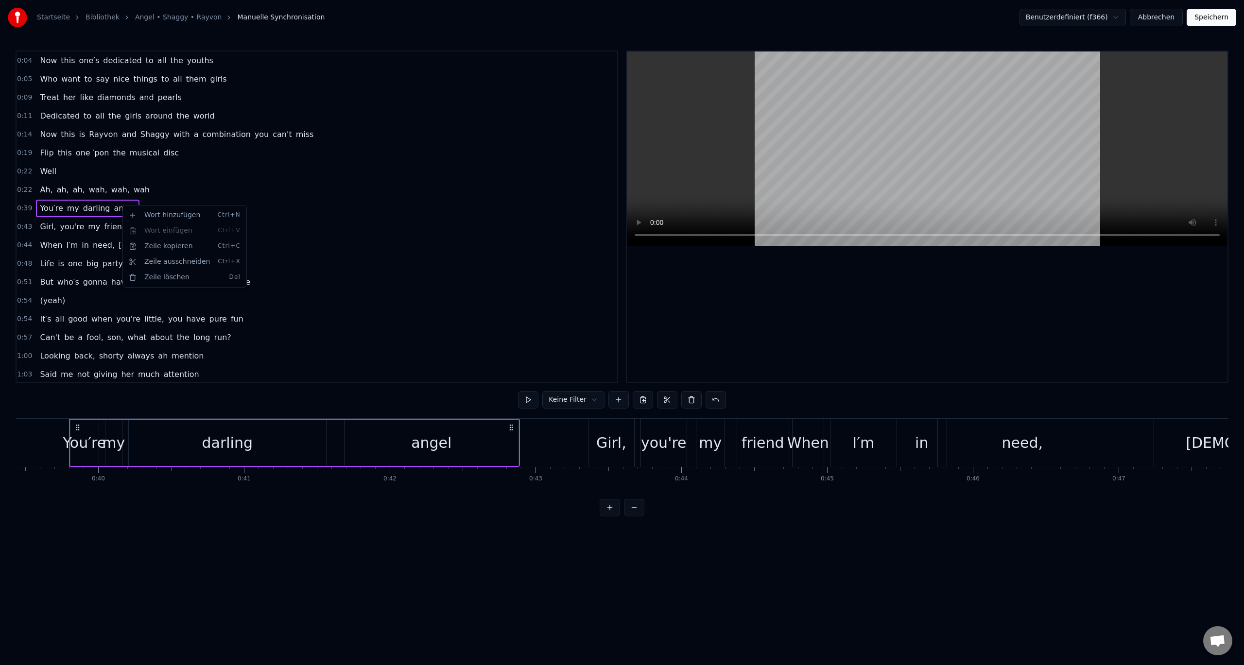
scroll to position [0, 5754]
click at [169, 276] on div "Zeile löschen Del" at bounding box center [185, 278] width 120 height 16
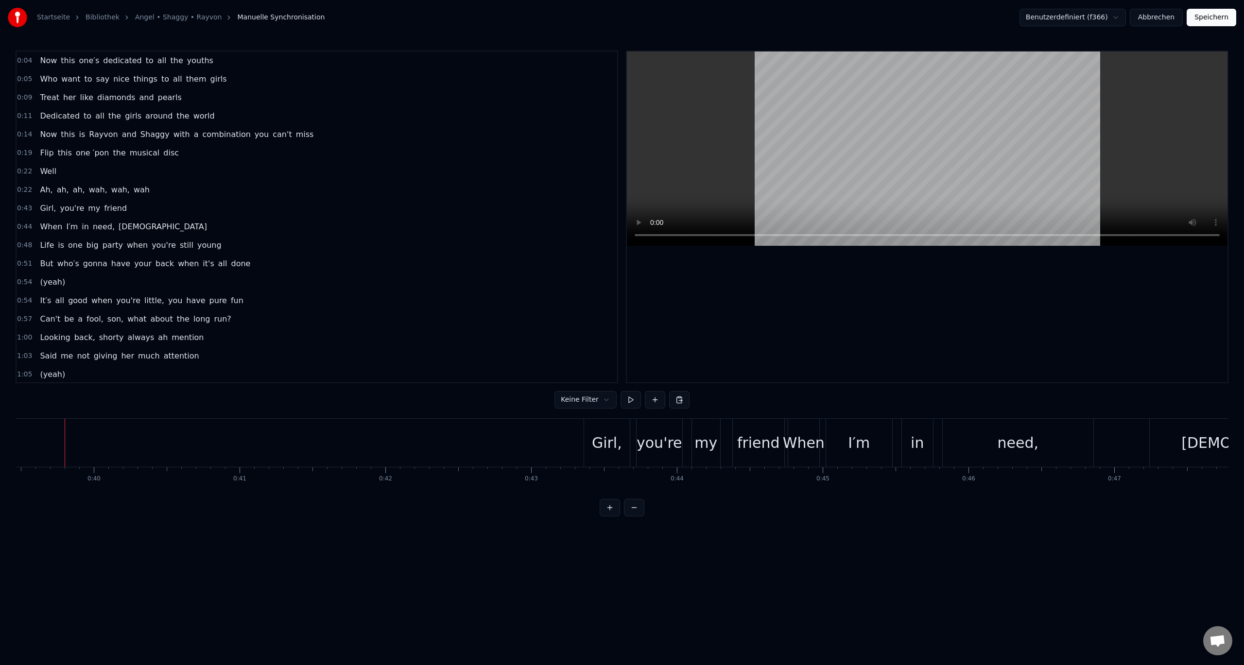
click at [147, 210] on div "0:43 Girl, you're my friend" at bounding box center [317, 208] width 601 height 18
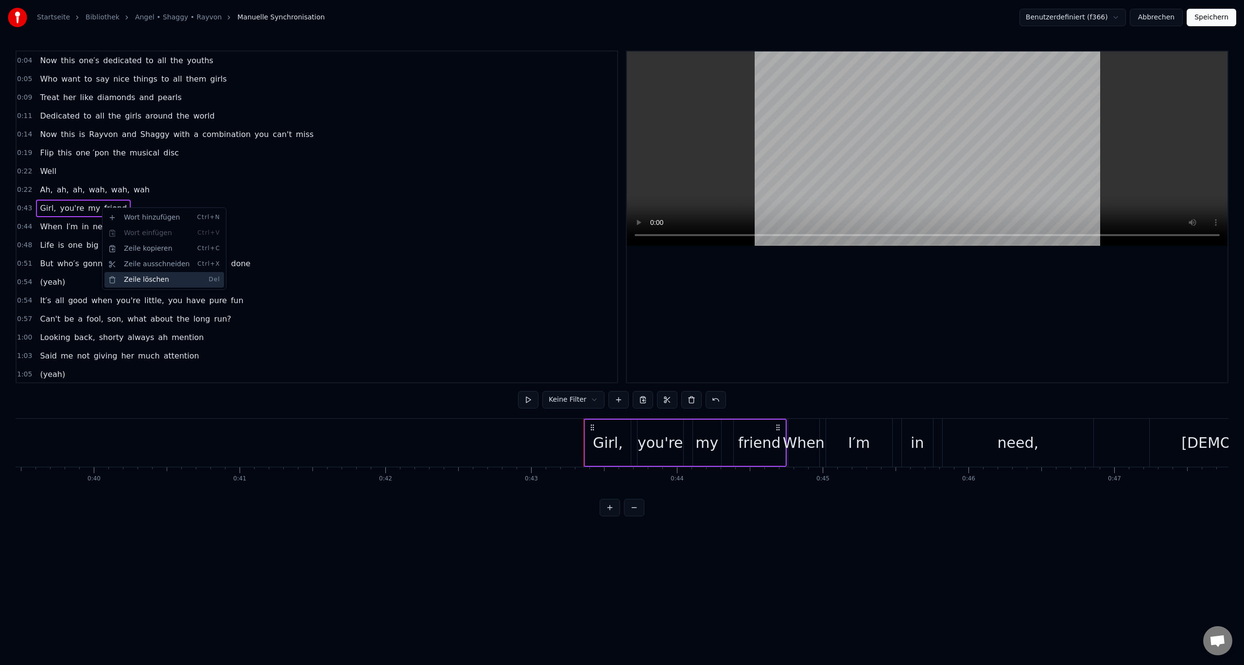
click at [155, 282] on div "Zeile löschen Del" at bounding box center [164, 280] width 120 height 16
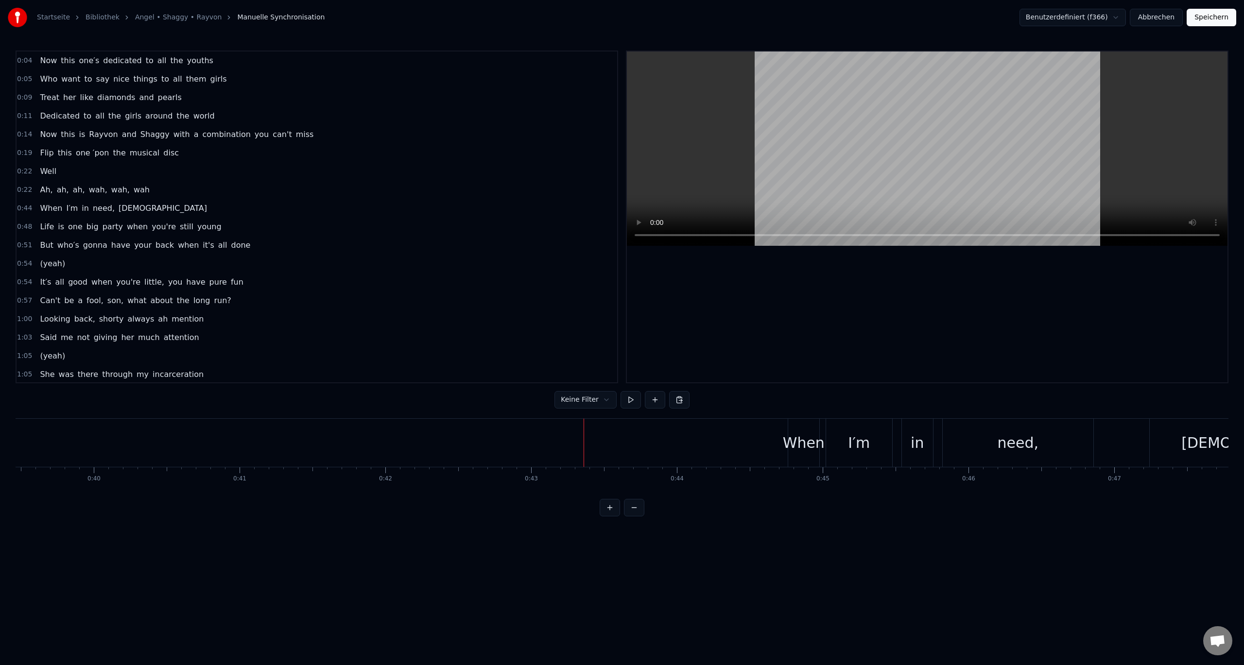
click at [164, 211] on div "0:44 When I′m in need, [DEMOGRAPHIC_DATA]" at bounding box center [317, 208] width 601 height 18
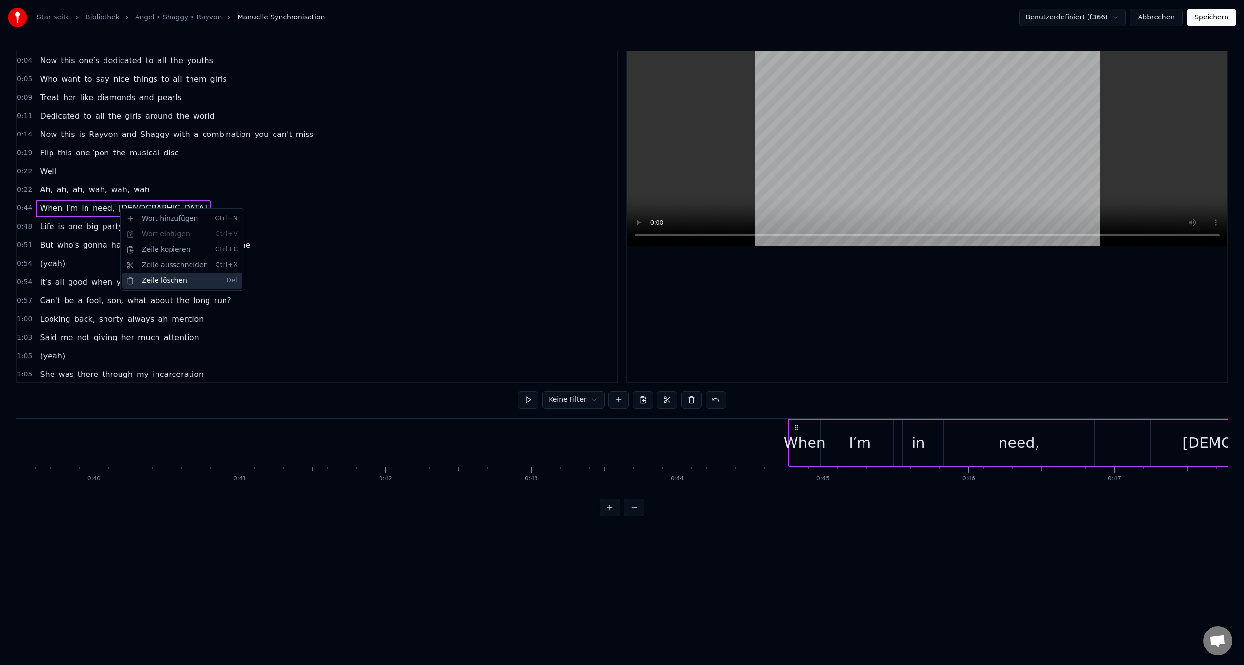
click at [165, 281] on div "Zeile löschen Del" at bounding box center [182, 281] width 120 height 16
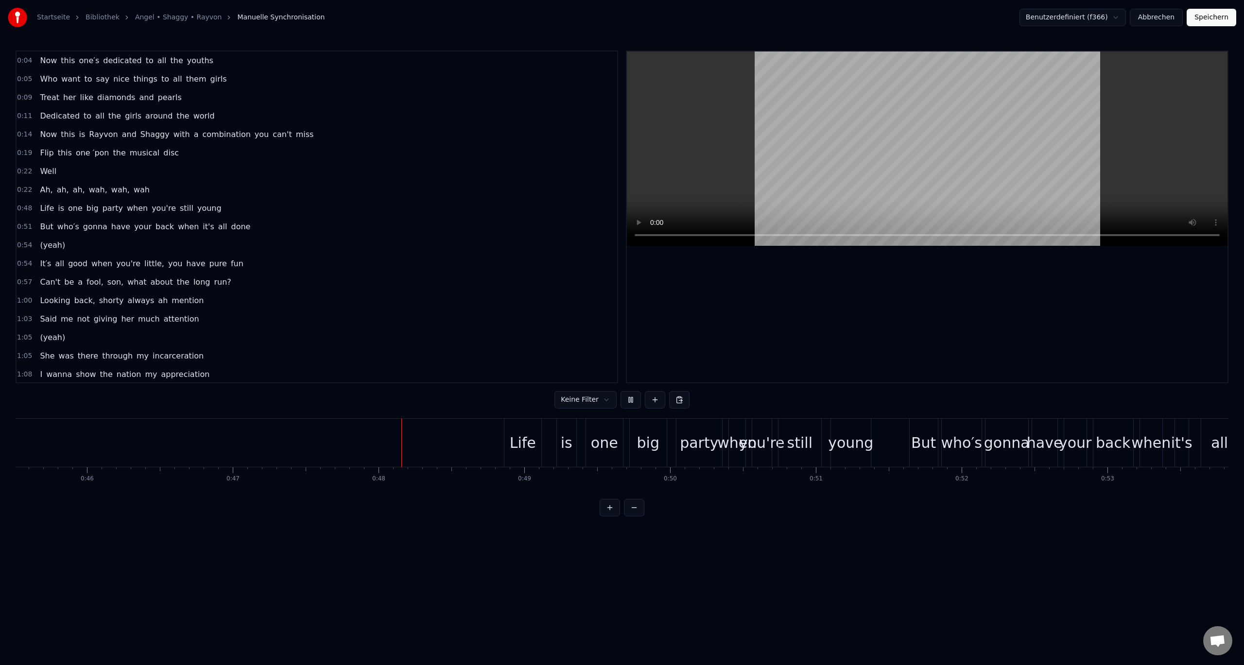
scroll to position [0, 6900]
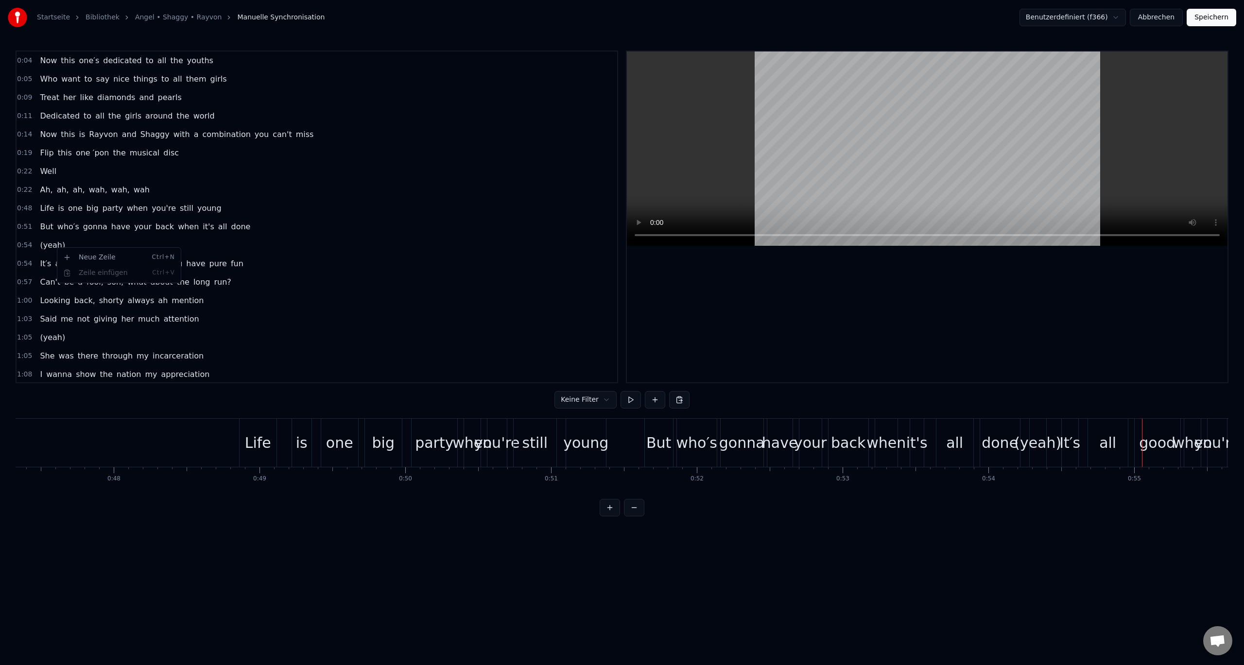
click at [79, 243] on html "Startseite Bibliothek Angel • Shaggy • Rayvon Manuelle Synchronisation Benutzer…" at bounding box center [622, 266] width 1244 height 532
click at [61, 248] on html "Startseite Bibliothek Angel • Shaggy • Rayvon Manuelle Synchronisation Benutzer…" at bounding box center [622, 266] width 1244 height 532
click at [55, 248] on html "Startseite Bibliothek Angel • Shaggy • Rayvon Manuelle Synchronisation Benutzer…" at bounding box center [622, 266] width 1244 height 532
click at [44, 248] on html "Startseite Bibliothek Angel • Shaggy • Rayvon Manuelle Synchronisation Benutzer…" at bounding box center [622, 266] width 1244 height 532
click at [44, 246] on html "Startseite Bibliothek Angel • Shaggy • Rayvon Manuelle Synchronisation Benutzer…" at bounding box center [622, 266] width 1244 height 532
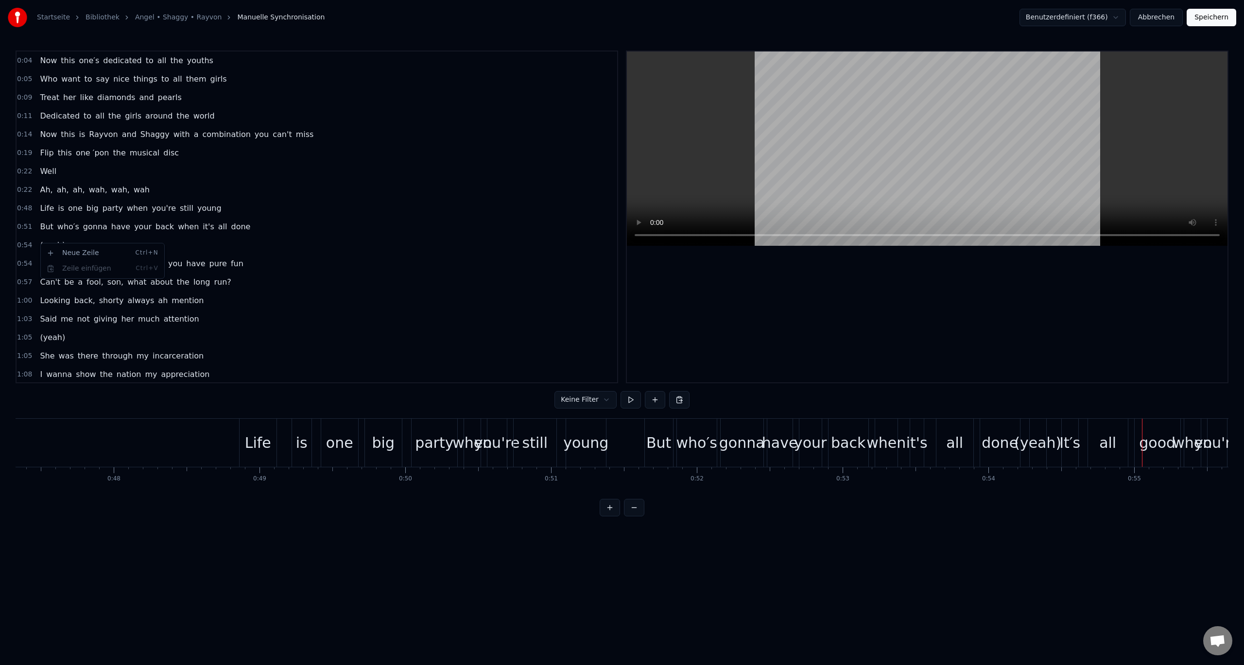
click at [254, 243] on html "Startseite Bibliothek Angel • Shaggy • Rayvon Manuelle Synchronisation Benutzer…" at bounding box center [622, 266] width 1244 height 532
click at [246, 244] on div "0:54 (yeah)" at bounding box center [317, 245] width 601 height 18
click at [100, 317] on div "Zeile löschen Del" at bounding box center [121, 320] width 120 height 16
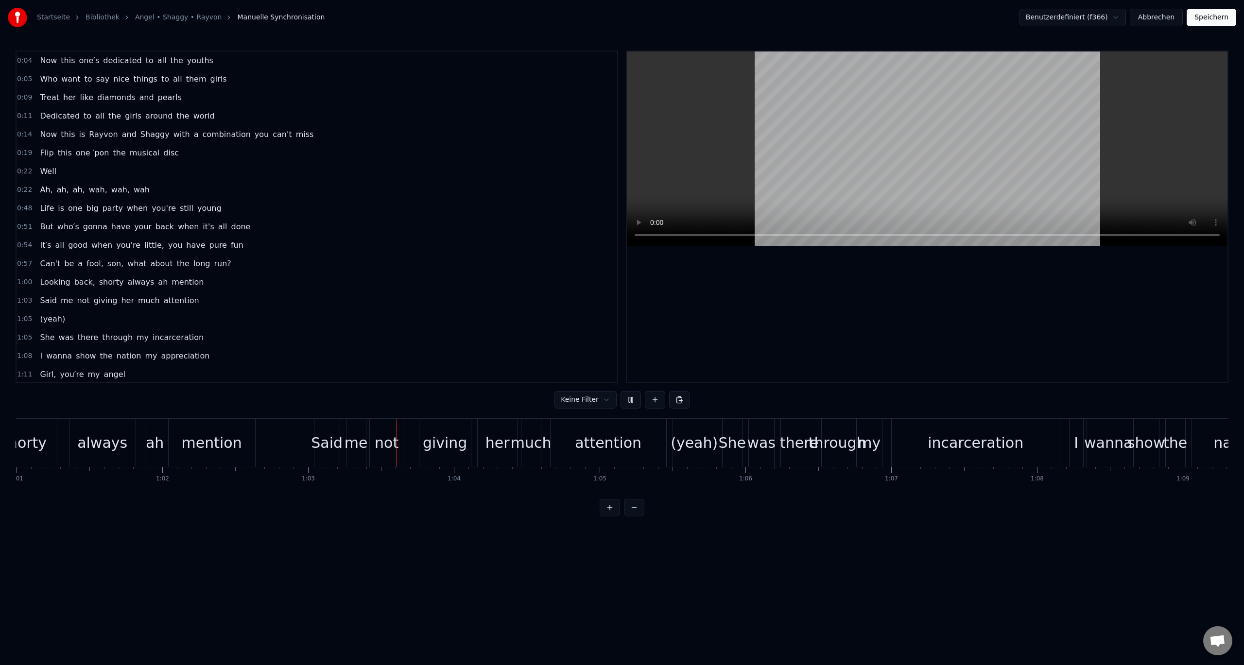
scroll to position [0, 9152]
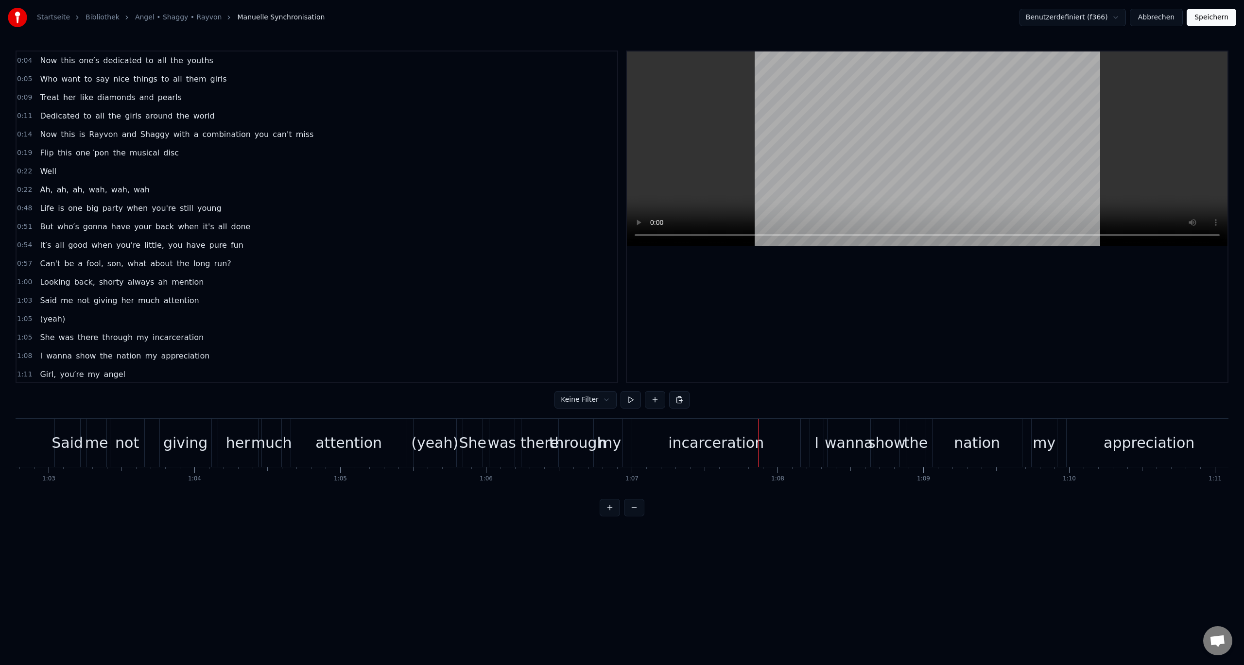
click at [58, 322] on span "(yeah)" at bounding box center [52, 318] width 27 height 11
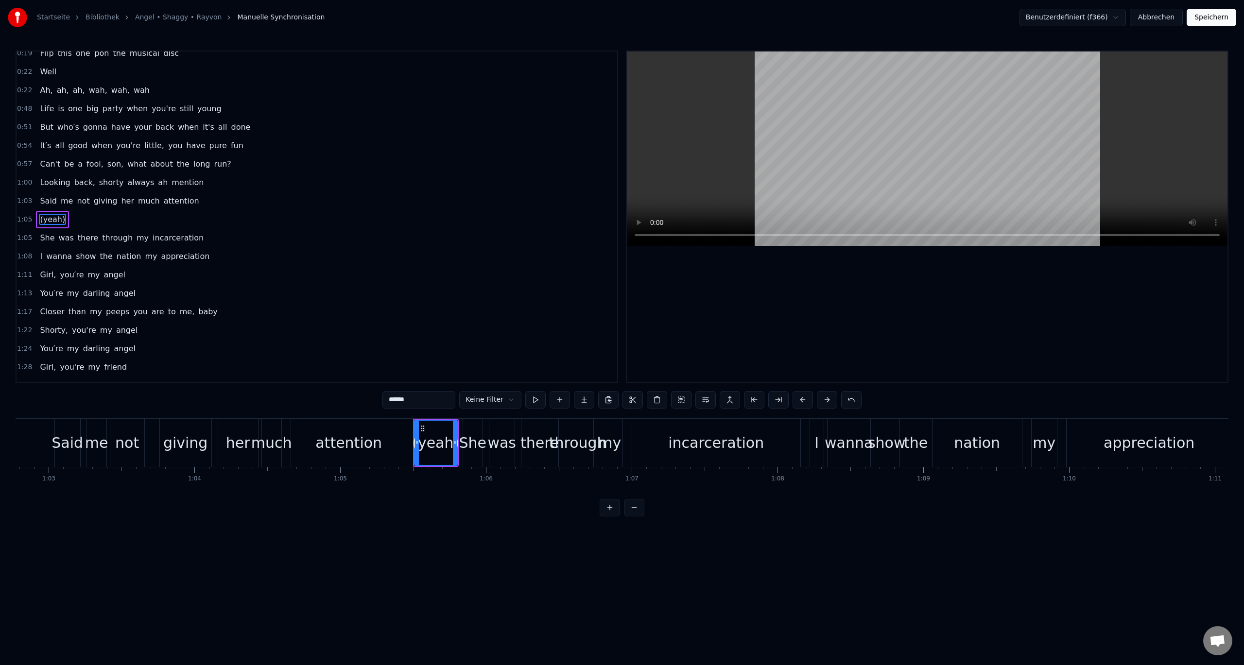
scroll to position [102, 0]
click at [234, 218] on html "Startseite Bibliothek Angel • Shaggy • Rayvon Manuelle Synchronisation Benutzer…" at bounding box center [622, 266] width 1244 height 532
click at [209, 215] on div "1:05 (yeah)" at bounding box center [317, 217] width 601 height 18
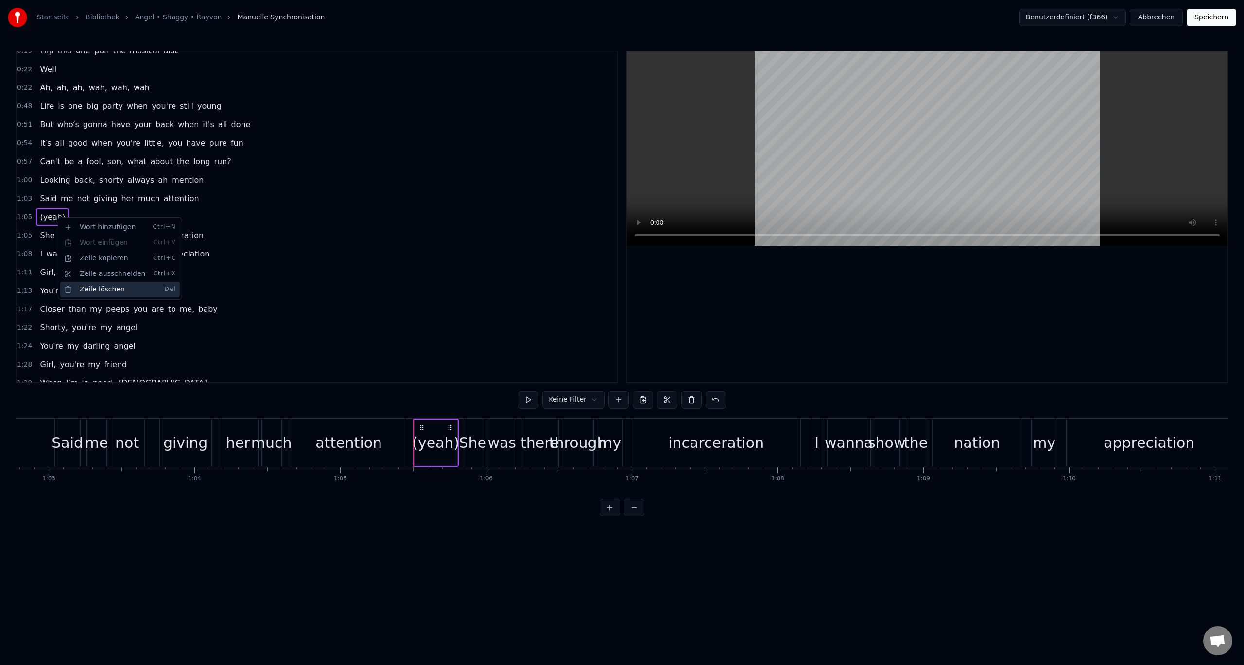
click at [86, 287] on div "Zeile löschen Del" at bounding box center [120, 290] width 120 height 16
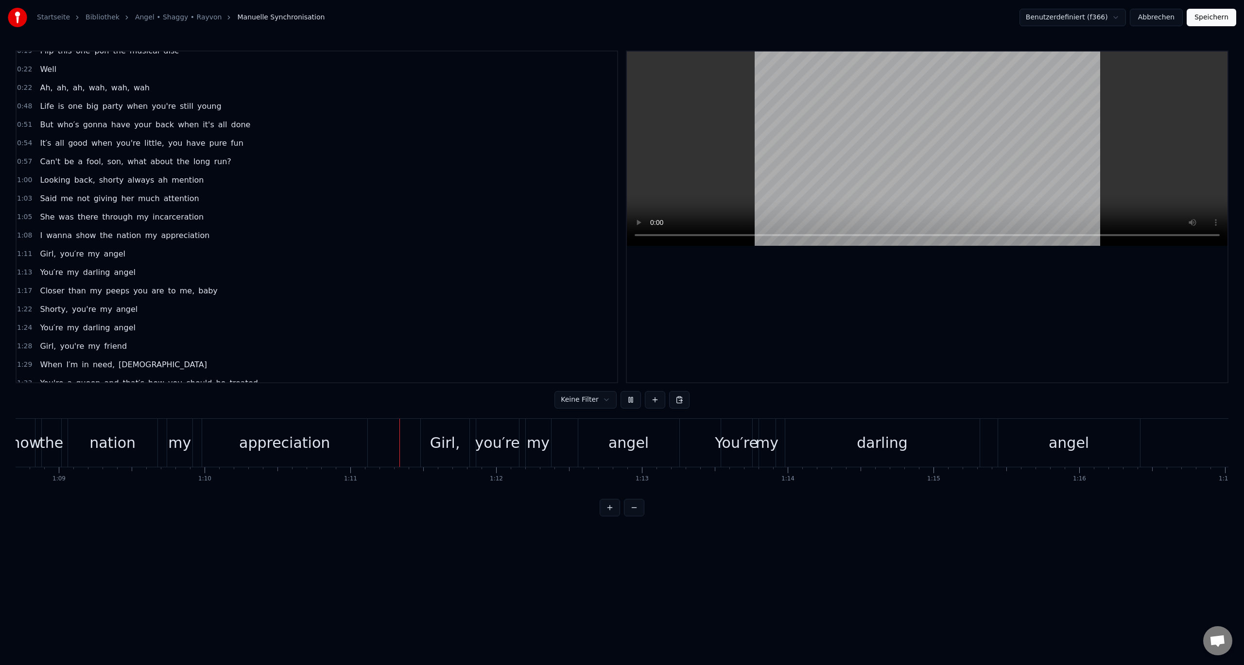
scroll to position [0, 10277]
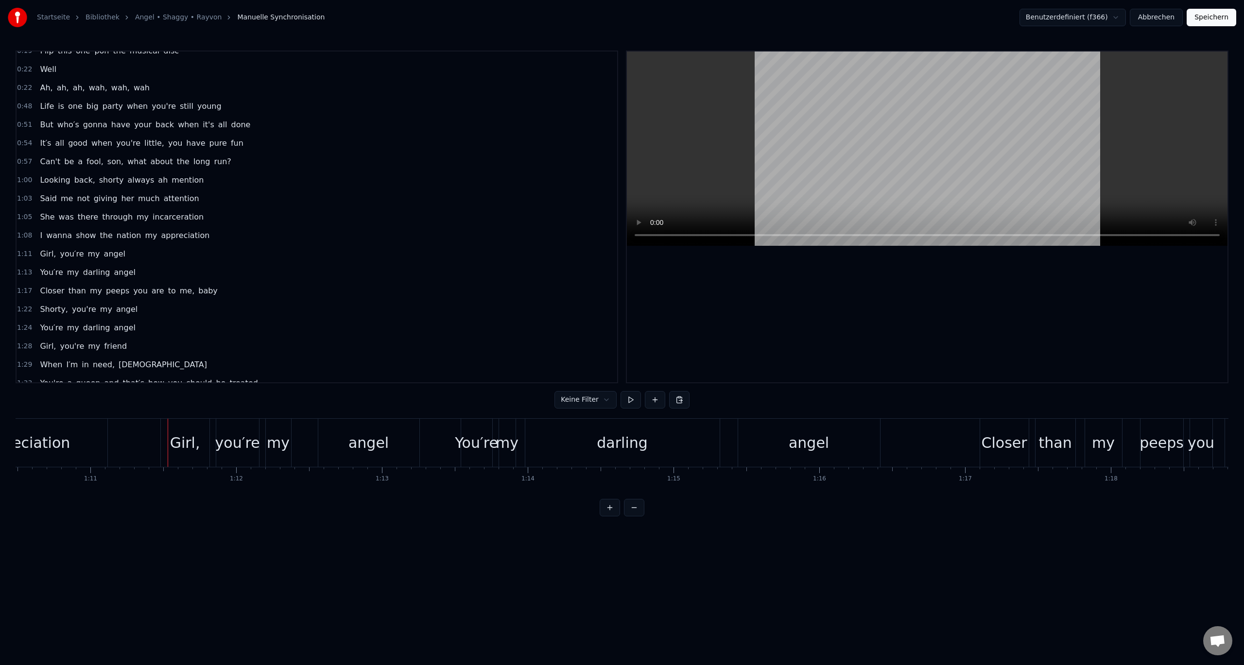
click at [103, 254] on span "angel" at bounding box center [114, 253] width 23 height 11
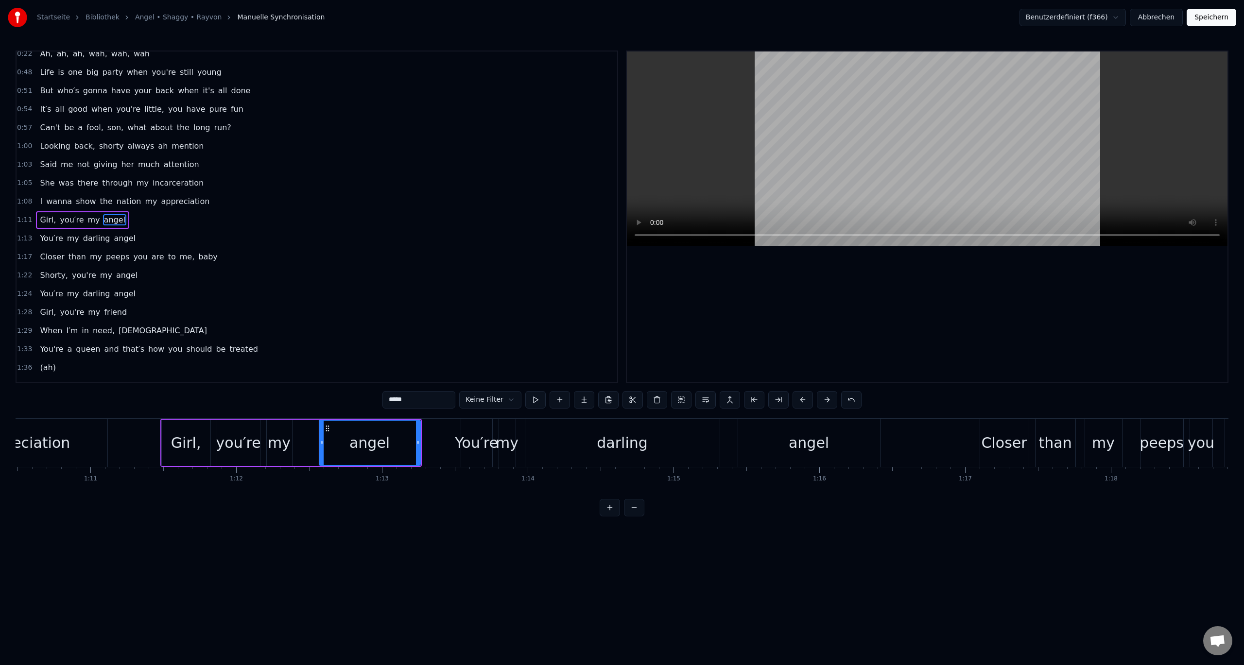
scroll to position [139, 0]
click at [136, 218] on div "1:11 Girl, you′re my angel" at bounding box center [317, 217] width 601 height 18
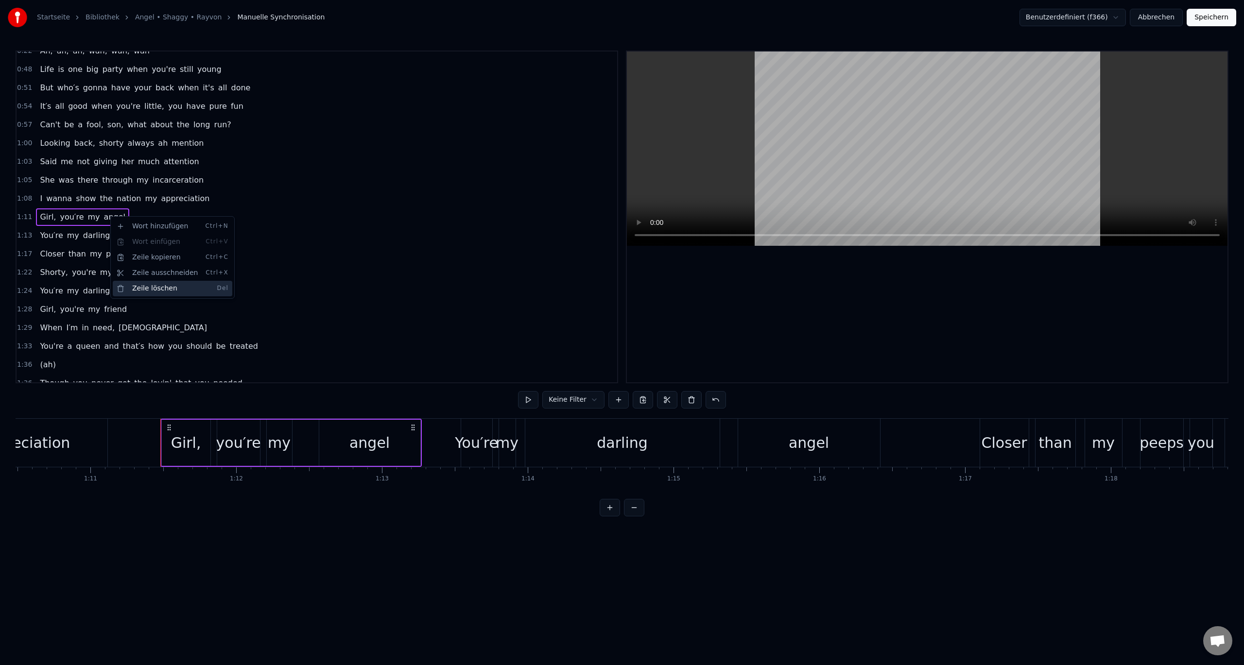
click at [139, 287] on div "Zeile löschen Del" at bounding box center [173, 289] width 120 height 16
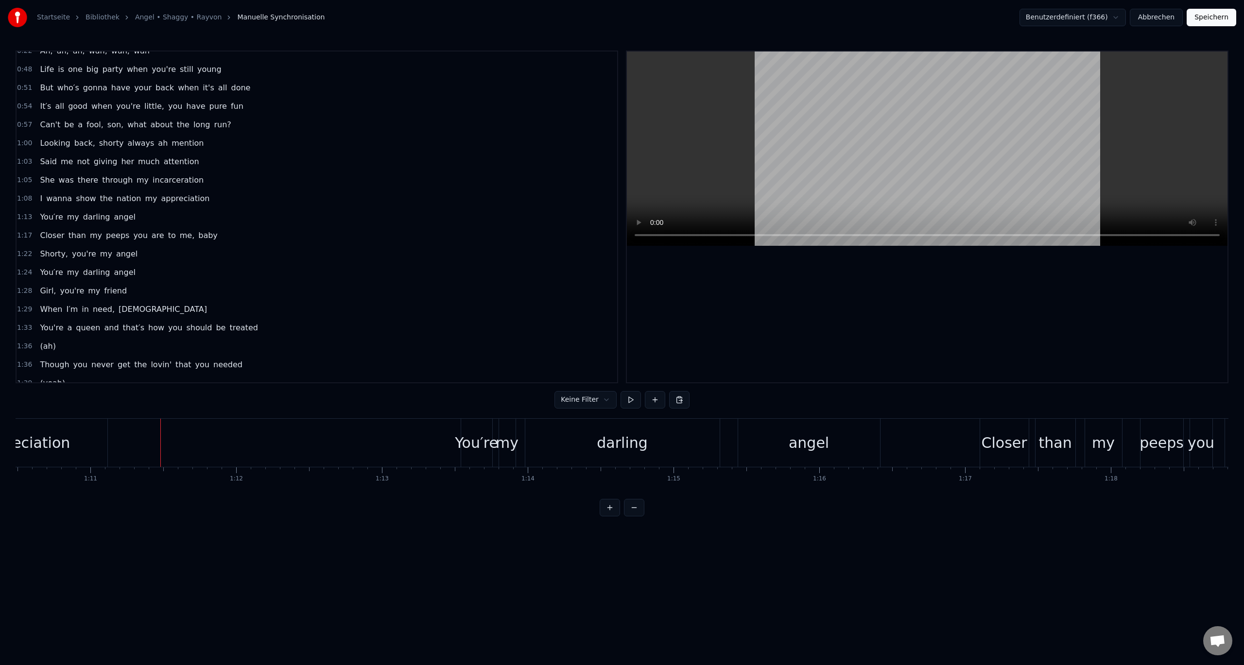
click at [87, 217] on span "darling" at bounding box center [96, 216] width 29 height 11
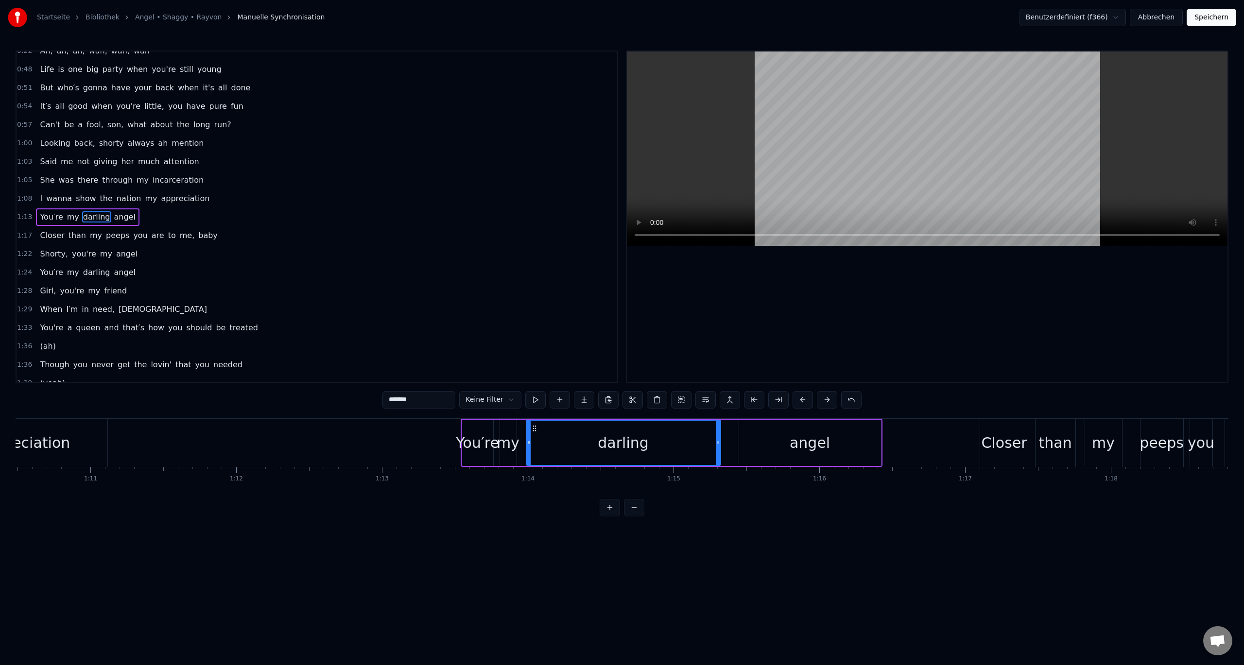
click at [158, 217] on div "1:13 You′re my [PERSON_NAME]" at bounding box center [317, 217] width 601 height 18
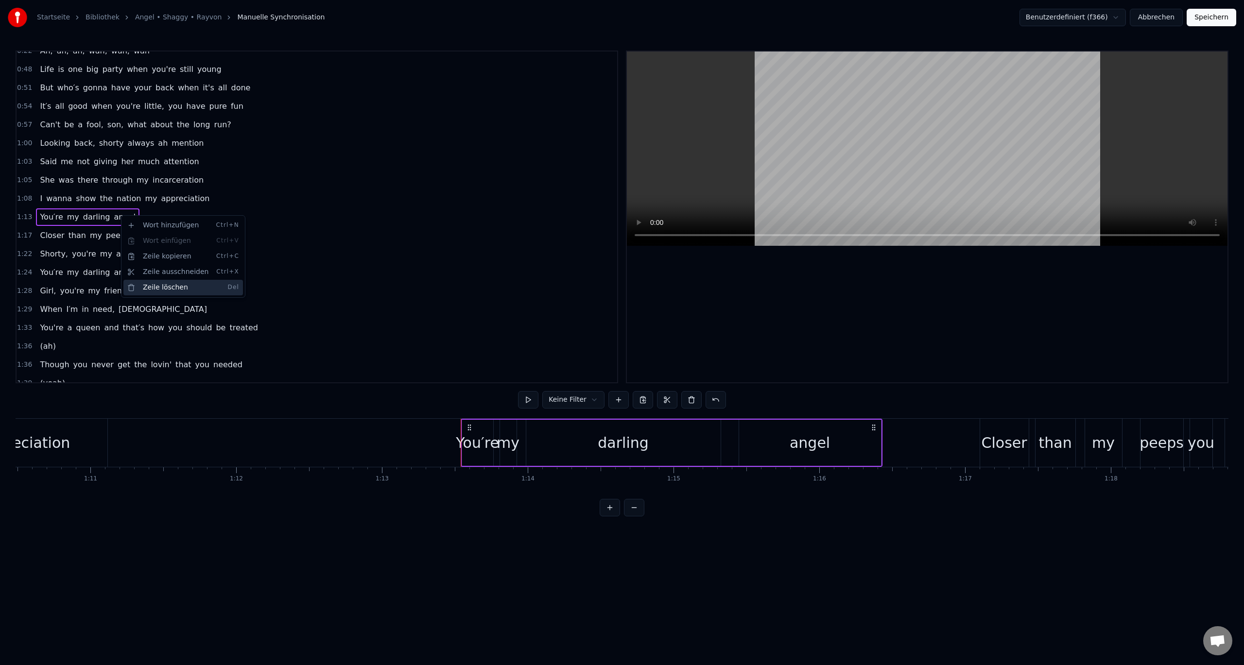
click at [144, 289] on div "Zeile löschen Del" at bounding box center [183, 288] width 120 height 16
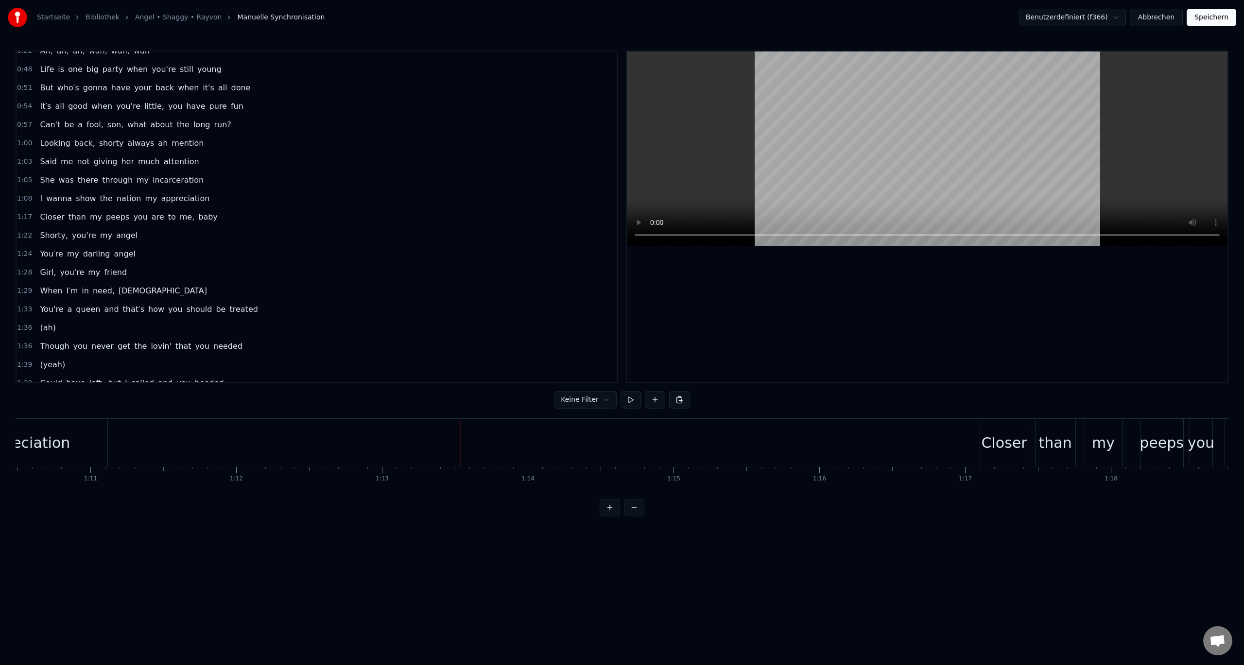
click at [111, 223] on div "Closer than my peeps you are to me, baby" at bounding box center [128, 216] width 185 height 17
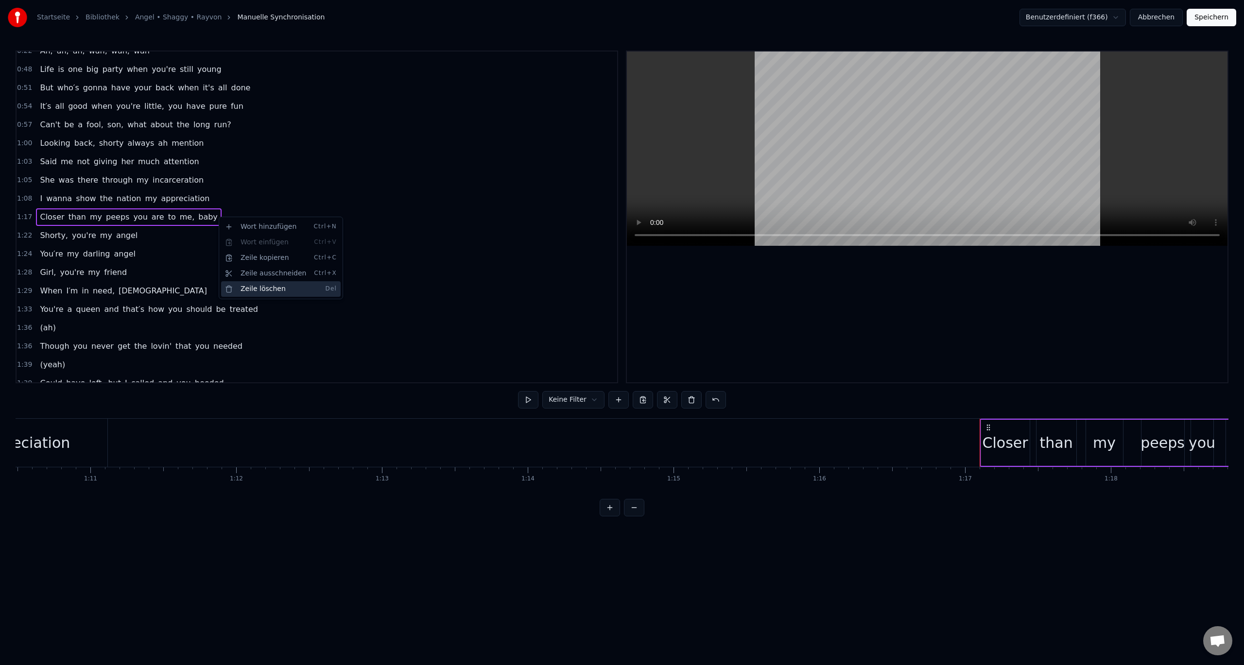
click at [246, 288] on div "Zeile löschen Del" at bounding box center [281, 289] width 120 height 16
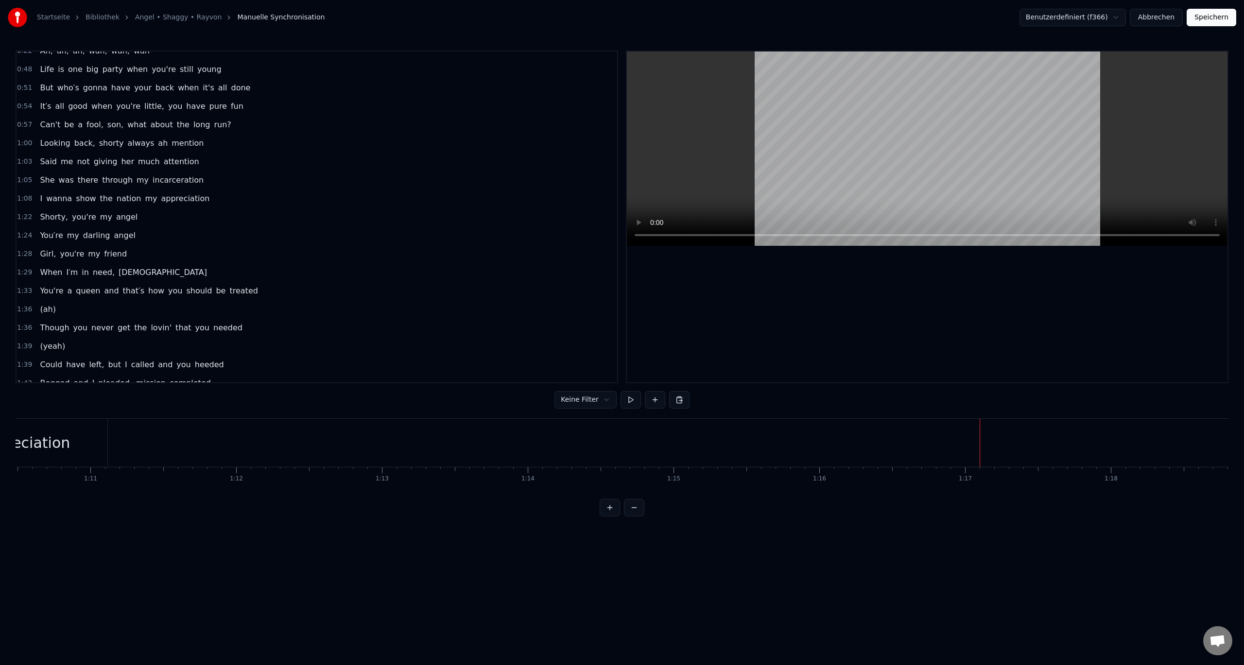
click at [115, 218] on span "angel" at bounding box center [126, 216] width 23 height 11
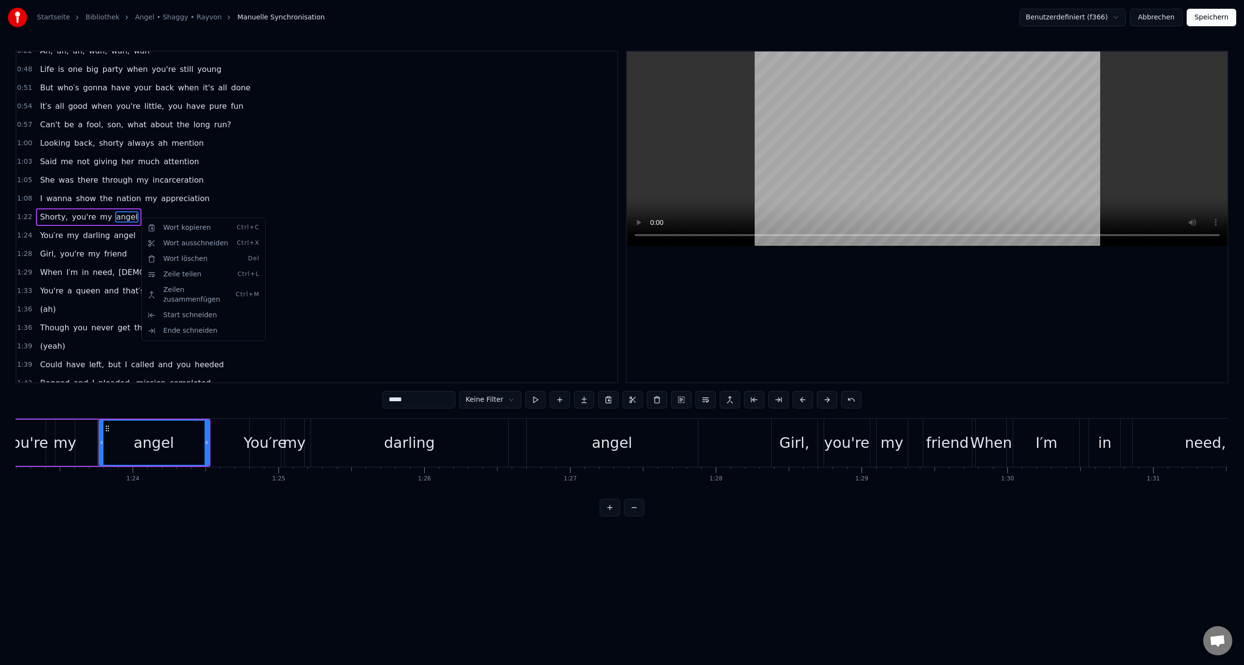
scroll to position [0, 12163]
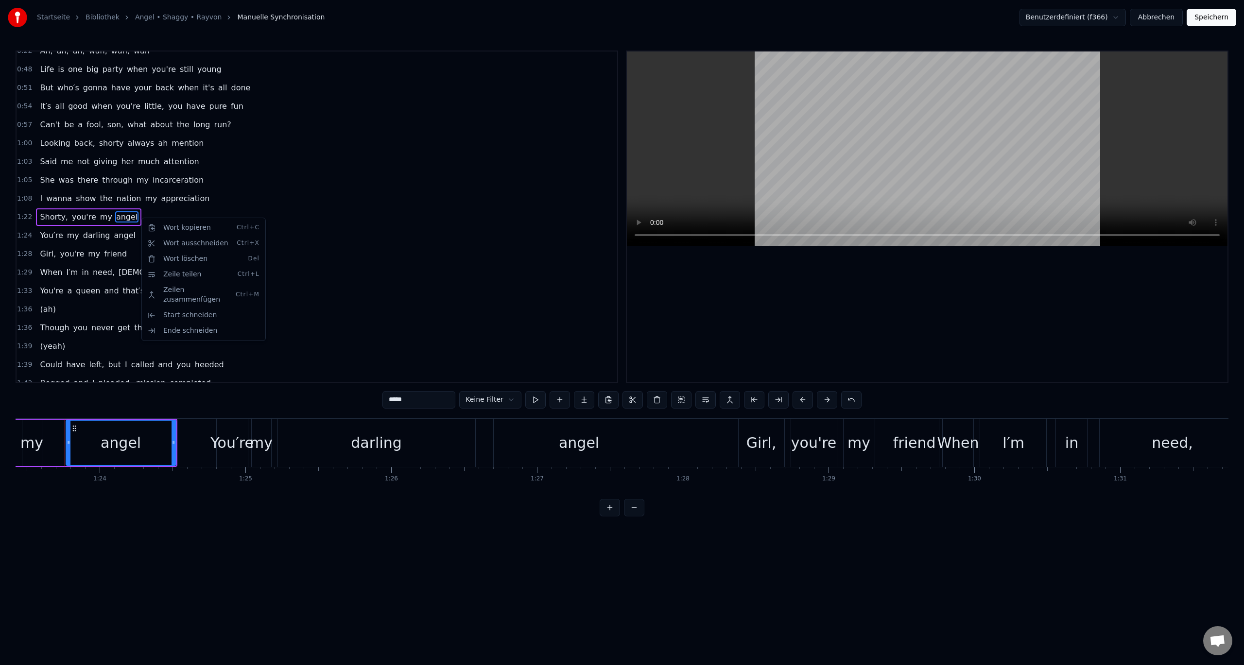
click at [114, 220] on html "Startseite Bibliothek Angel • Shaggy • Rayvon Manuelle Synchronisation Benutzer…" at bounding box center [622, 266] width 1244 height 532
click at [286, 249] on html "Startseite Bibliothek Angel • Shaggy • Rayvon Manuelle Synchronisation Benutzer…" at bounding box center [622, 266] width 1244 height 532
click at [199, 216] on div "1:22 Shorty, you're my angel" at bounding box center [317, 217] width 601 height 18
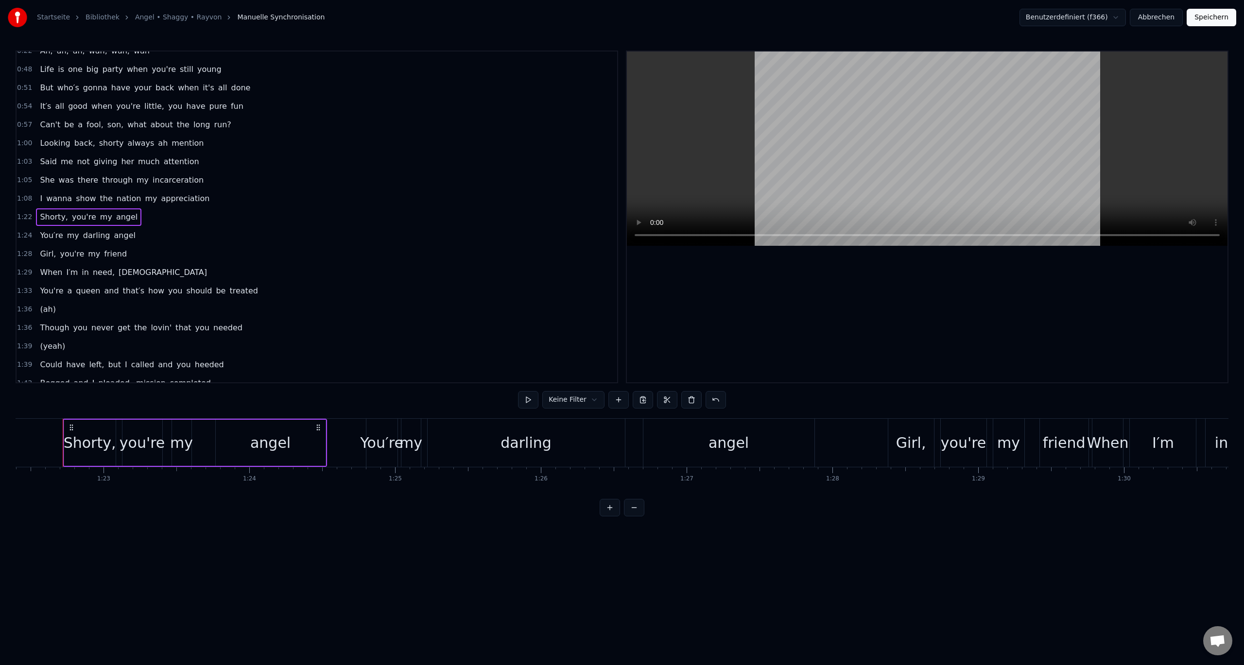
scroll to position [0, 12011]
click at [150, 289] on div "Zeile löschen Del" at bounding box center [174, 289] width 120 height 16
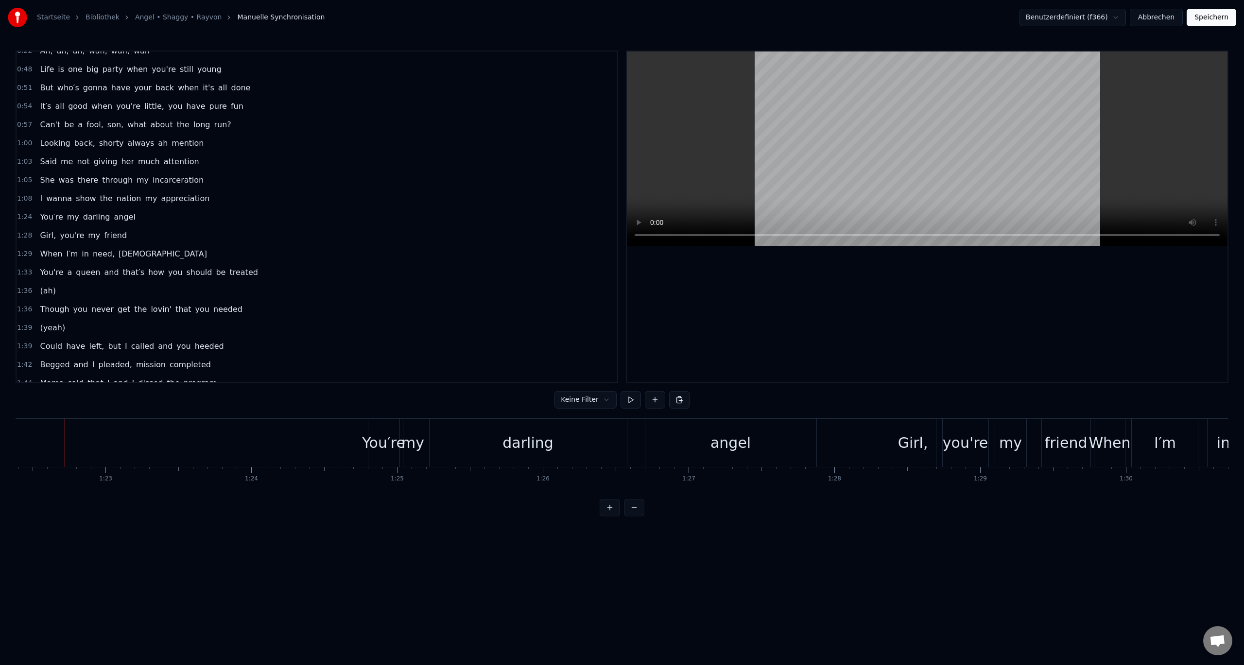
click at [119, 216] on span "angel" at bounding box center [124, 216] width 23 height 11
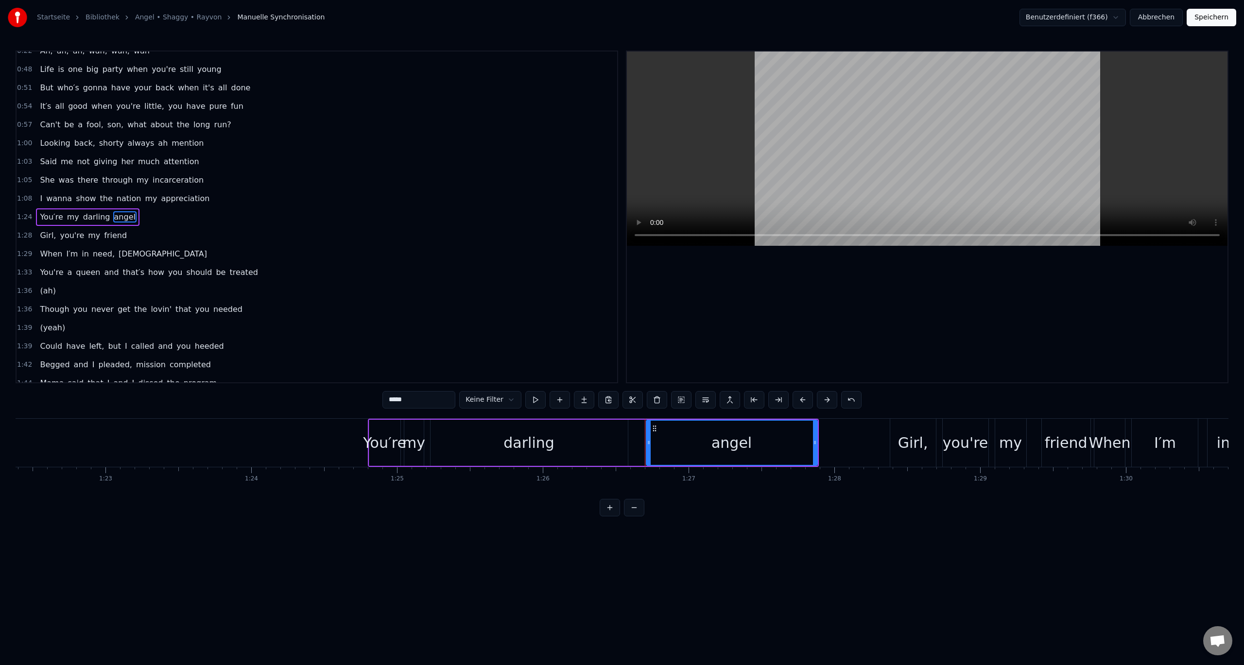
click at [149, 216] on div "1:24 You′re my [PERSON_NAME]" at bounding box center [317, 217] width 601 height 18
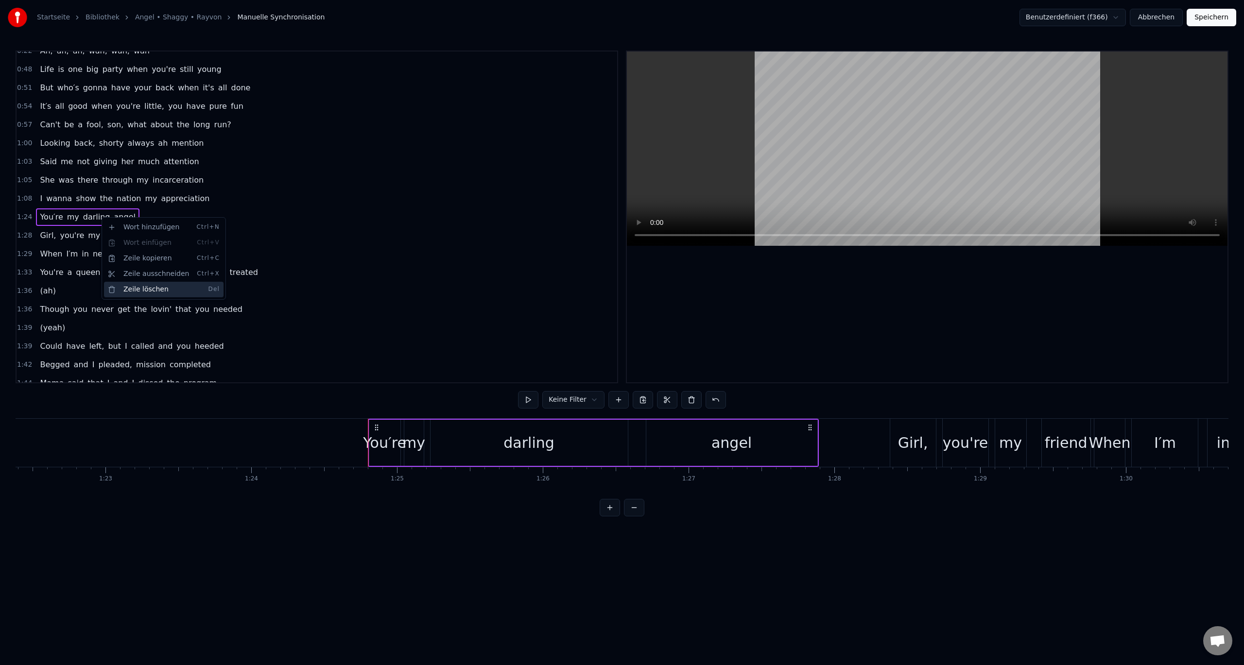
click at [153, 291] on div "Zeile löschen Del" at bounding box center [164, 290] width 120 height 16
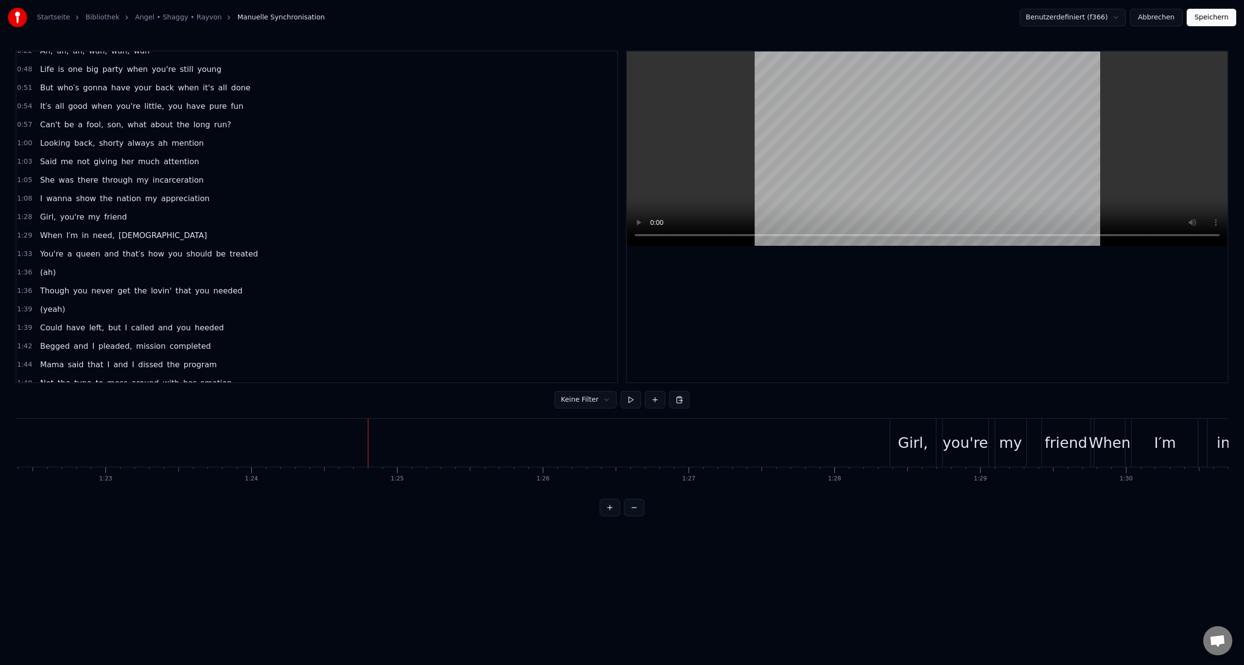
click at [105, 217] on span "friend" at bounding box center [115, 216] width 25 height 11
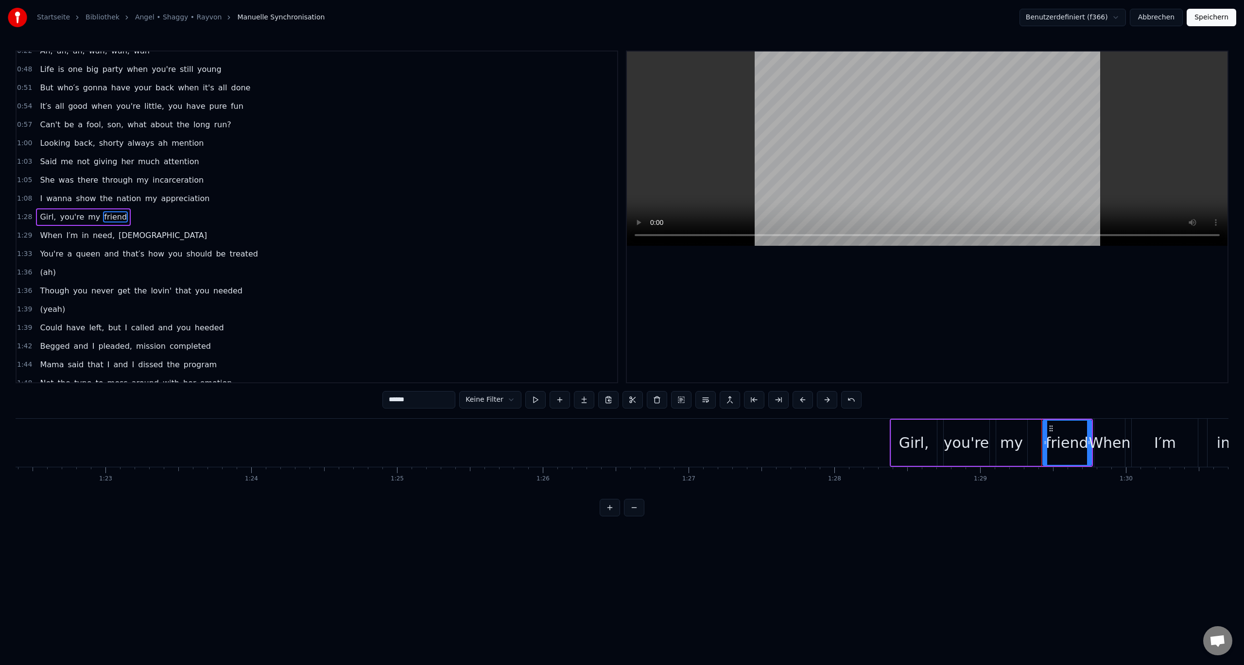
click at [162, 220] on div "1:28 Girl, you're my friend" at bounding box center [317, 217] width 601 height 18
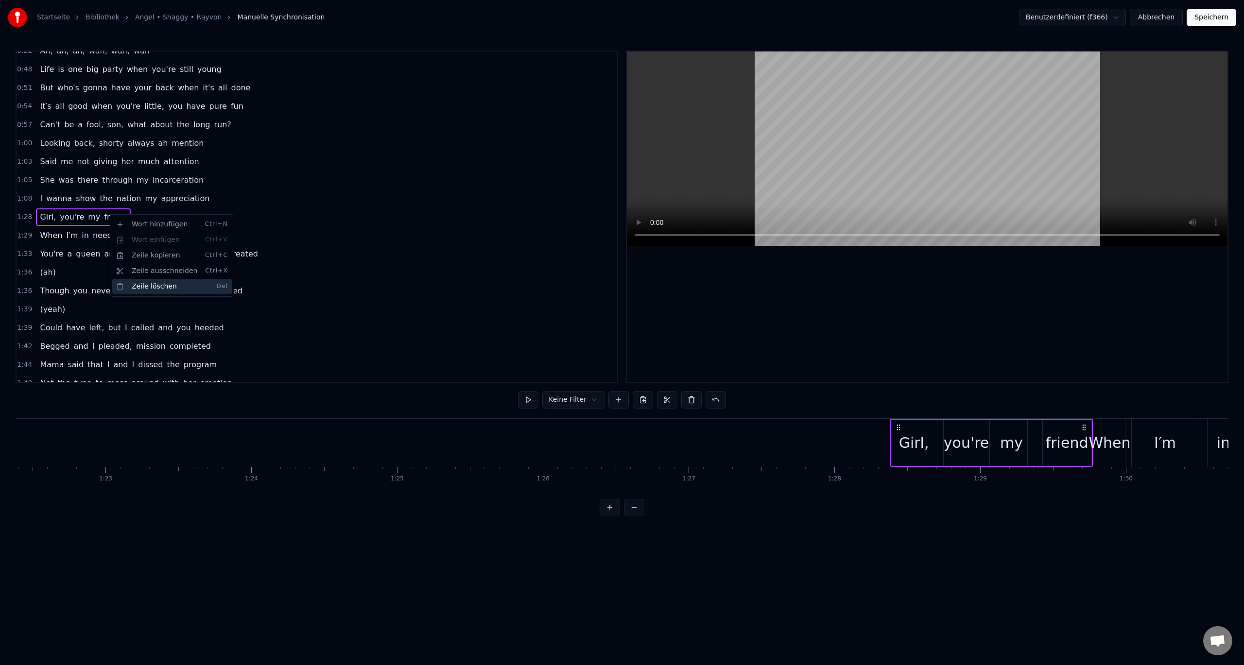
click at [138, 285] on div "Zeile löschen Del" at bounding box center [172, 287] width 120 height 16
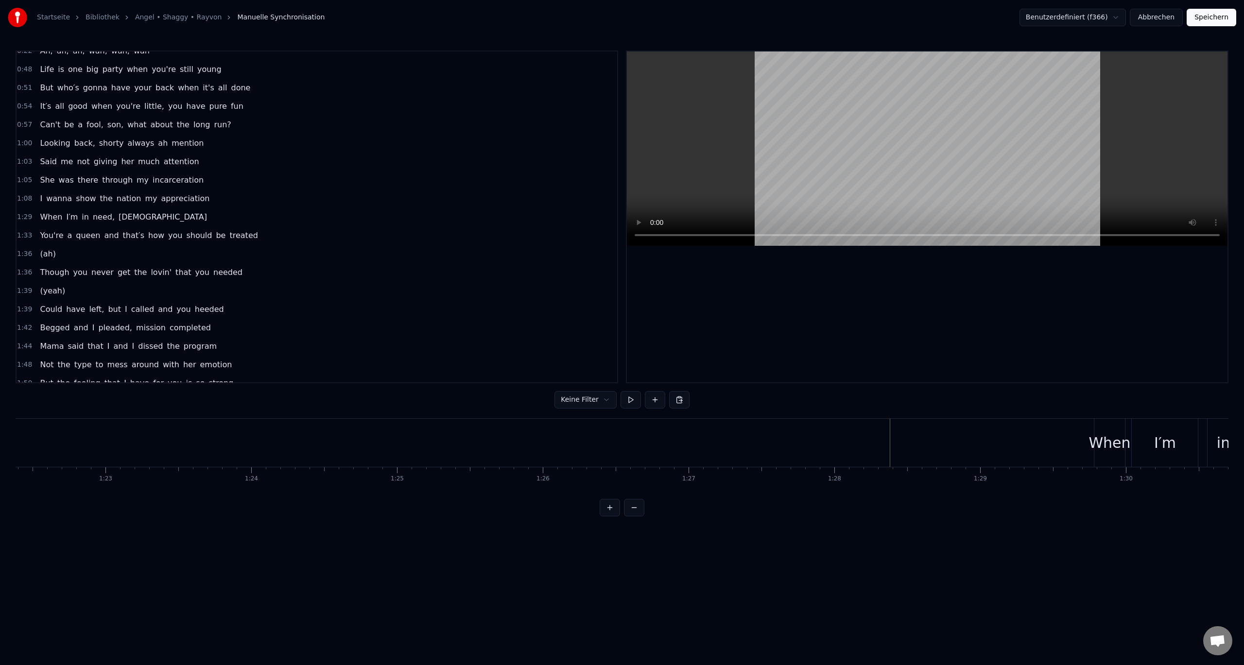
click at [96, 215] on span "need," at bounding box center [104, 216] width 24 height 11
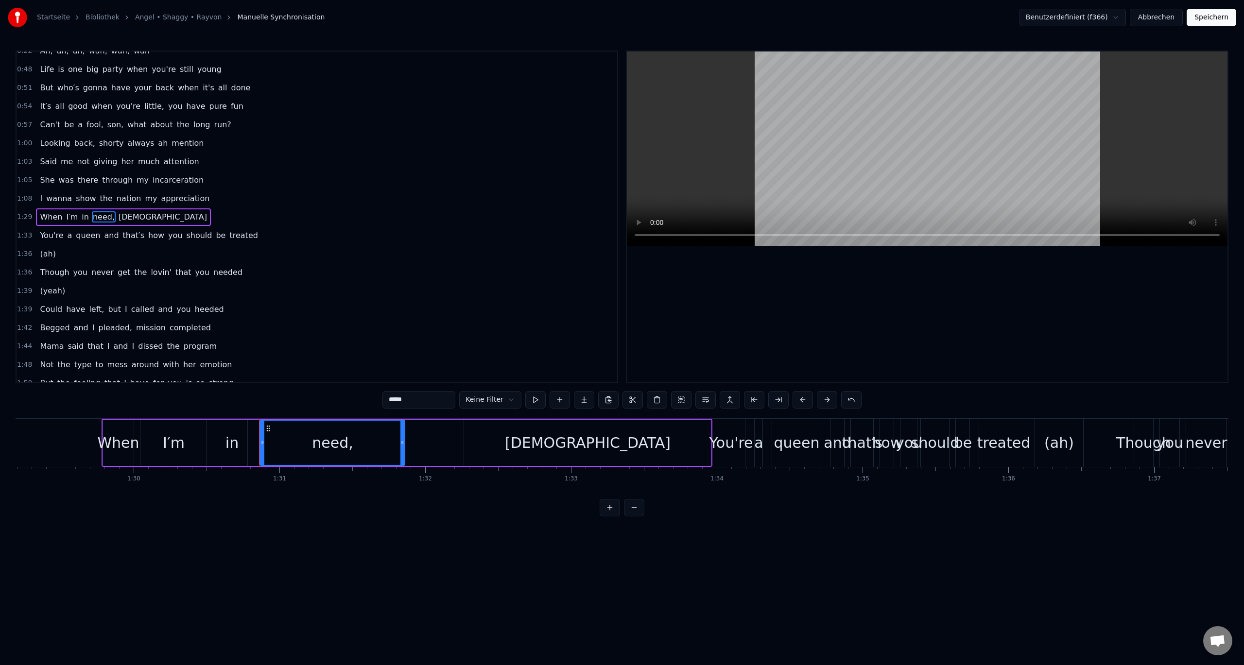
click at [140, 218] on div "1:29 When I′m in need, [DEMOGRAPHIC_DATA]" at bounding box center [317, 217] width 601 height 18
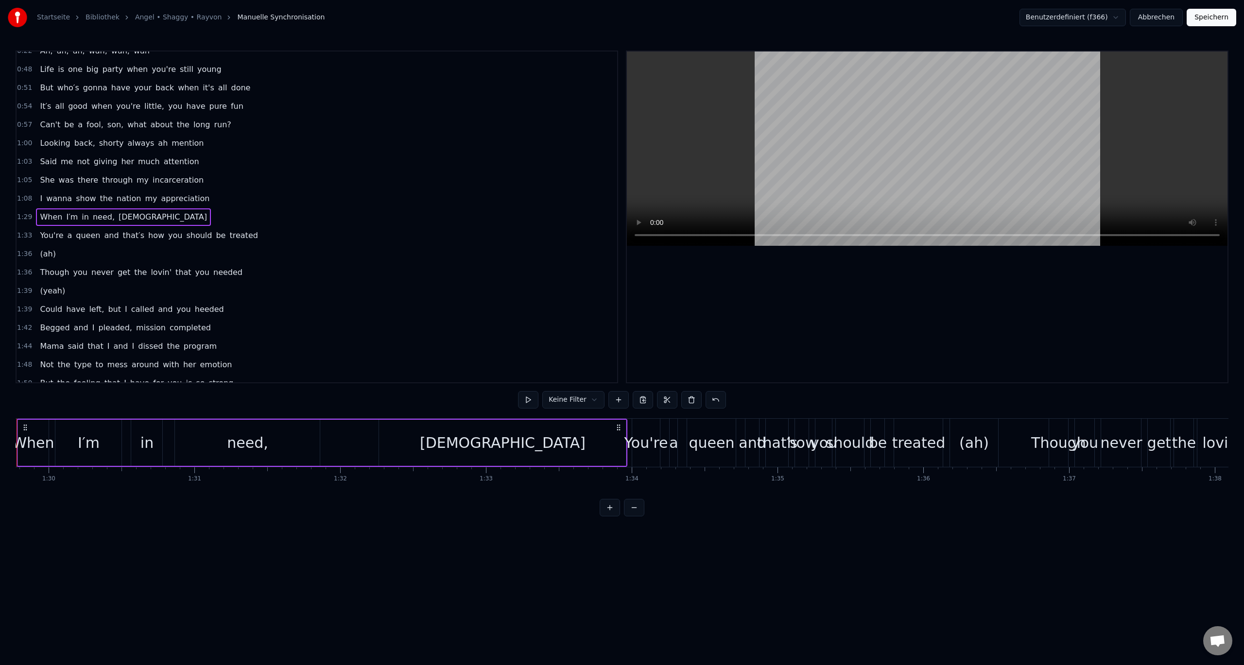
scroll to position [0, 13040]
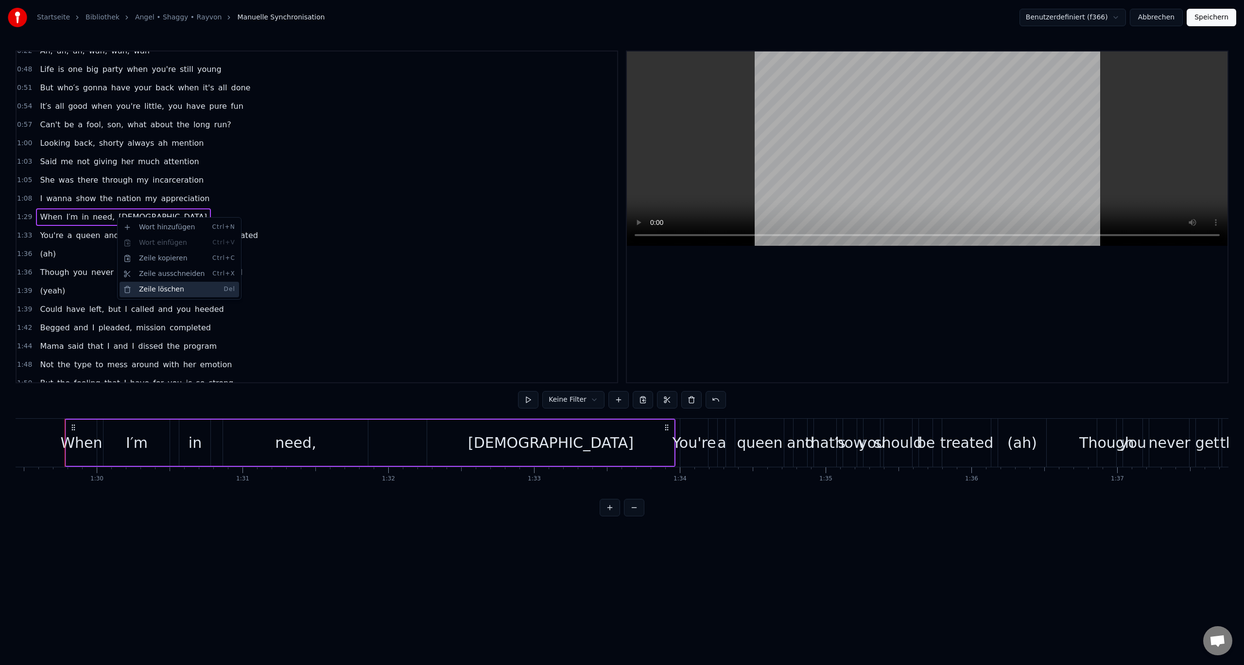
click at [147, 286] on div "Zeile löschen Del" at bounding box center [180, 290] width 120 height 16
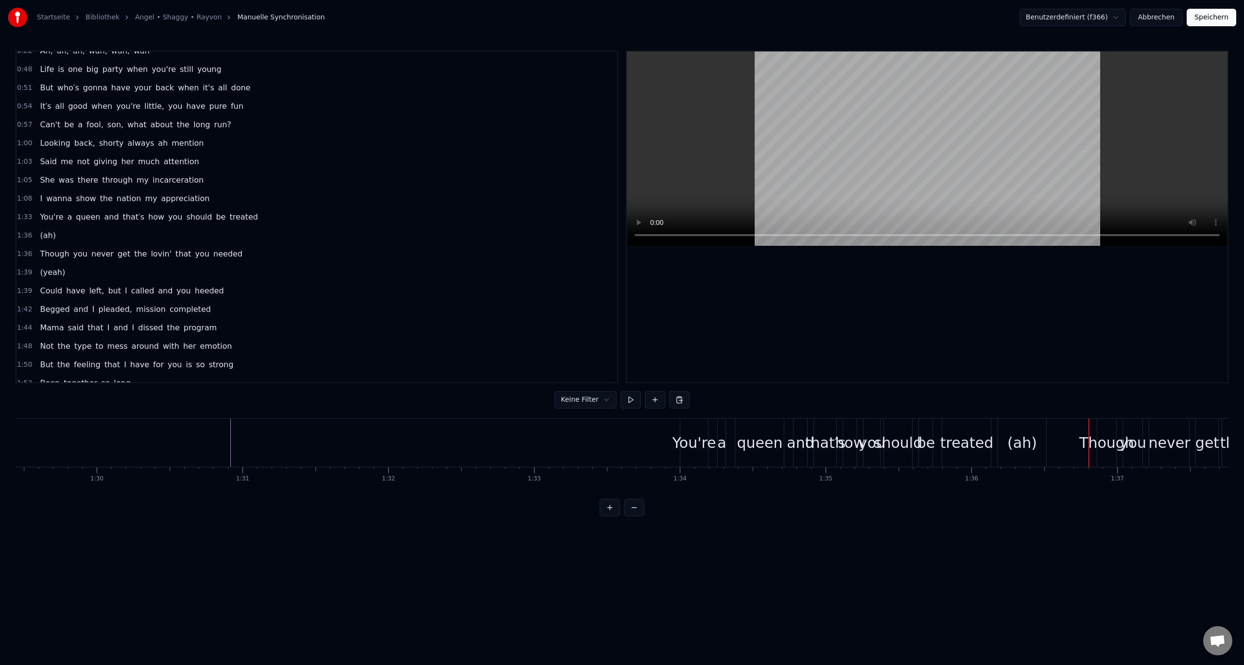
click at [43, 235] on span "(ah)" at bounding box center [47, 235] width 17 height 11
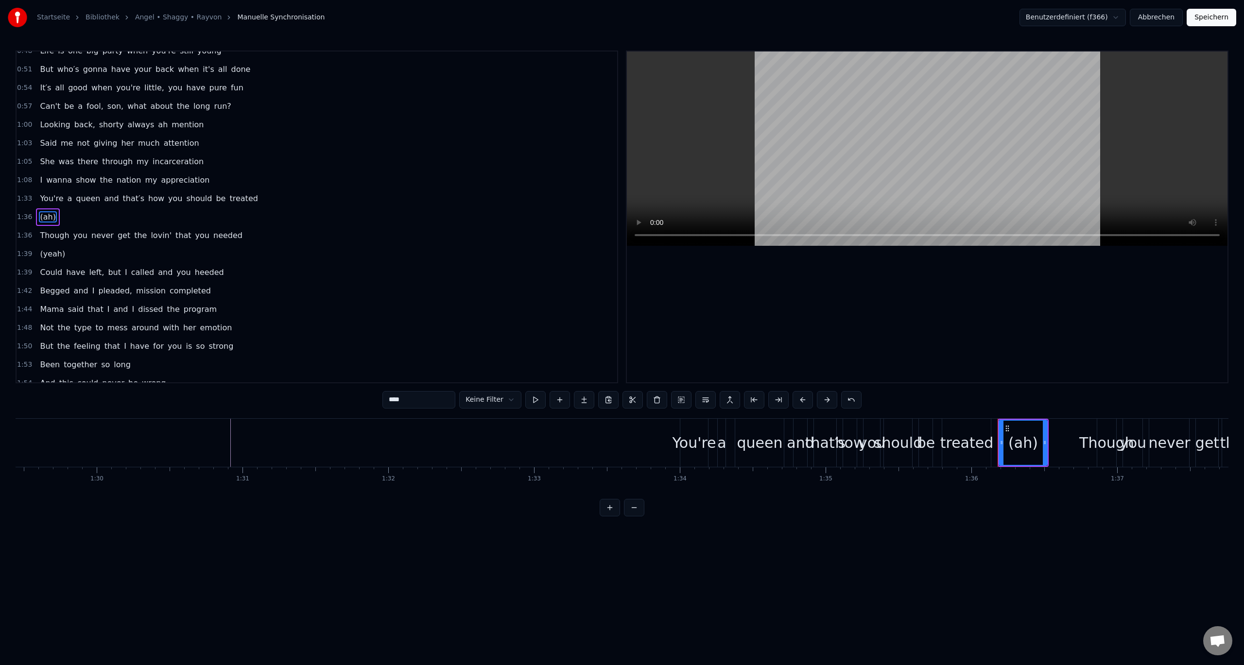
click at [68, 218] on div "1:36 (ah)" at bounding box center [317, 217] width 601 height 18
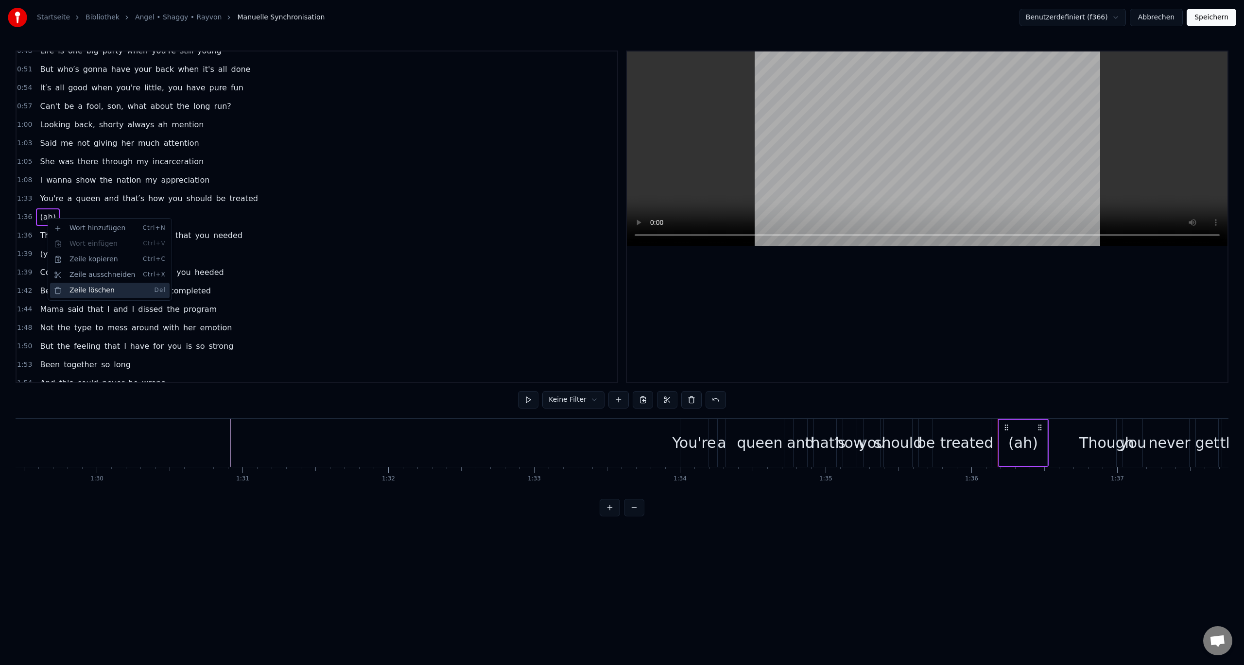
click at [82, 288] on div "Zeile löschen Del" at bounding box center [110, 291] width 120 height 16
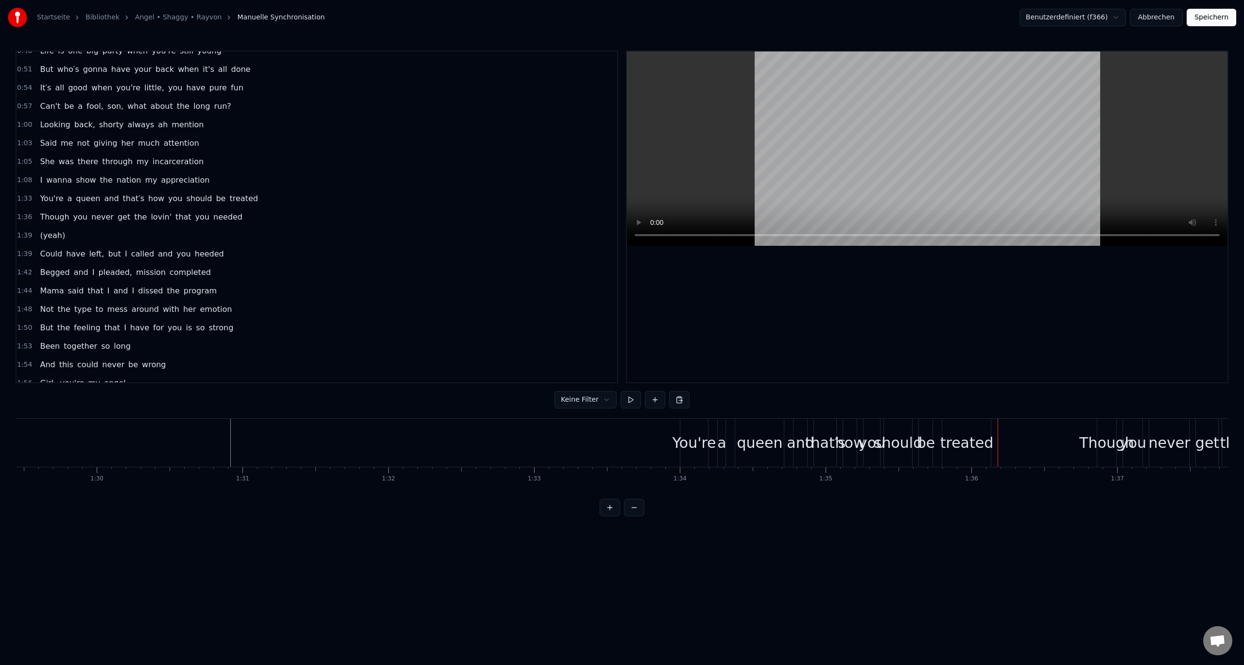
click at [49, 233] on span "(yeah)" at bounding box center [52, 235] width 27 height 11
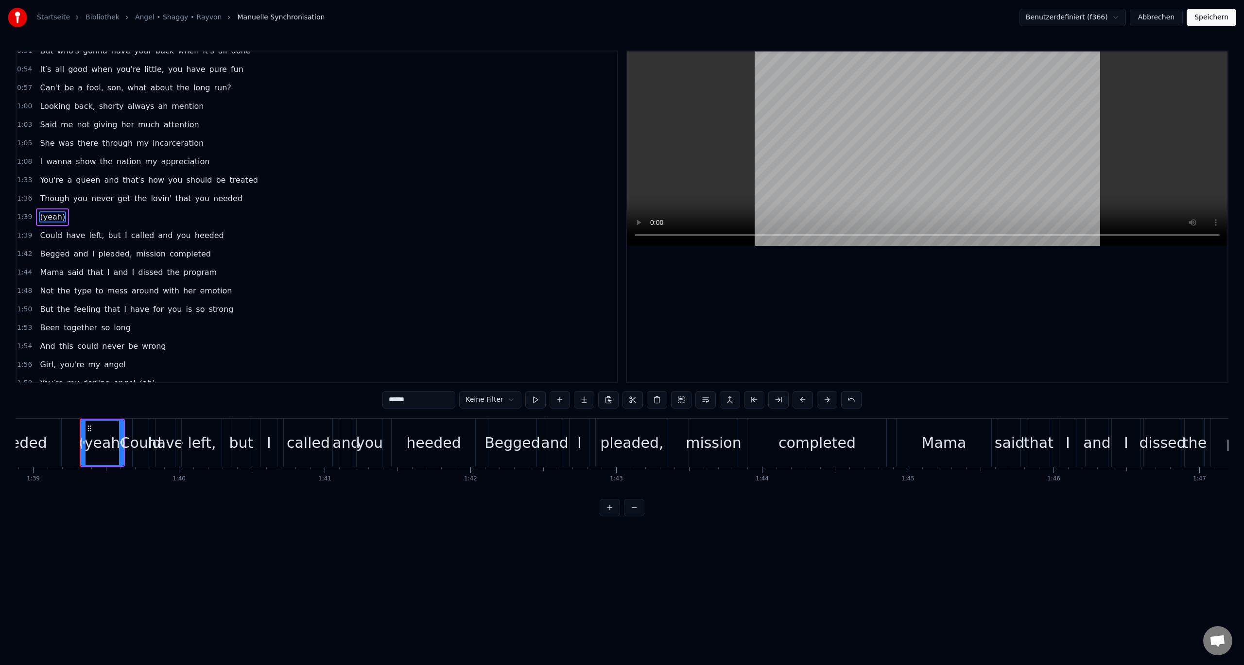
click at [79, 217] on div "1:39 (yeah)" at bounding box center [317, 217] width 601 height 18
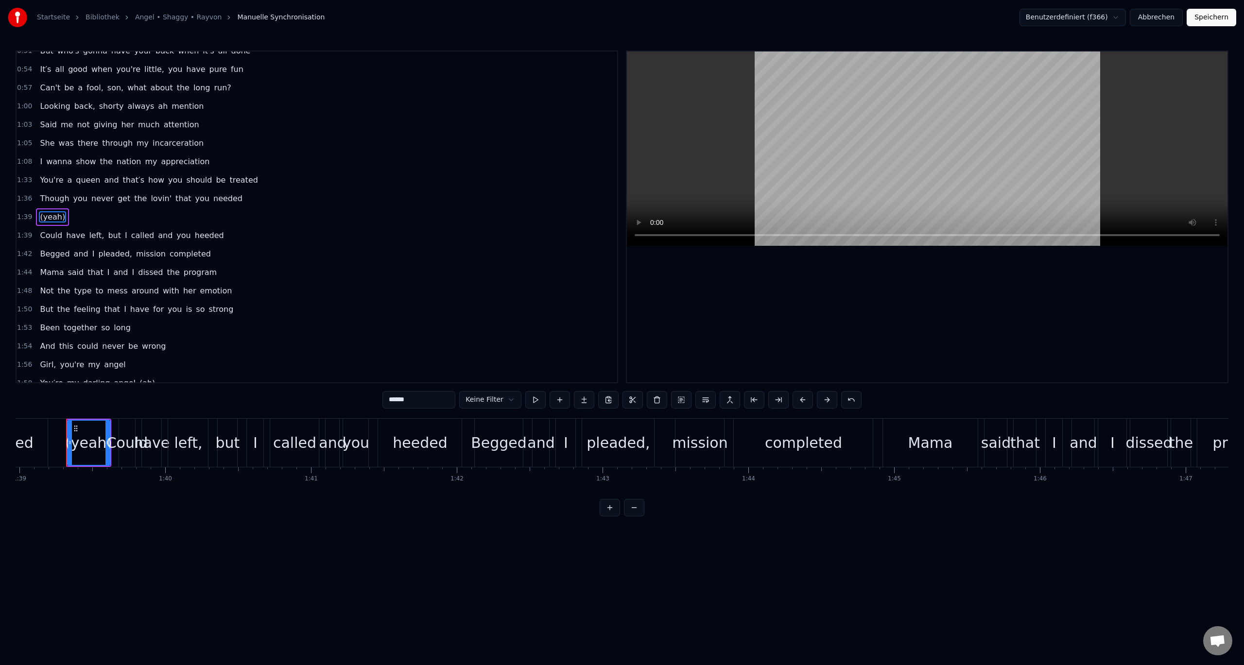
scroll to position [0, 14431]
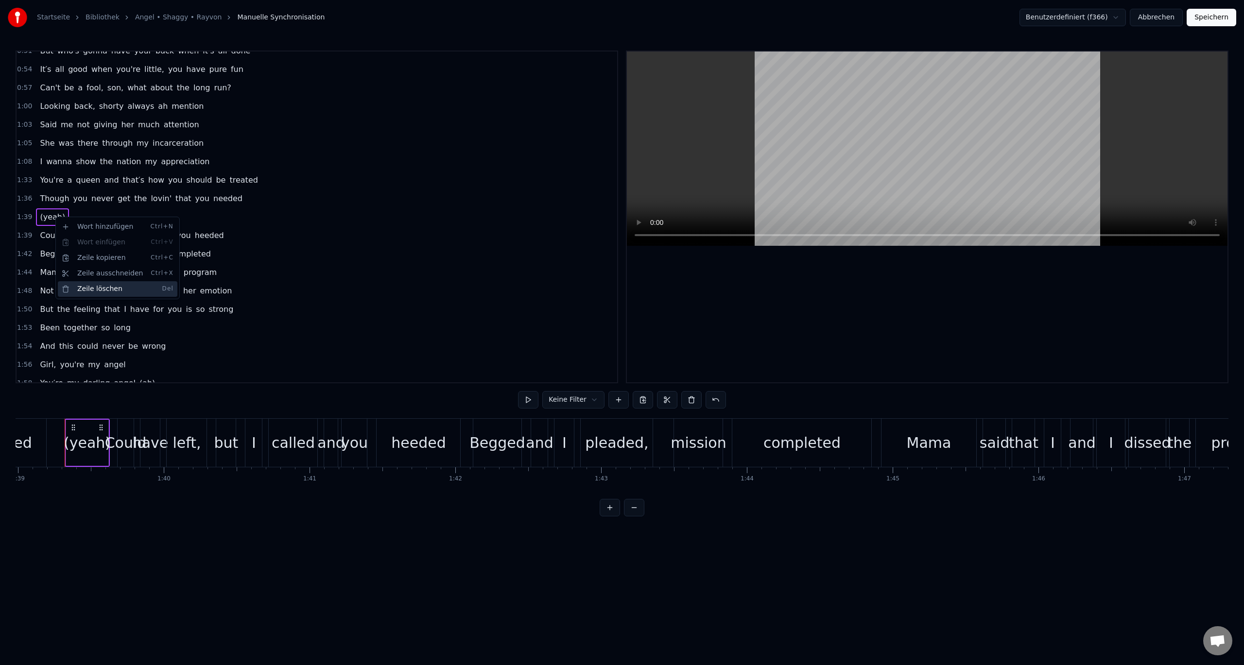
click at [95, 290] on div "Zeile löschen Del" at bounding box center [118, 289] width 120 height 16
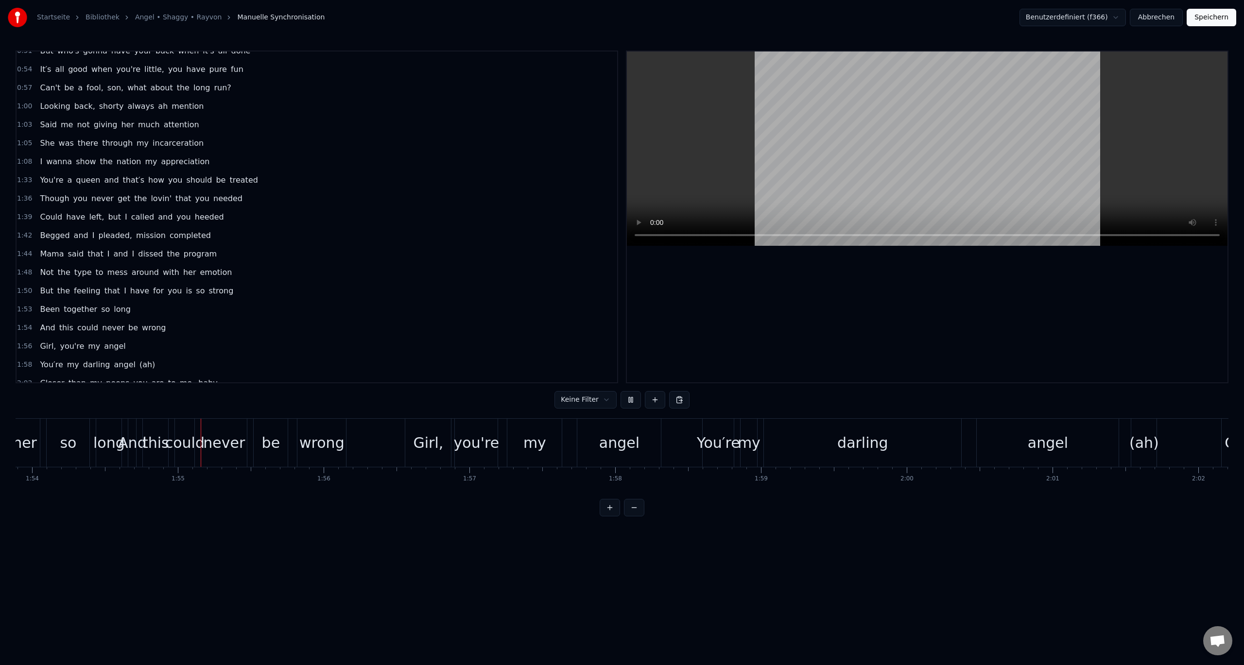
scroll to position [0, 16667]
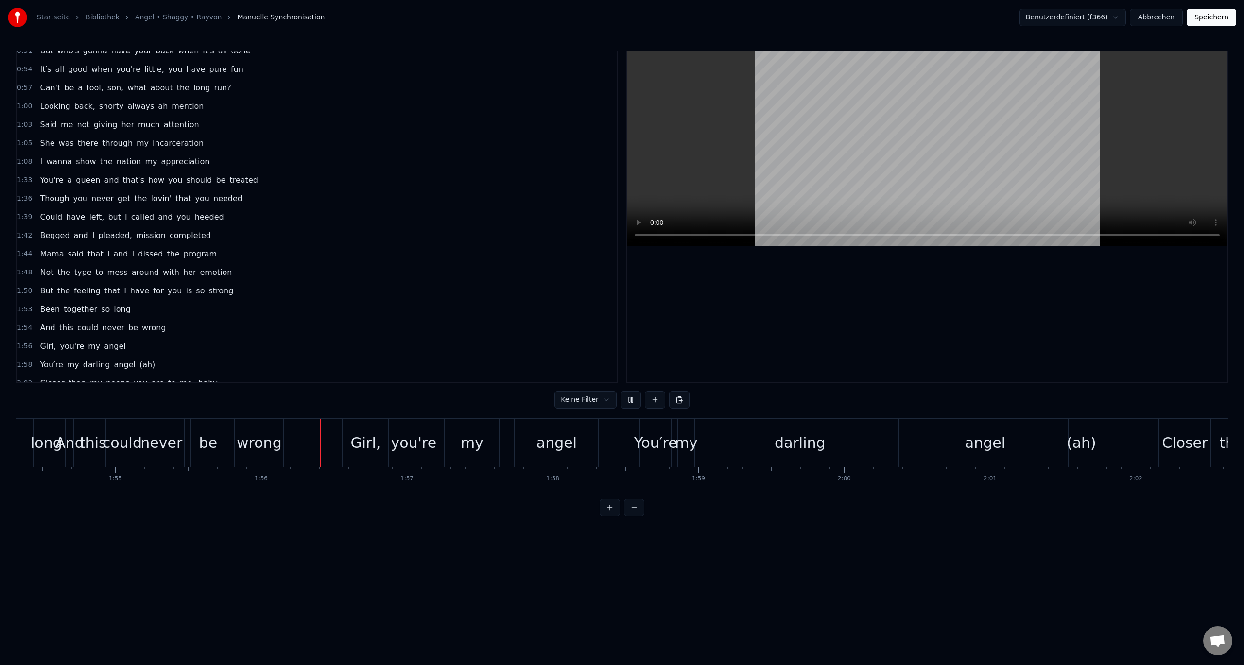
click at [103, 348] on span "angel" at bounding box center [114, 346] width 23 height 11
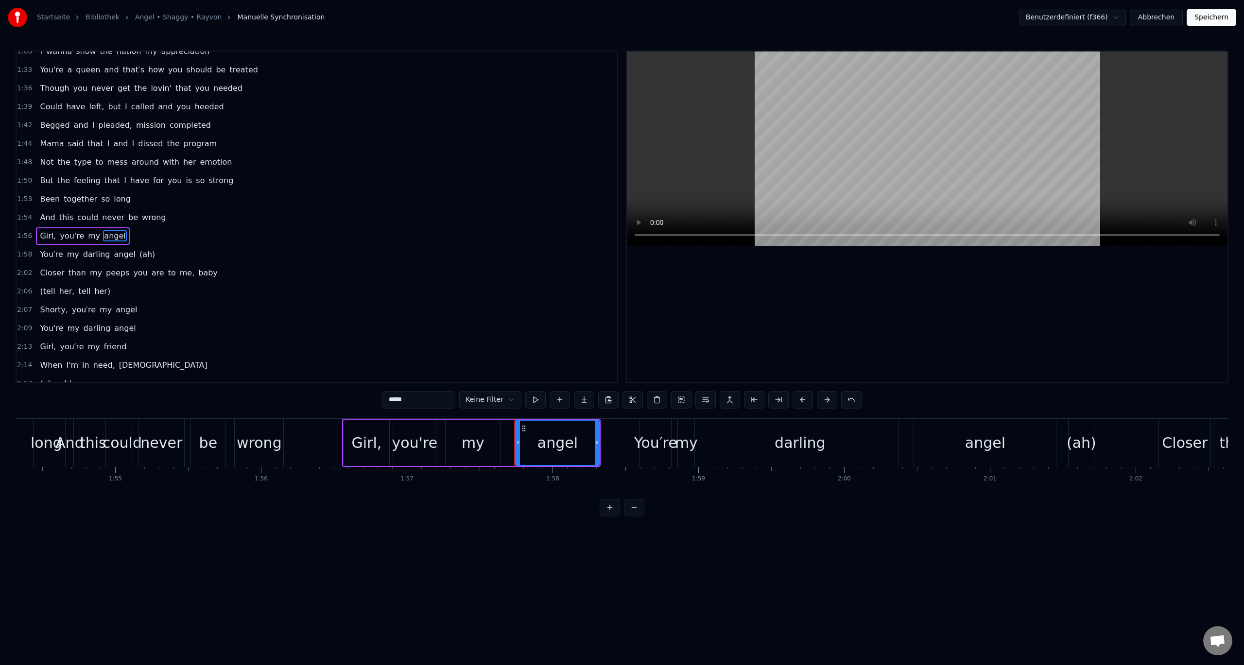
scroll to position [305, 0]
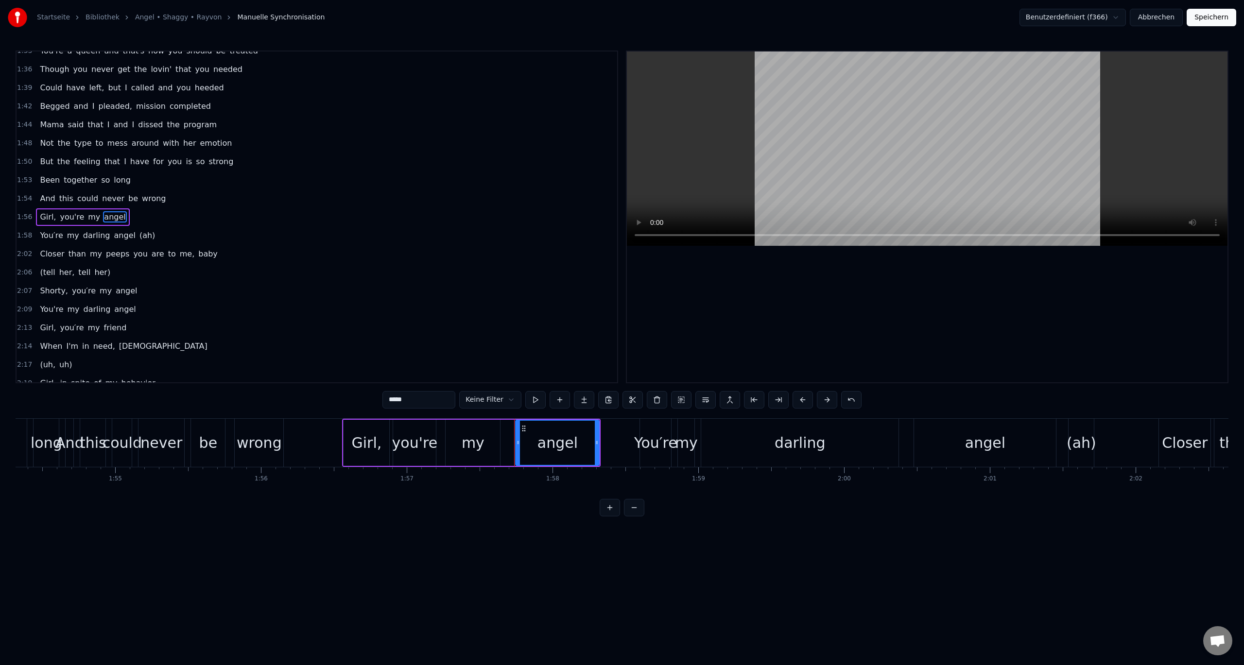
click at [136, 217] on div "1:56 Girl, you're my angel" at bounding box center [317, 217] width 601 height 18
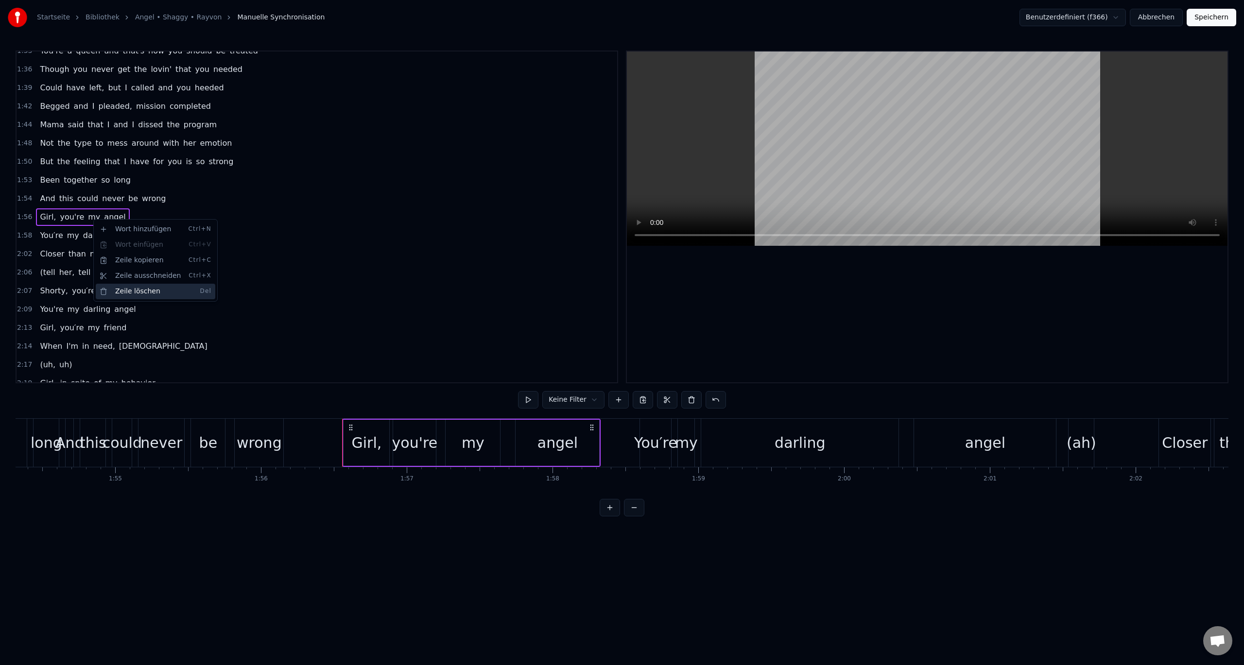
click at [131, 289] on div "Zeile löschen Del" at bounding box center [156, 292] width 120 height 16
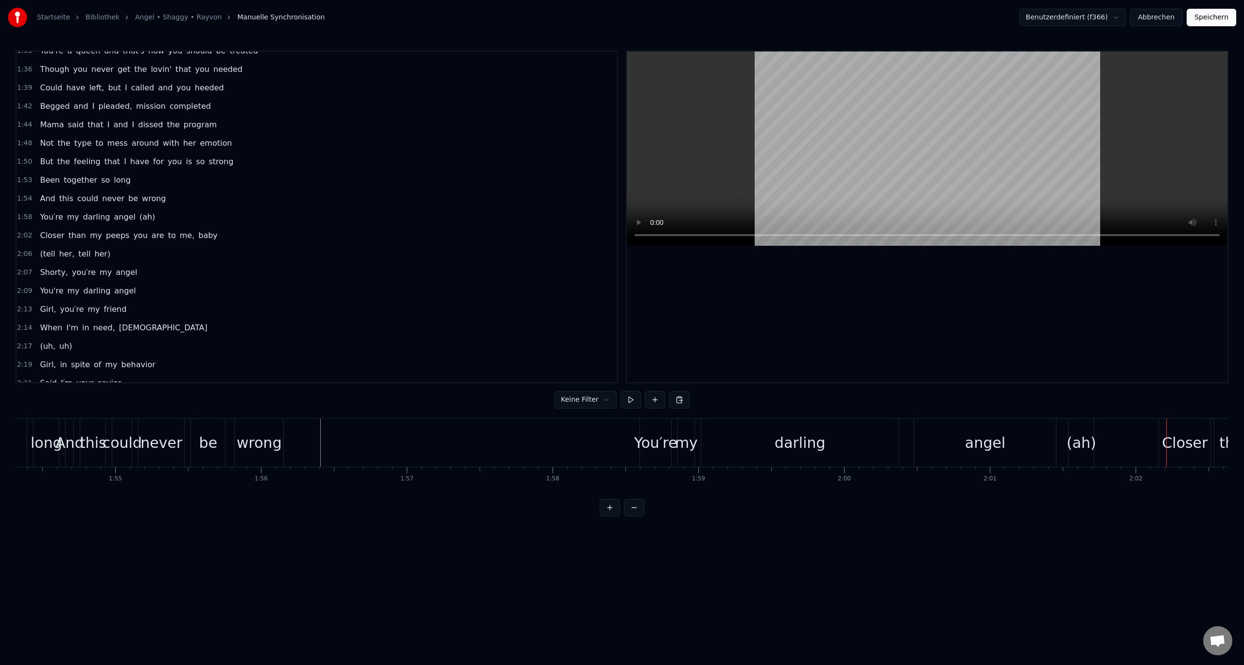
click at [139, 216] on span "(ah)" at bounding box center [147, 216] width 17 height 11
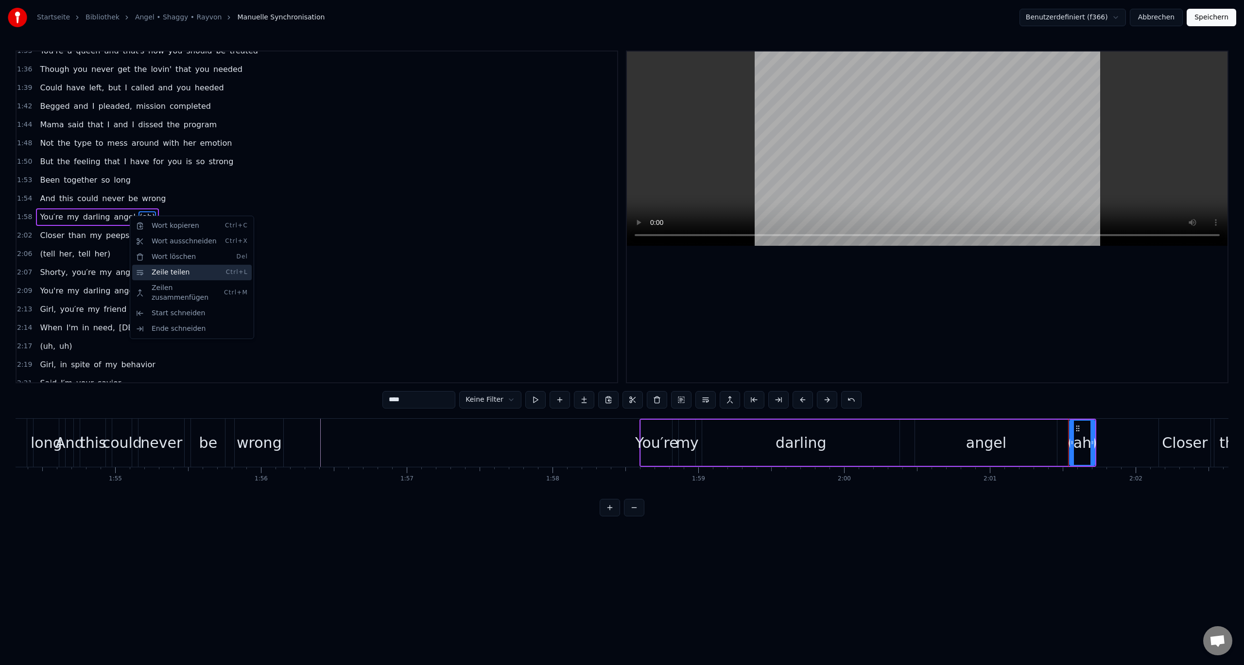
click at [163, 271] on div "Zeile teilen Ctrl+L" at bounding box center [192, 273] width 120 height 16
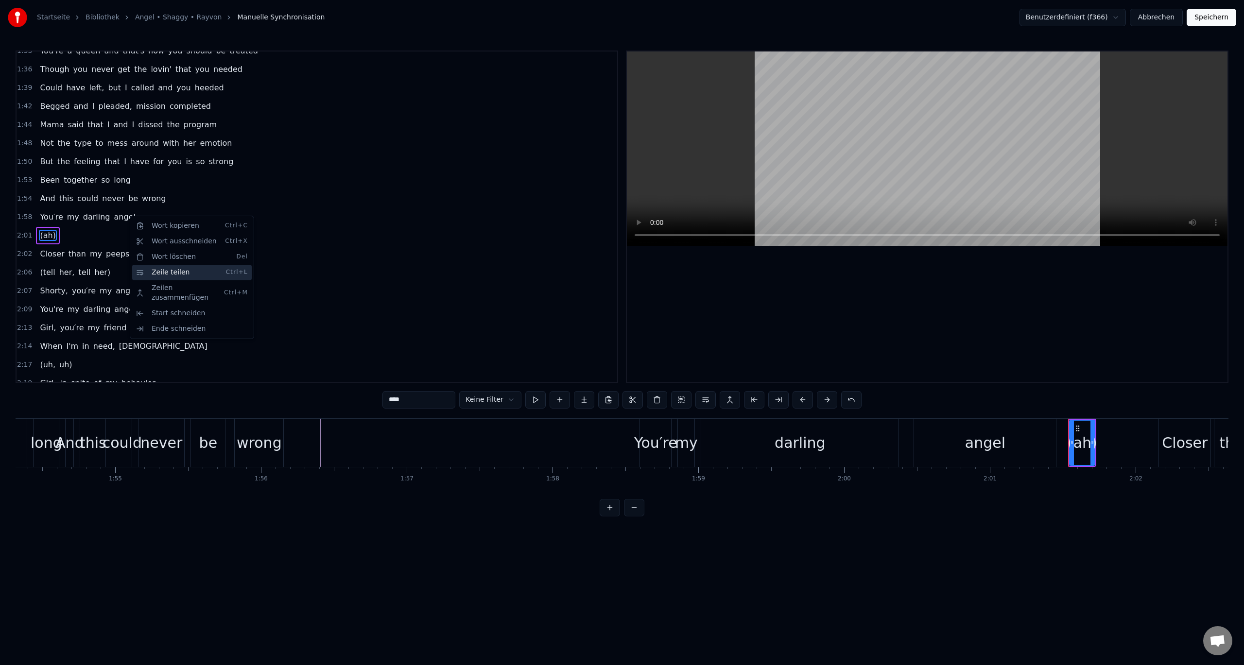
scroll to position [324, 0]
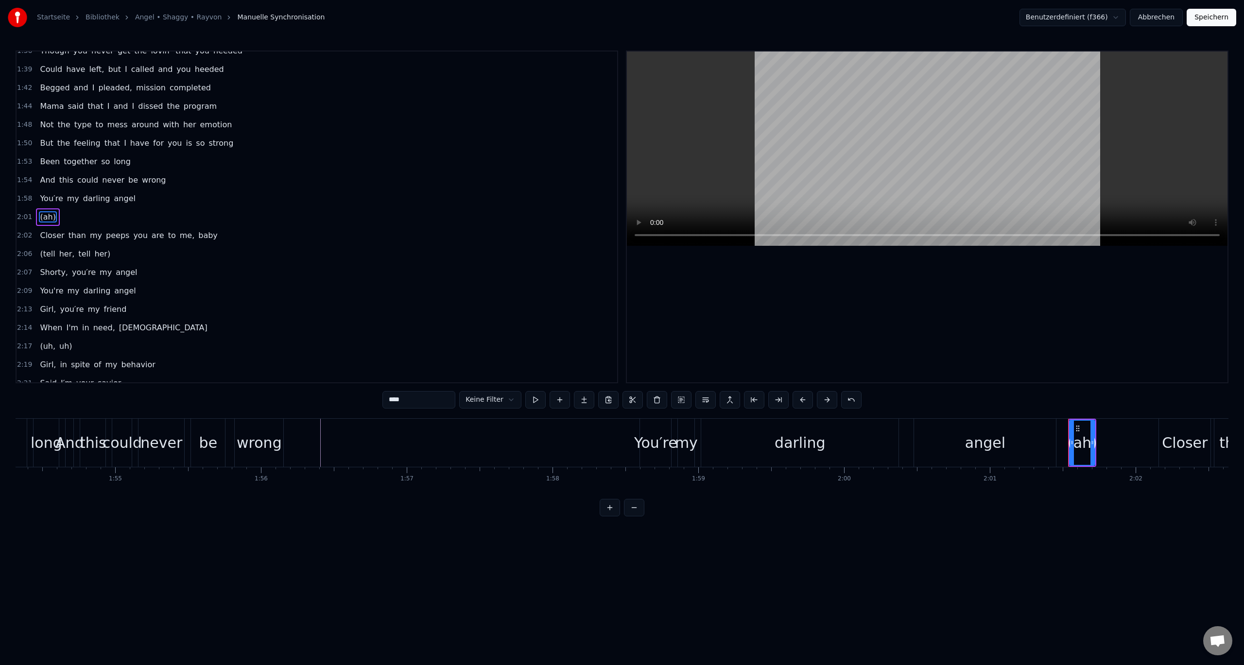
click at [132, 236] on span "you" at bounding box center [140, 235] width 16 height 11
type input "***"
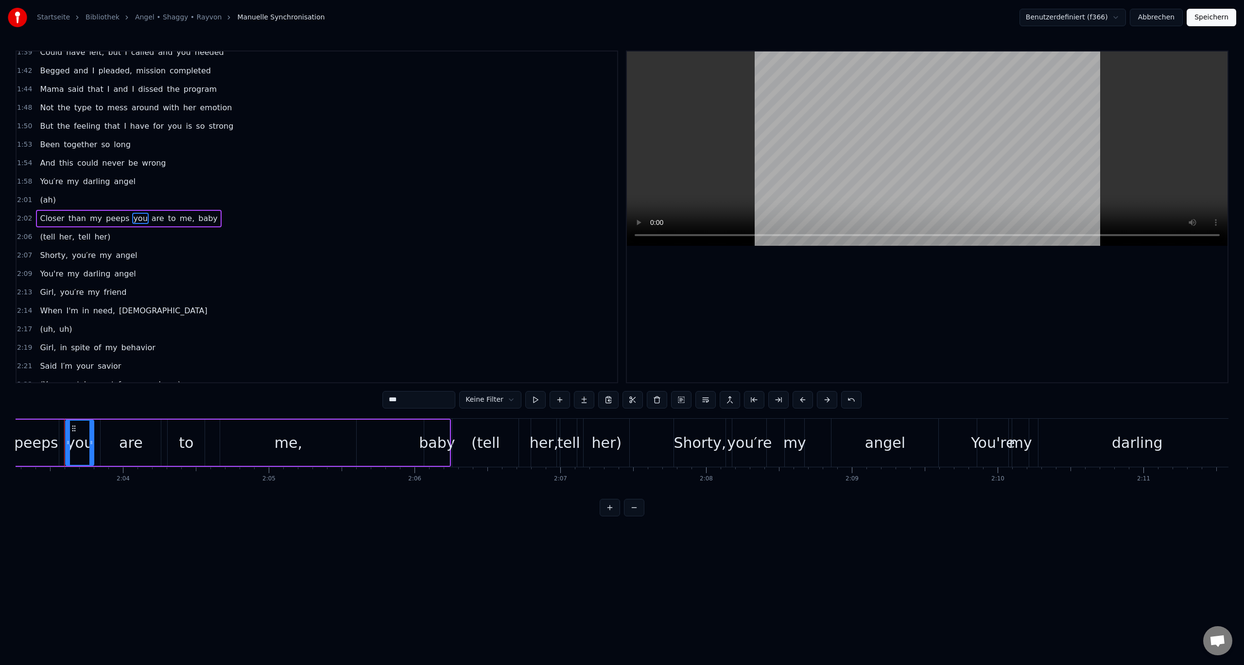
click at [236, 222] on div "2:02 Closer than my peeps you are to me, baby" at bounding box center [317, 218] width 601 height 18
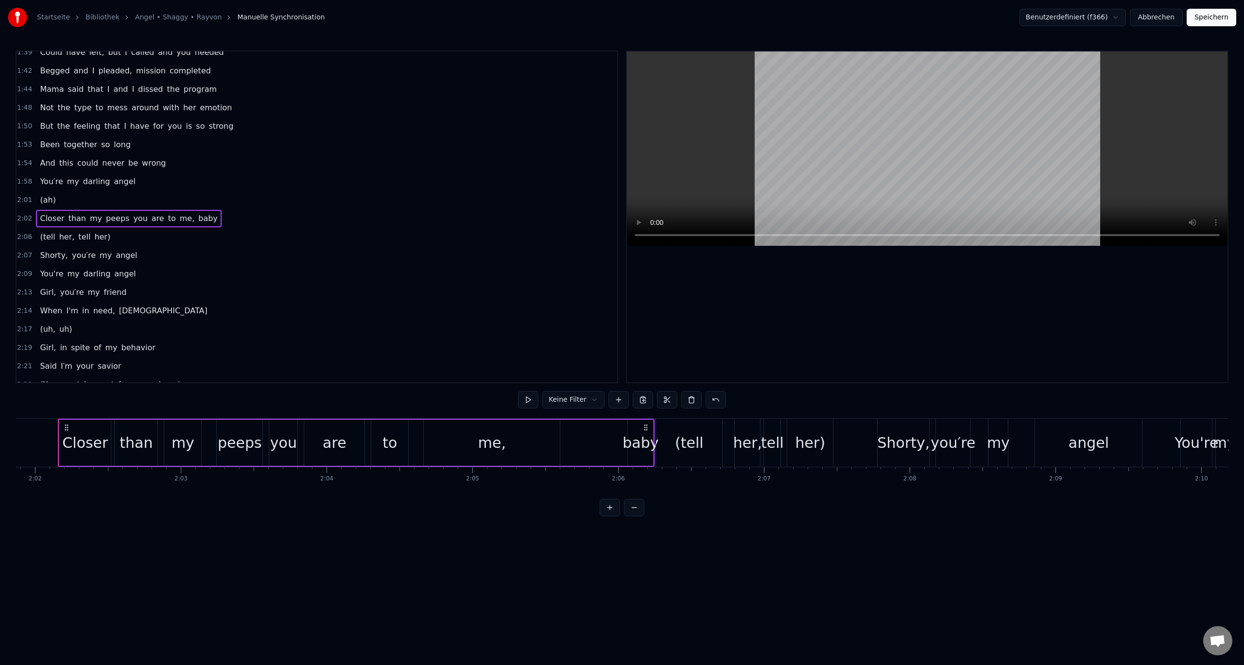
scroll to position [0, 17761]
drag, startPoint x: 224, startPoint y: 223, endPoint x: 222, endPoint y: 217, distance: 6.1
click at [224, 223] on div "Wort hinzufügen Ctrl+N" at bounding box center [253, 231] width 120 height 16
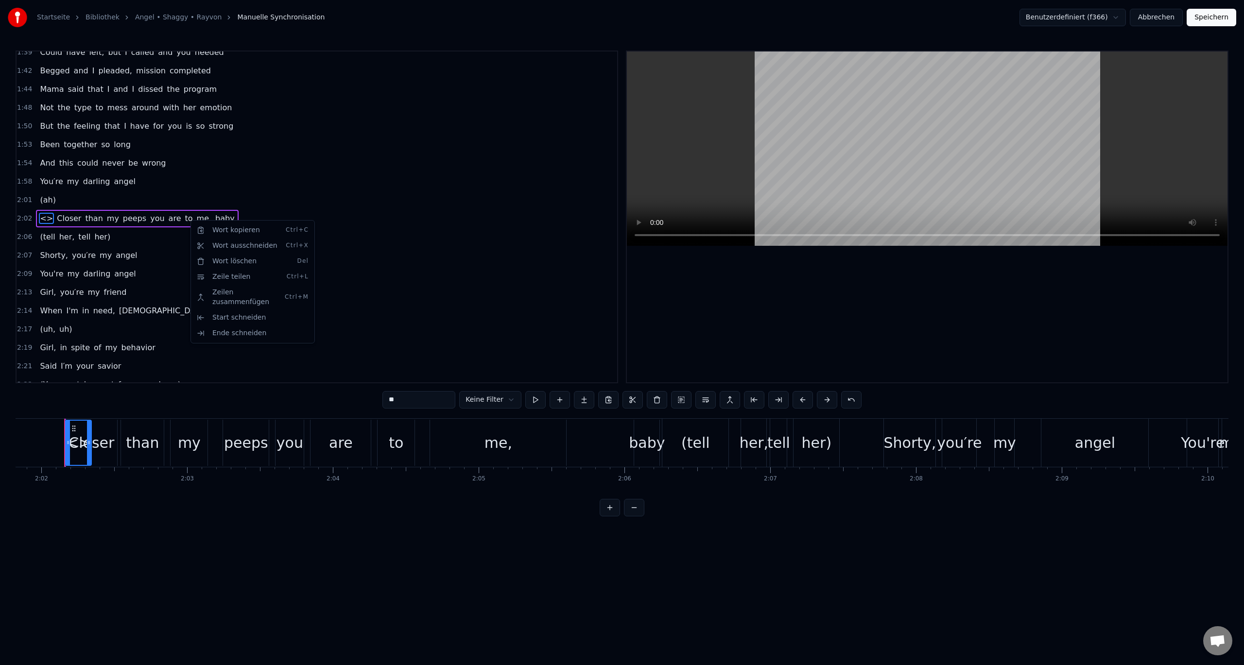
scroll to position [342, 0]
click at [221, 217] on div "2:02 <> Closer than my peeps you are to me, baby" at bounding box center [317, 217] width 601 height 18
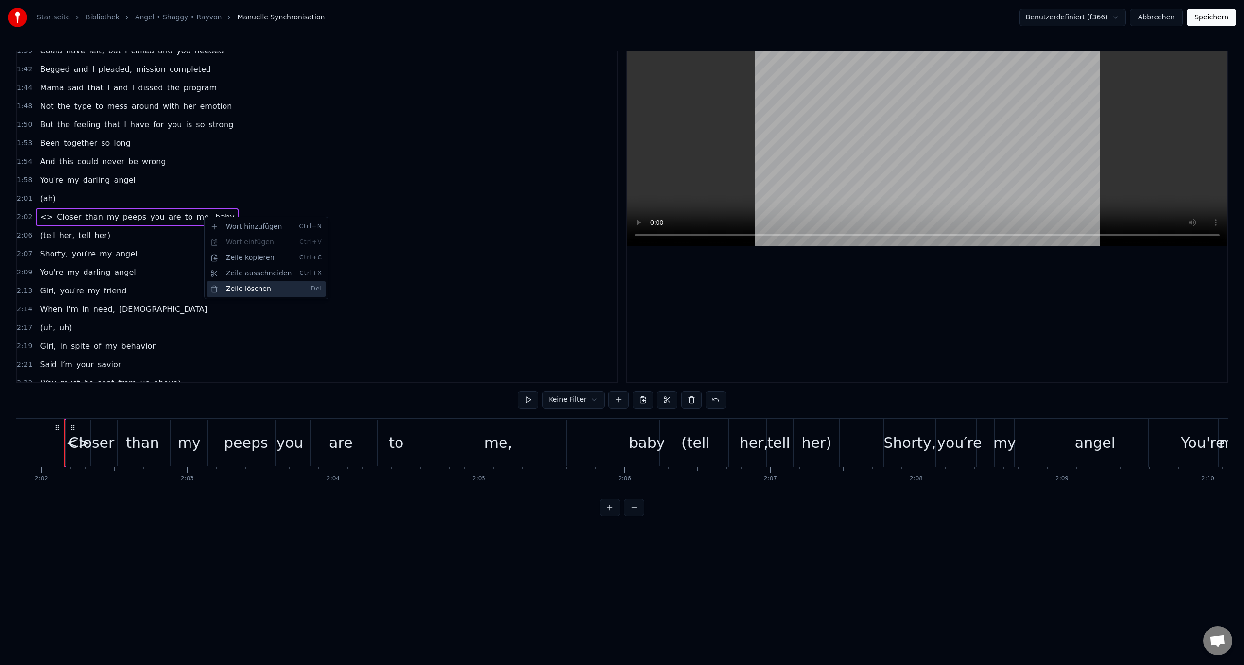
click at [238, 286] on div "Zeile löschen Del" at bounding box center [267, 289] width 120 height 16
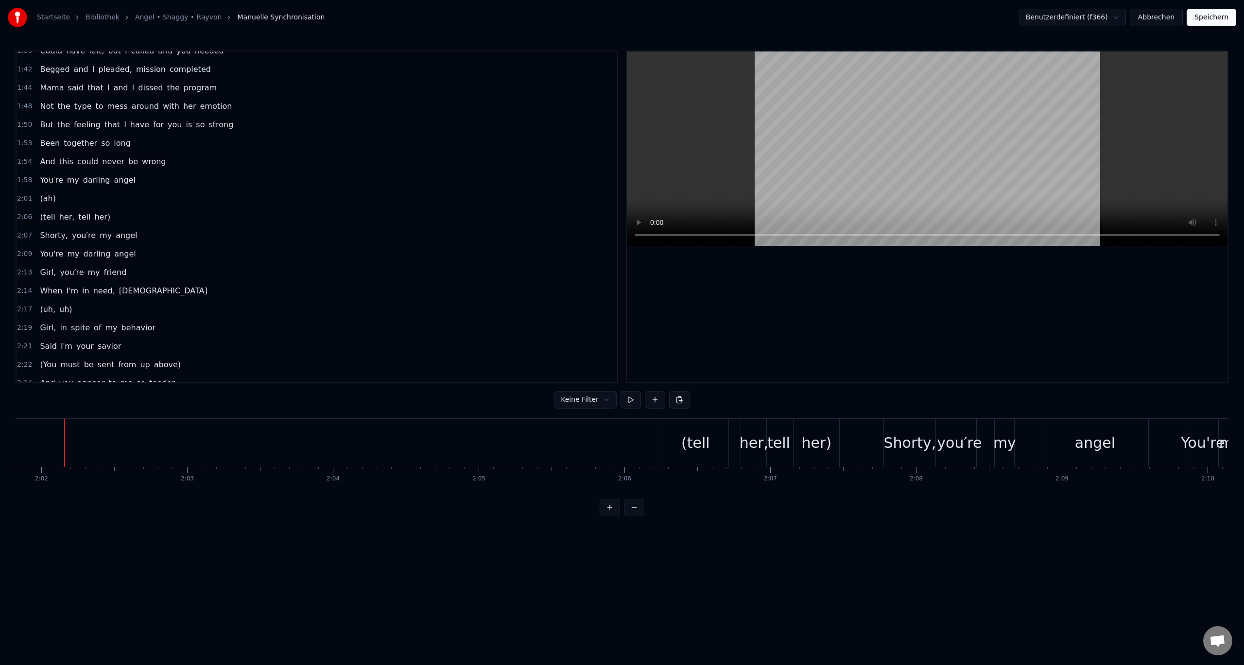
click at [115, 234] on span "angel" at bounding box center [126, 235] width 23 height 11
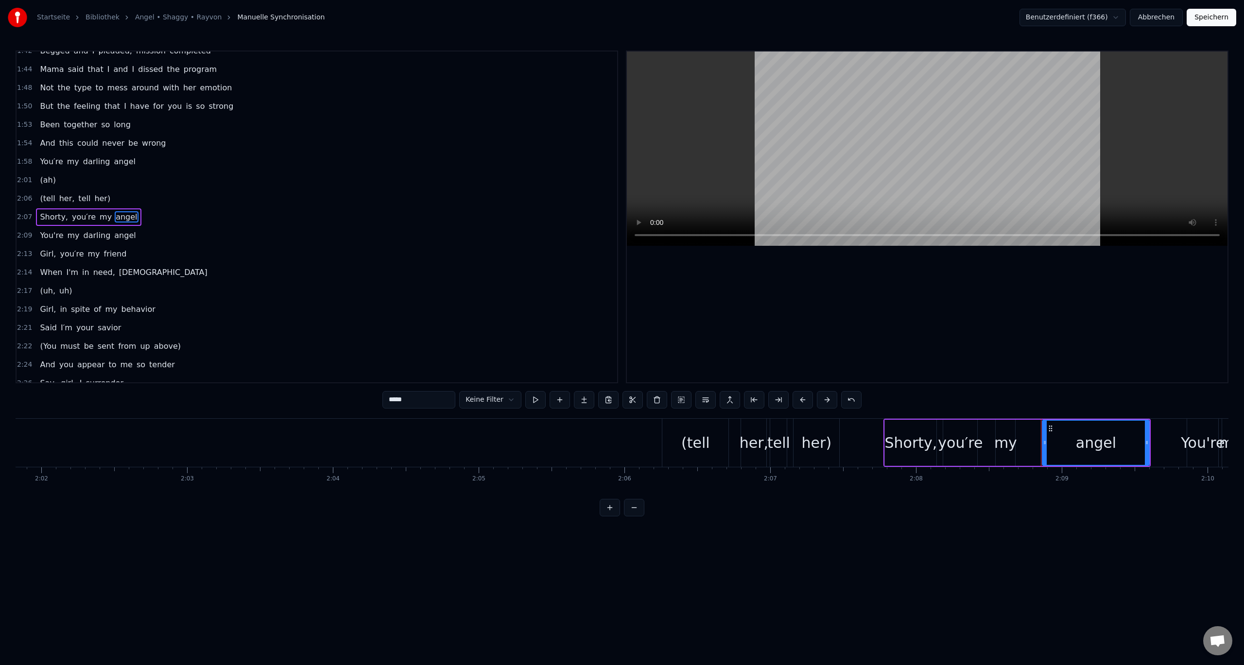
click at [145, 216] on div "2:07 Shorty, you′re my angel" at bounding box center [317, 217] width 601 height 18
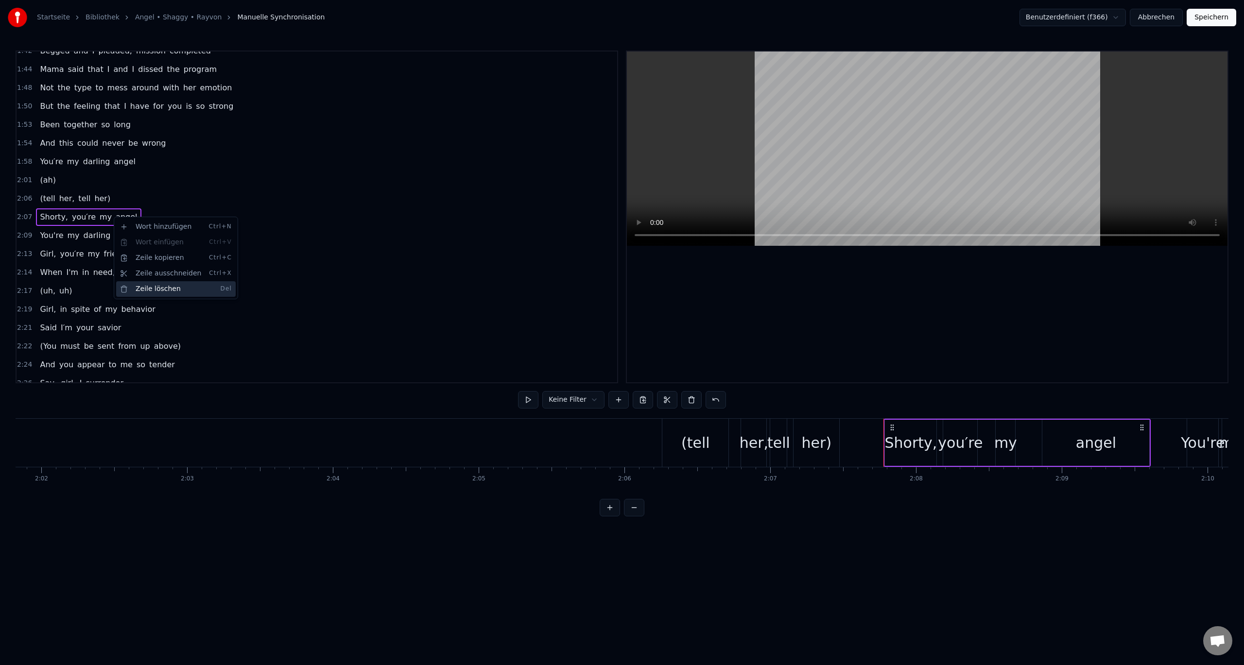
click at [151, 289] on div "Zeile löschen Del" at bounding box center [176, 289] width 120 height 16
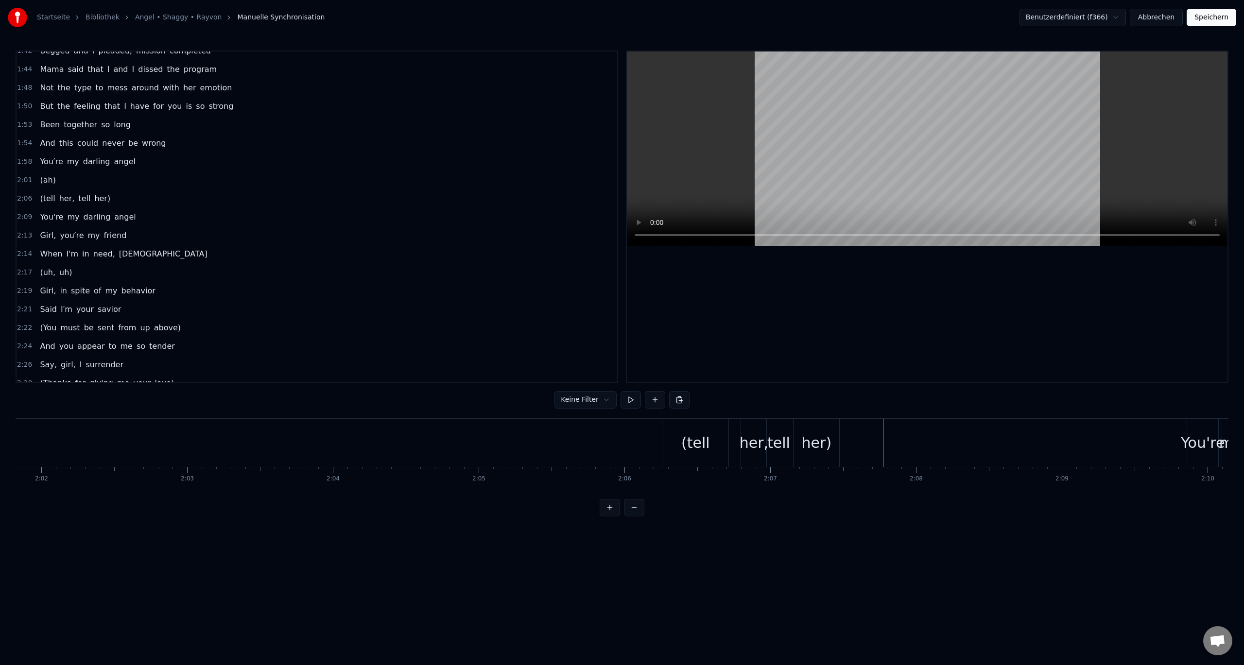
click at [137, 216] on div "2:09 You're my [PERSON_NAME]" at bounding box center [317, 217] width 601 height 18
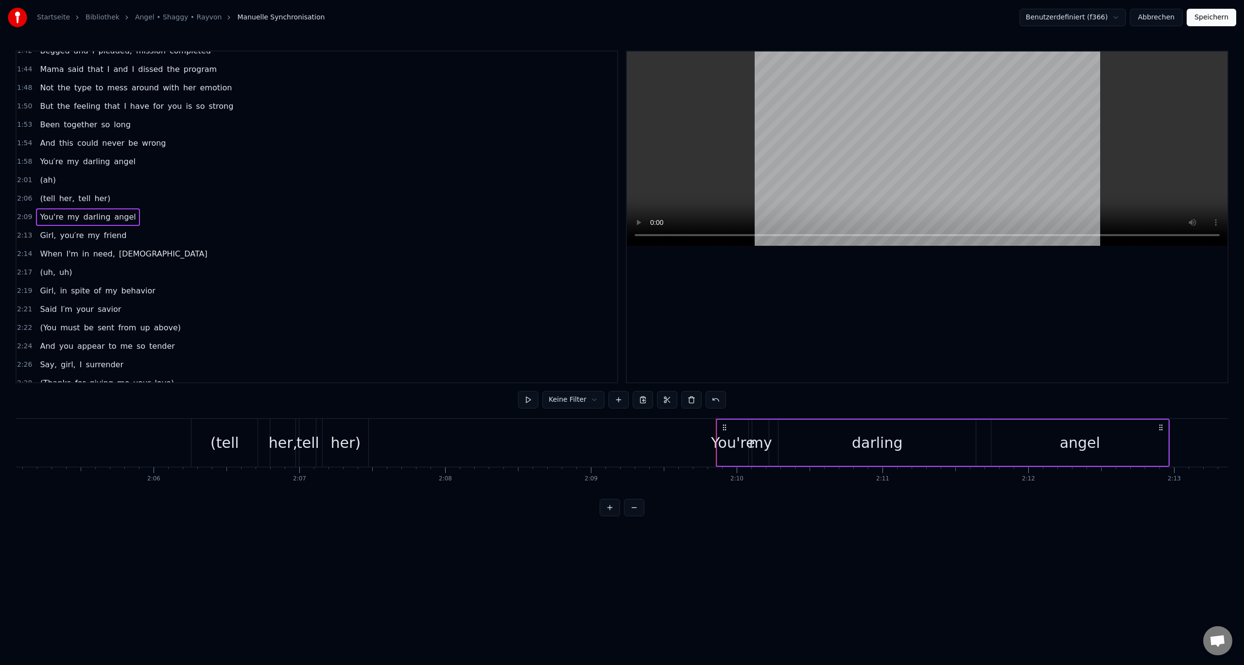
click at [114, 215] on span "angel" at bounding box center [124, 216] width 23 height 11
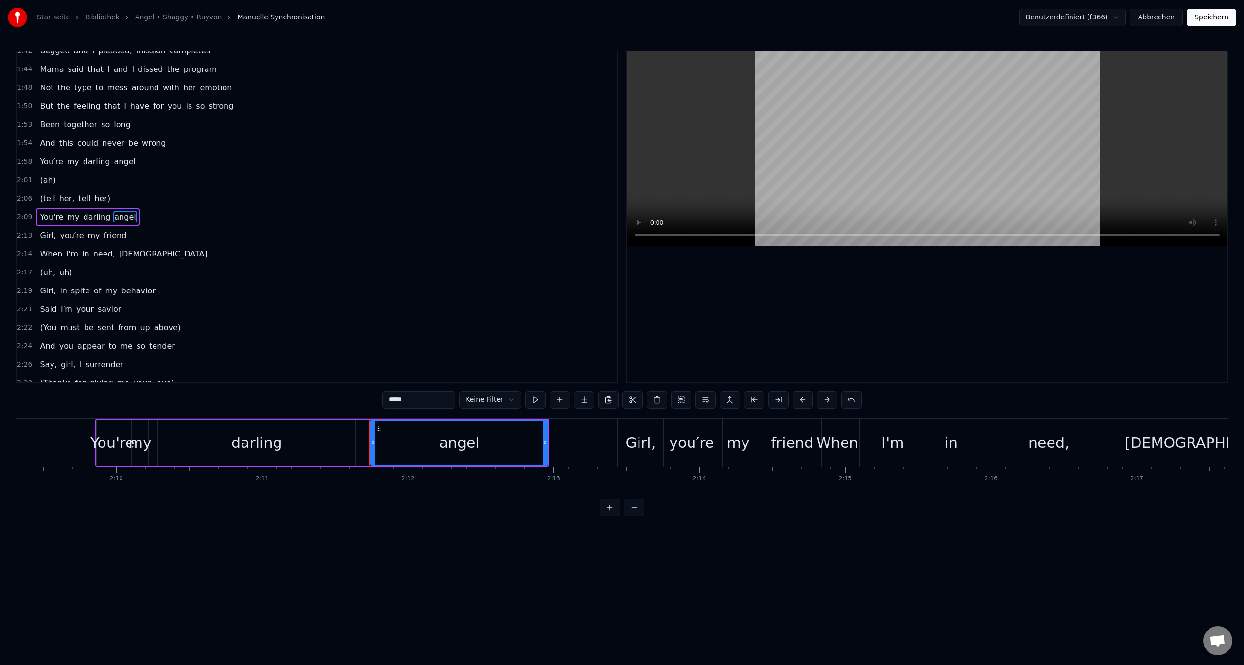
scroll to position [0, 18884]
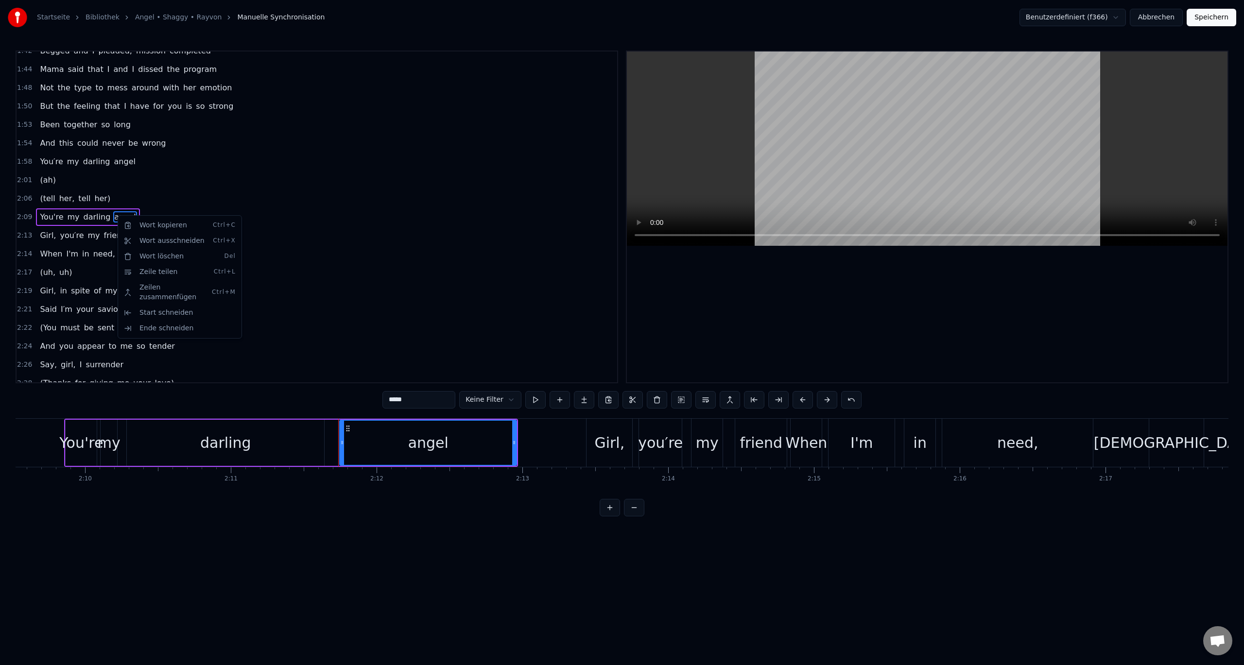
click at [283, 217] on html "Startseite Bibliothek Angel • Shaggy • Rayvon Manuelle Synchronisation Benutzer…" at bounding box center [622, 266] width 1244 height 532
click at [262, 209] on html "Startseite Bibliothek Angel • Shaggy • Rayvon Manuelle Synchronisation Benutzer…" at bounding box center [622, 266] width 1244 height 532
click at [262, 209] on div "2:09 You're my [PERSON_NAME]" at bounding box center [317, 217] width 601 height 18
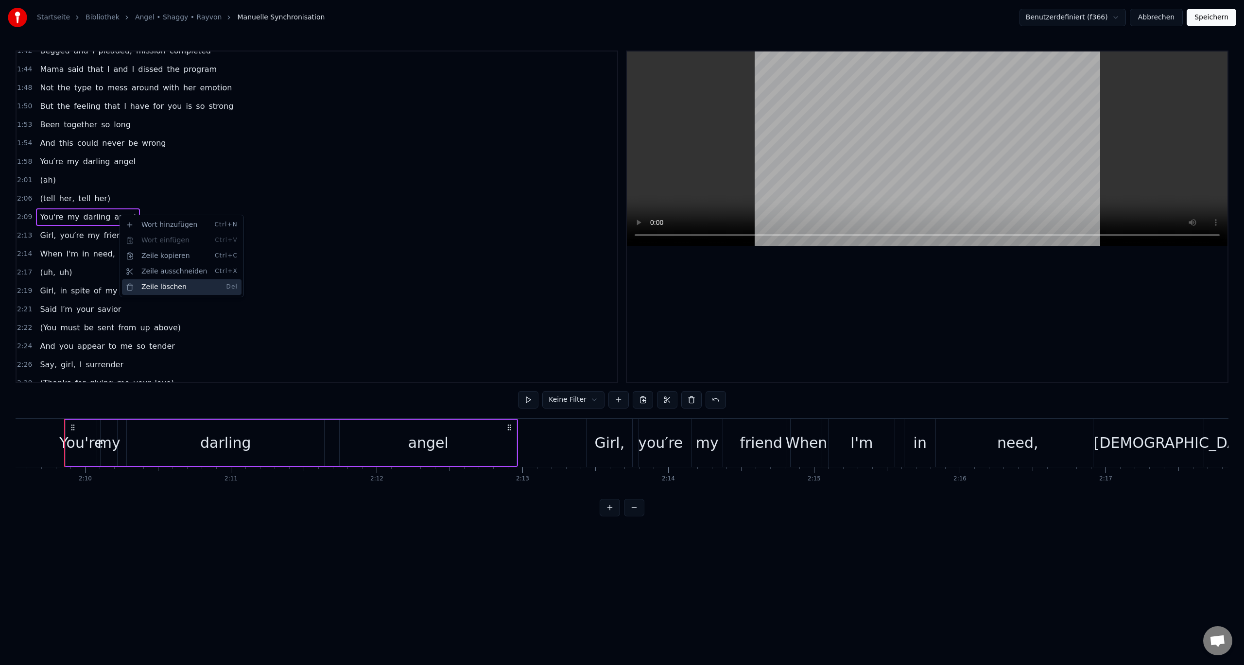
click at [150, 285] on div "Zeile löschen Del" at bounding box center [182, 287] width 120 height 16
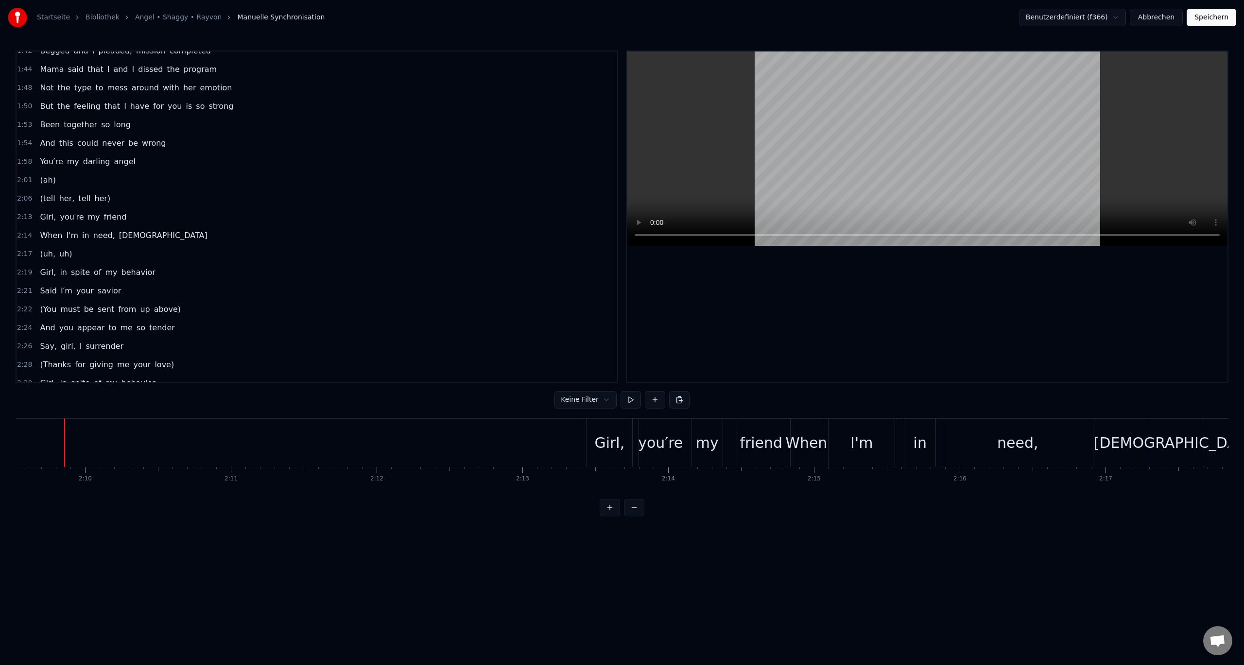
click at [107, 220] on span "friend" at bounding box center [115, 216] width 25 height 11
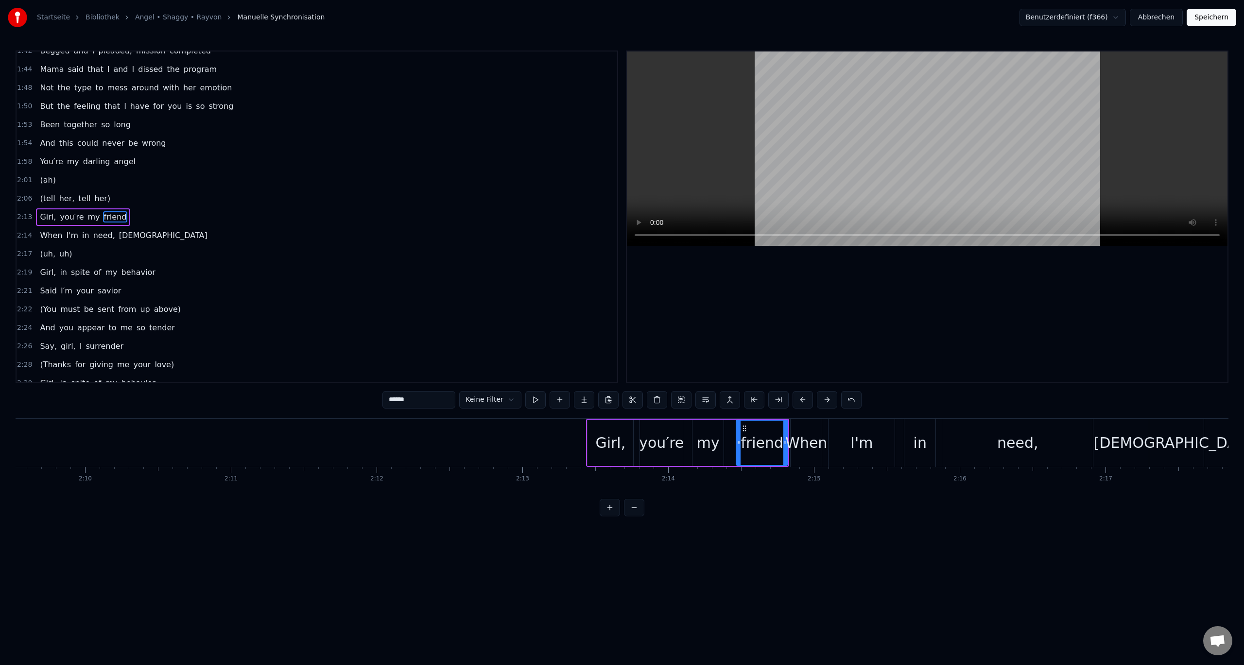
click at [139, 218] on div "2:13 Girl, you′re my friend" at bounding box center [317, 217] width 601 height 18
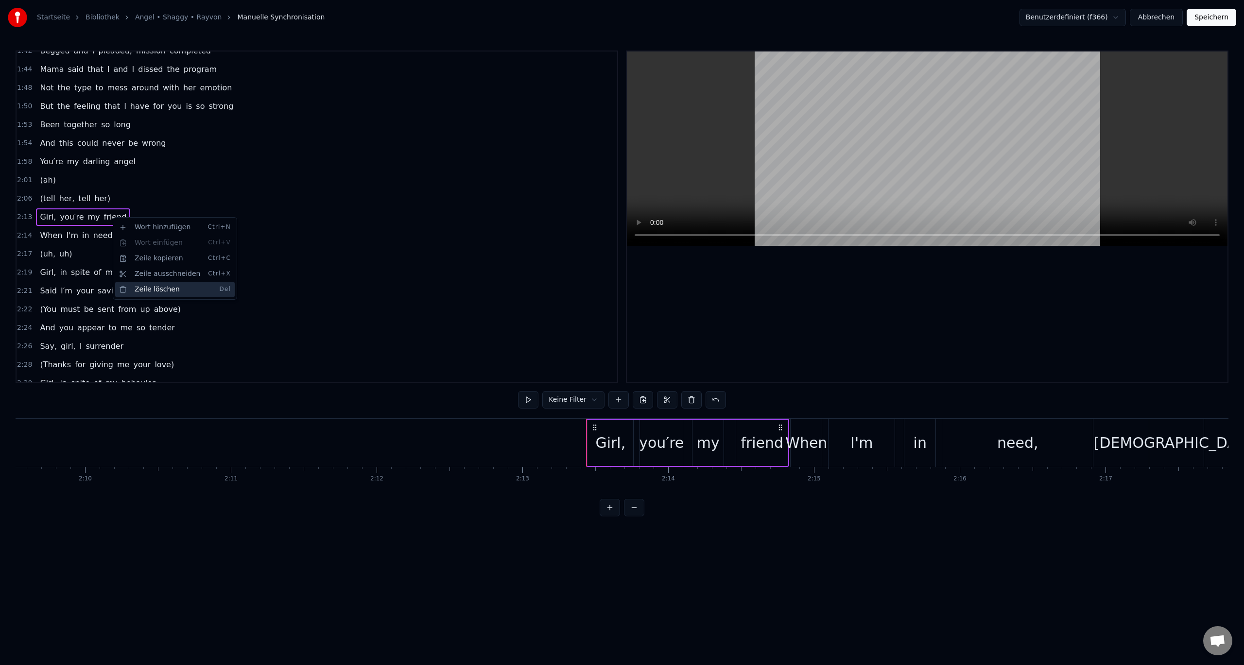
click at [155, 290] on div "Zeile löschen Del" at bounding box center [175, 290] width 120 height 16
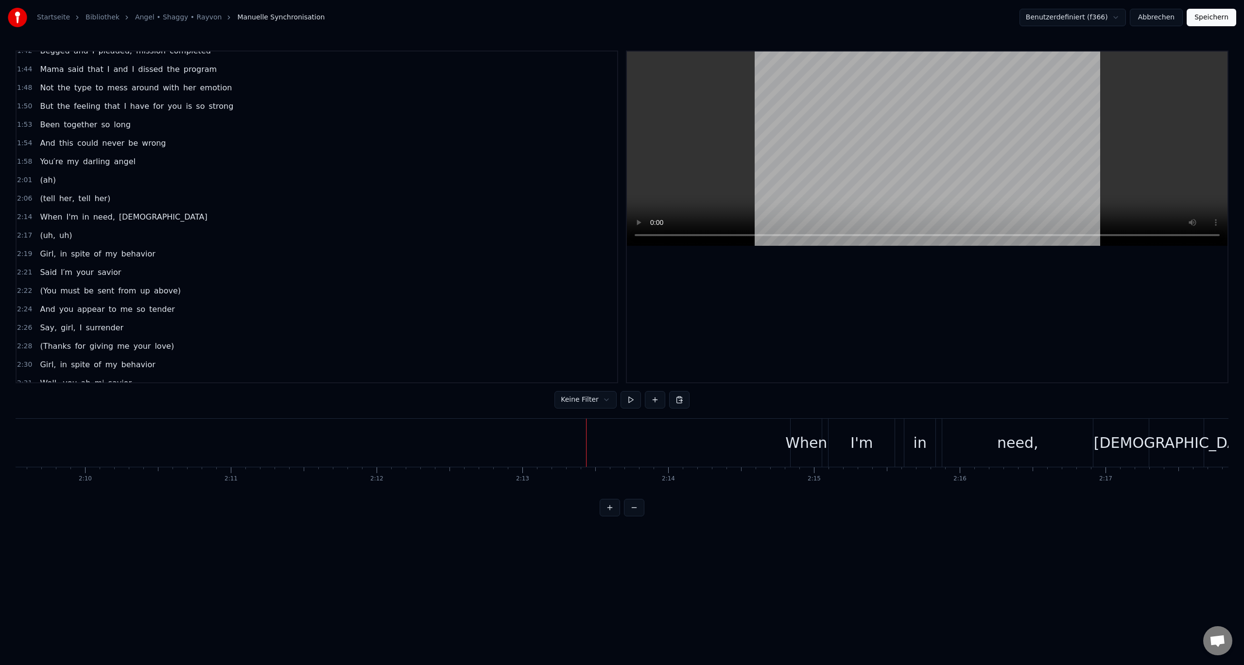
click at [118, 221] on span "[DEMOGRAPHIC_DATA]" at bounding box center [163, 216] width 90 height 11
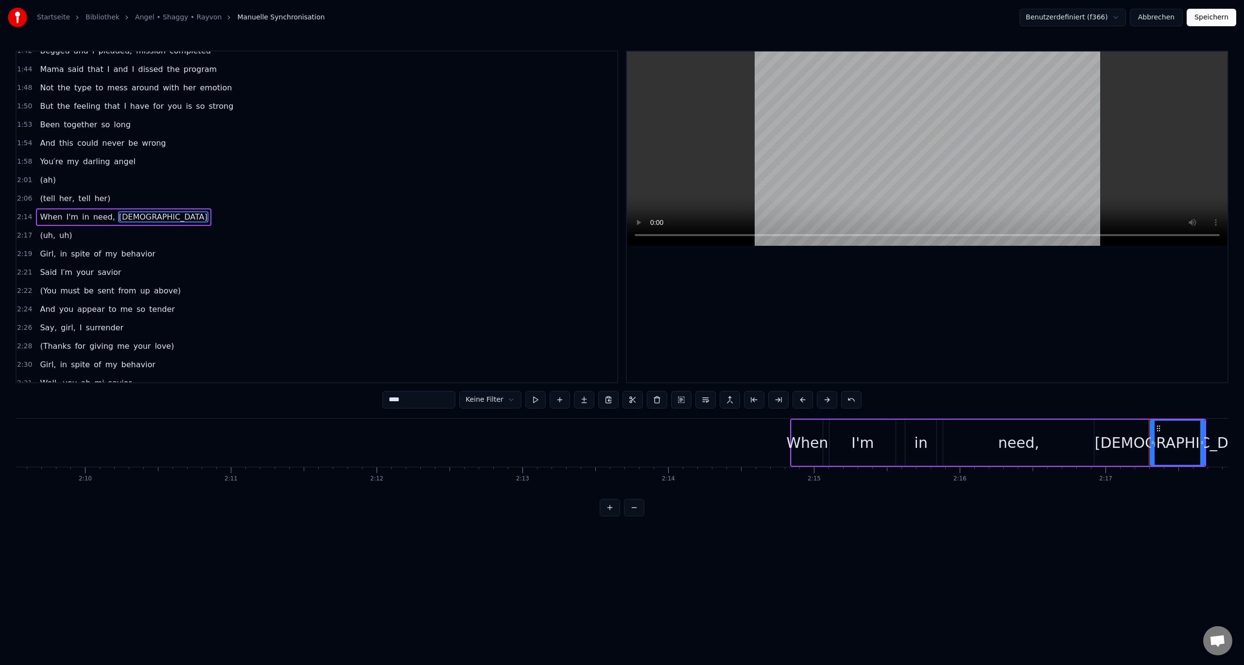
click at [149, 220] on div "2:14 When I'm in need, [DEMOGRAPHIC_DATA]" at bounding box center [317, 217] width 601 height 18
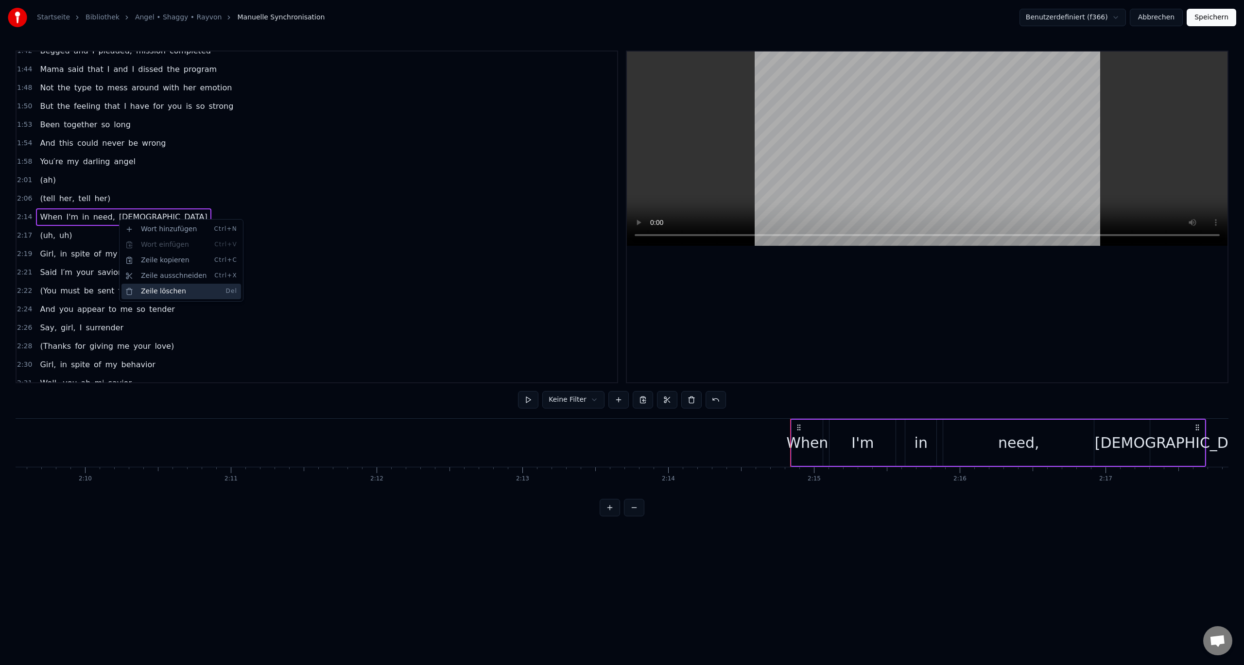
click at [157, 287] on div "Zeile löschen Del" at bounding box center [181, 292] width 120 height 16
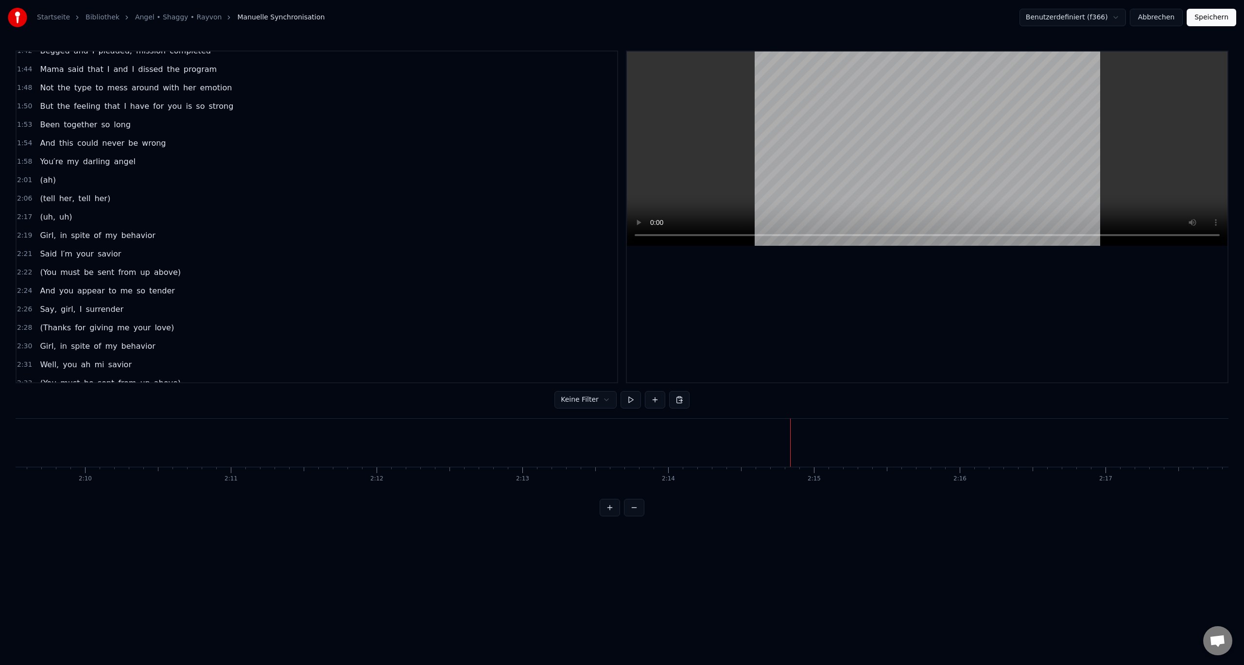
click at [52, 181] on div "(ah)" at bounding box center [47, 180] width 23 height 17
click at [75, 448] on div "(ah)" at bounding box center [79, 443] width 30 height 22
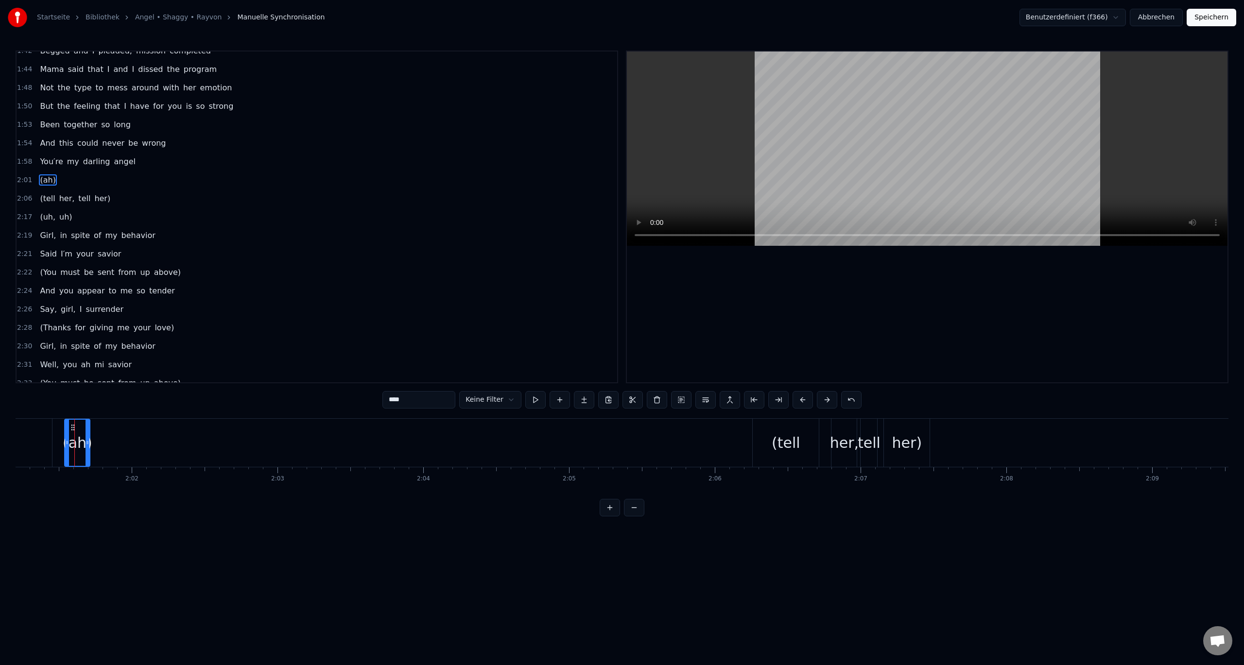
scroll to position [324, 0]
click at [405, 401] on input "****" at bounding box center [418, 399] width 73 height 17
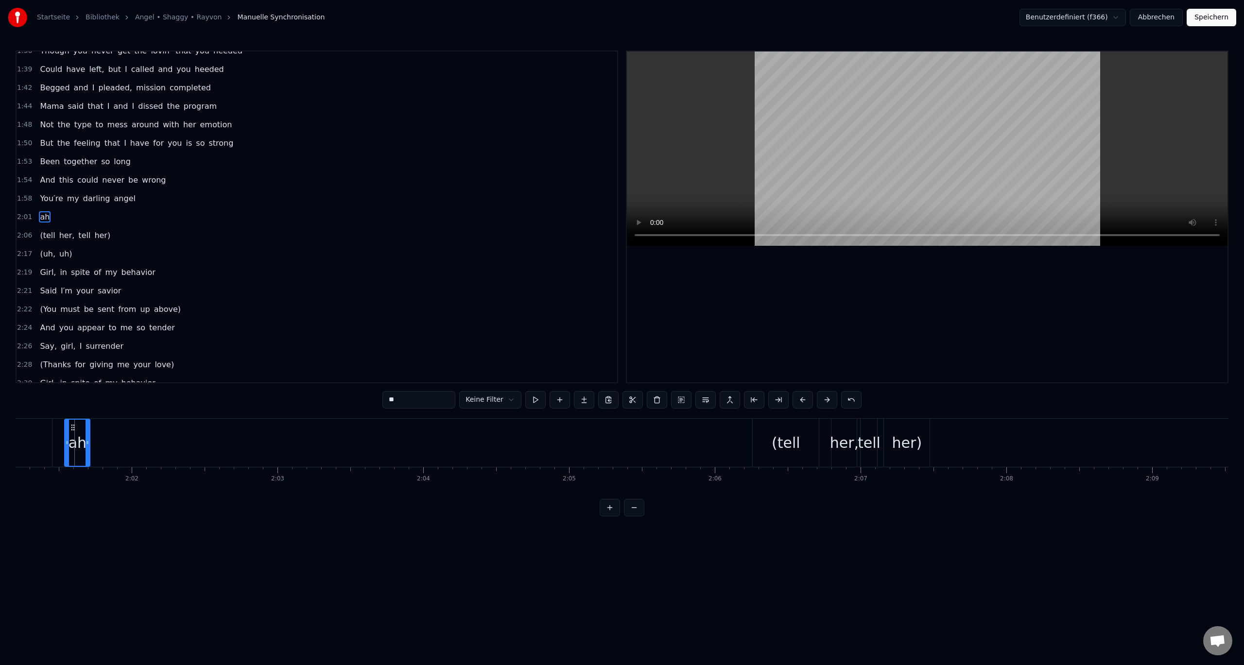
click at [82, 238] on span "tell" at bounding box center [84, 235] width 14 height 11
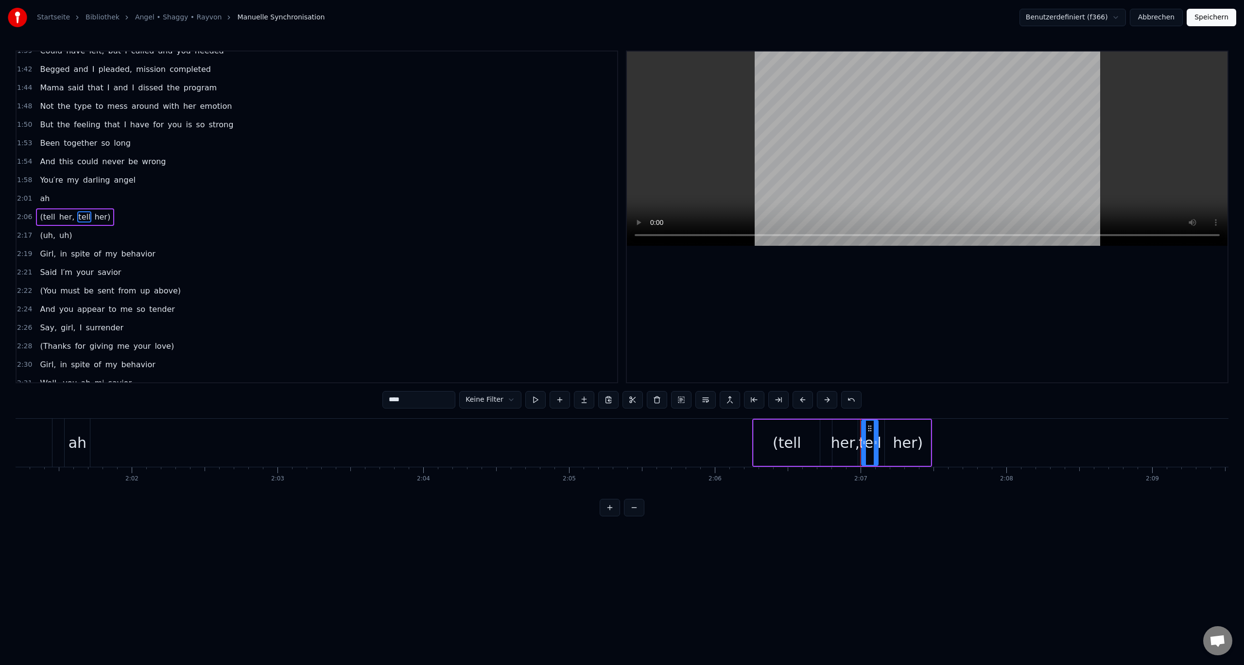
click at [790, 444] on div "(tell" at bounding box center [787, 443] width 29 height 22
click at [394, 400] on input "*****" at bounding box center [418, 399] width 73 height 17
click at [90, 219] on span "her)" at bounding box center [99, 216] width 18 height 11
click at [438, 400] on input "****" at bounding box center [418, 399] width 73 height 17
type input "***"
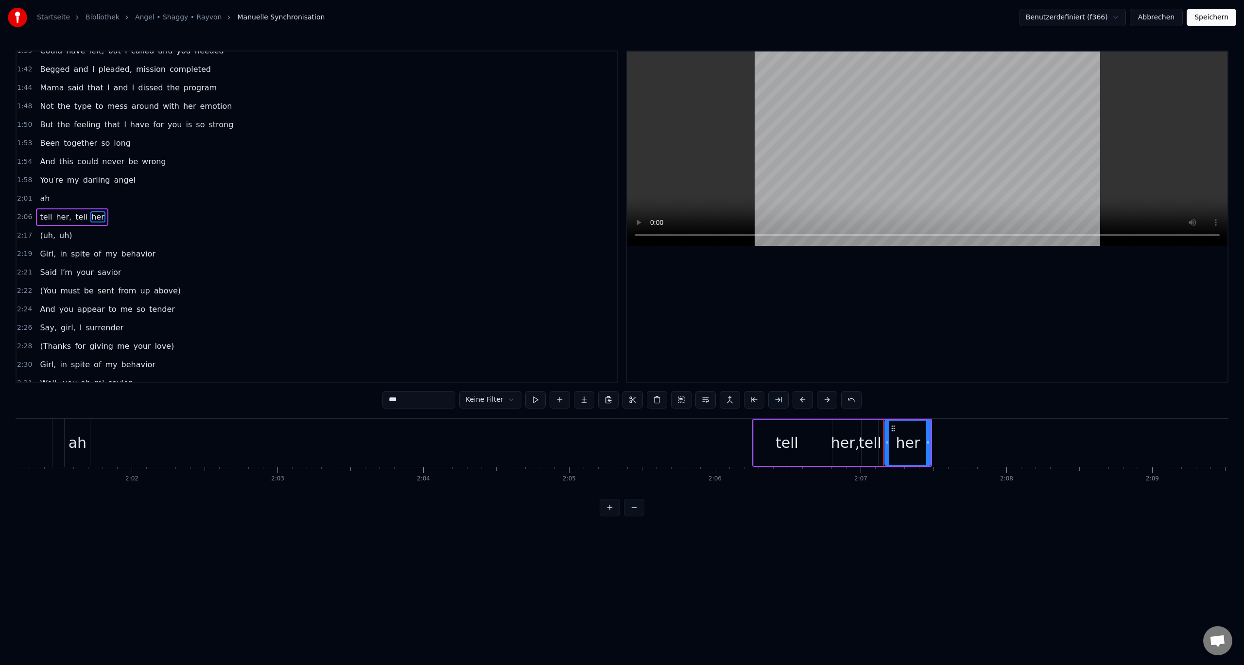
click at [112, 236] on div "2:17 (uh, uh)" at bounding box center [317, 235] width 601 height 18
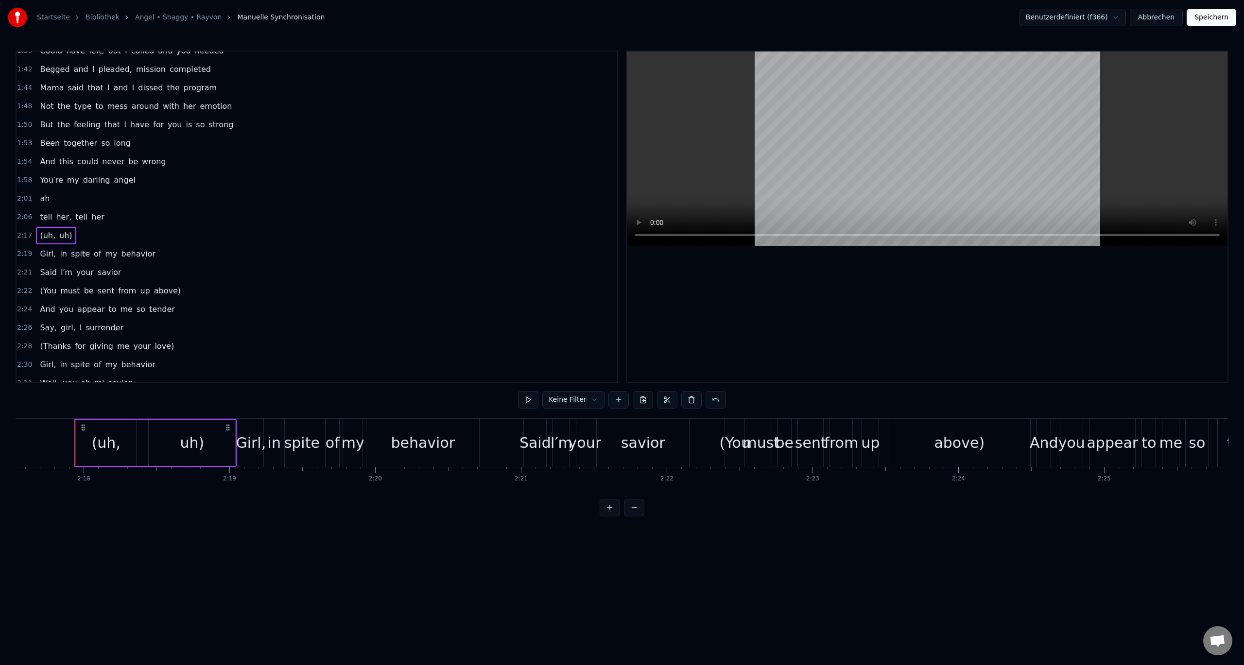
scroll to position [0, 20062]
click at [84, 441] on div "(uh," at bounding box center [96, 443] width 29 height 22
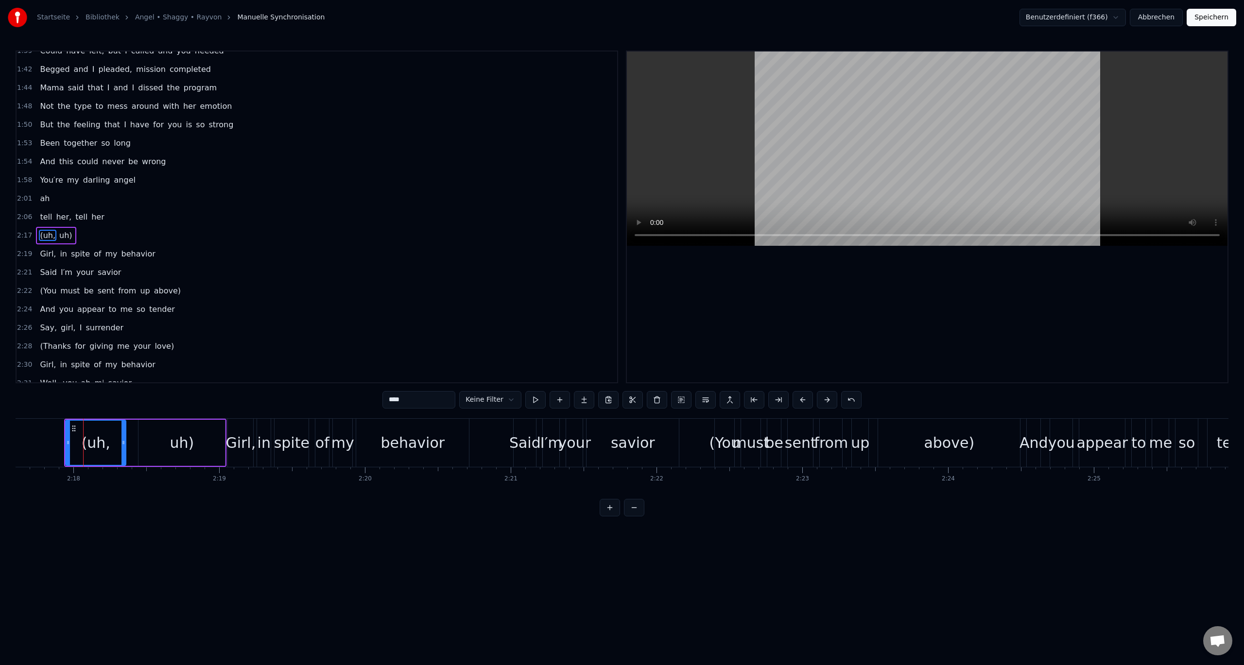
scroll to position [361, 0]
click at [395, 399] on input "****" at bounding box center [418, 399] width 73 height 17
type input "***"
click at [107, 208] on div "2:17 uh, uh)" at bounding box center [317, 217] width 601 height 18
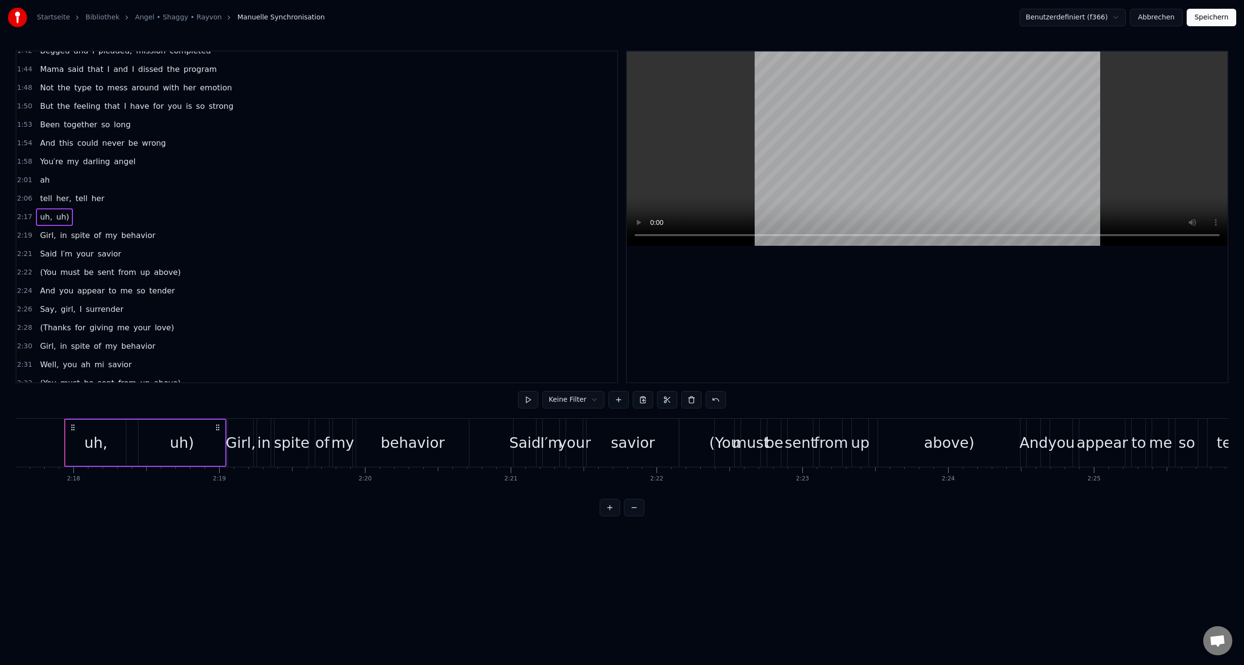
click at [58, 214] on span "uh)" at bounding box center [62, 216] width 15 height 11
click at [197, 440] on div "uh)" at bounding box center [182, 443] width 86 height 44
click at [409, 399] on input "***" at bounding box center [418, 399] width 73 height 17
type input "**"
click at [390, 306] on div "2:26 Say, girl, I surrender" at bounding box center [317, 309] width 601 height 18
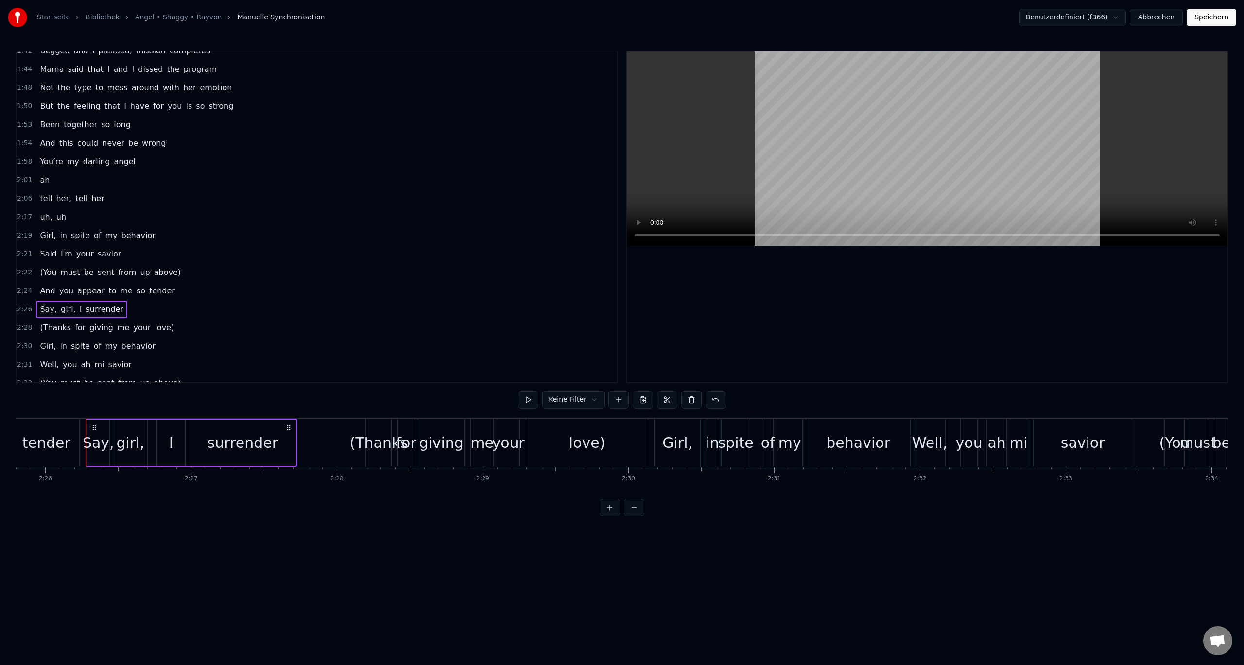
scroll to position [0, 21278]
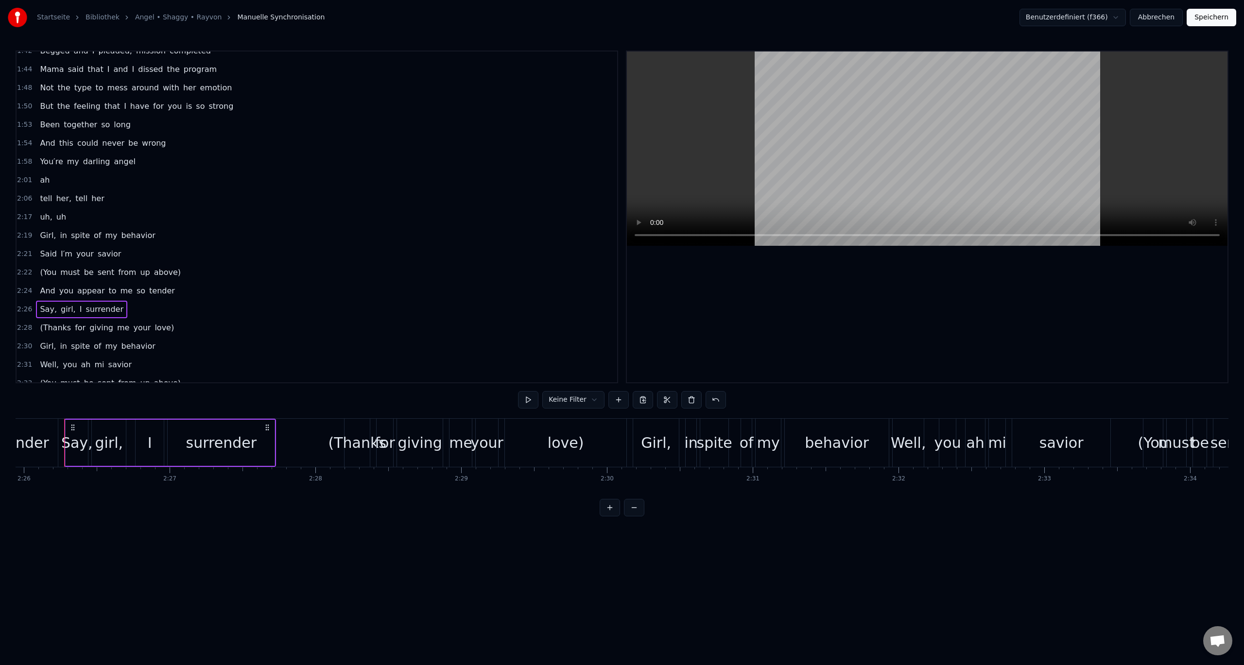
click at [129, 235] on span "behavior" at bounding box center [139, 235] width 36 height 11
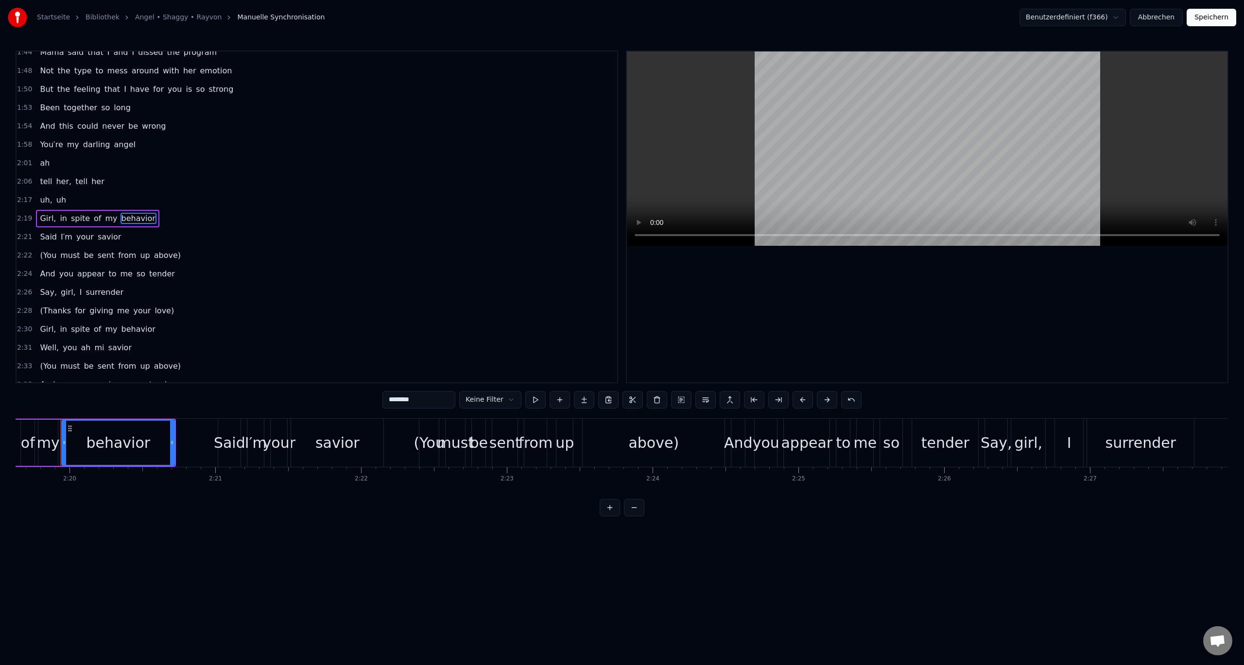
scroll to position [0, 20354]
click at [108, 195] on div "2:17 uh, uh" at bounding box center [317, 200] width 601 height 18
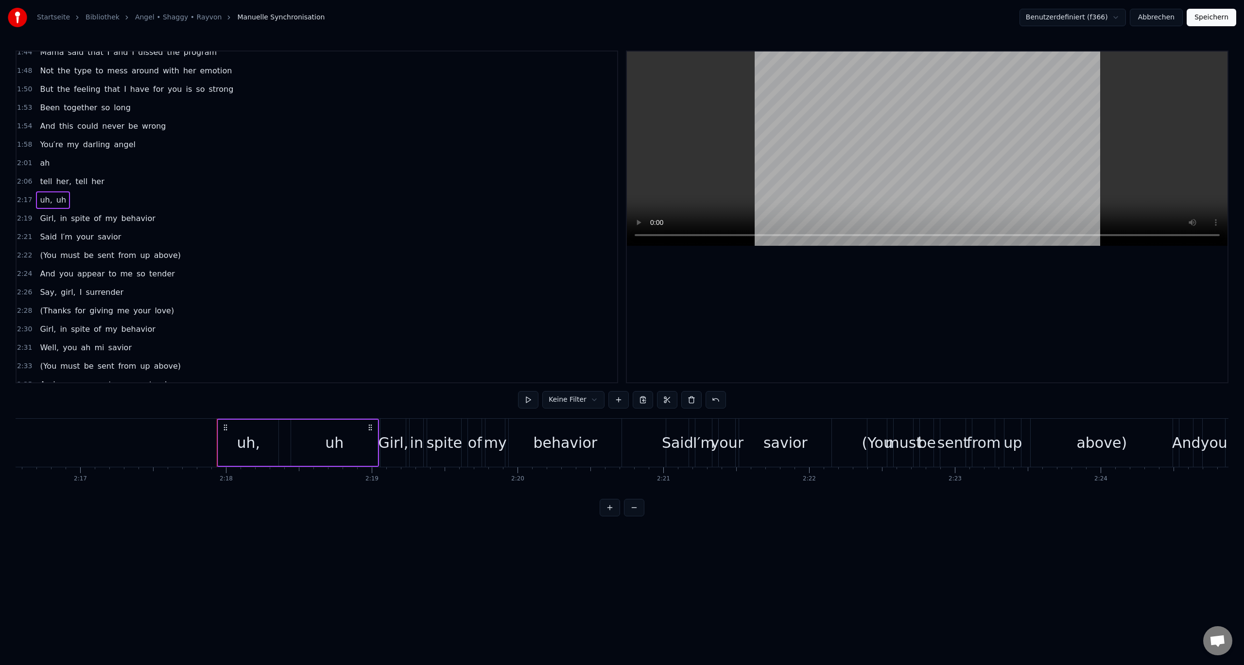
scroll to position [0, 19906]
click at [153, 257] on span "above)" at bounding box center [167, 255] width 29 height 11
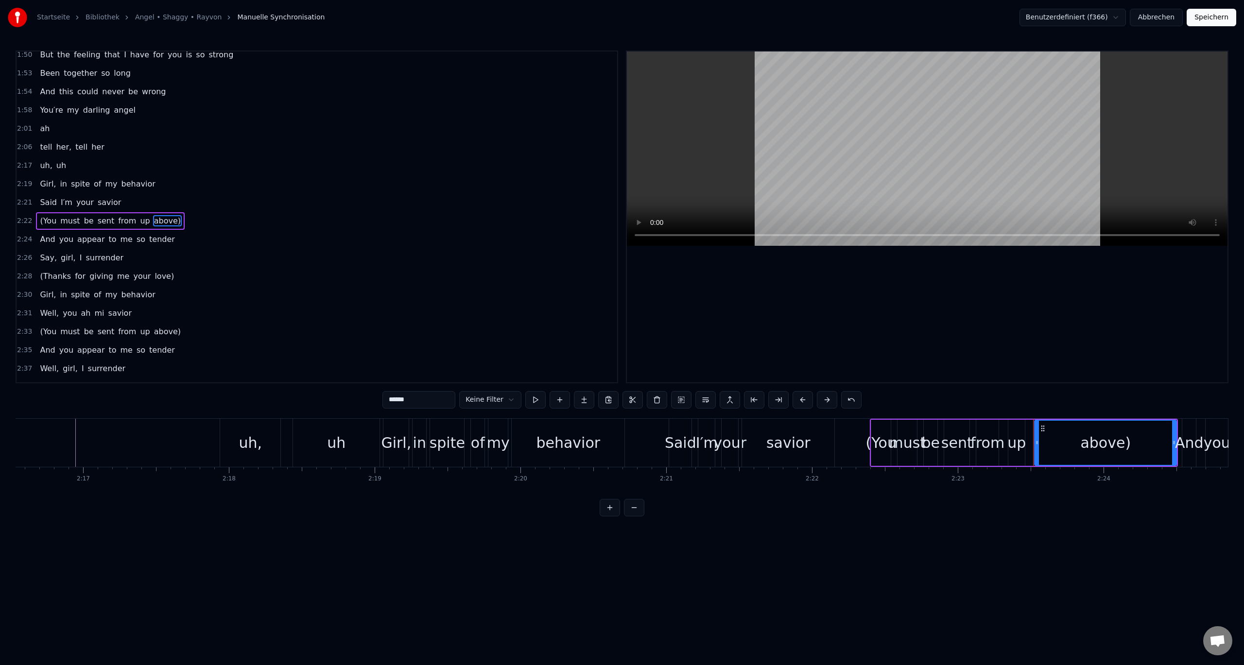
scroll to position [416, 0]
click at [195, 215] on div "2:22 (You must be sent from up above)" at bounding box center [317, 217] width 601 height 18
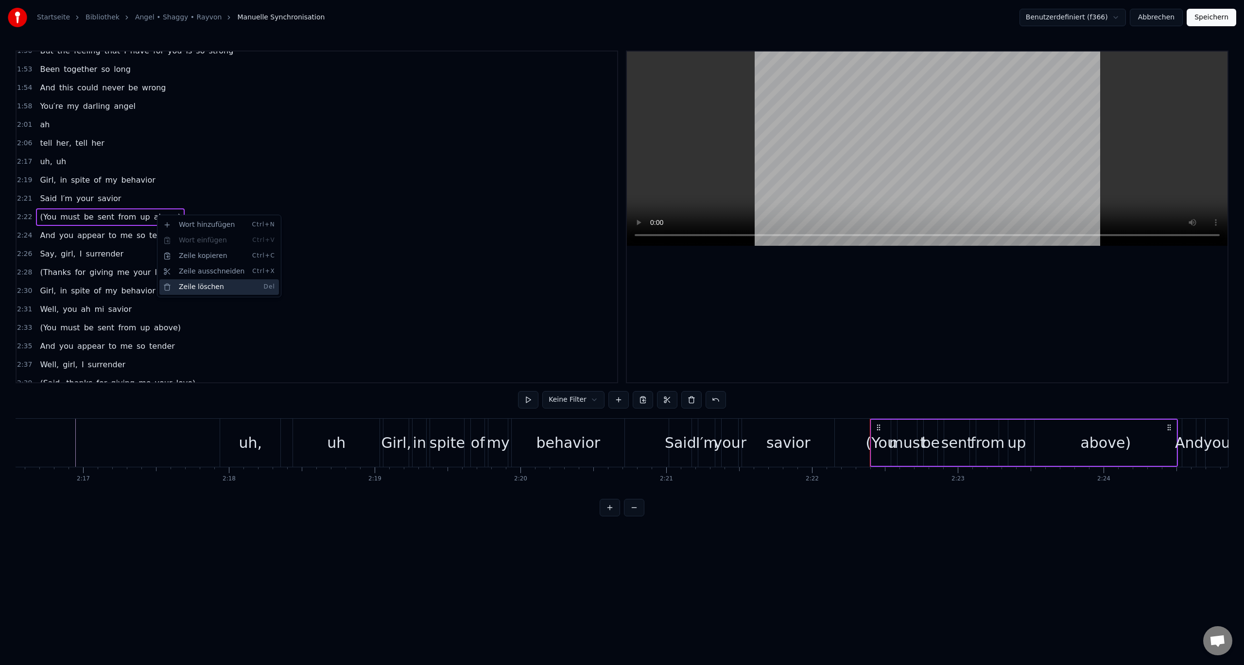
click at [195, 282] on div "Zeile löschen Del" at bounding box center [219, 287] width 120 height 16
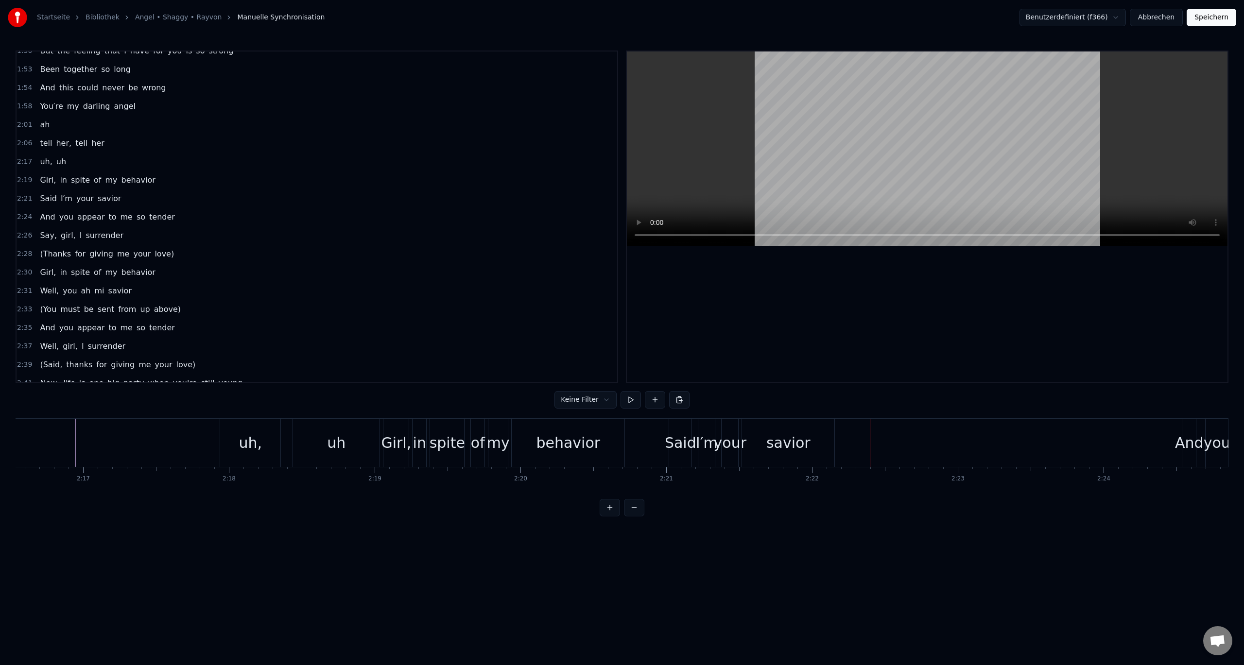
click at [154, 254] on span "love)" at bounding box center [164, 253] width 21 height 11
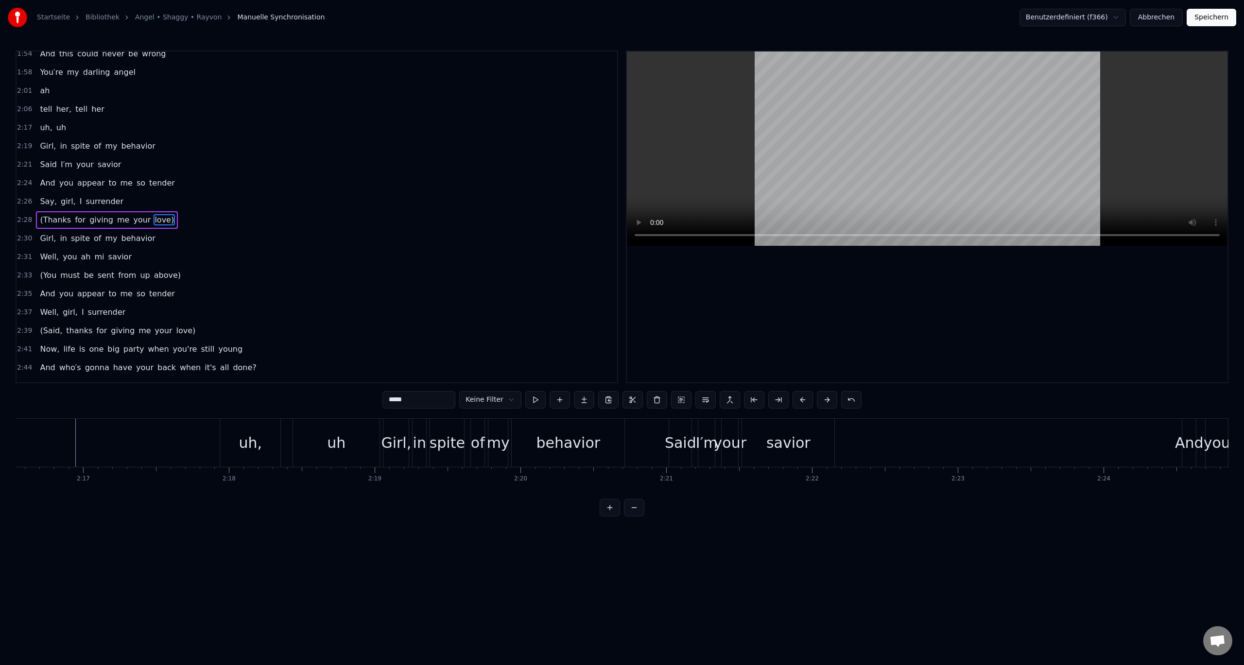
scroll to position [452, 0]
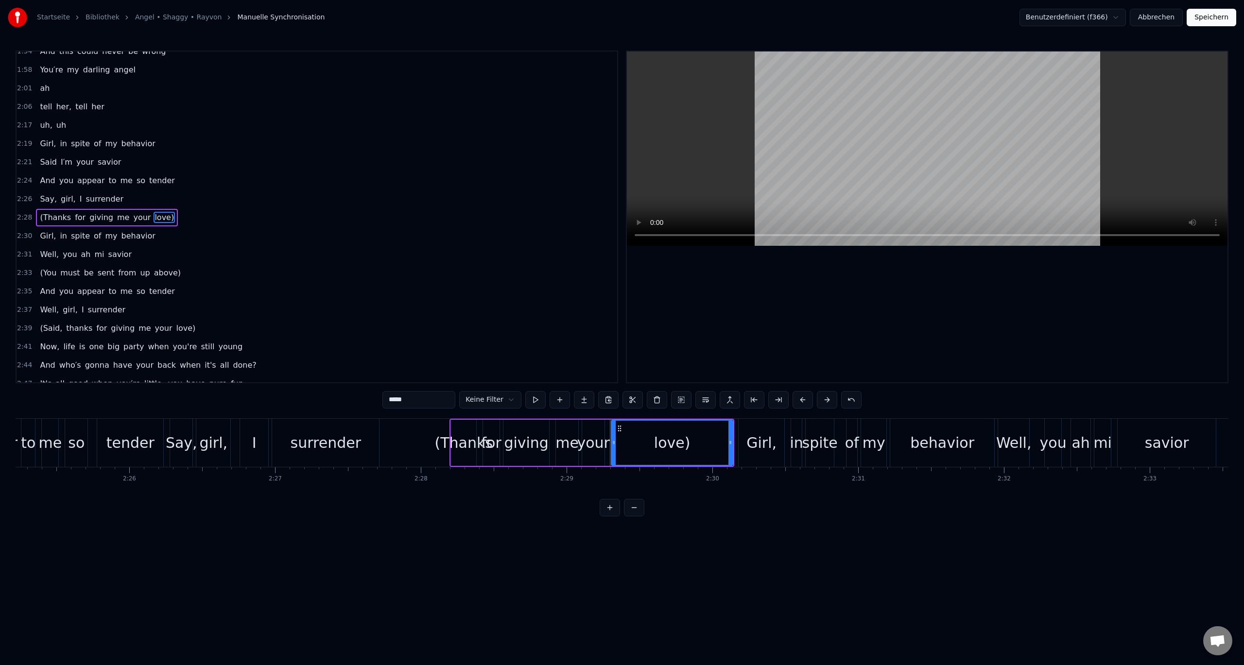
click at [181, 216] on div "2:28 (Thanks for giving me your love)" at bounding box center [317, 217] width 601 height 18
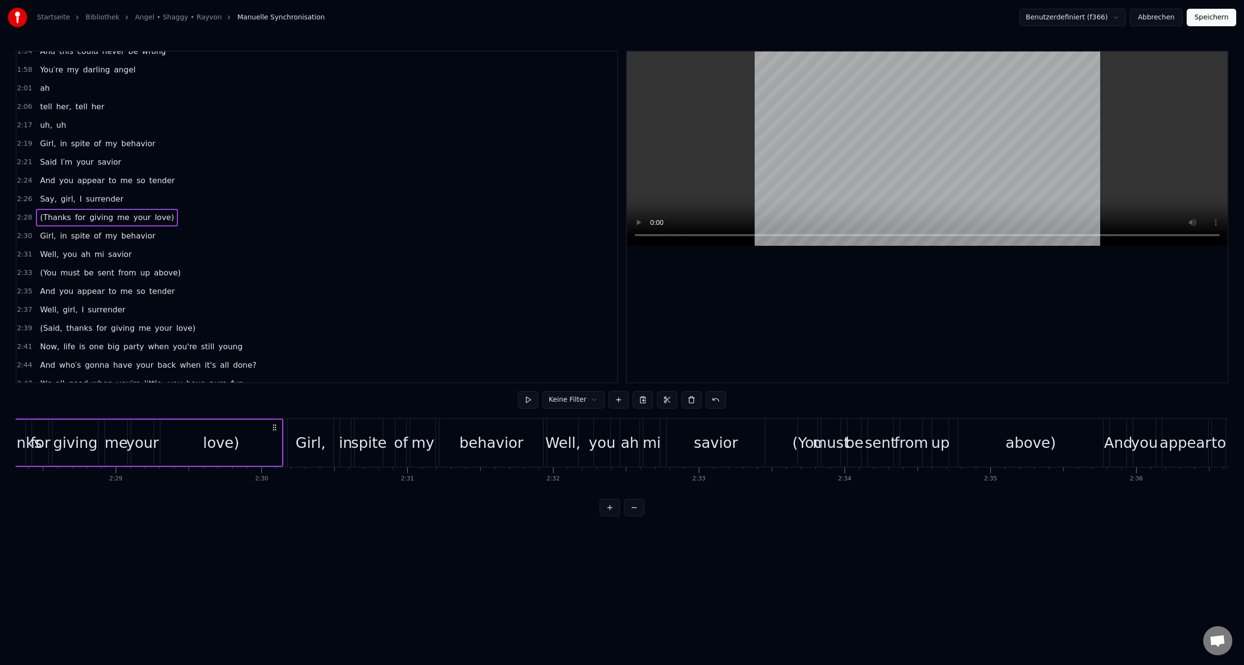
scroll to position [0, 21558]
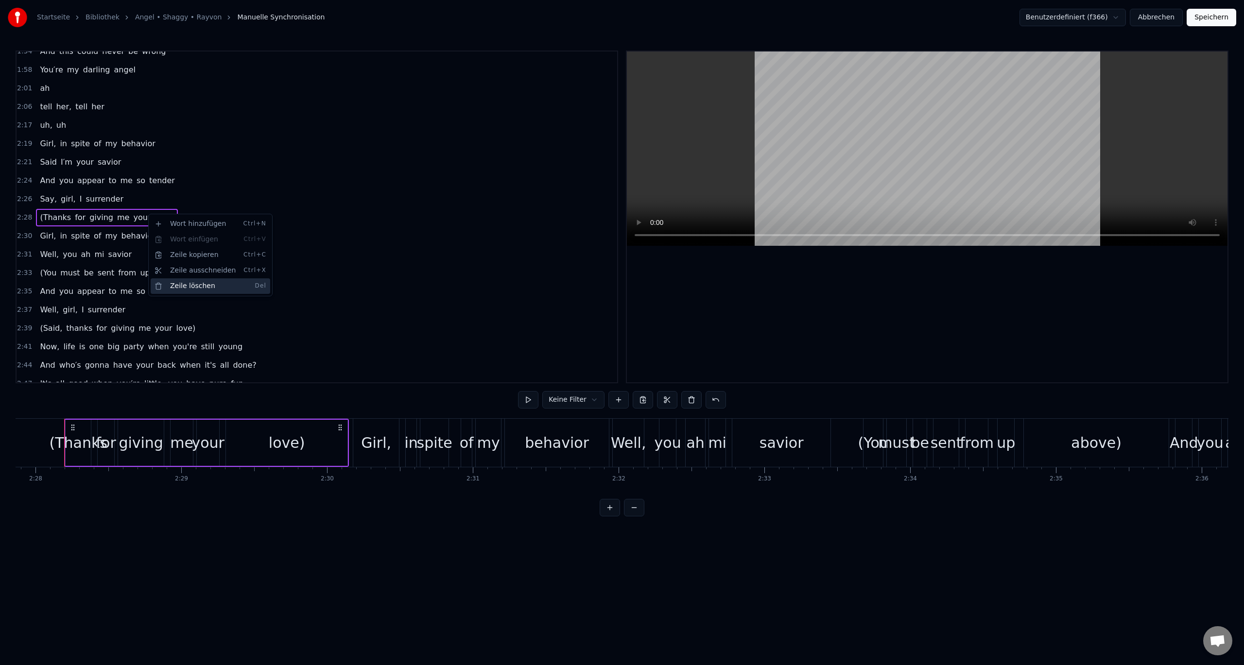
click at [182, 281] on div "Zeile löschen Del" at bounding box center [211, 286] width 120 height 16
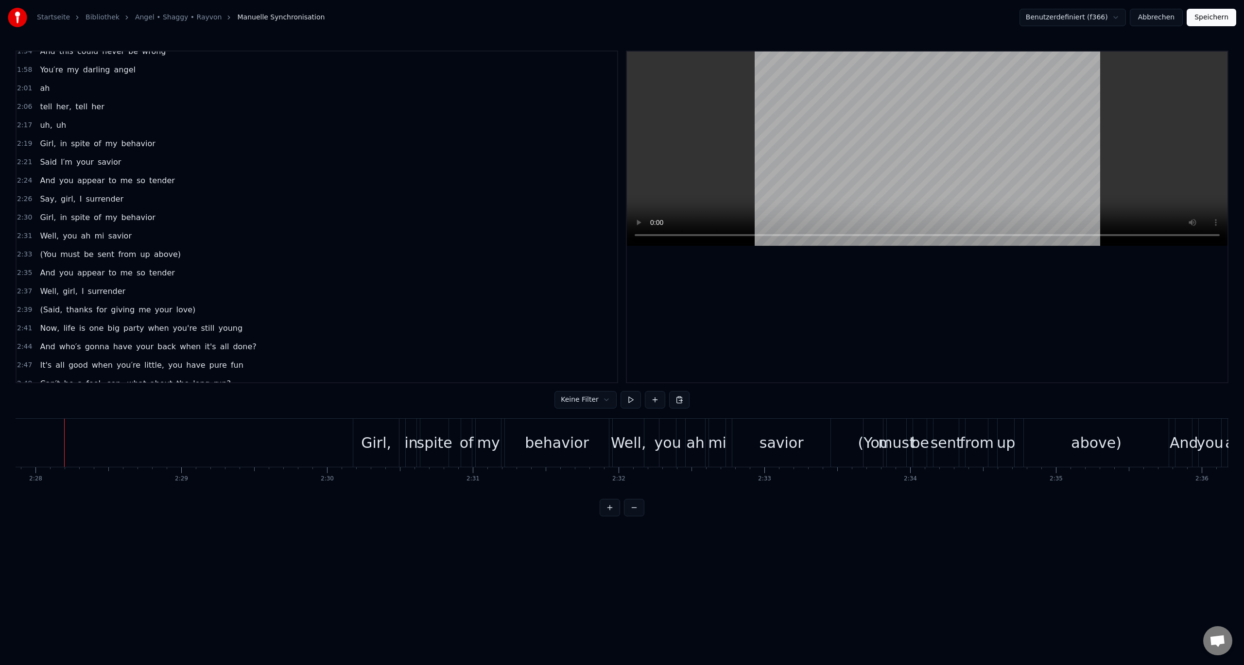
click at [100, 255] on span "sent" at bounding box center [106, 254] width 19 height 11
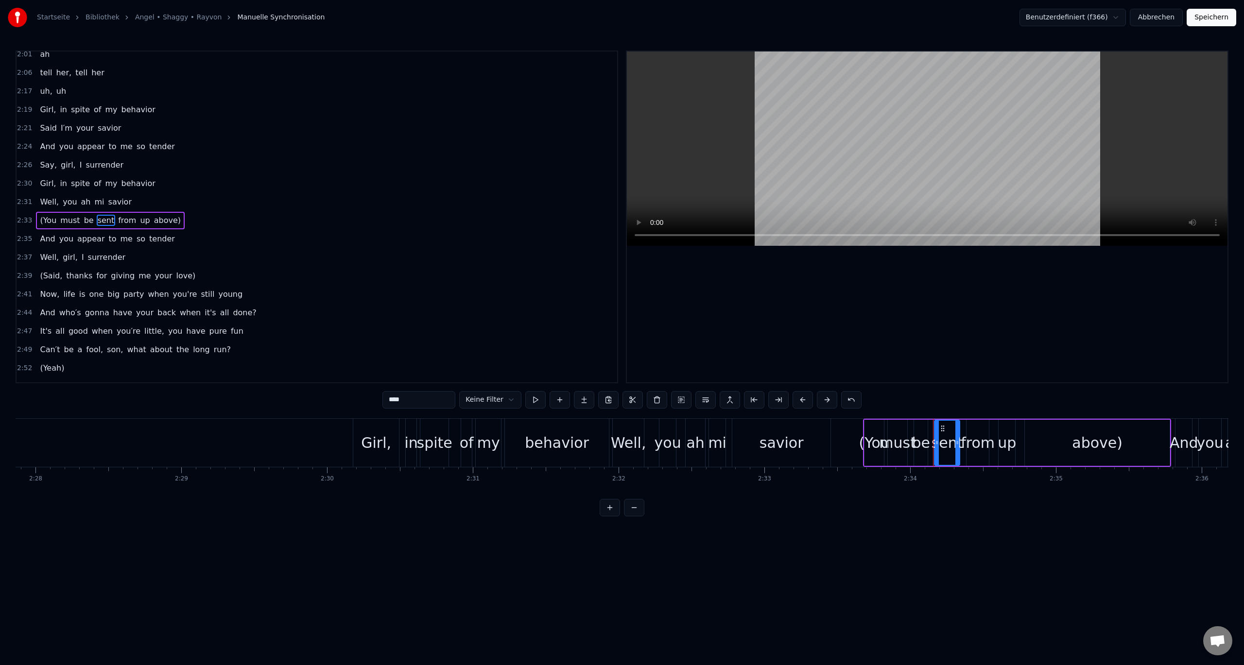
scroll to position [490, 0]
click at [198, 213] on div "2:33 (You must be sent from up above)" at bounding box center [317, 217] width 601 height 18
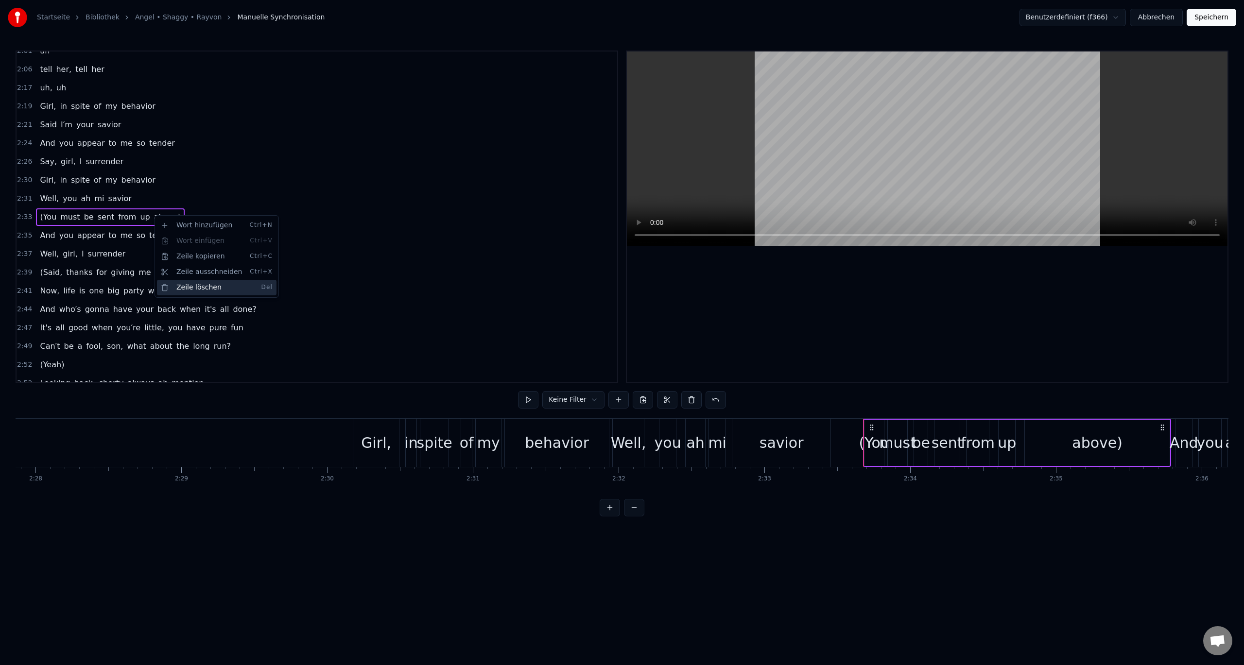
click at [193, 284] on div "Zeile löschen Del" at bounding box center [217, 288] width 120 height 16
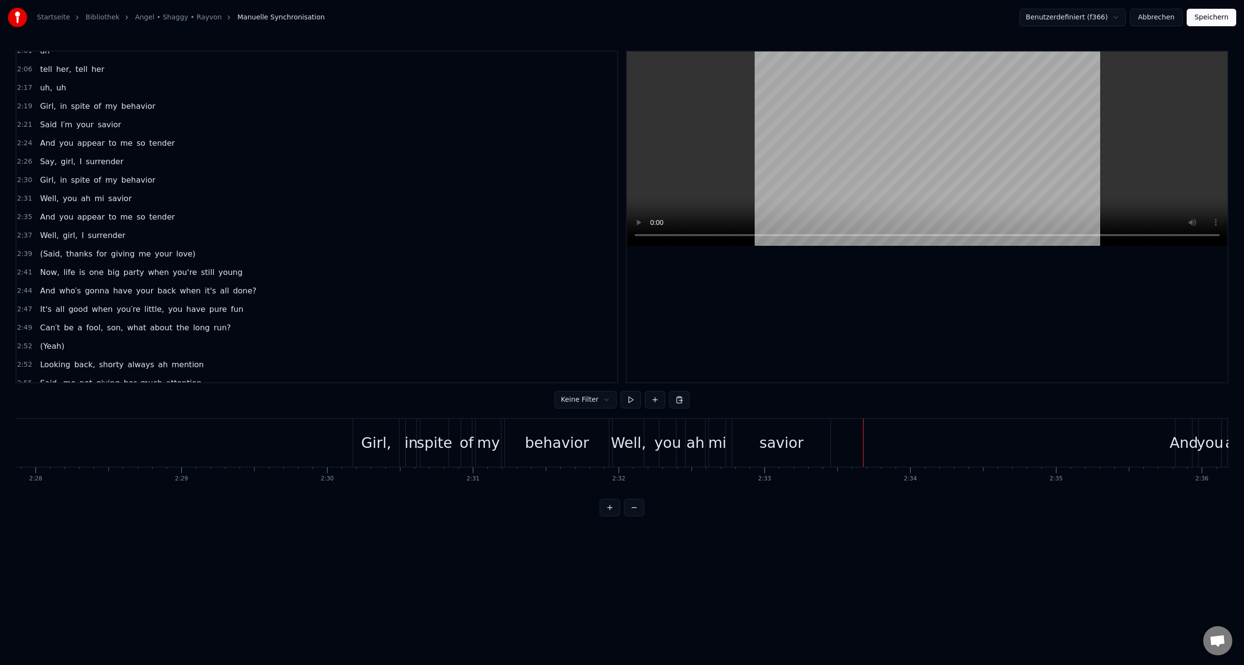
click at [116, 204] on span "savior" at bounding box center [119, 198] width 25 height 11
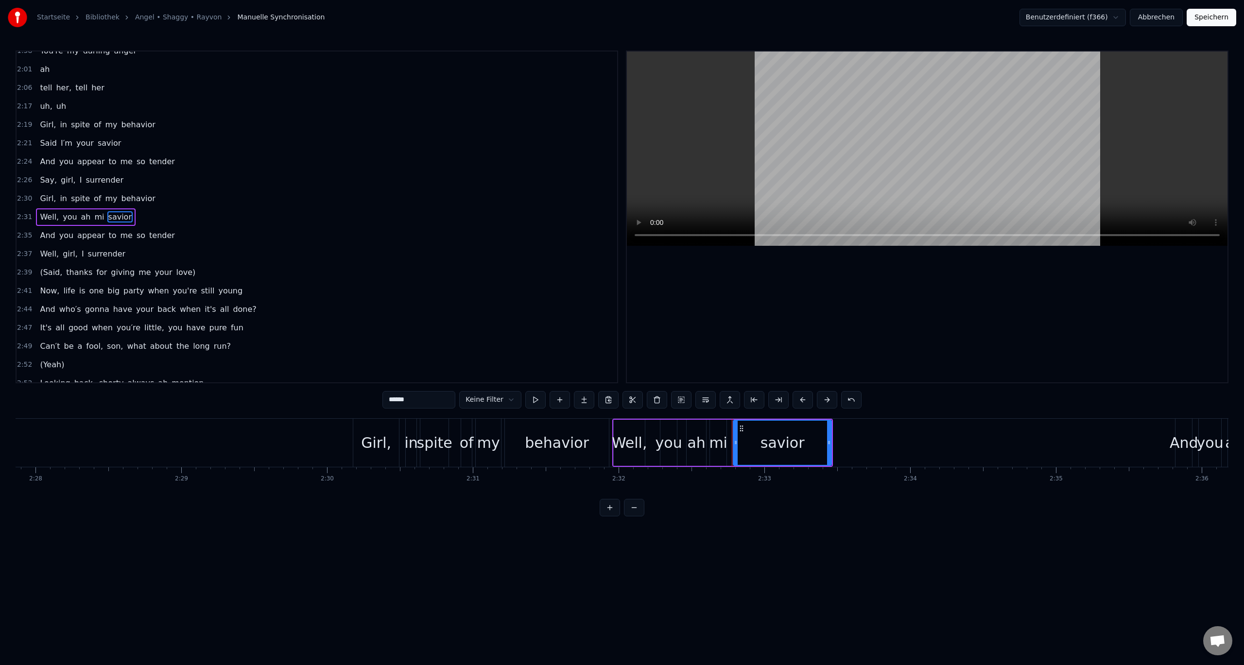
click at [721, 452] on div "mi" at bounding box center [718, 443] width 18 height 22
click at [448, 399] on input "**" at bounding box center [418, 399] width 73 height 17
click at [81, 215] on span "ah" at bounding box center [86, 216] width 12 height 11
click at [405, 402] on input "**" at bounding box center [418, 399] width 73 height 17
type input "***"
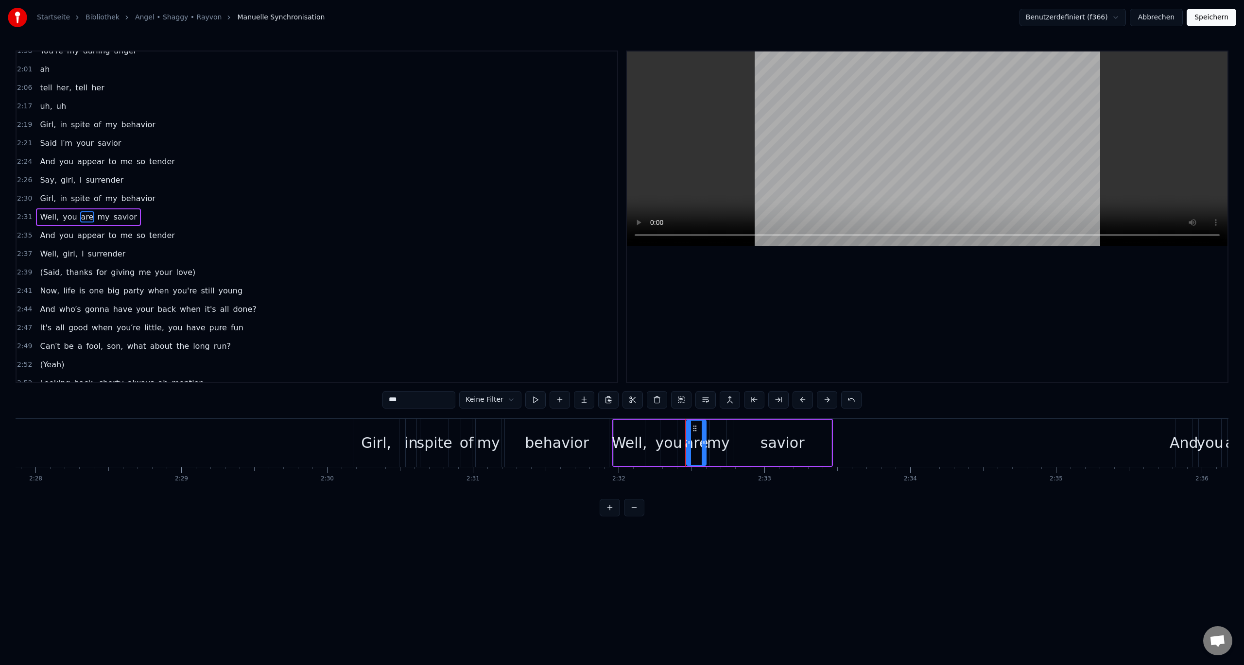
click at [201, 228] on div "2:35 And you appear to me so tender" at bounding box center [317, 235] width 601 height 18
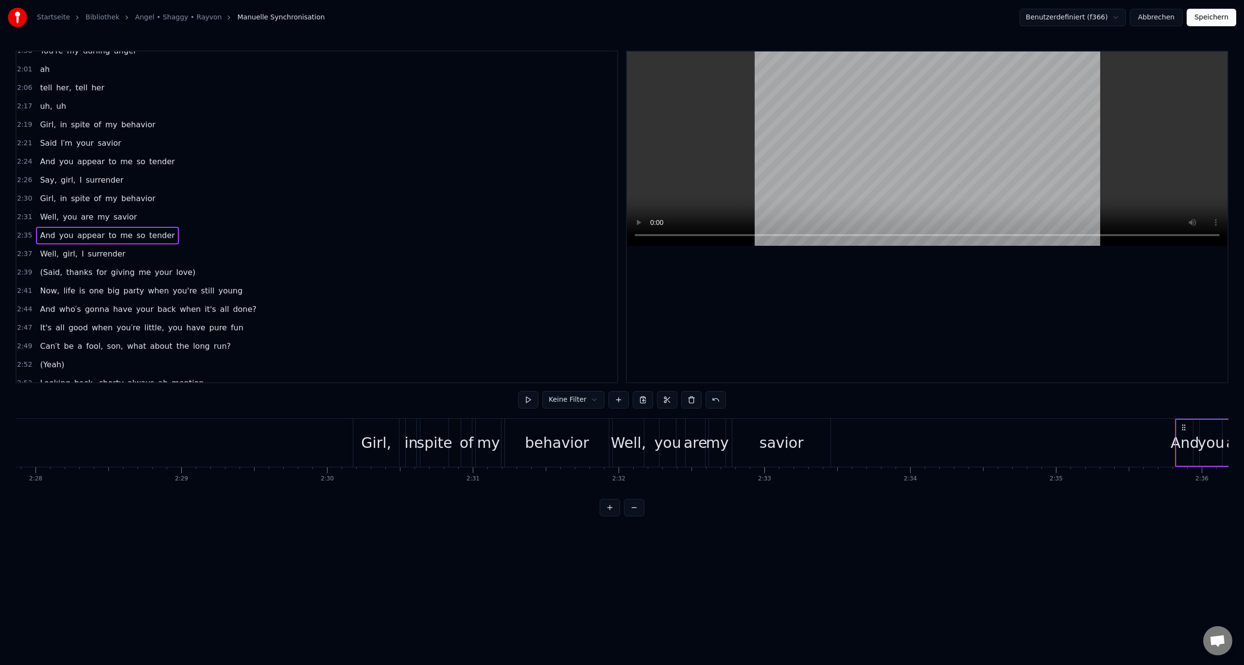
click at [175, 275] on span "love)" at bounding box center [185, 272] width 21 height 11
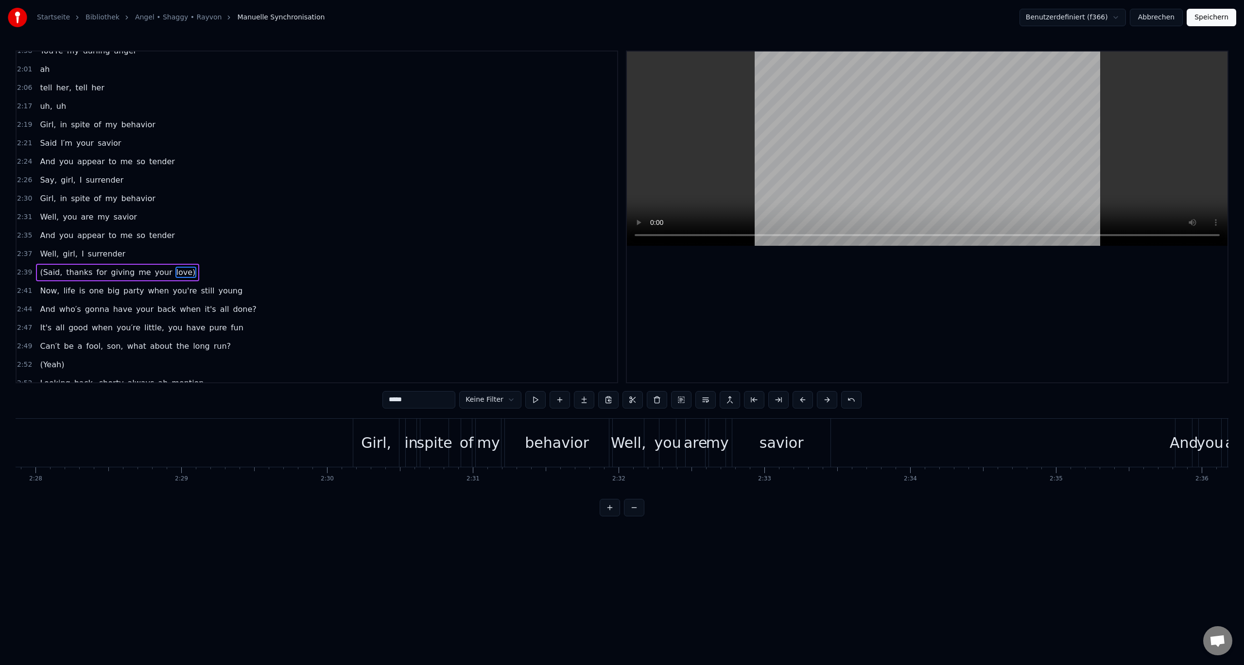
scroll to position [496, 0]
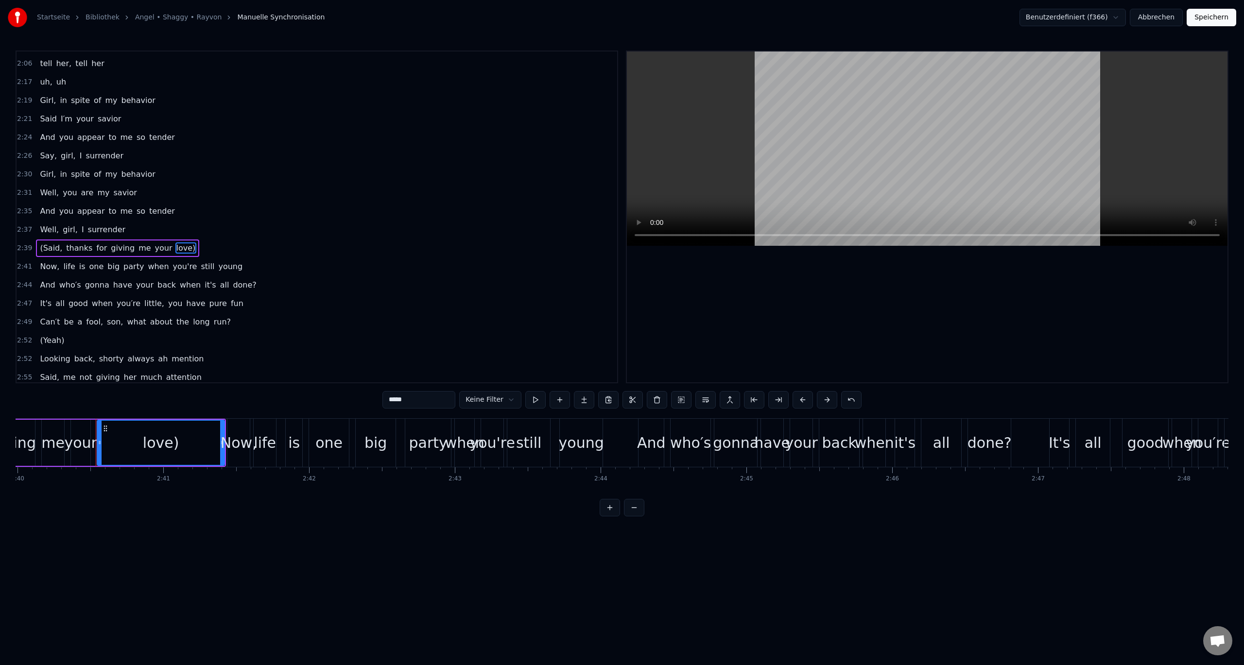
click at [195, 250] on div "2:39 (Said, thanks for giving me your love)" at bounding box center [317, 248] width 601 height 18
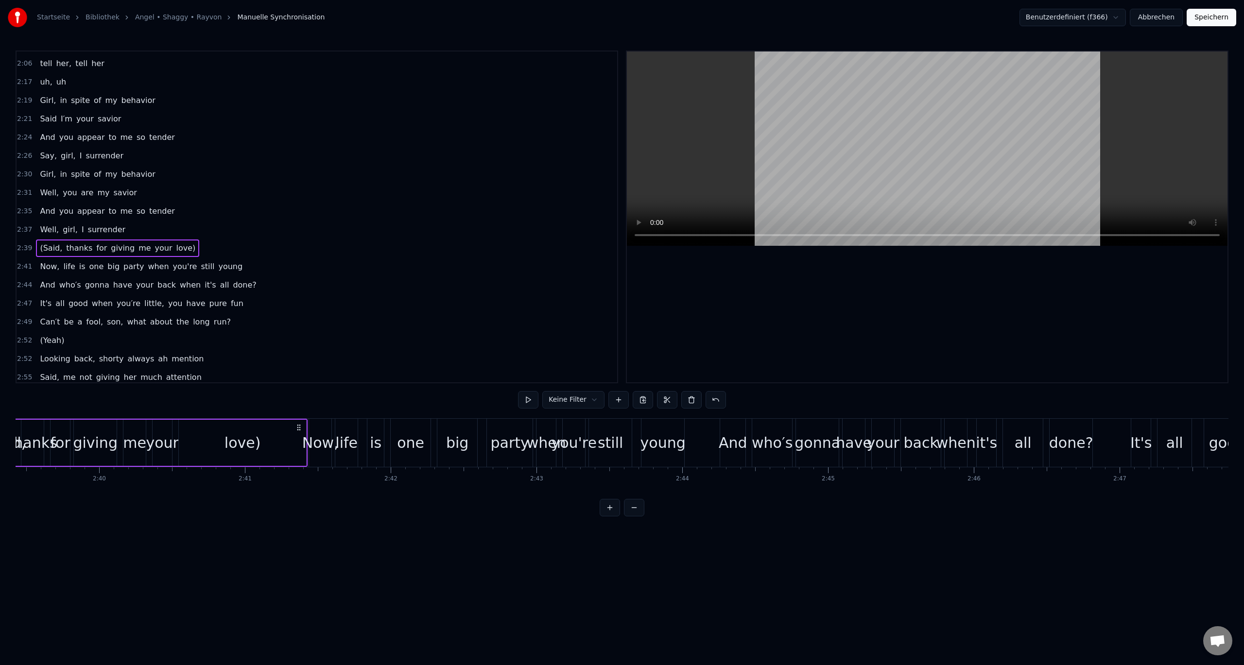
scroll to position [0, 23173]
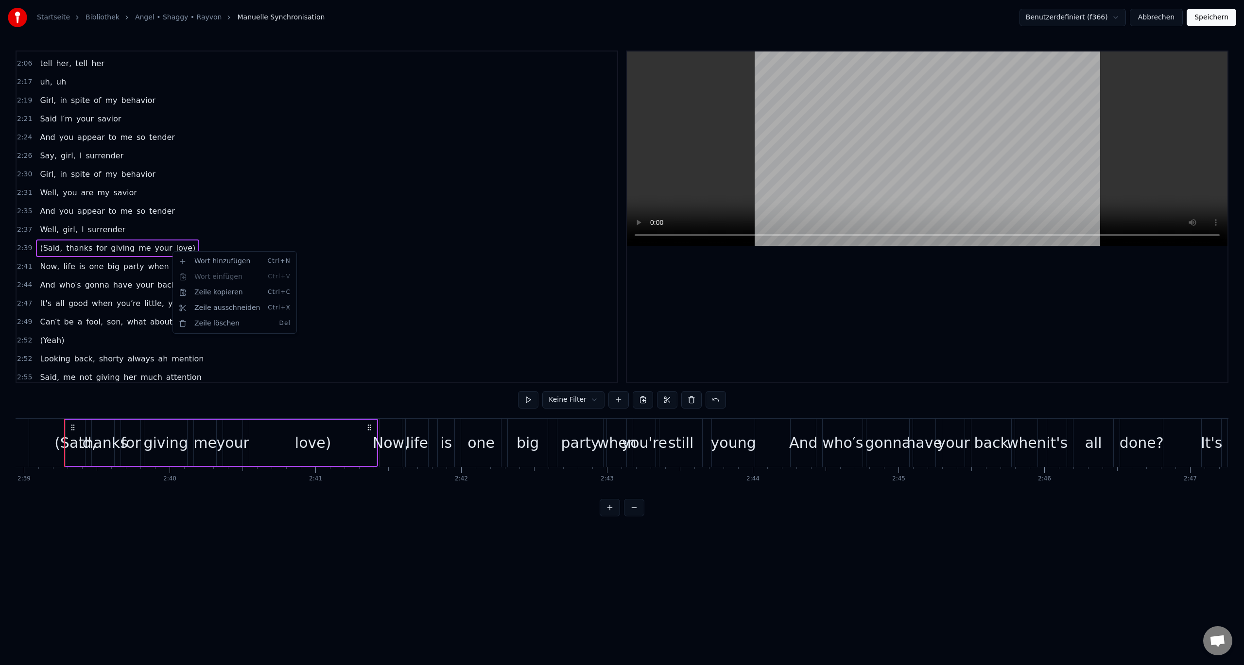
click at [218, 237] on html "Startseite Bibliothek Angel • Shaggy • Rayvon Manuelle Synchronisation Benutzer…" at bounding box center [622, 266] width 1244 height 532
click at [212, 247] on div "2:39 (Said, thanks for giving me your love)" at bounding box center [317, 248] width 601 height 18
click at [215, 321] on div "Zeile löschen Del" at bounding box center [239, 322] width 120 height 16
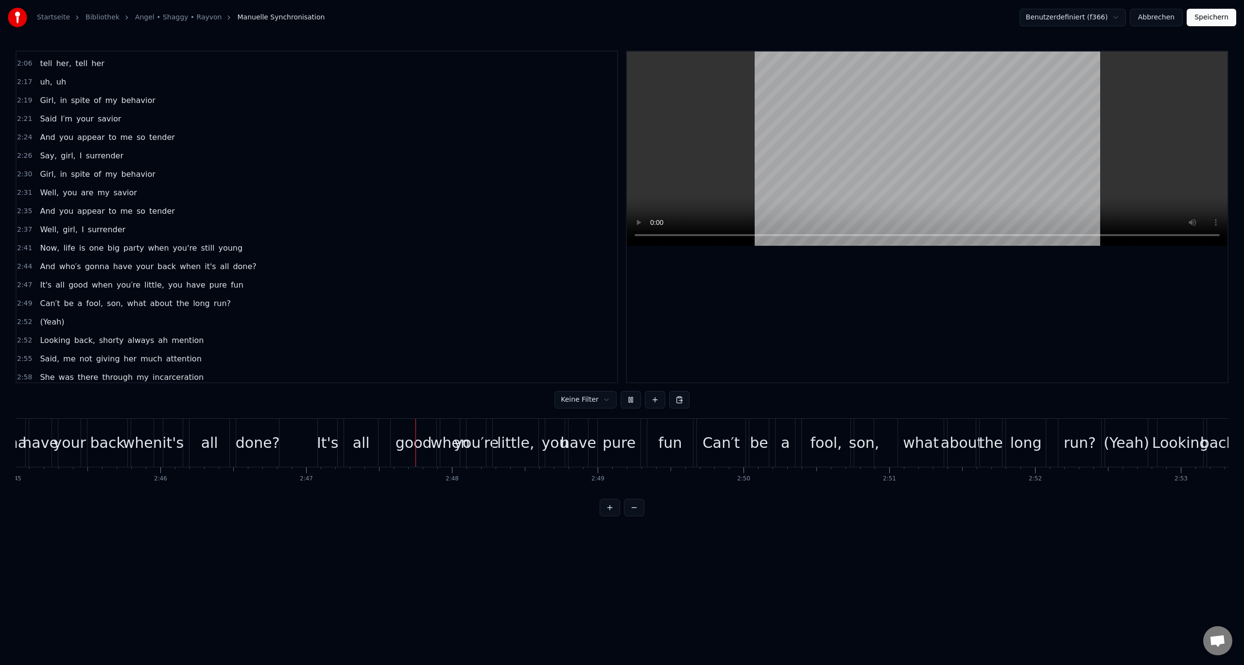
scroll to position [0, 24323]
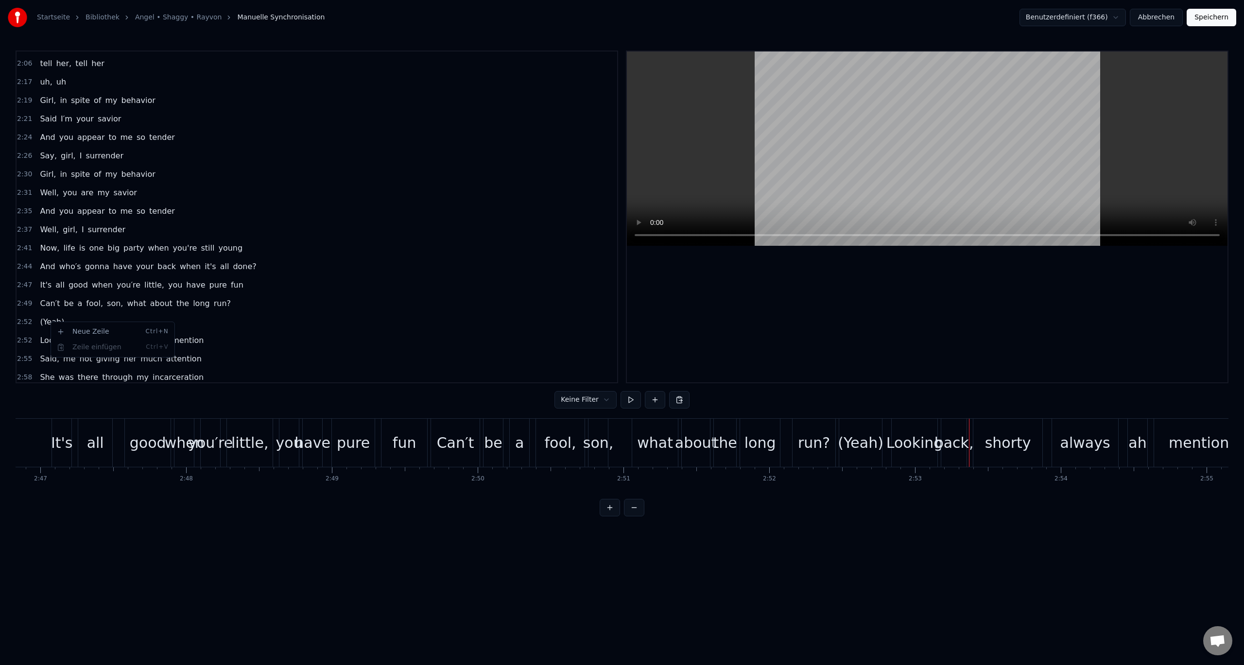
click at [85, 317] on html "Startseite Bibliothek Angel • Shaggy • Rayvon Manuelle Synchronisation Benutzer…" at bounding box center [622, 266] width 1244 height 532
click at [55, 325] on span "(Yeah)" at bounding box center [52, 321] width 26 height 11
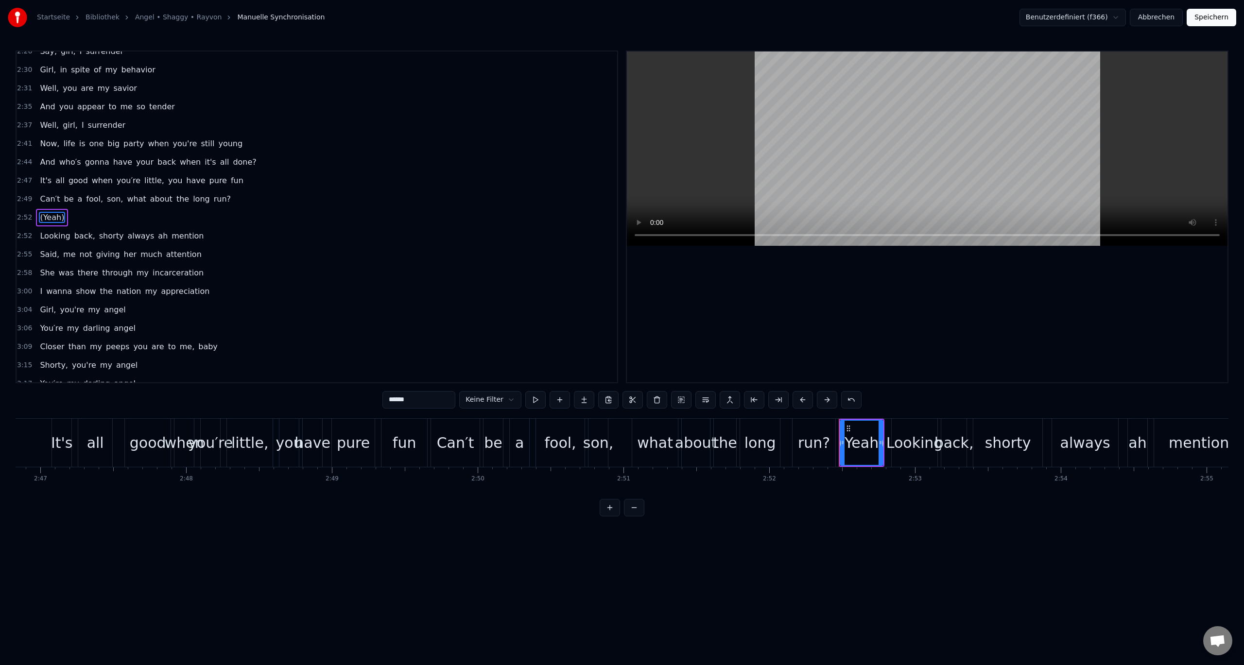
scroll to position [601, 0]
click at [107, 216] on div "2:52 (Yeah)" at bounding box center [317, 217] width 601 height 18
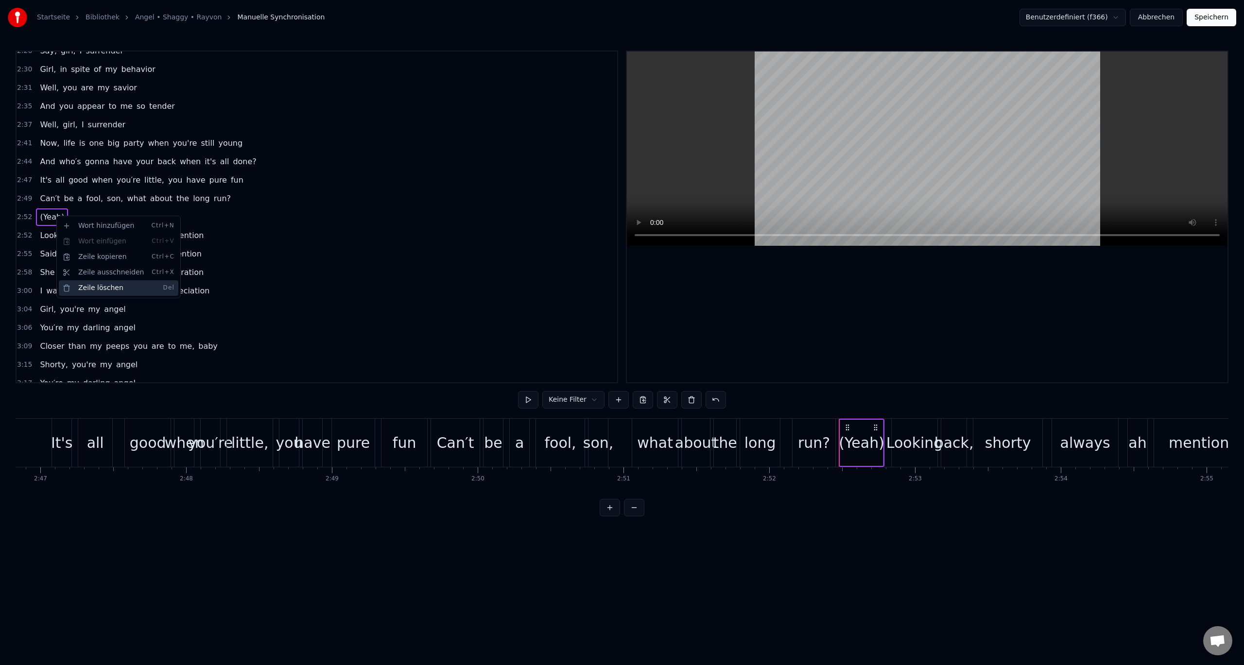
click at [81, 288] on div "Zeile löschen Del" at bounding box center [119, 288] width 120 height 16
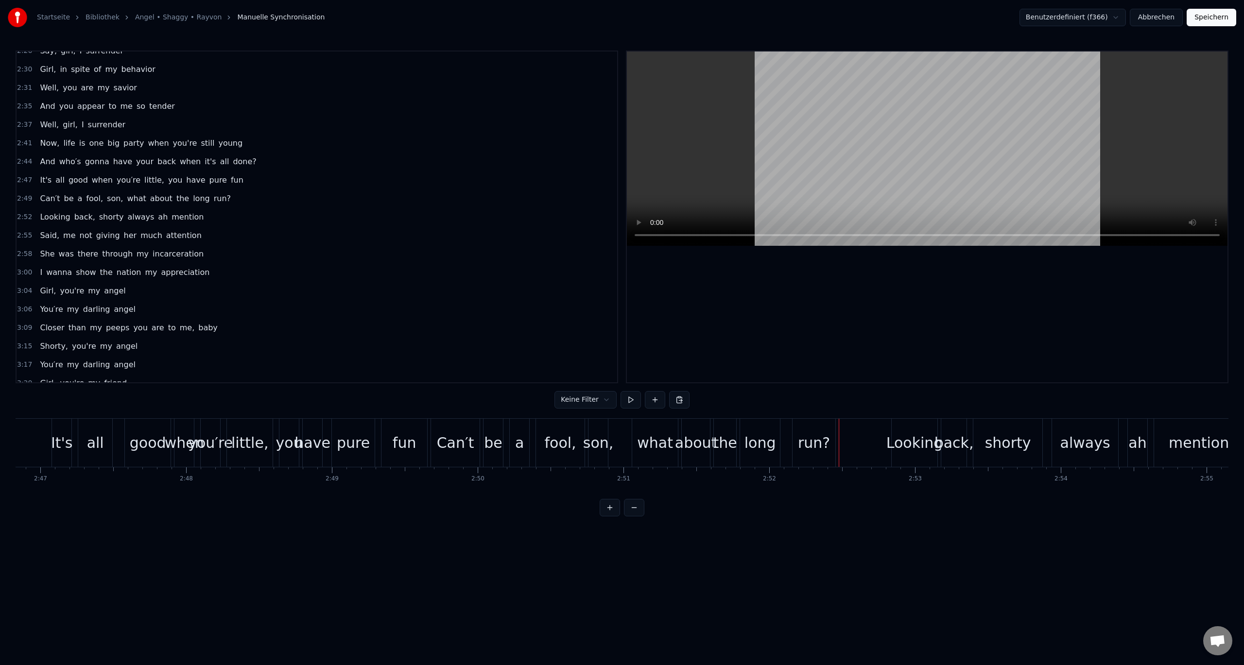
click at [104, 292] on span "angel" at bounding box center [114, 290] width 23 height 11
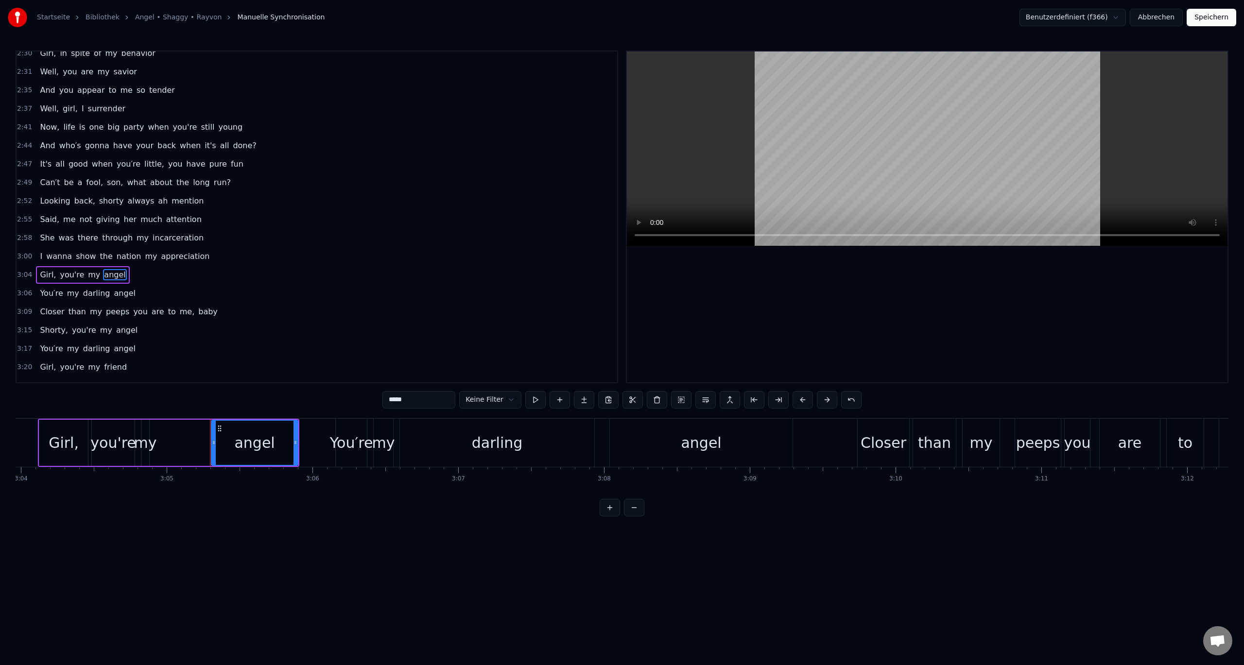
click at [125, 277] on div "3:04 Girl, you're my angel" at bounding box center [317, 275] width 601 height 18
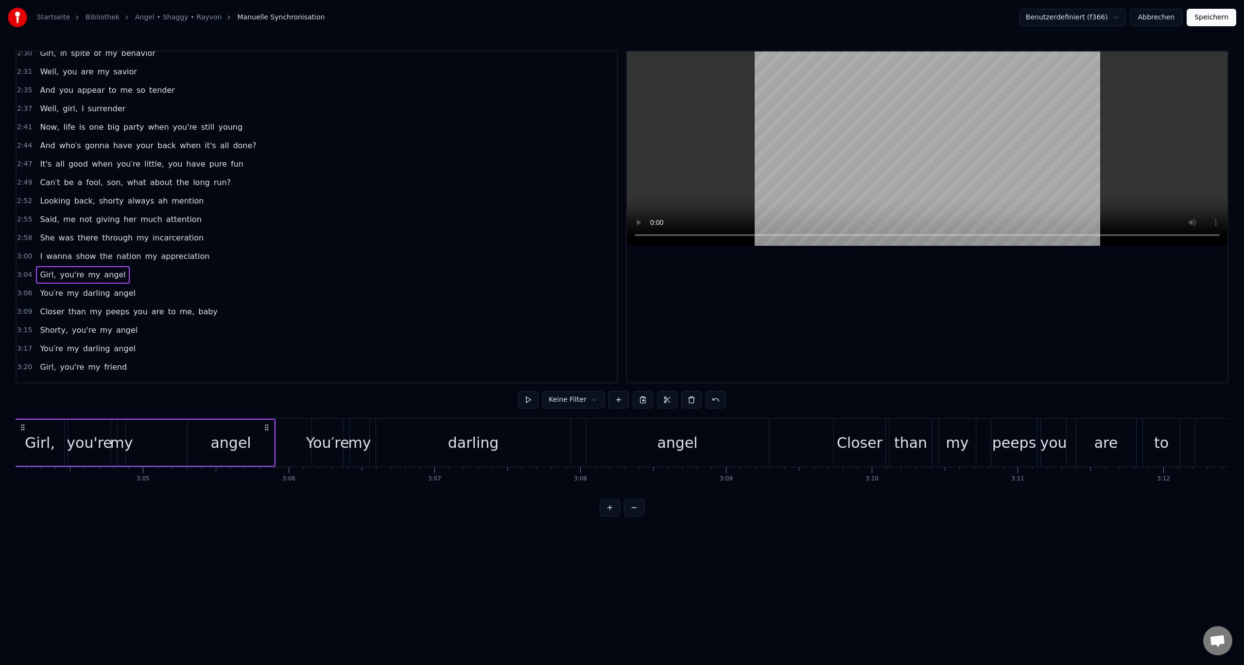
scroll to position [0, 26795]
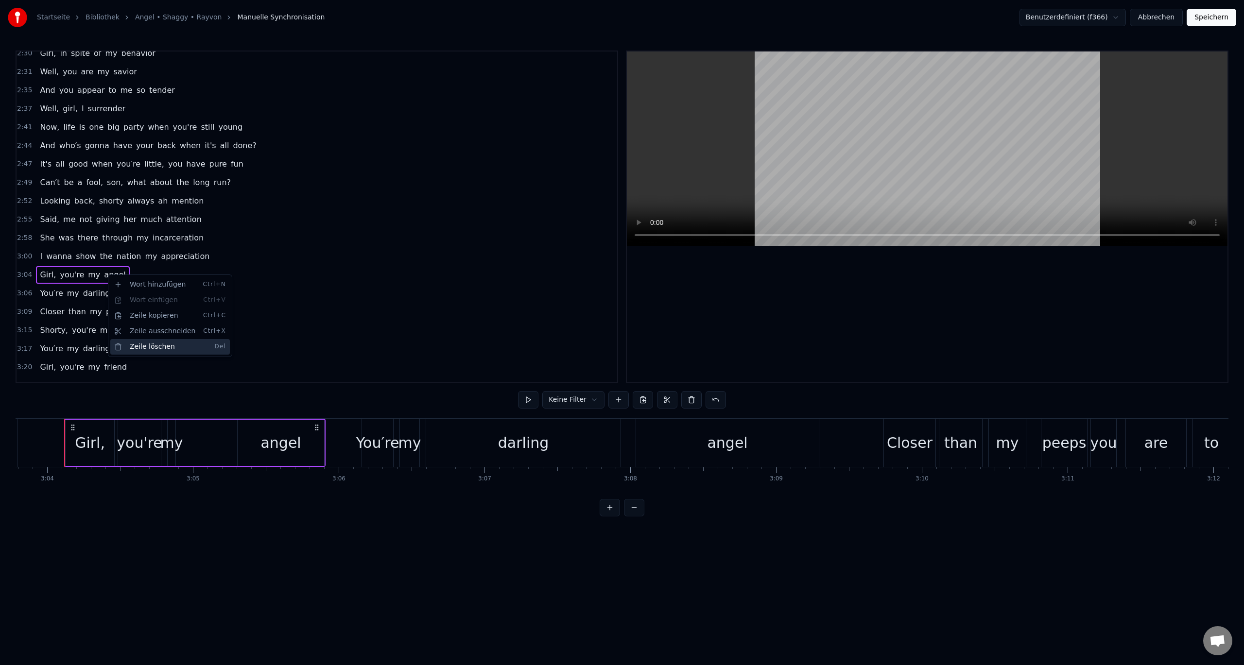
click at [151, 341] on div "Zeile löschen Del" at bounding box center [170, 347] width 120 height 16
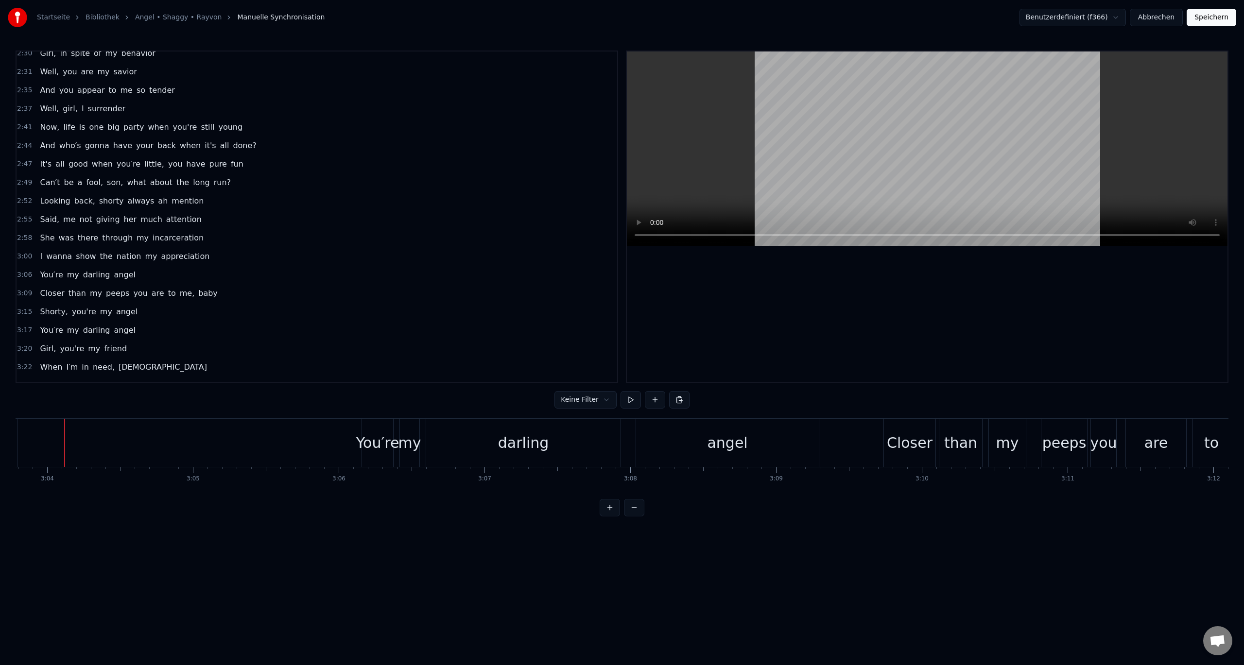
click at [113, 276] on span "angel" at bounding box center [124, 274] width 23 height 11
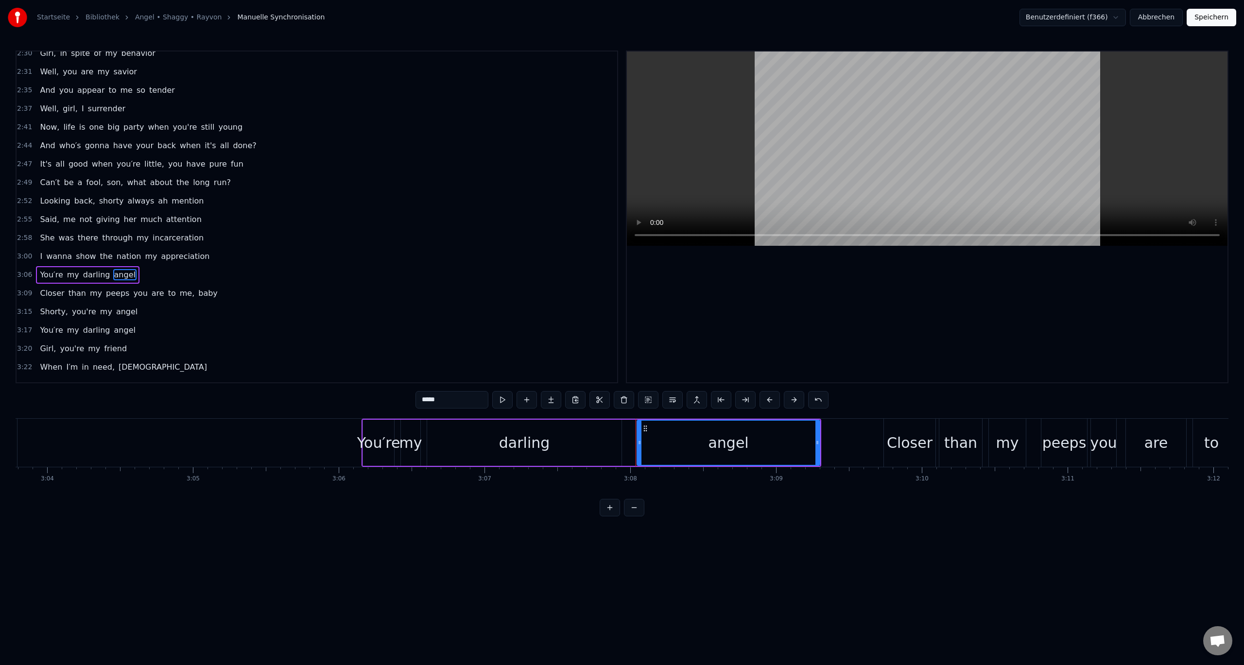
scroll to position [675, 0]
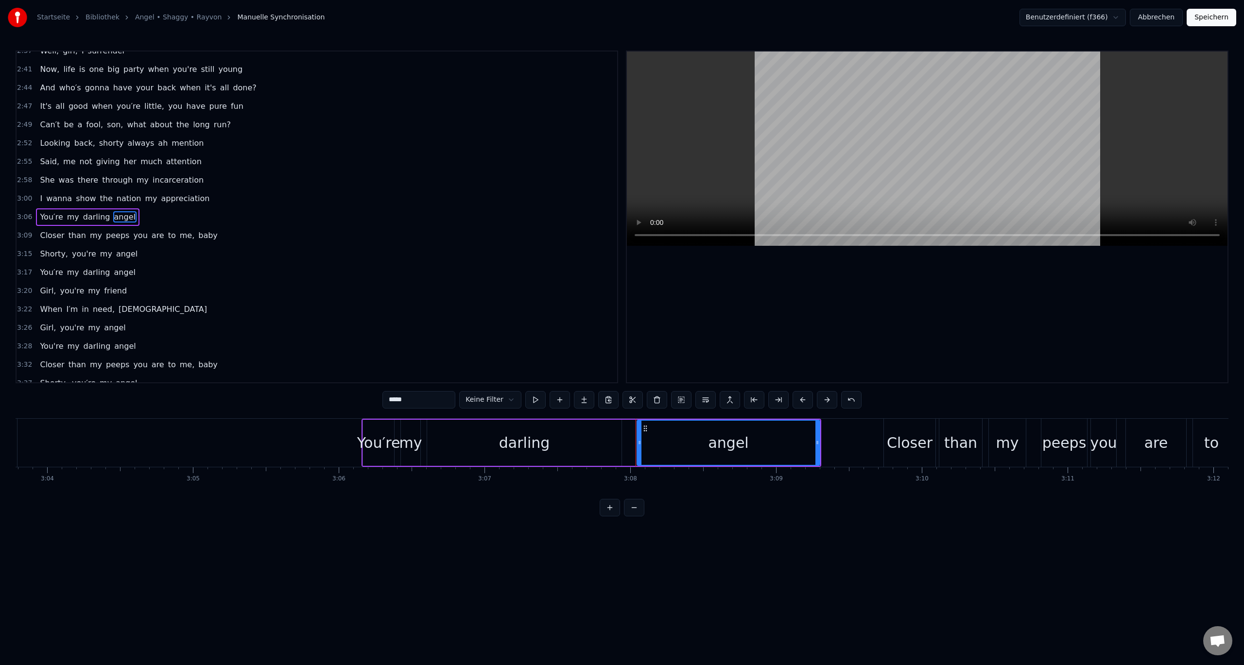
click at [151, 234] on span "are" at bounding box center [158, 235] width 15 height 11
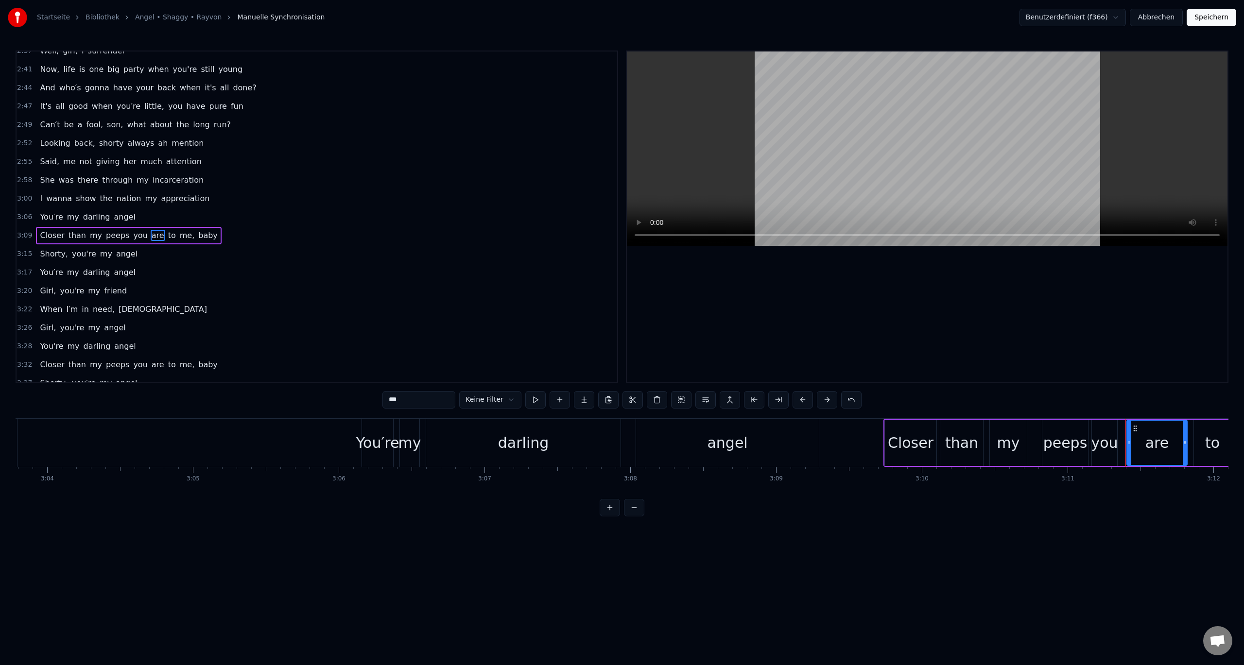
scroll to position [693, 0]
click at [113, 202] on span "angel" at bounding box center [124, 198] width 23 height 11
type input "*****"
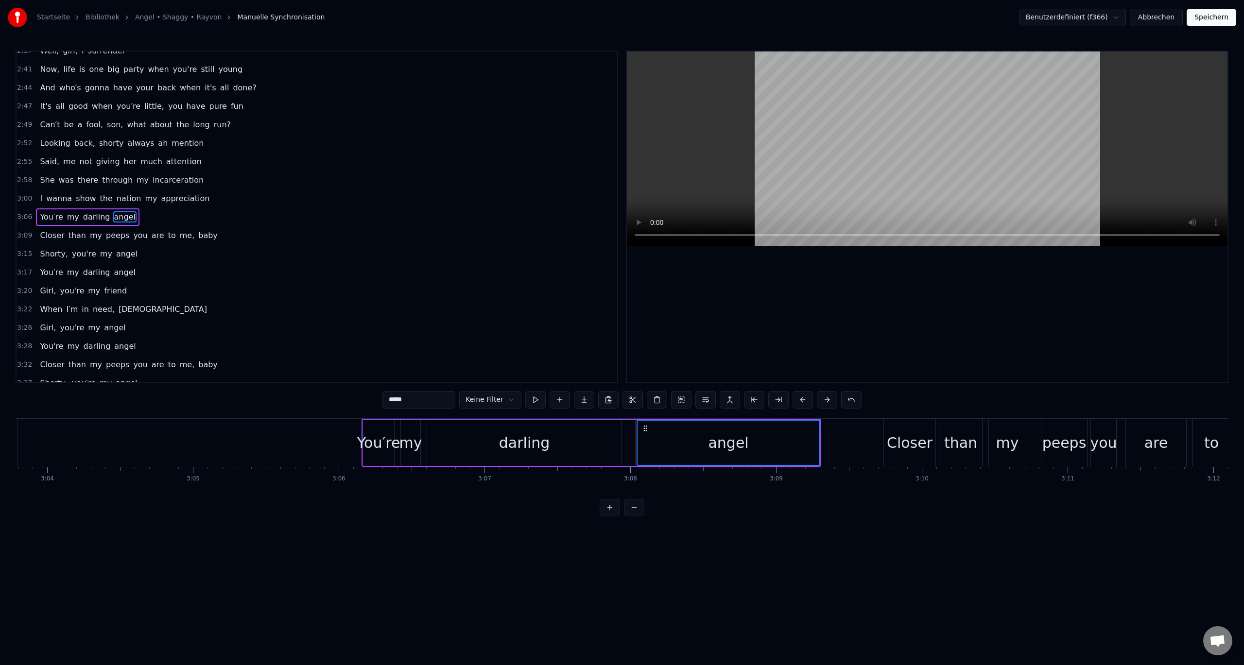
click at [113, 271] on span "angel" at bounding box center [124, 272] width 23 height 11
click at [116, 235] on span "peeps" at bounding box center [117, 235] width 25 height 11
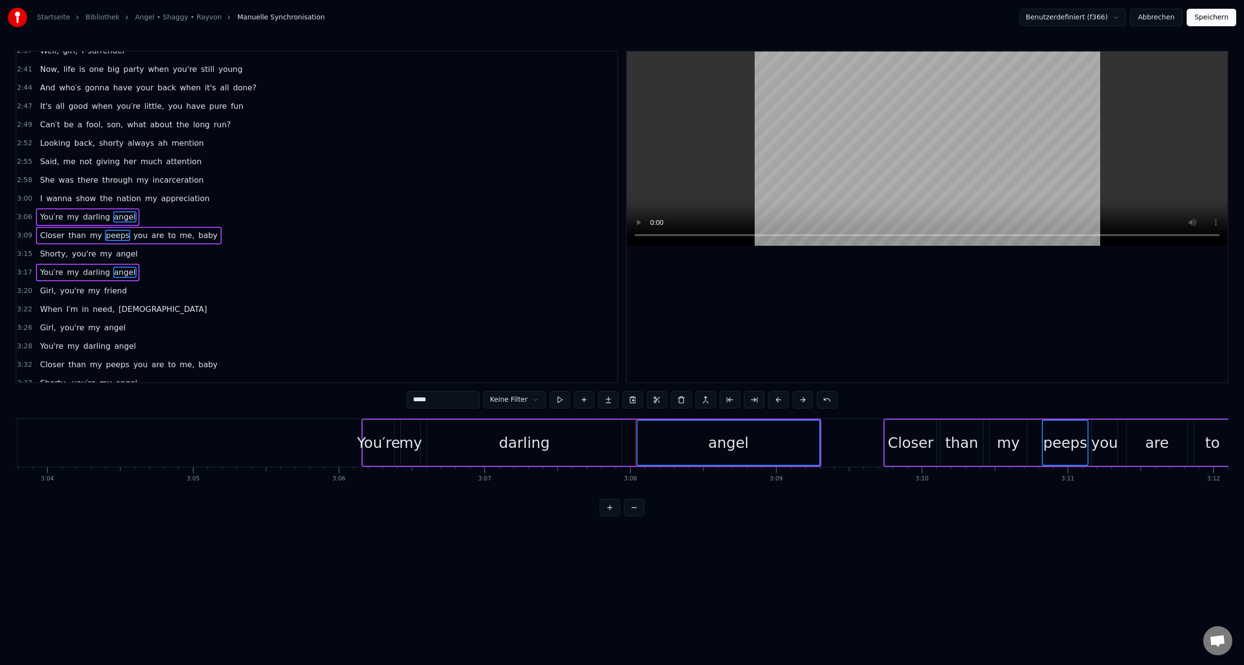
click at [115, 249] on span "angel" at bounding box center [126, 253] width 23 height 11
click at [103, 288] on span "friend" at bounding box center [115, 290] width 25 height 11
click at [99, 310] on span "need," at bounding box center [104, 309] width 24 height 11
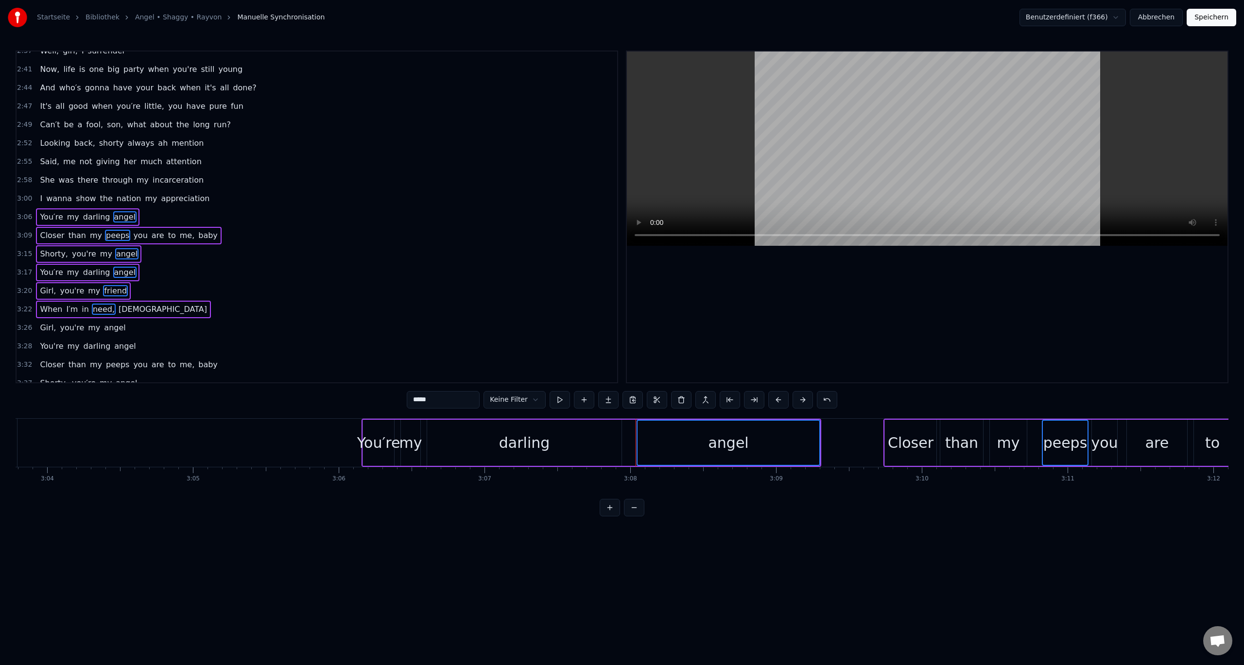
click at [103, 325] on span "angel" at bounding box center [114, 327] width 23 height 11
click at [96, 347] on span "darling" at bounding box center [97, 346] width 29 height 11
click at [110, 361] on span "peeps" at bounding box center [117, 364] width 25 height 11
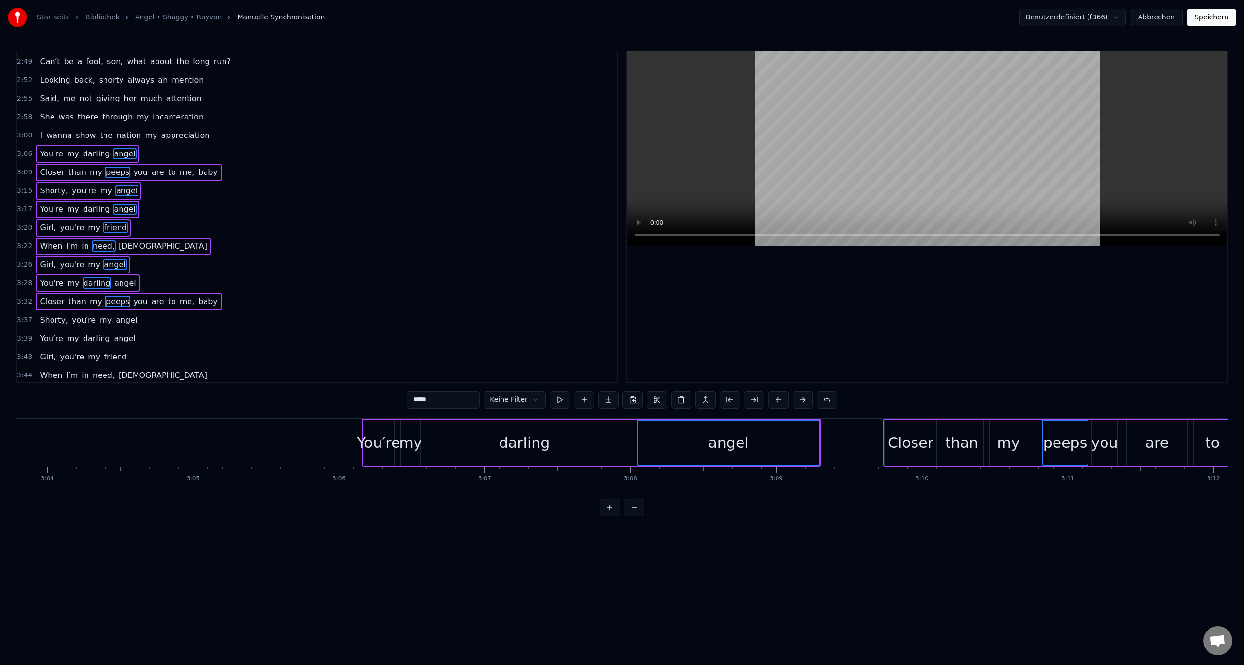
scroll to position [740, 0]
click at [117, 316] on span "angel" at bounding box center [126, 317] width 23 height 11
click at [117, 335] on span "angel" at bounding box center [124, 335] width 23 height 11
click at [87, 355] on span "my" at bounding box center [94, 354] width 14 height 11
click at [100, 372] on span "need," at bounding box center [104, 372] width 24 height 11
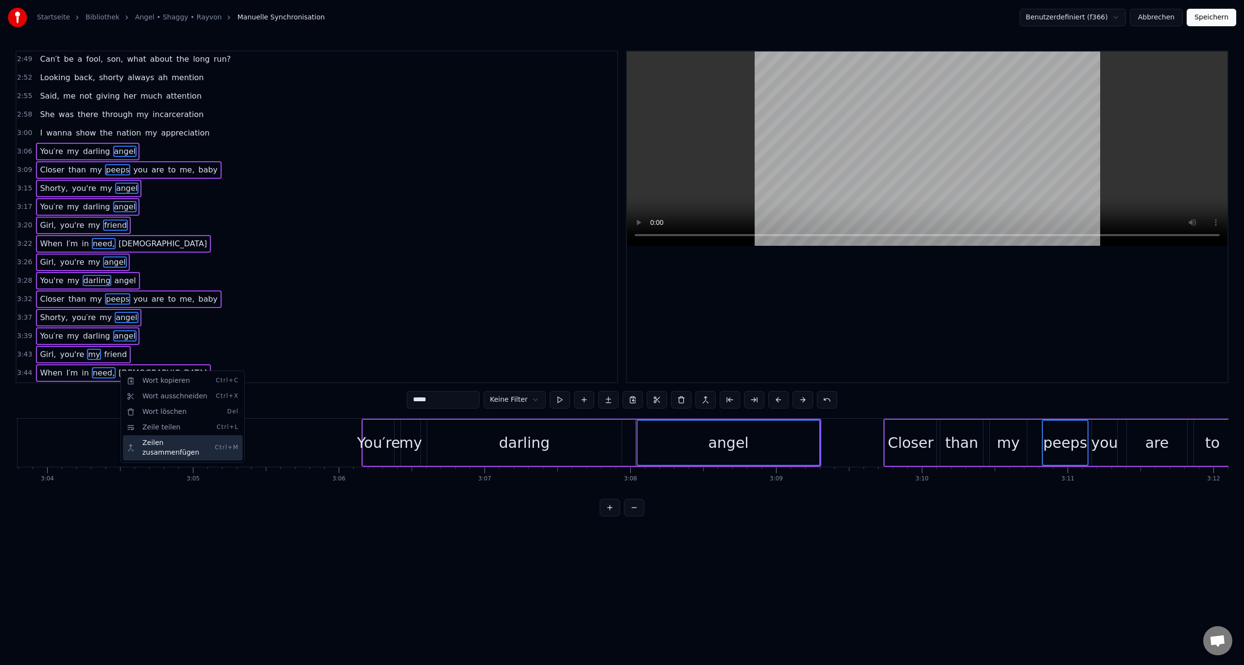
click at [155, 442] on div "Zeilen zusammenfügen Ctrl+M" at bounding box center [183, 447] width 120 height 25
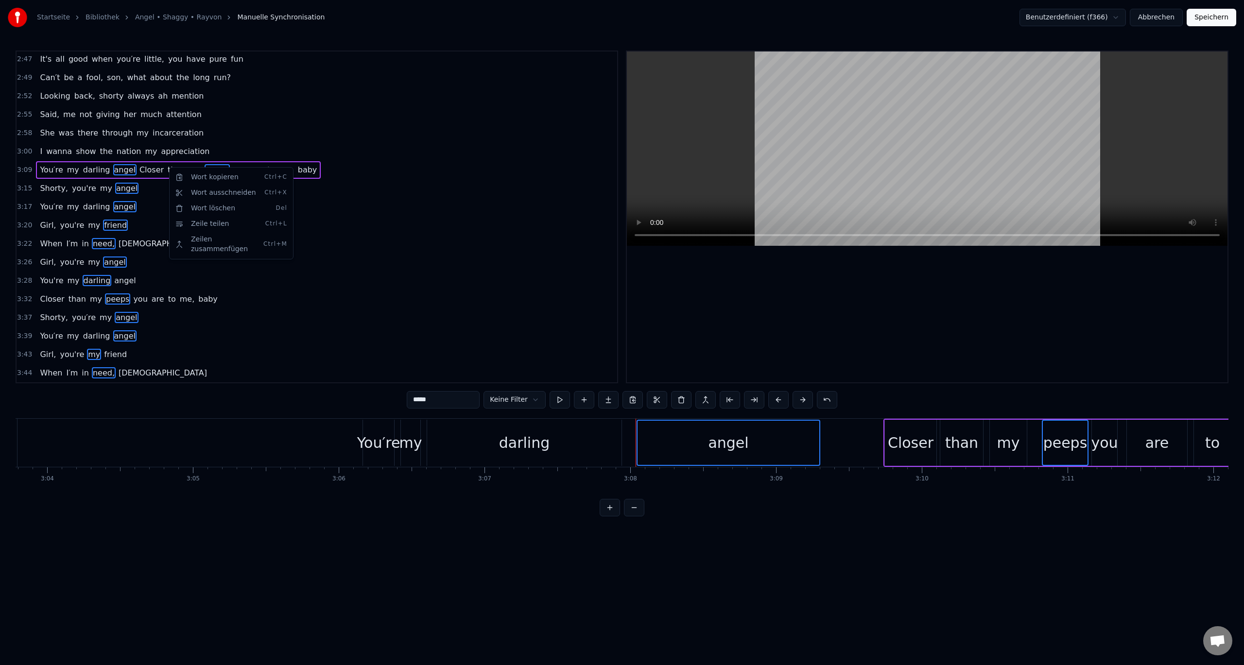
click at [295, 157] on html "Startseite Bibliothek Angel • Shaggy • Rayvon Manuelle Synchronisation Benutzer…" at bounding box center [622, 266] width 1244 height 532
click at [300, 165] on div "3:09 You′re my [PERSON_NAME] Closer than my peeps you are to me, baby" at bounding box center [317, 170] width 601 height 18
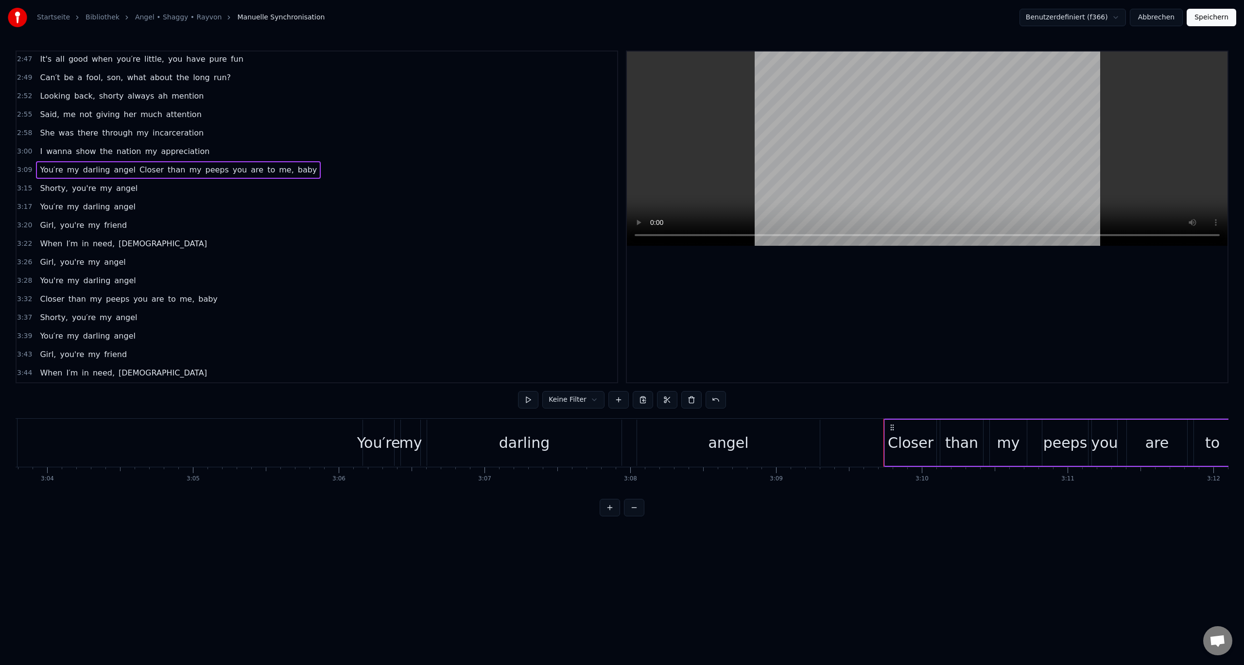
click at [104, 373] on span "need," at bounding box center [104, 372] width 24 height 11
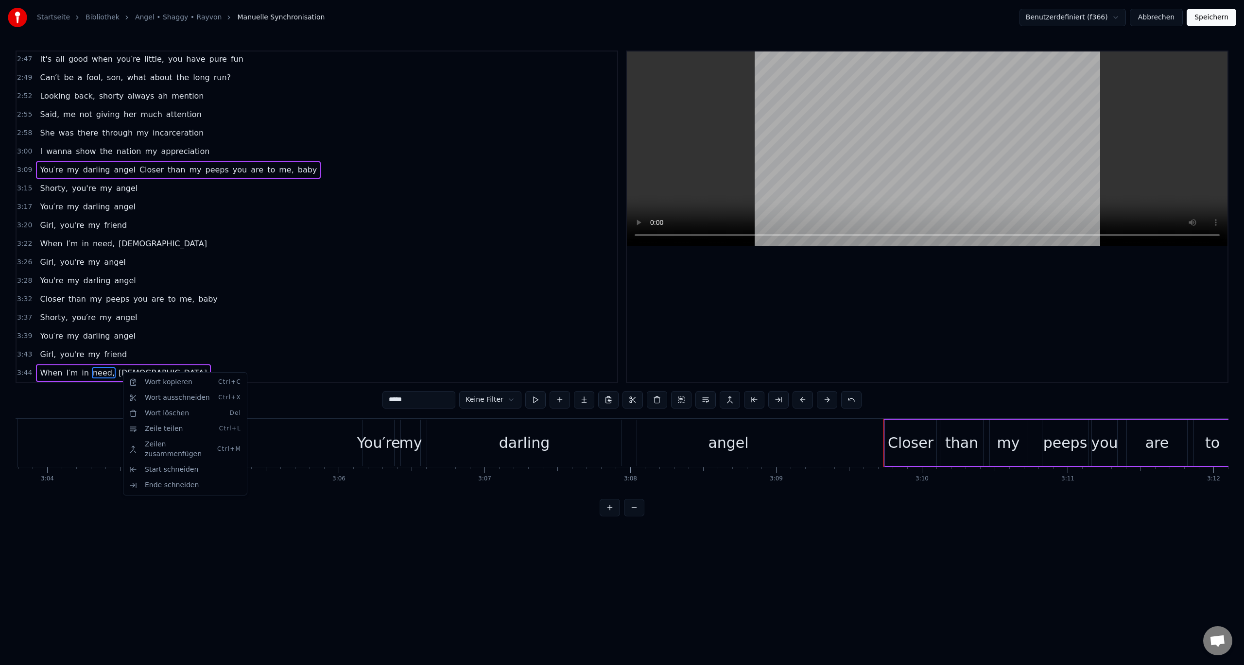
click at [277, 205] on div "3:17 You′re my [PERSON_NAME]" at bounding box center [317, 207] width 601 height 18
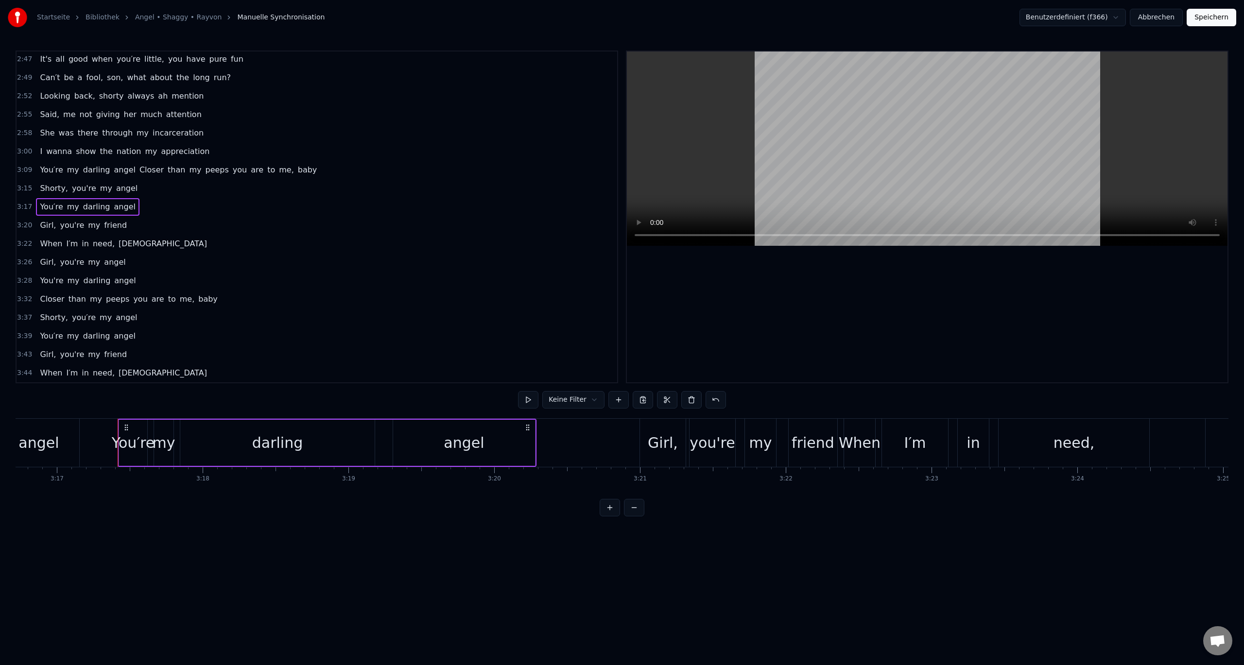
scroll to position [0, 28734]
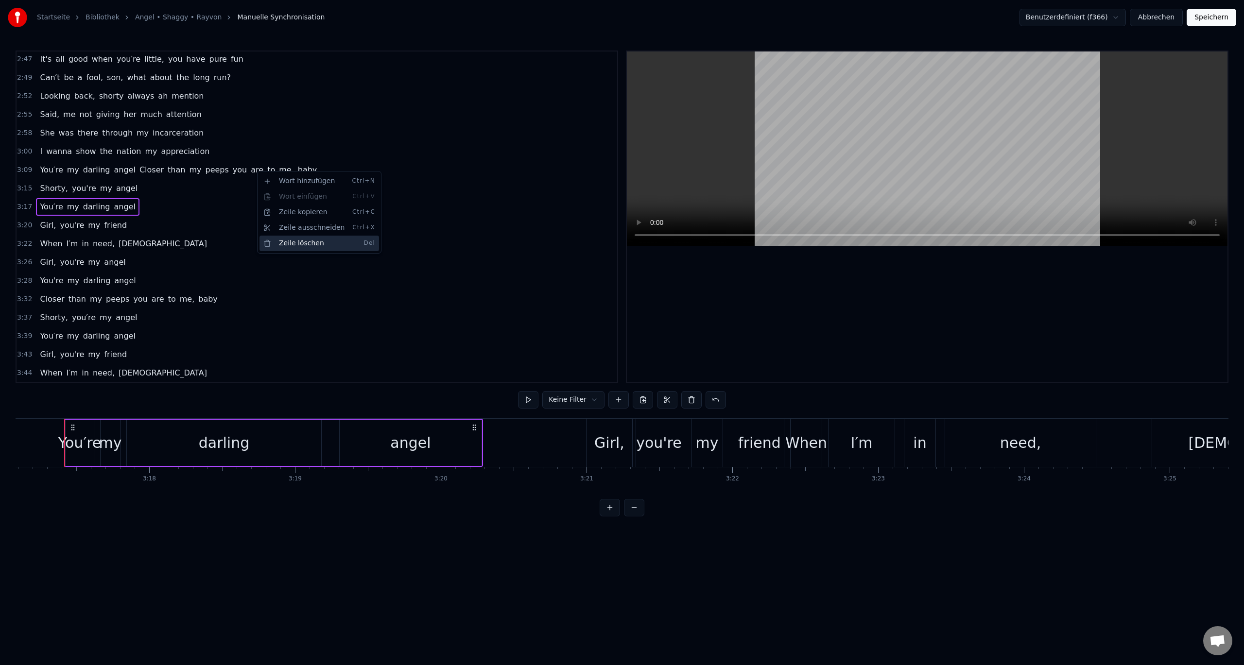
click at [291, 243] on div "Zeile löschen Del" at bounding box center [320, 244] width 120 height 16
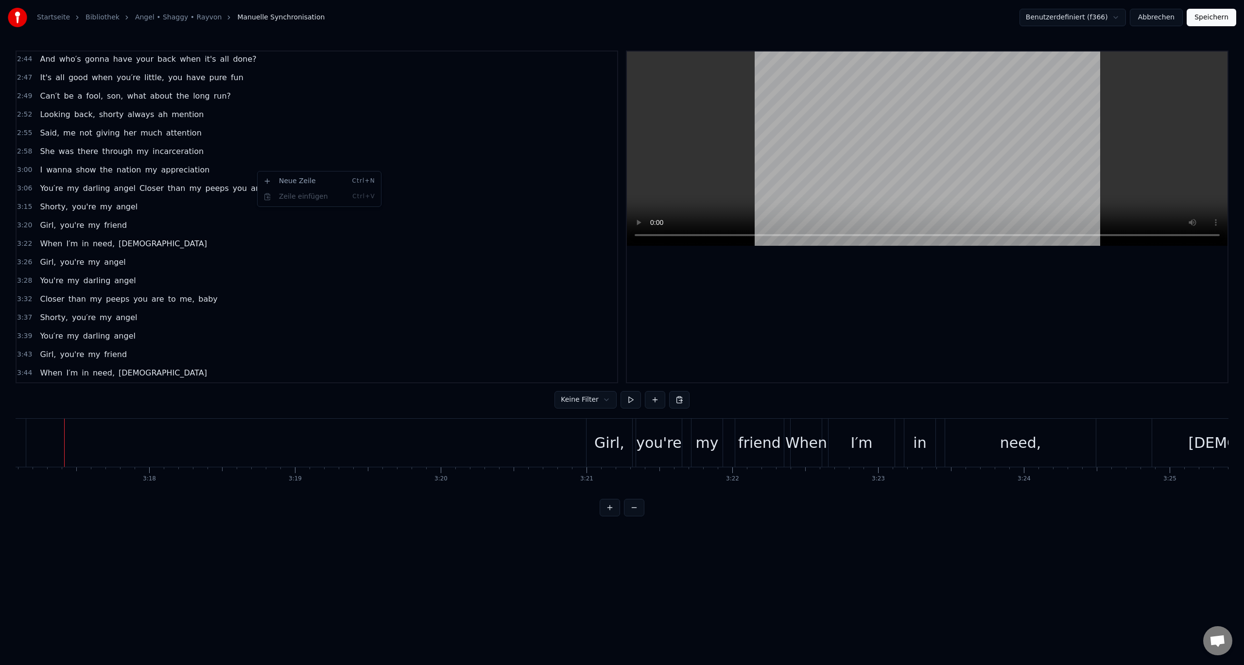
scroll to position [703, 0]
click at [117, 188] on span "angel" at bounding box center [124, 188] width 23 height 11
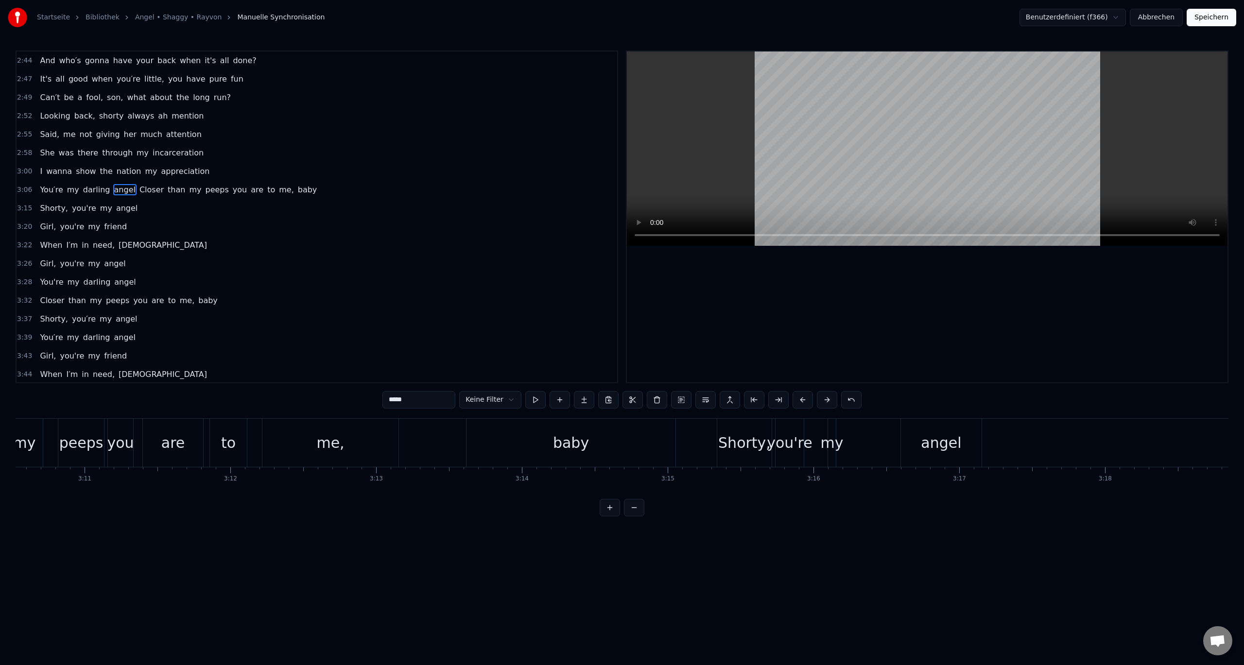
type input "******"
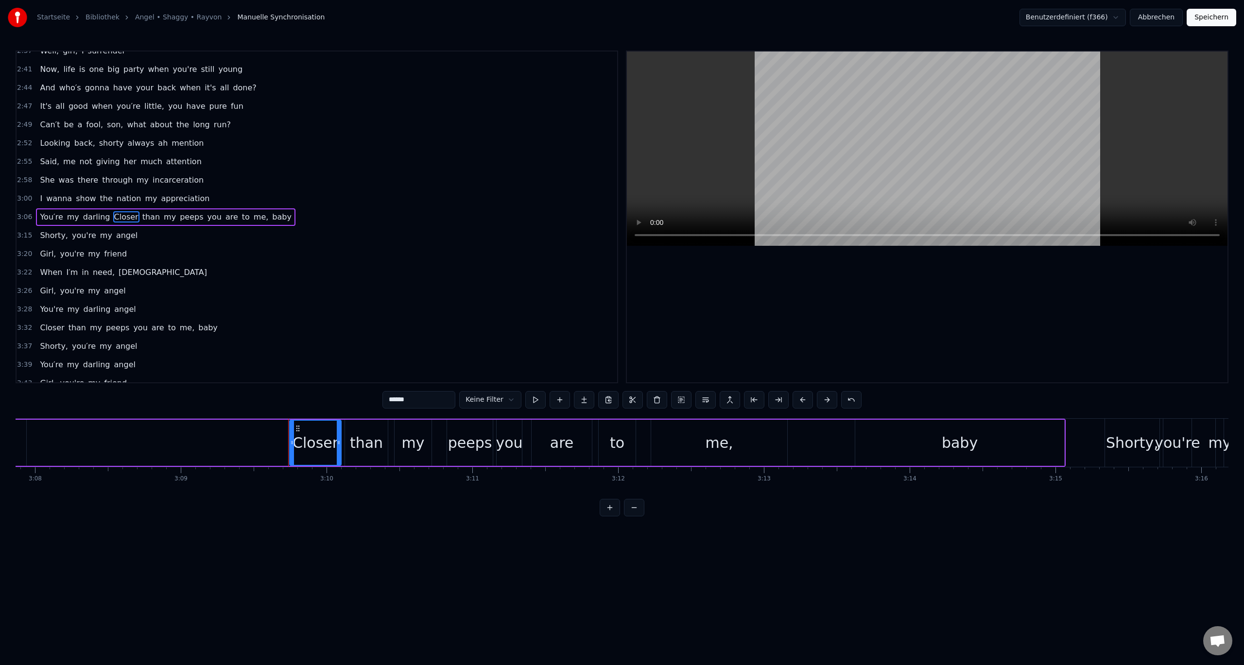
scroll to position [0, 27366]
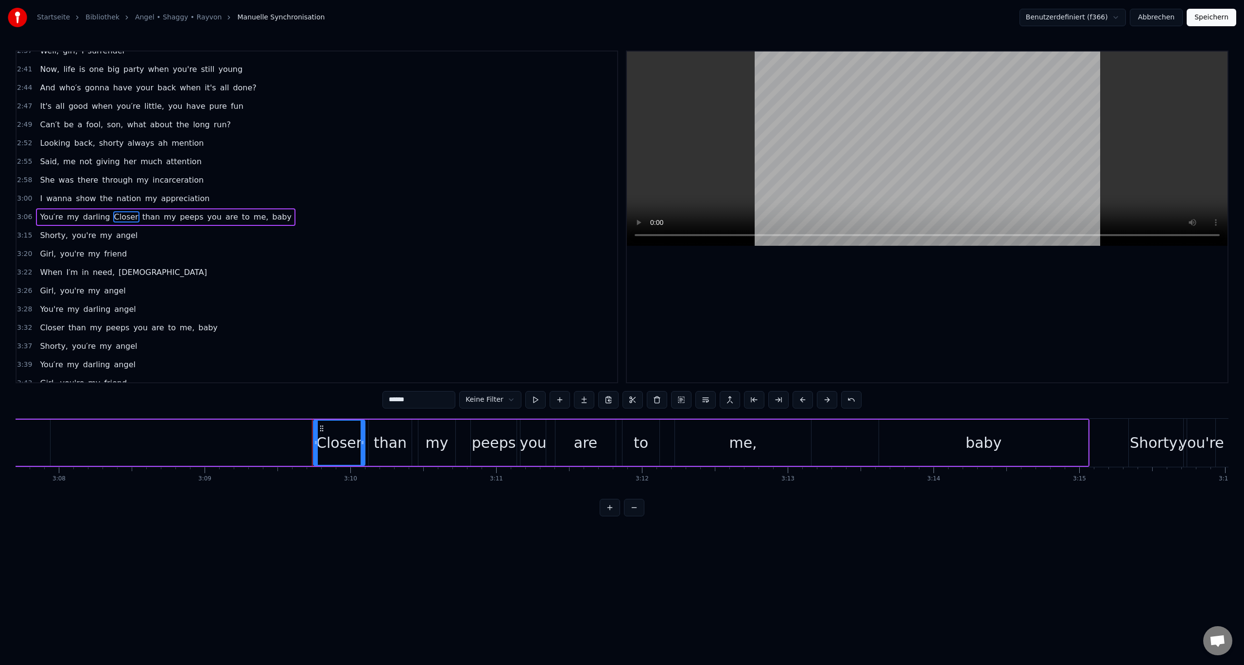
click at [36, 218] on div "You′re my darling Closer than my peeps you are to me, baby" at bounding box center [165, 216] width 259 height 17
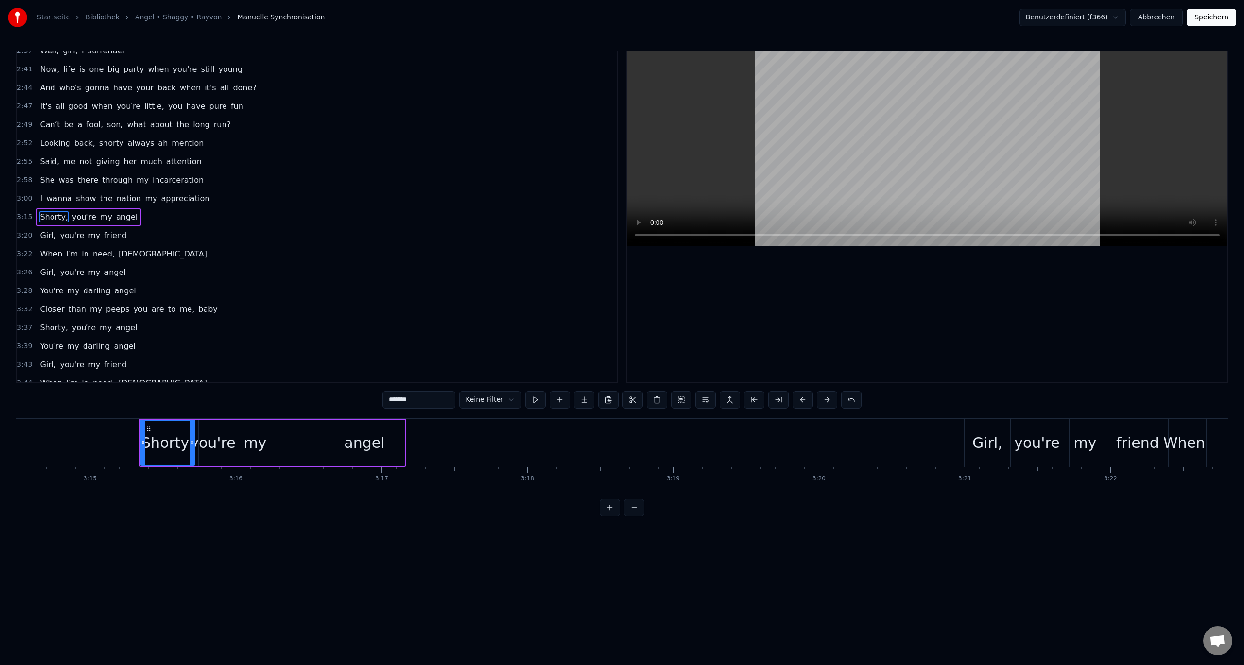
scroll to position [0, 28431]
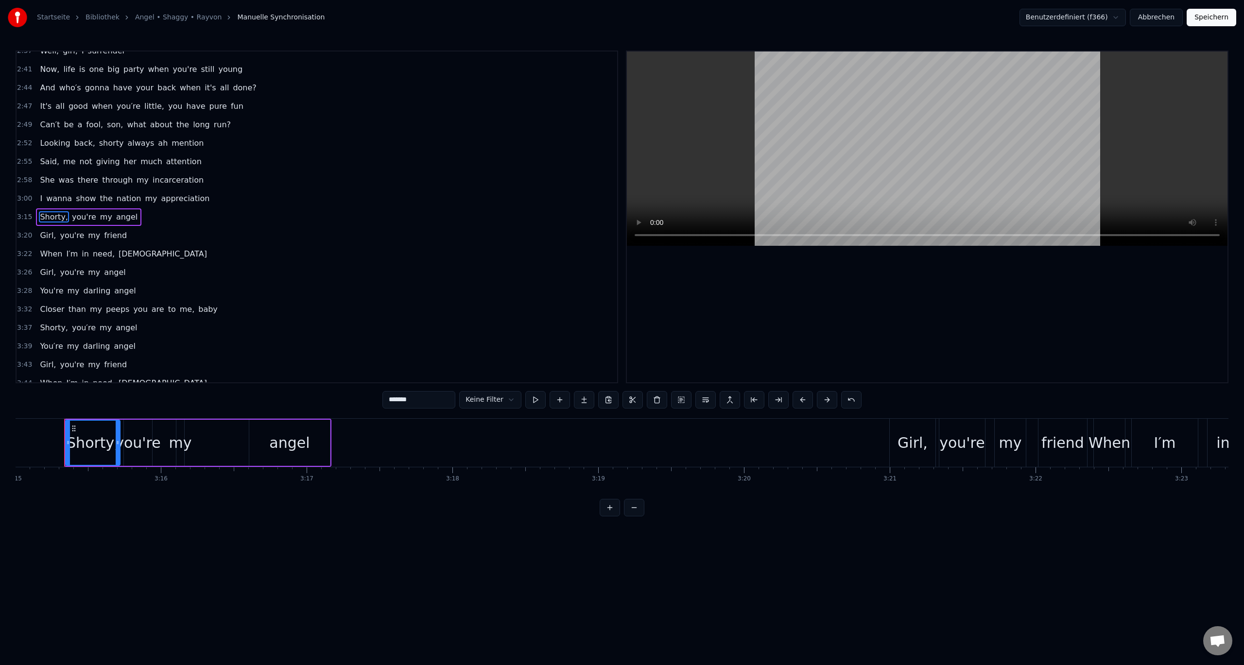
click at [24, 217] on span "3:15" at bounding box center [24, 217] width 15 height 10
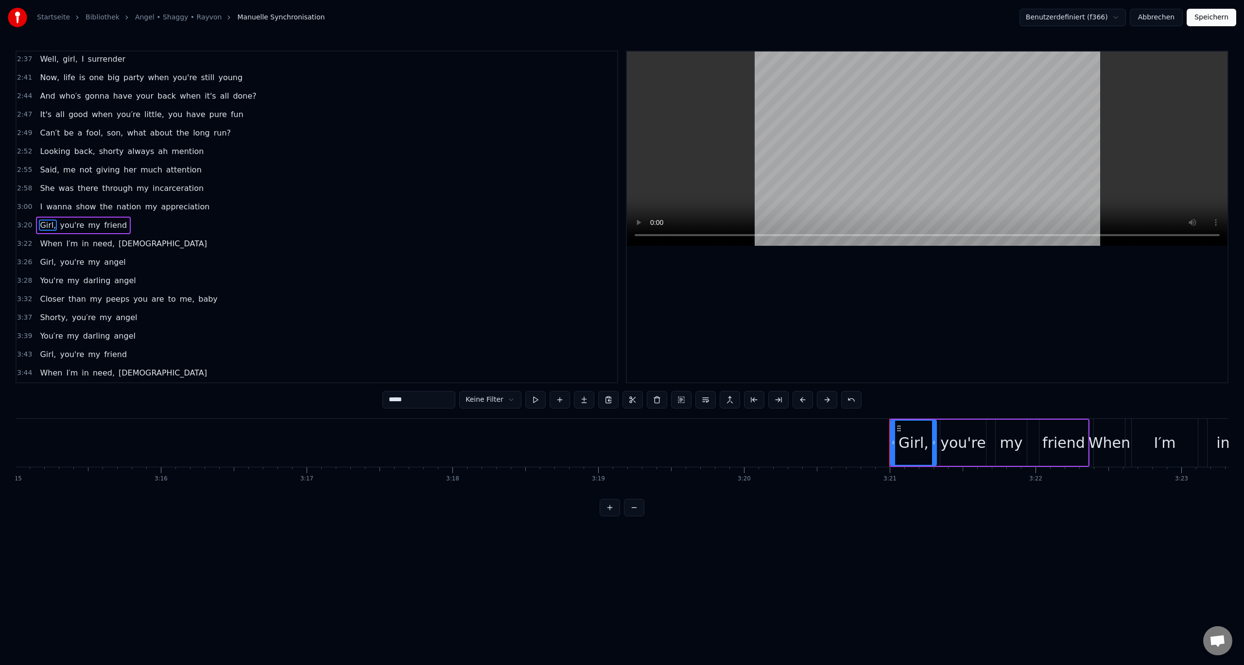
click at [22, 225] on span "3:20" at bounding box center [24, 226] width 15 height 10
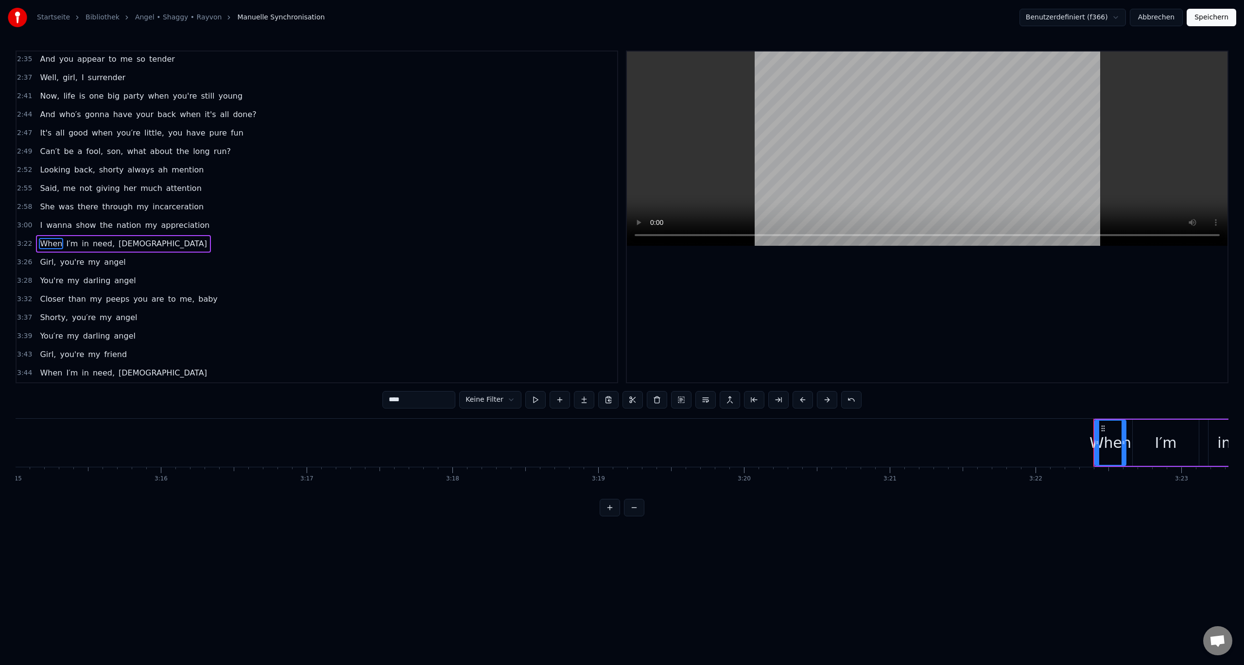
scroll to position [648, 0]
click at [22, 270] on div "3:26 Girl, you're my angel" at bounding box center [317, 262] width 601 height 18
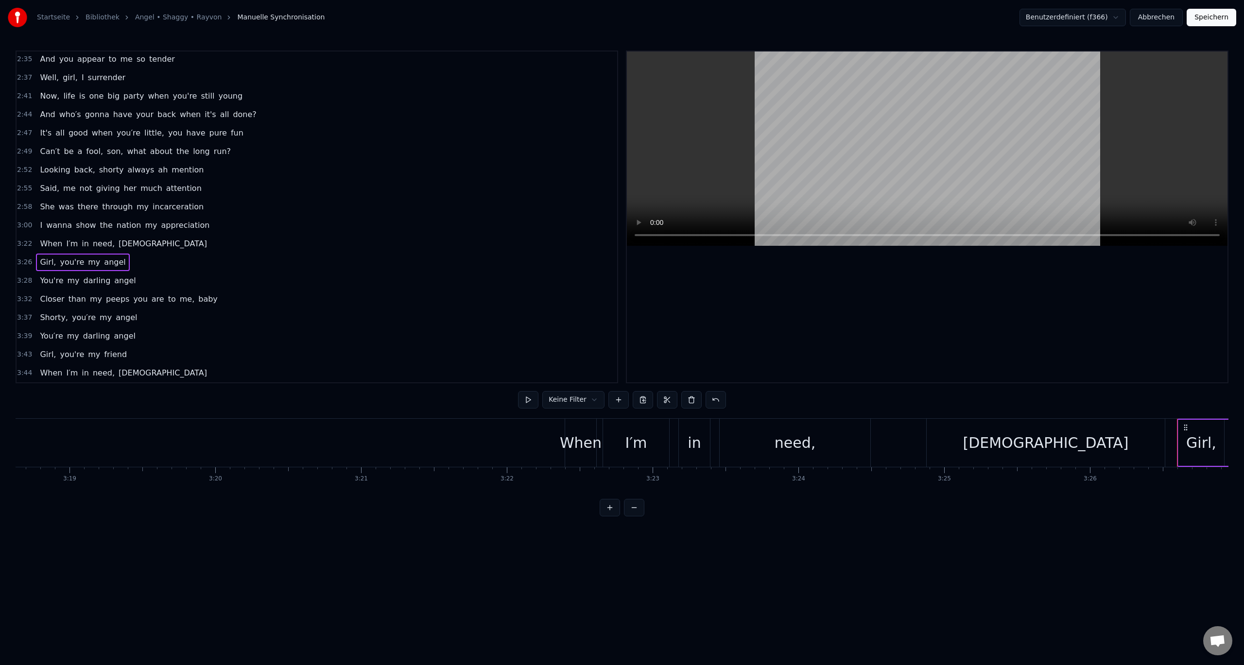
scroll to position [629, 0]
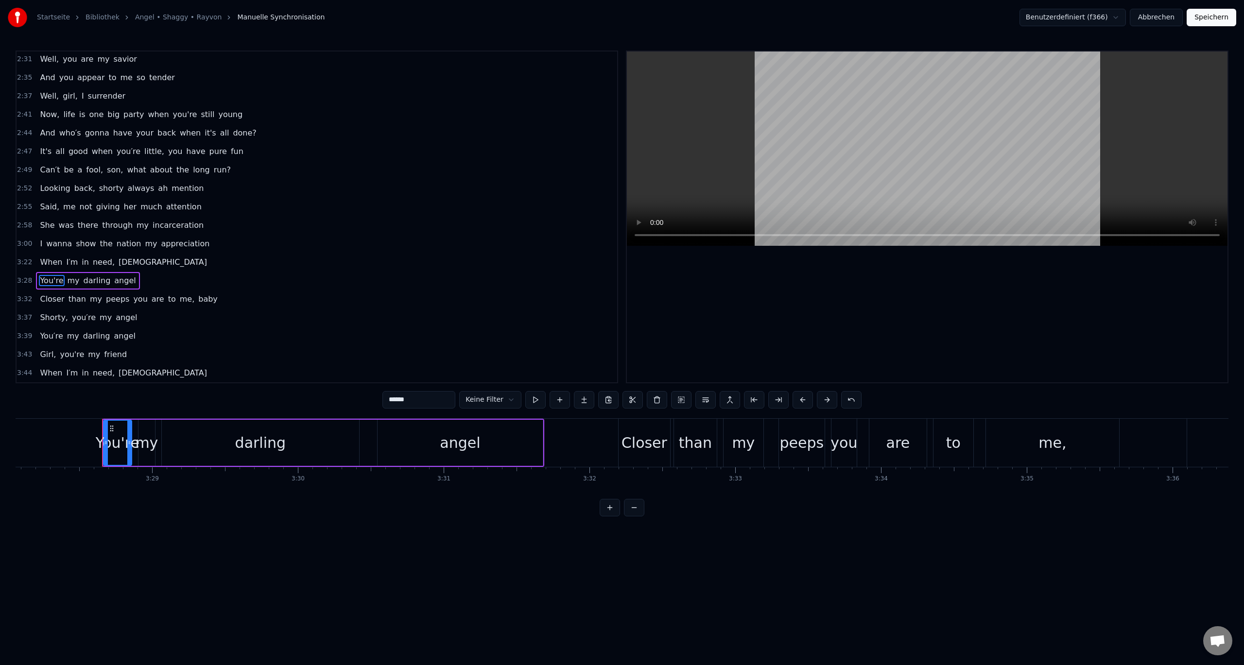
click at [22, 265] on span "3:22" at bounding box center [24, 263] width 15 height 10
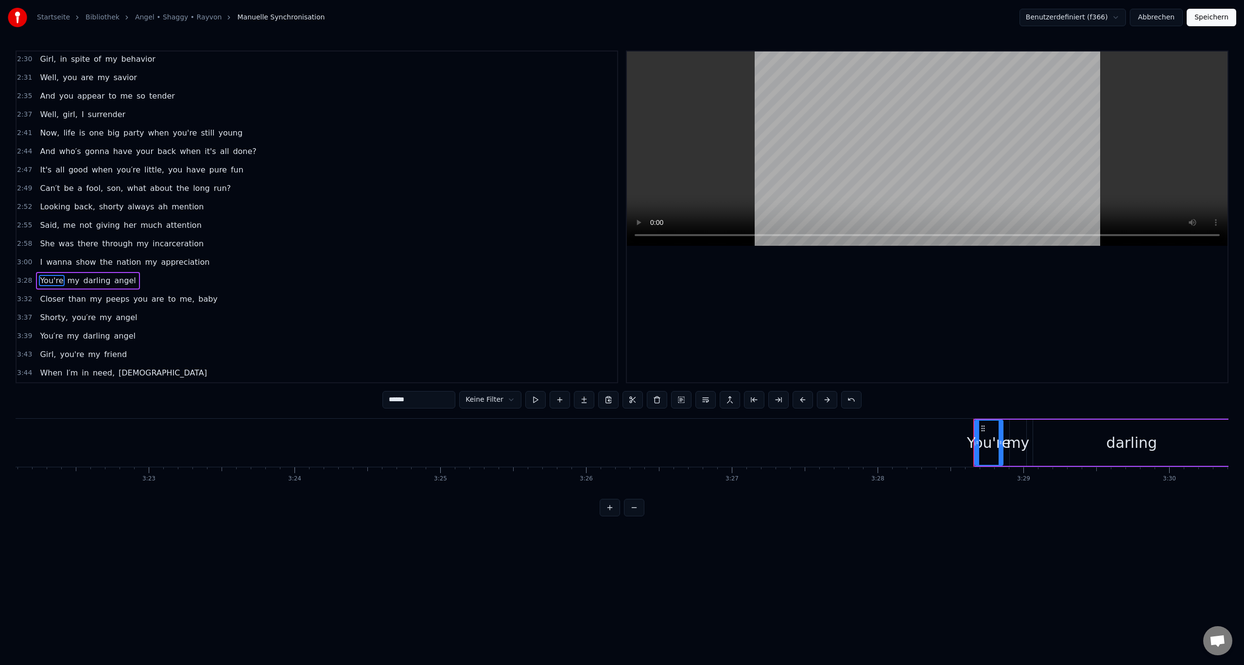
scroll to position [0, 29459]
type input "**"
click at [23, 296] on span "3:32" at bounding box center [24, 300] width 15 height 10
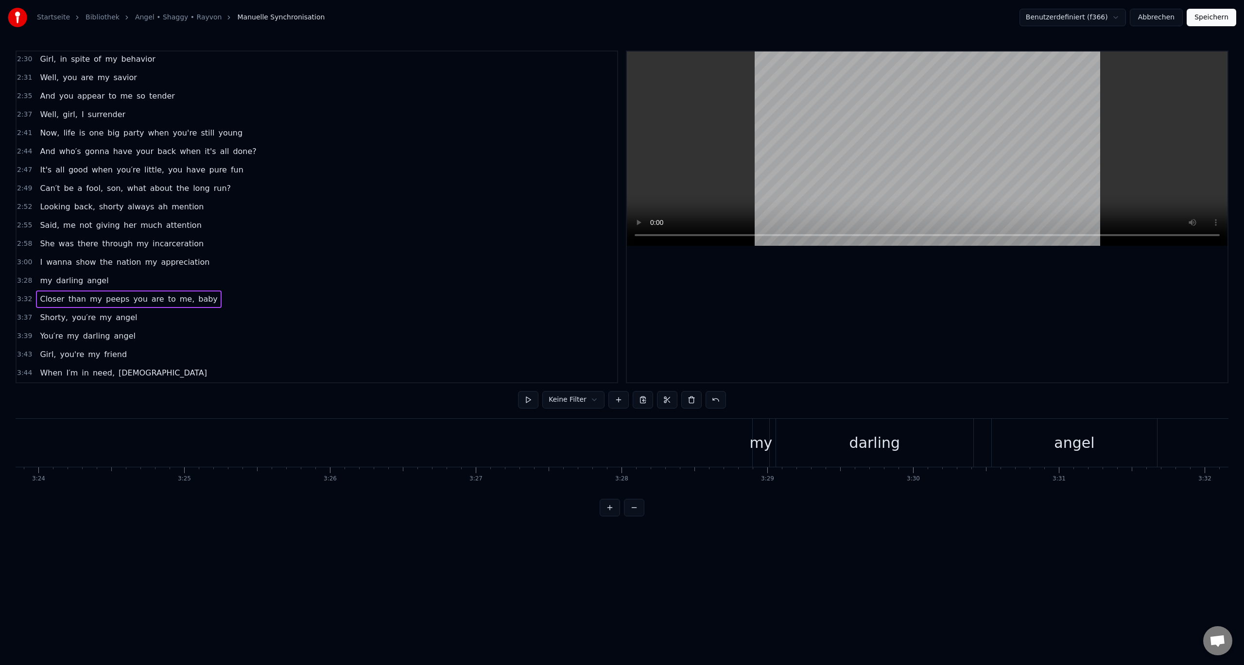
scroll to position [592, 0]
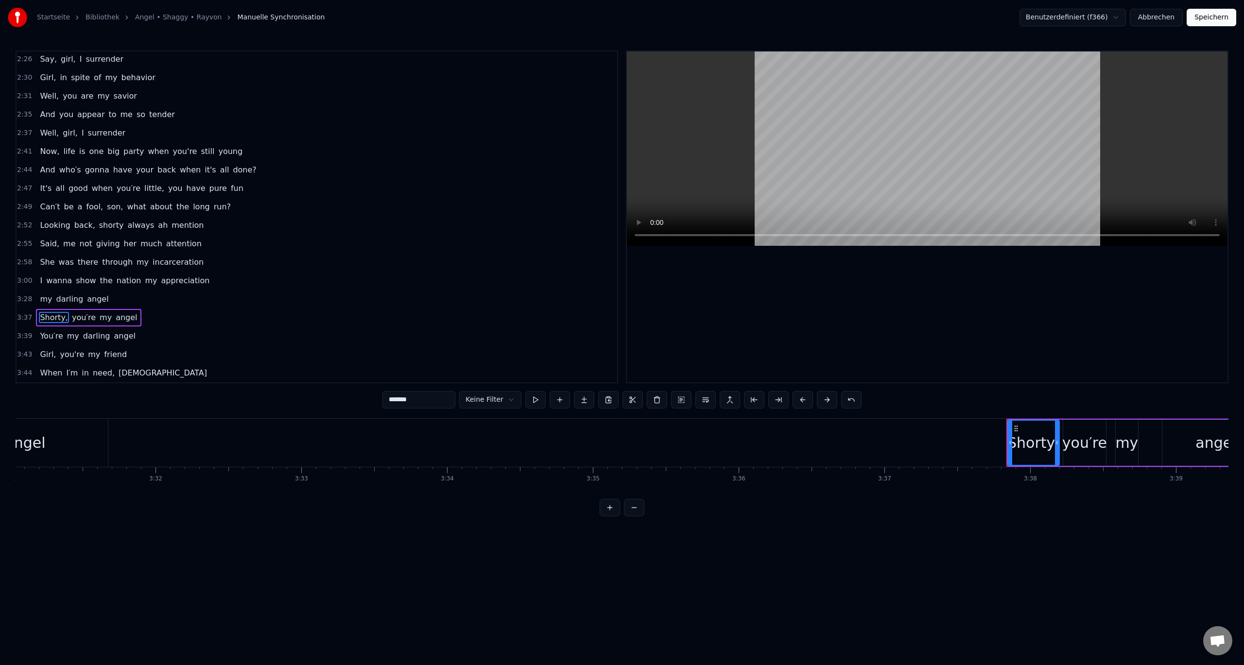
click at [24, 282] on span "3:00" at bounding box center [24, 281] width 15 height 10
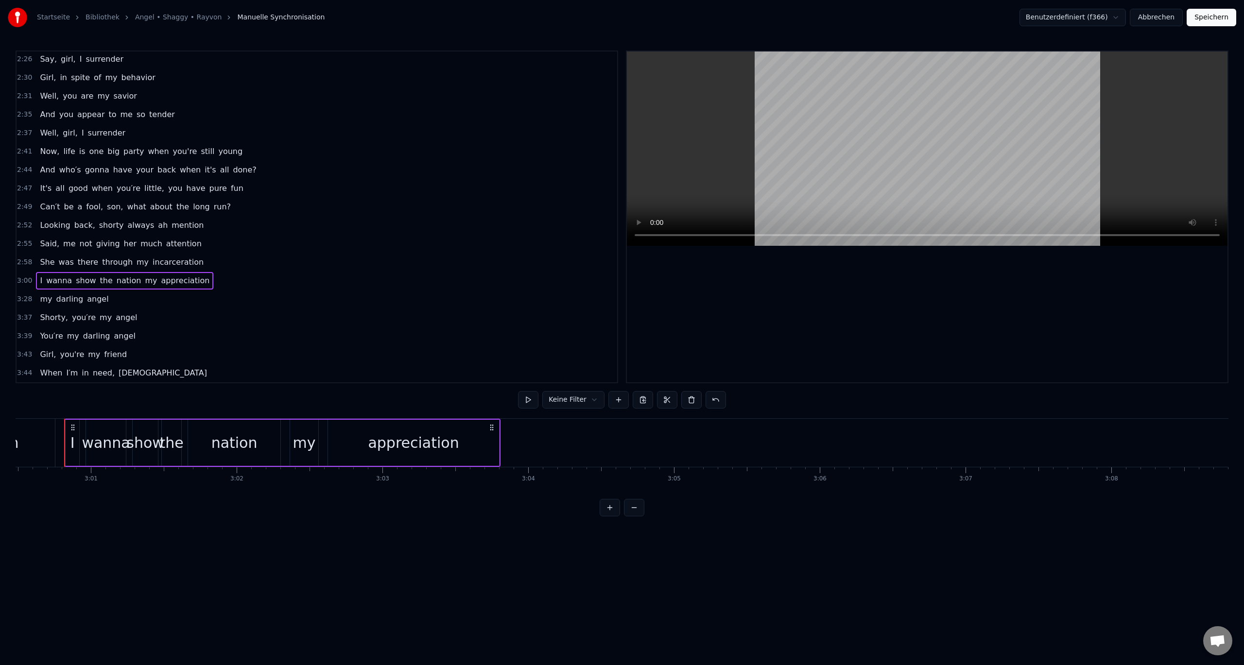
click at [25, 296] on span "3:28" at bounding box center [24, 300] width 15 height 10
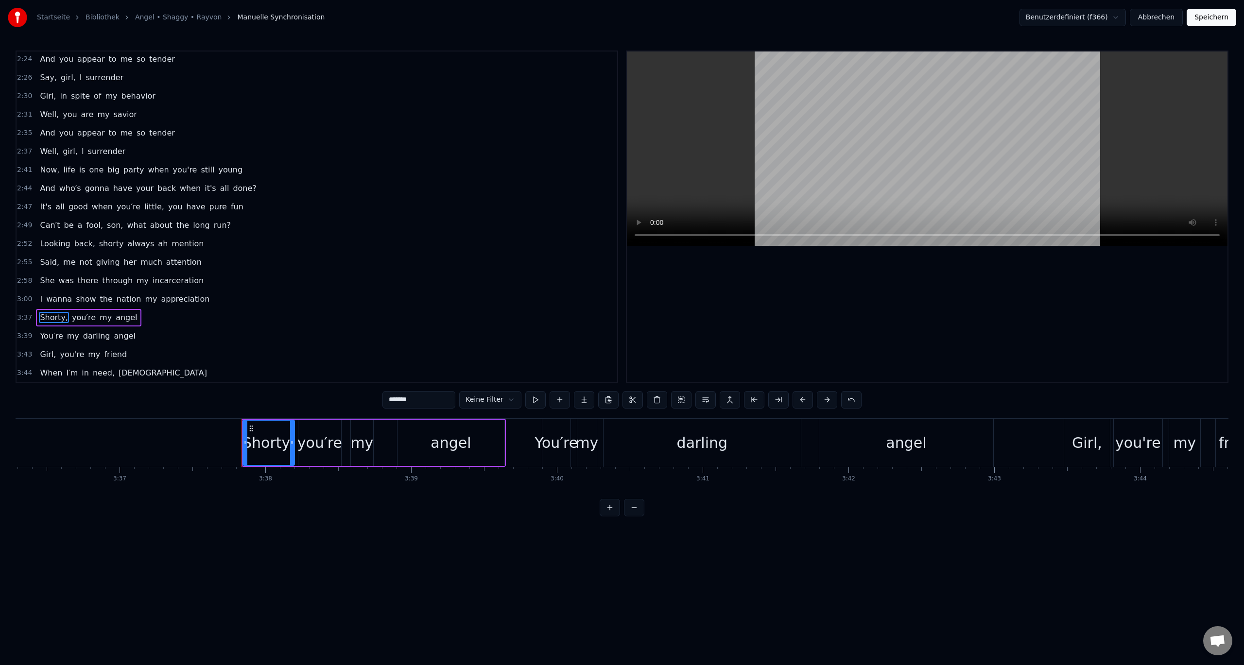
scroll to position [0, 31711]
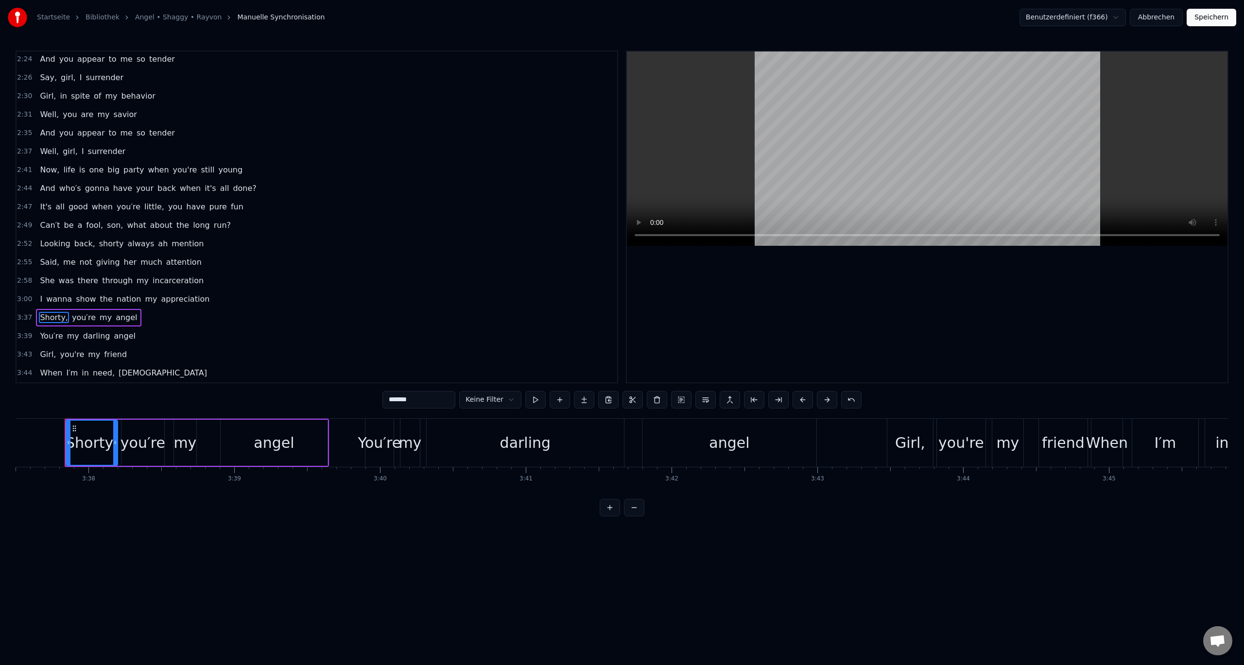
click at [24, 334] on span "3:39" at bounding box center [24, 336] width 15 height 10
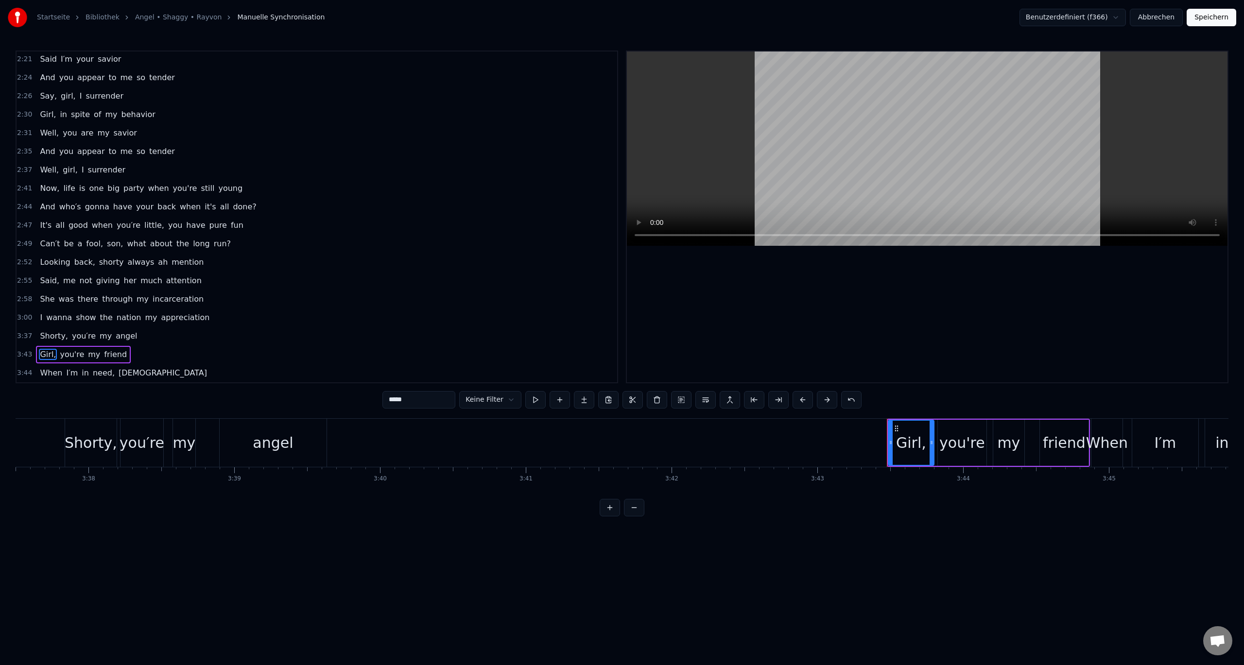
scroll to position [555, 0]
click at [21, 353] on span "3:43" at bounding box center [24, 355] width 15 height 10
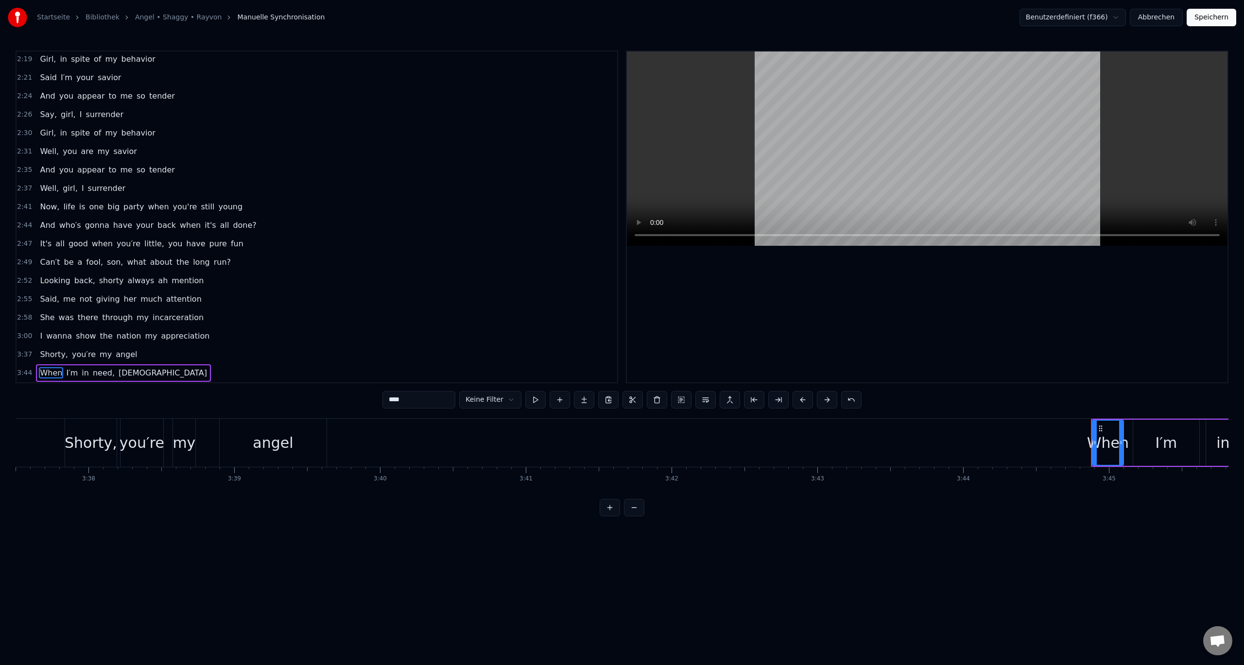
click at [22, 339] on span "3:00" at bounding box center [24, 336] width 15 height 10
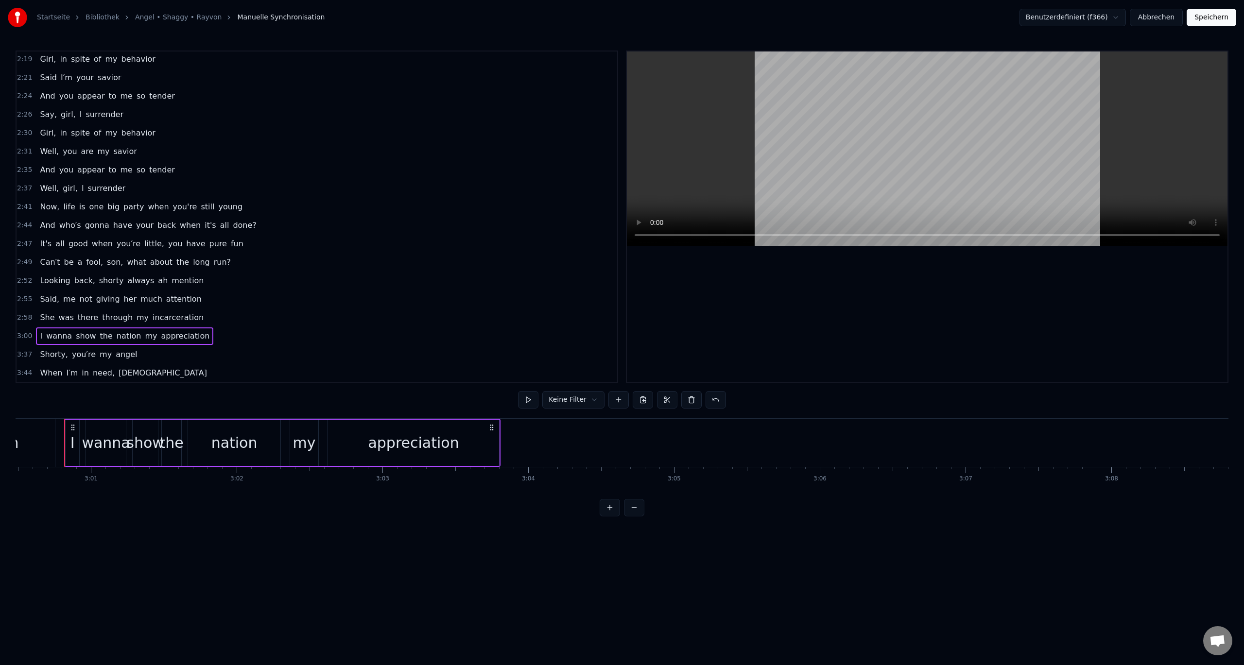
click at [22, 353] on span "3:37" at bounding box center [24, 355] width 15 height 10
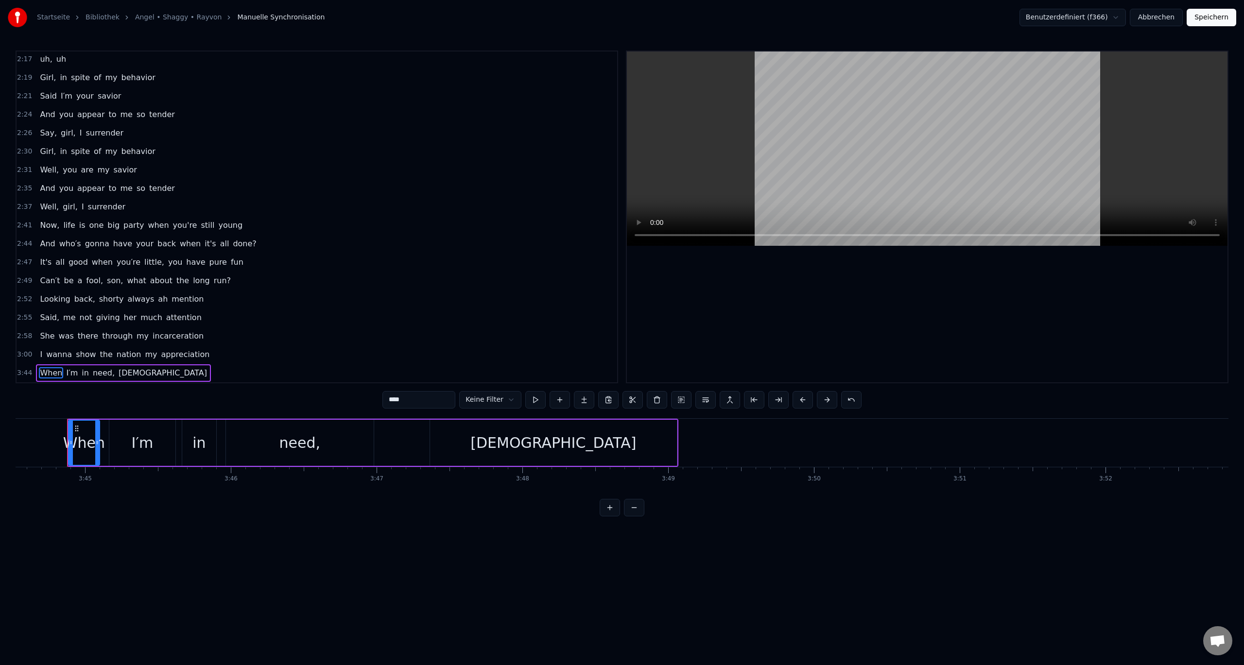
scroll to position [0, 32737]
click at [23, 373] on span "3:44" at bounding box center [24, 373] width 15 height 10
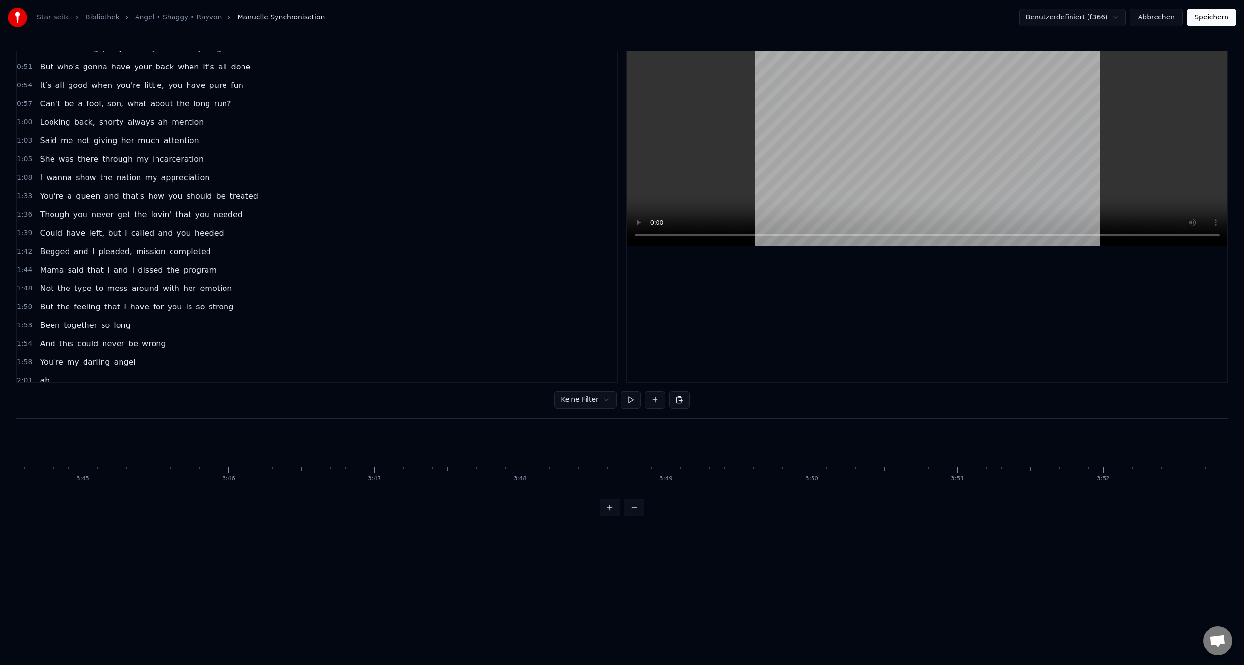
scroll to position [0, 0]
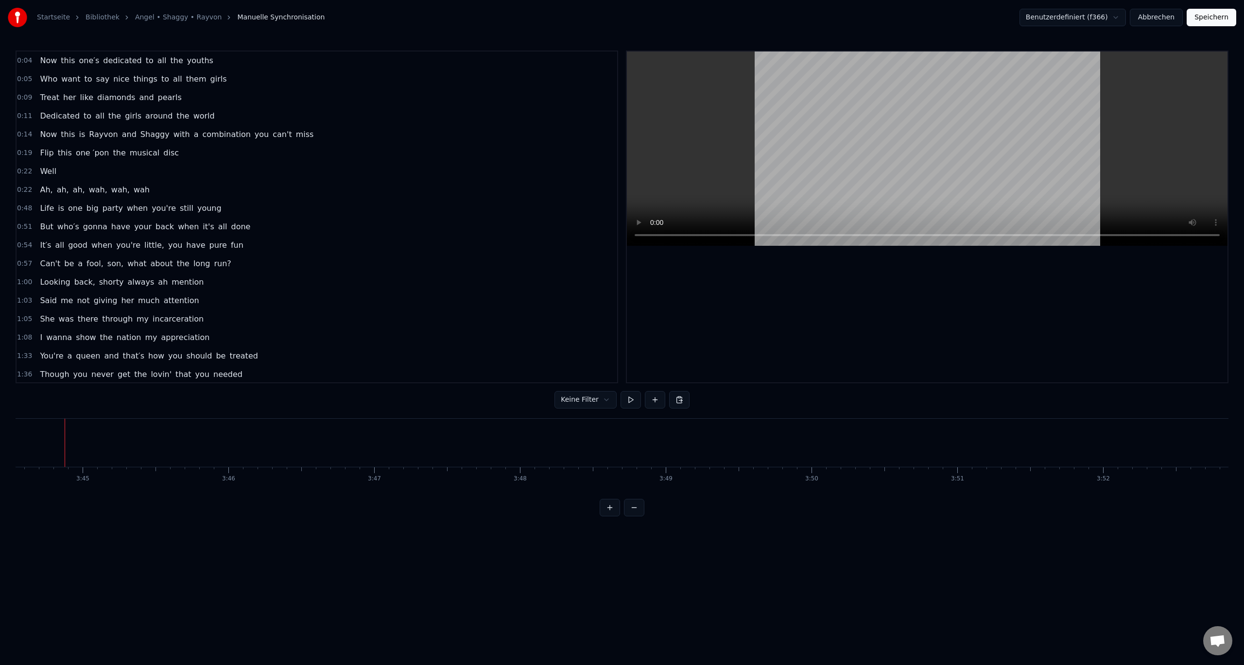
click at [40, 60] on span "Now" at bounding box center [48, 60] width 19 height 11
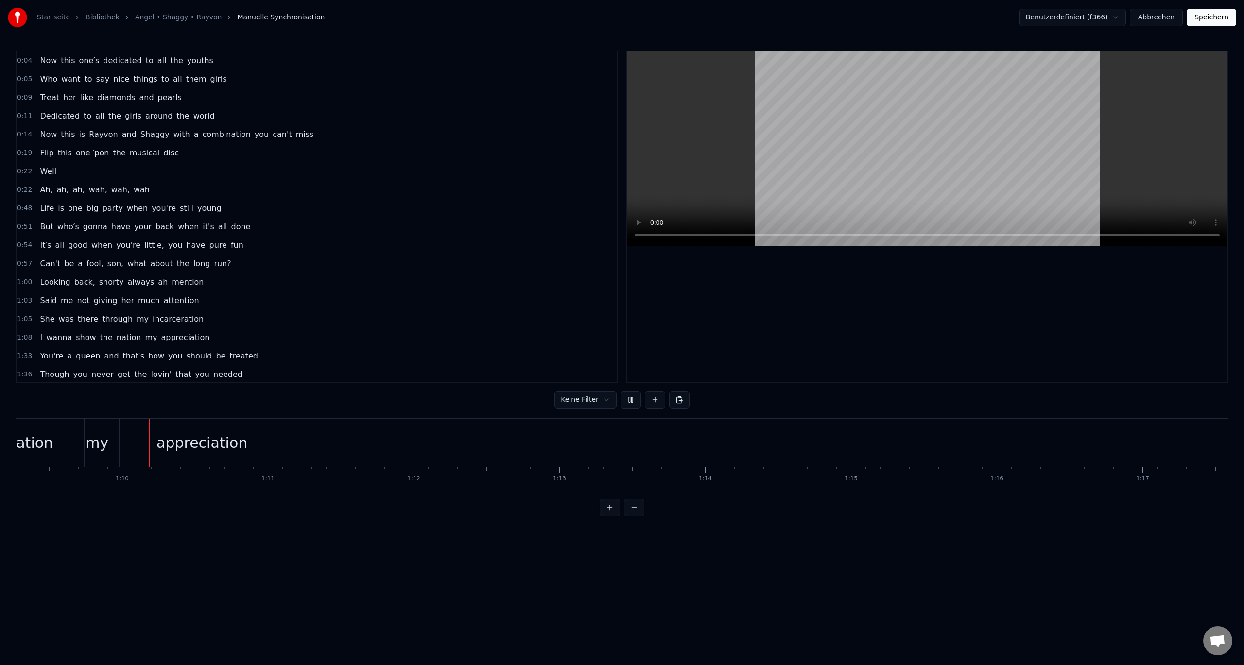
scroll to position [0, 10100]
click at [1211, 17] on button "Speichern" at bounding box center [1212, 17] width 50 height 17
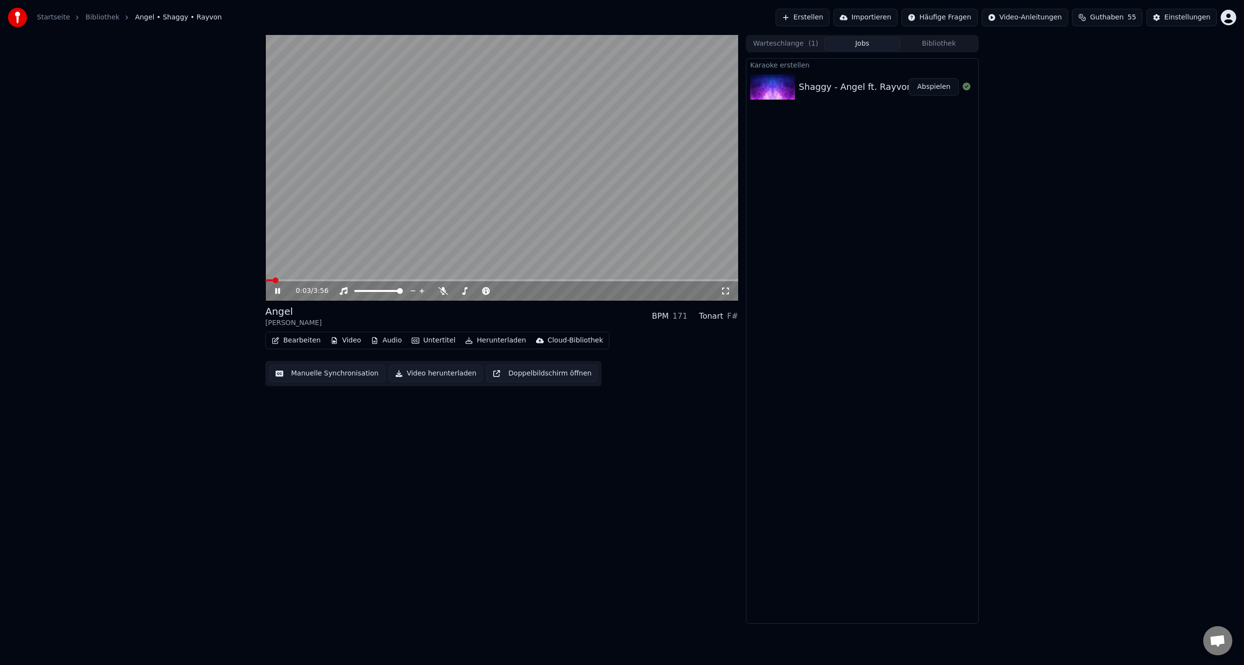
click at [725, 294] on icon at bounding box center [726, 291] width 10 height 8
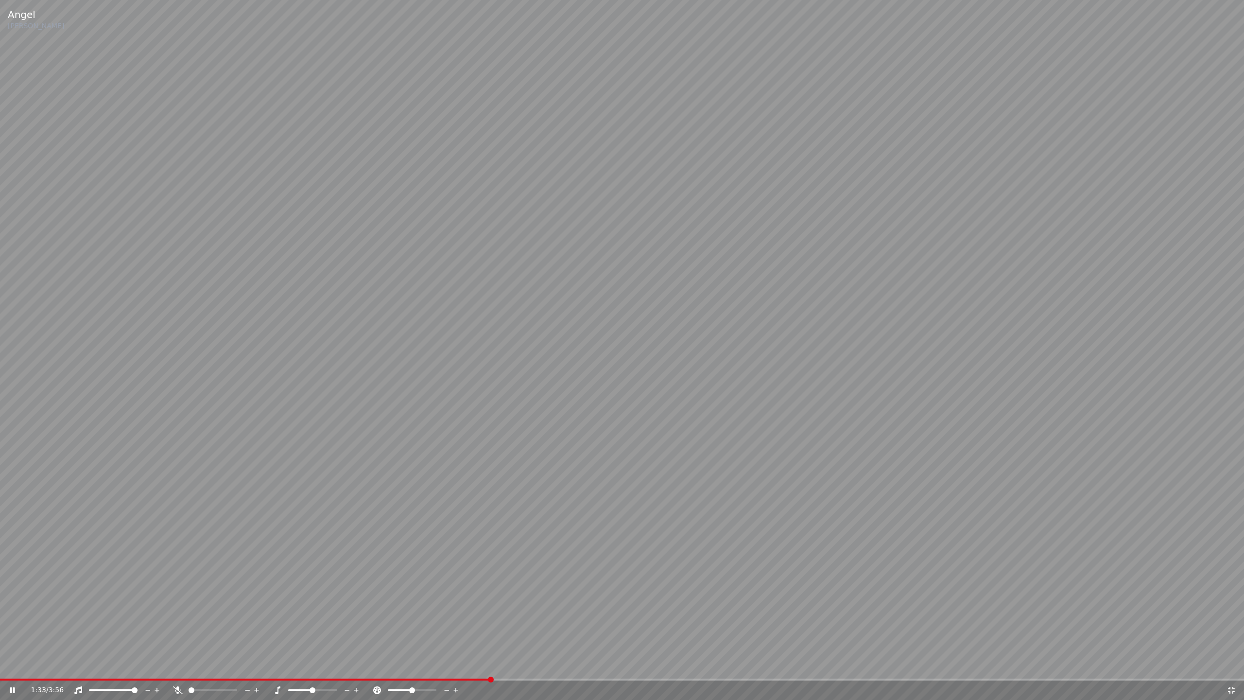
click at [348, 665] on icon at bounding box center [347, 690] width 9 height 10
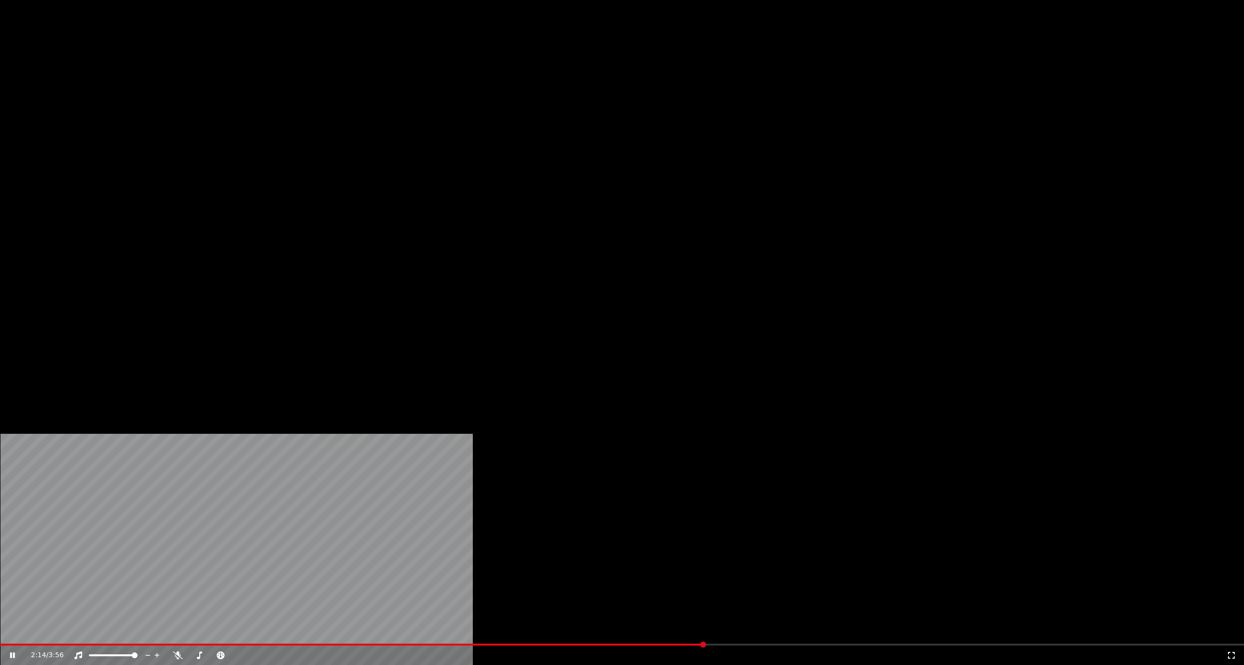
click at [294, 82] on button "Bearbeiten" at bounding box center [296, 75] width 57 height 14
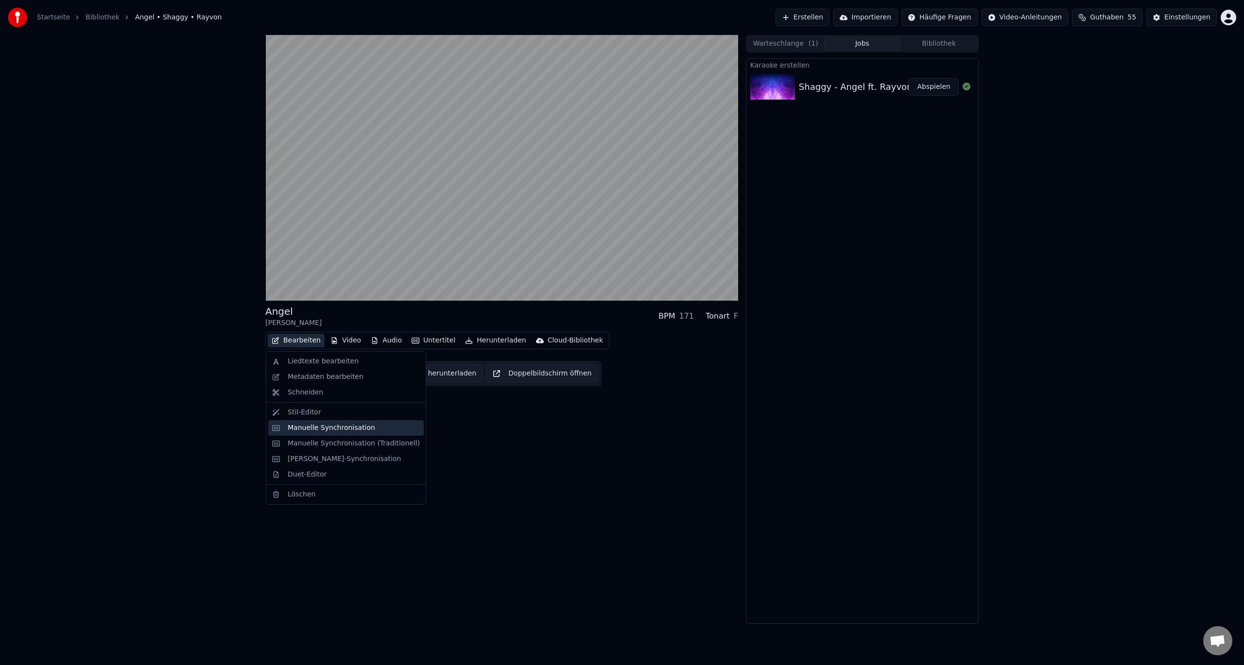
click at [318, 430] on div "Manuelle Synchronisation" at bounding box center [331, 428] width 87 height 10
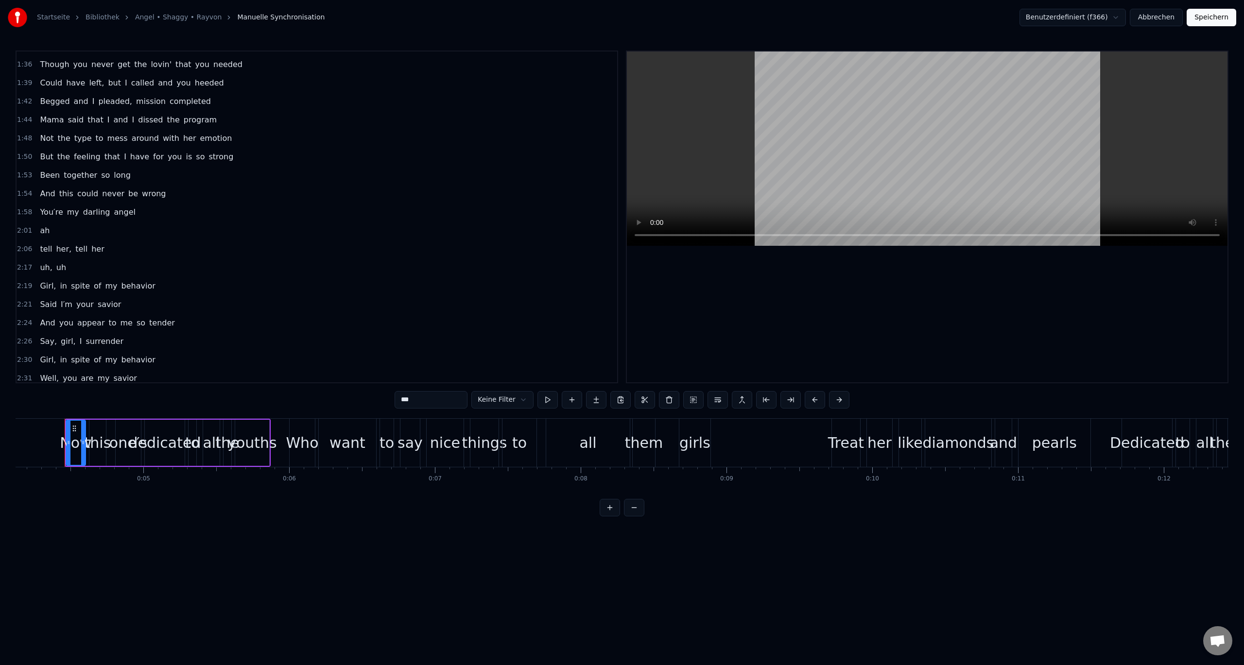
scroll to position [340, 0]
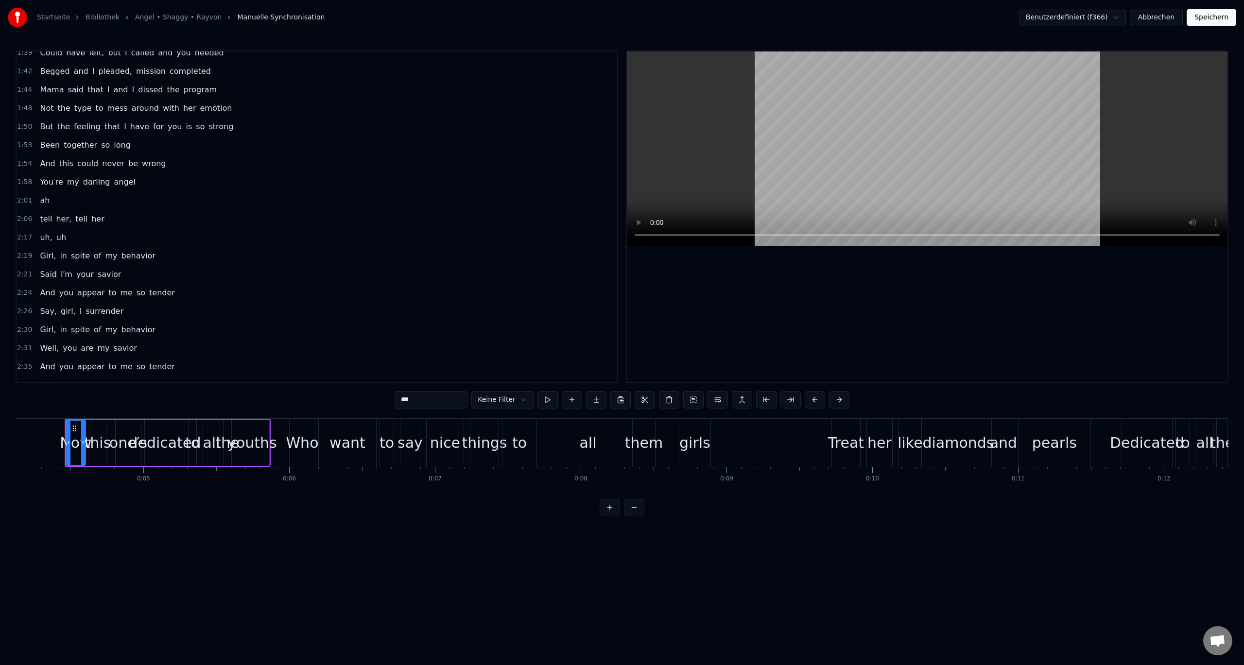
click at [129, 150] on div "1:53 Been together so long" at bounding box center [317, 145] width 601 height 18
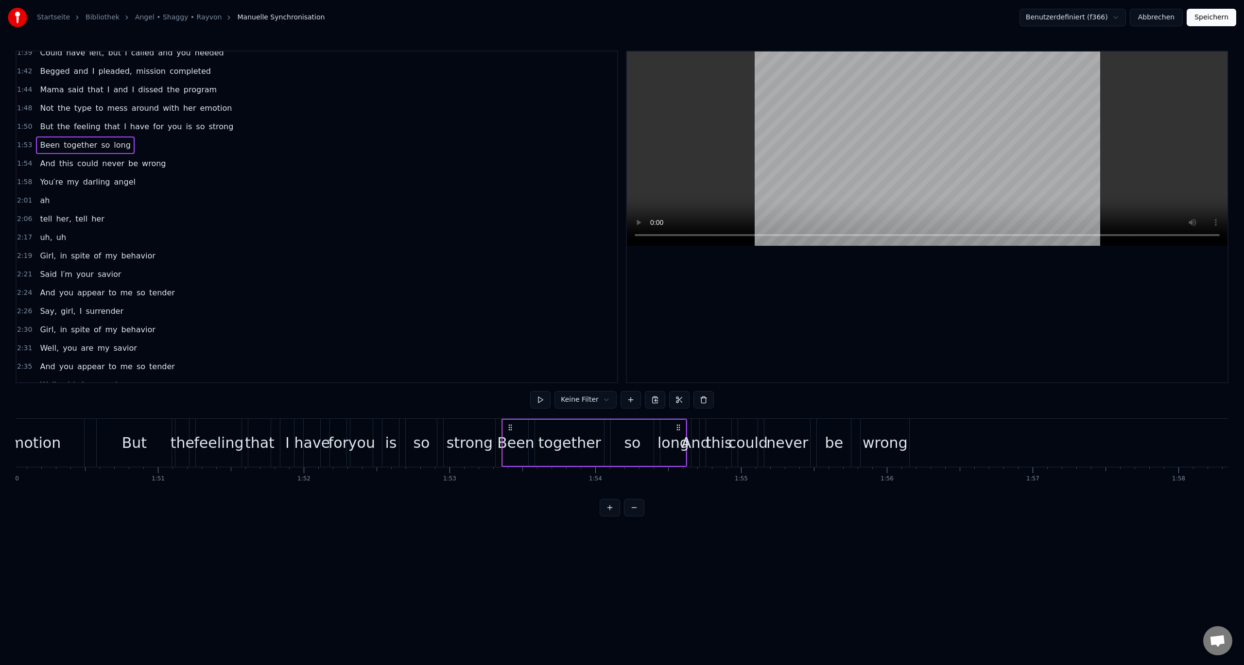
scroll to position [0, 16478]
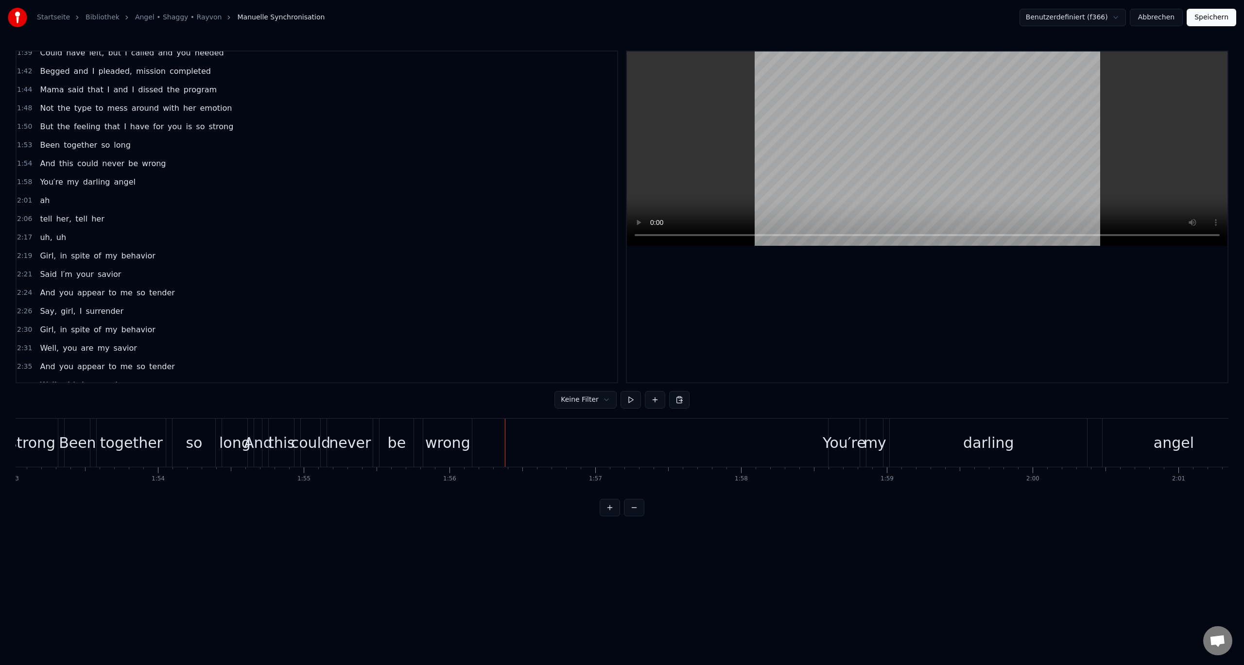
drag, startPoint x: 630, startPoint y: 399, endPoint x: 464, endPoint y: 307, distance: 189.9
click at [477, 328] on div "0:04 Now this one′s dedicated to all the youths 0:05 Who want to say nice thing…" at bounding box center [622, 284] width 1213 height 466
click at [23, 182] on span "1:58" at bounding box center [24, 182] width 15 height 10
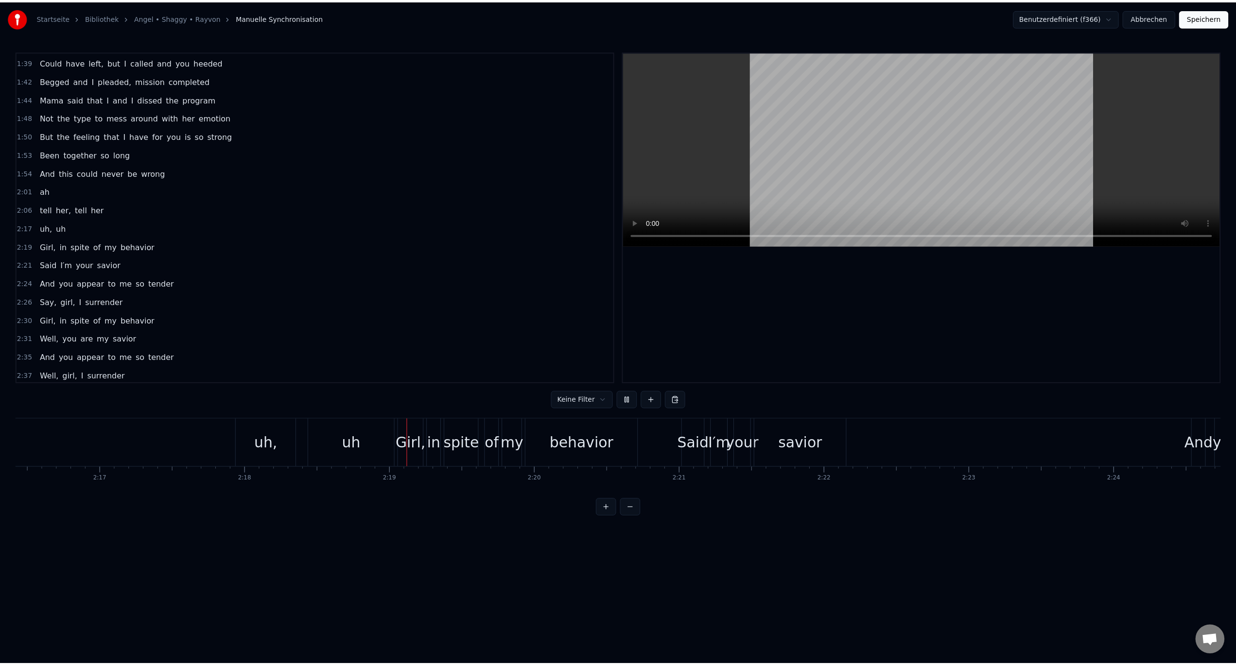
scroll to position [0, 20149]
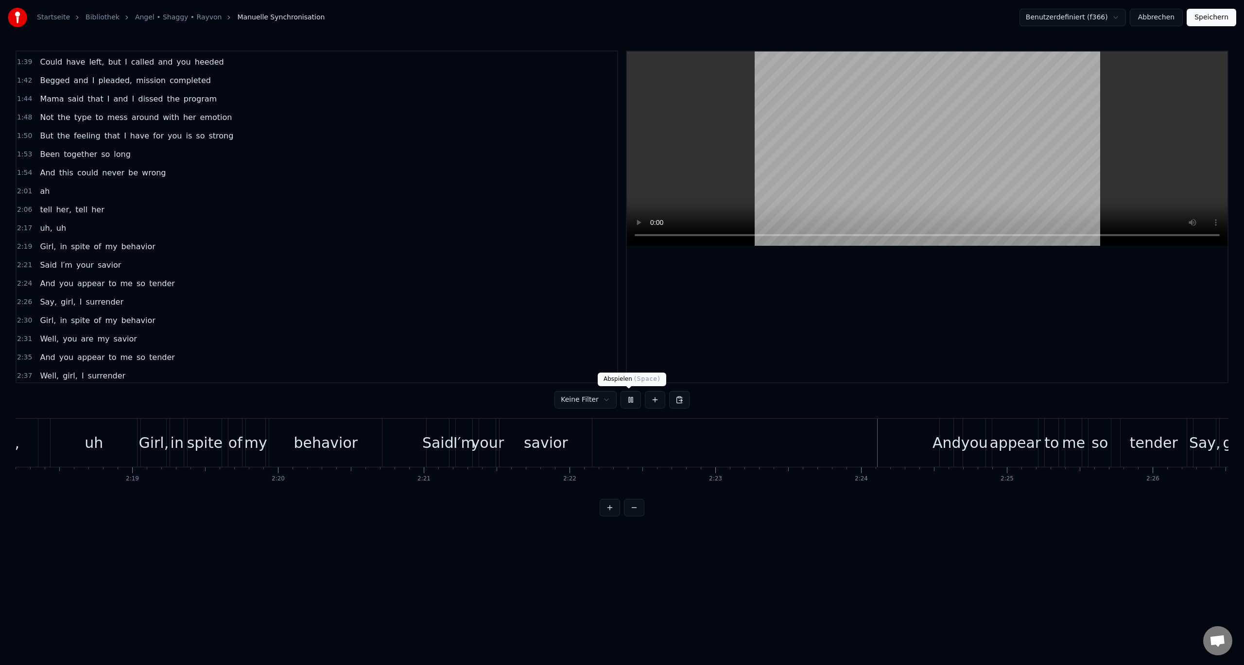
click at [631, 401] on button at bounding box center [631, 399] width 20 height 17
click at [1219, 17] on button "Speichern" at bounding box center [1212, 17] width 50 height 17
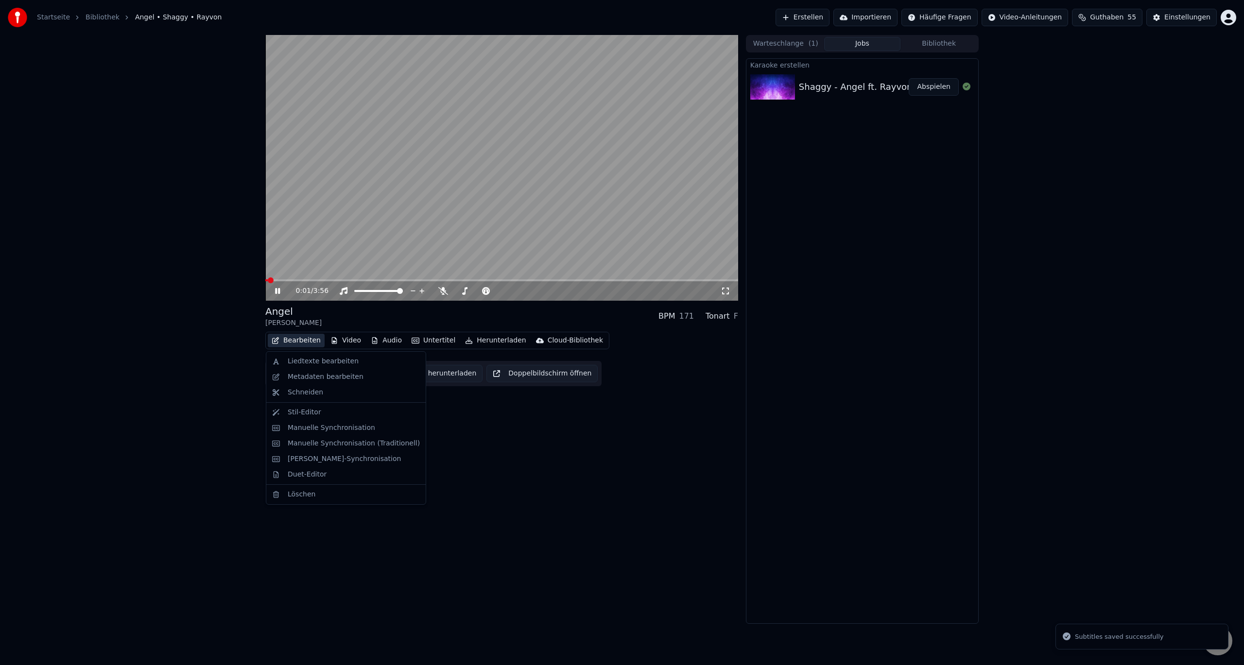
click at [289, 342] on button "Bearbeiten" at bounding box center [296, 341] width 57 height 14
click at [308, 474] on div "Duet-Editor" at bounding box center [307, 475] width 39 height 10
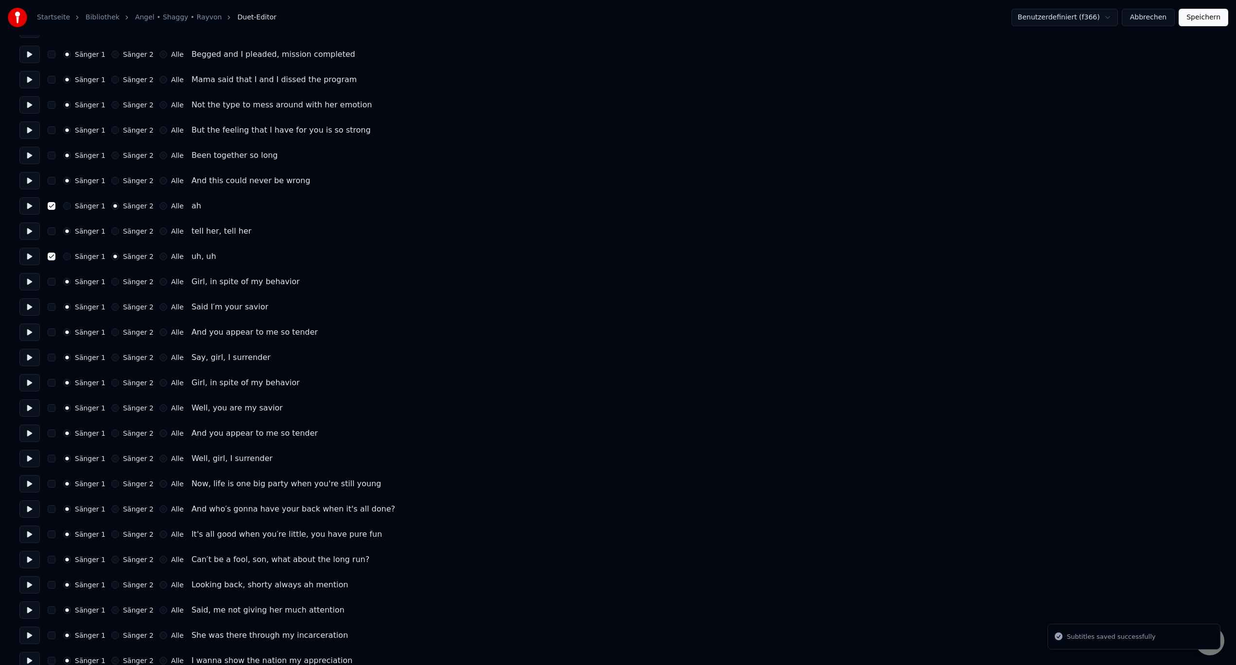
scroll to position [569, 0]
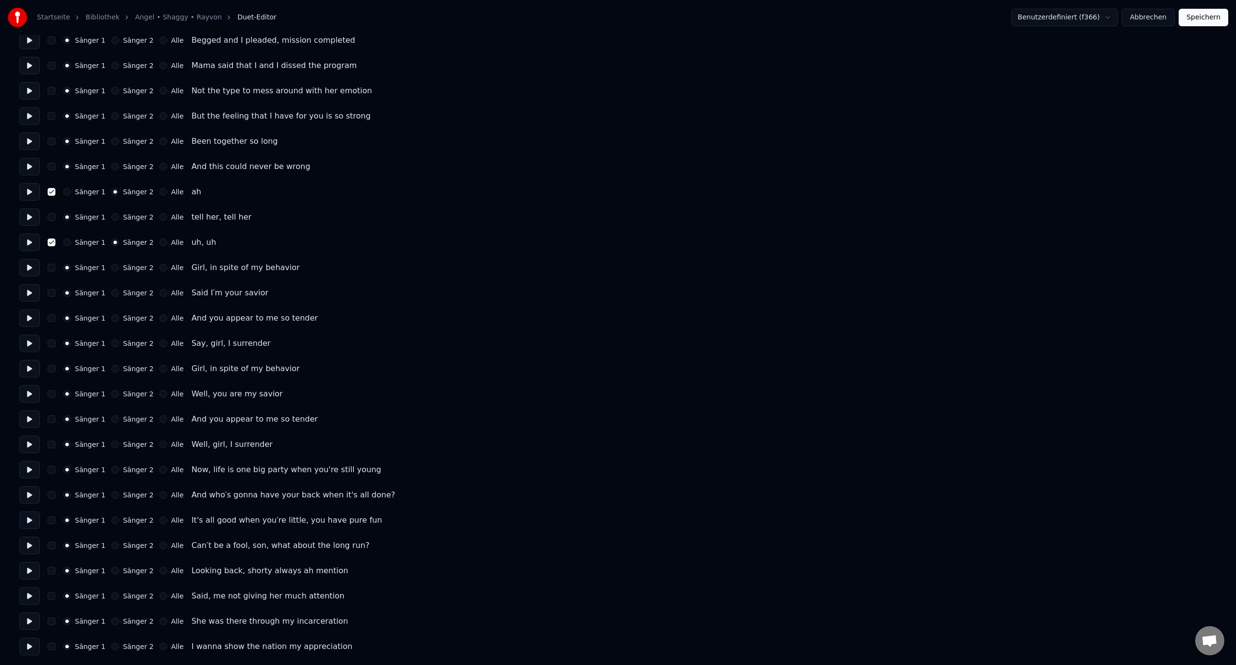
click at [62, 248] on div "Sänger 1 Sänger 2 Alle uh, uh" at bounding box center [617, 242] width 1197 height 17
click at [66, 244] on button "Sänger 1" at bounding box center [67, 243] width 8 height 8
click at [67, 214] on button "Sänger 1" at bounding box center [67, 217] width 8 height 8
click at [67, 192] on button "Sänger 1" at bounding box center [67, 192] width 8 height 8
click at [52, 190] on button "button" at bounding box center [52, 192] width 8 height 8
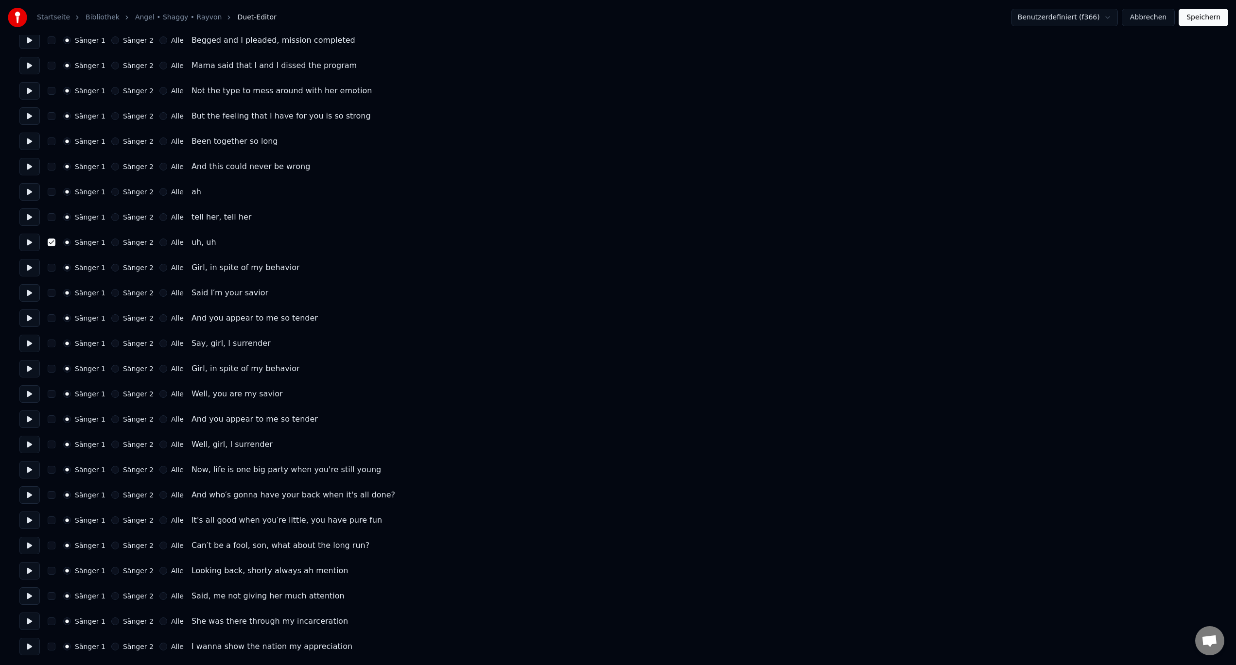
click at [49, 240] on button "button" at bounding box center [52, 243] width 8 height 8
click at [1199, 17] on button "Speichern" at bounding box center [1204, 17] width 50 height 17
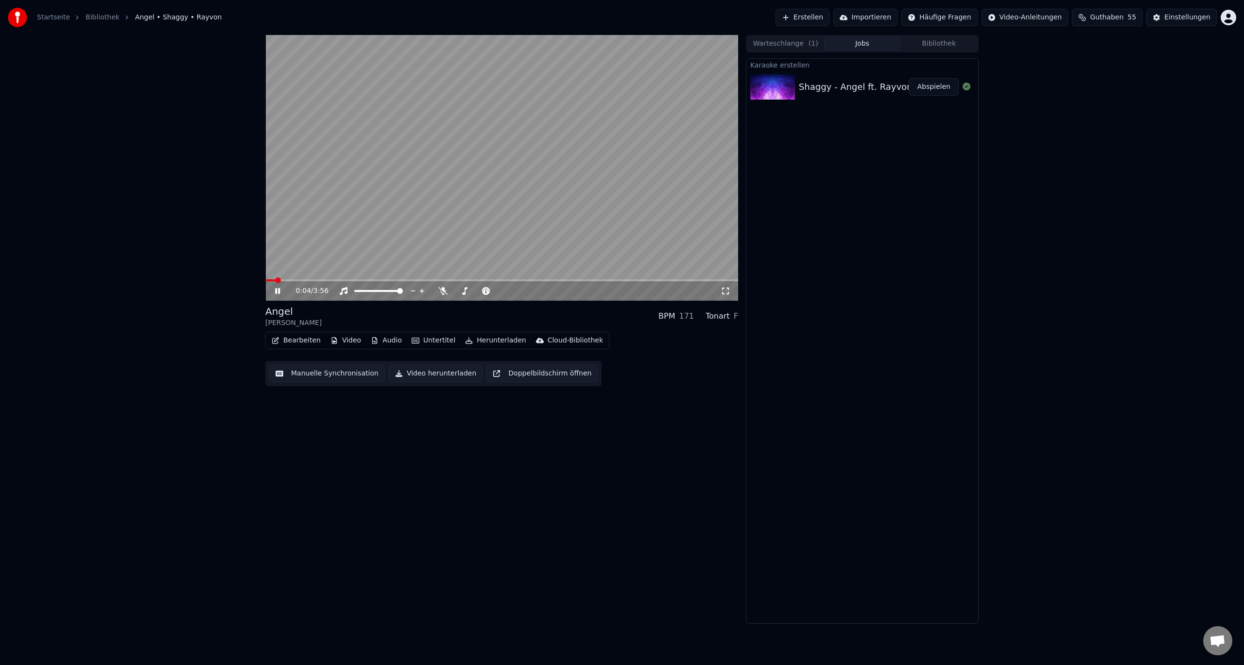
click at [449, 279] on video at bounding box center [501, 168] width 473 height 266
click at [468, 281] on span at bounding box center [501, 280] width 473 height 2
click at [487, 279] on span at bounding box center [501, 280] width 473 height 2
click at [499, 280] on span at bounding box center [501, 280] width 473 height 2
click at [488, 280] on span at bounding box center [377, 280] width 224 height 2
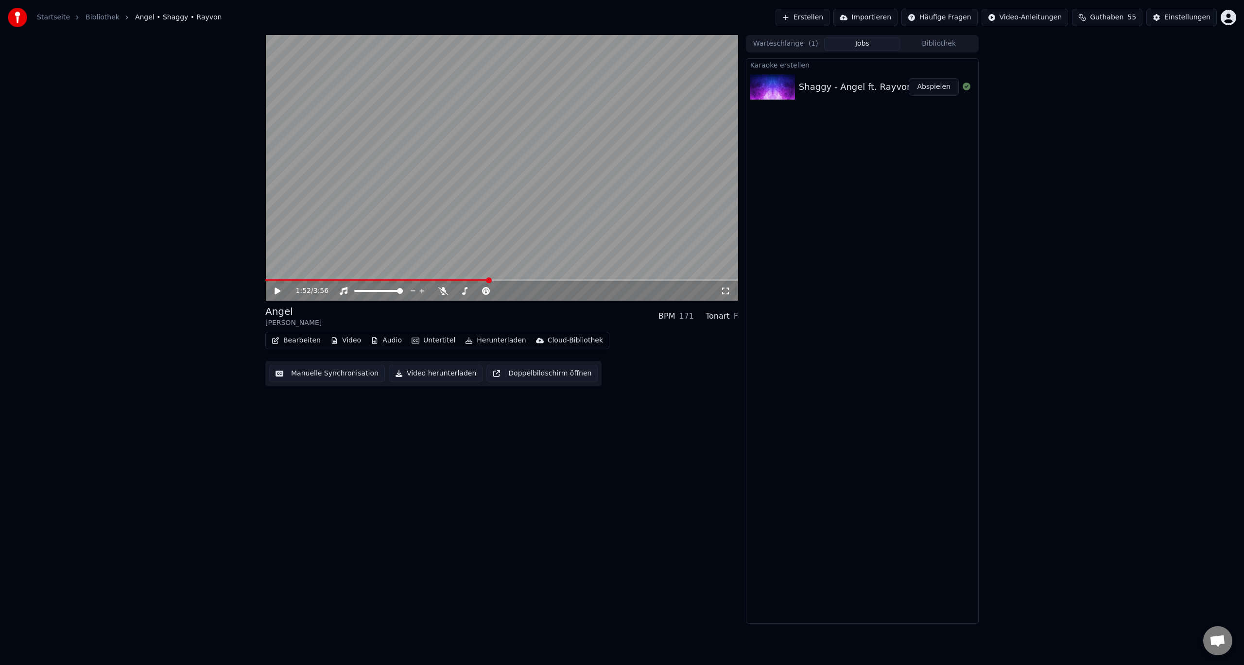
click at [278, 292] on icon at bounding box center [278, 291] width 6 height 7
click at [286, 292] on icon at bounding box center [284, 291] width 23 height 8
click at [268, 282] on div "2:03 / 3:56" at bounding box center [501, 290] width 473 height 19
click at [265, 281] on span at bounding box center [265, 280] width 0 height 2
click at [276, 294] on icon at bounding box center [278, 291] width 6 height 7
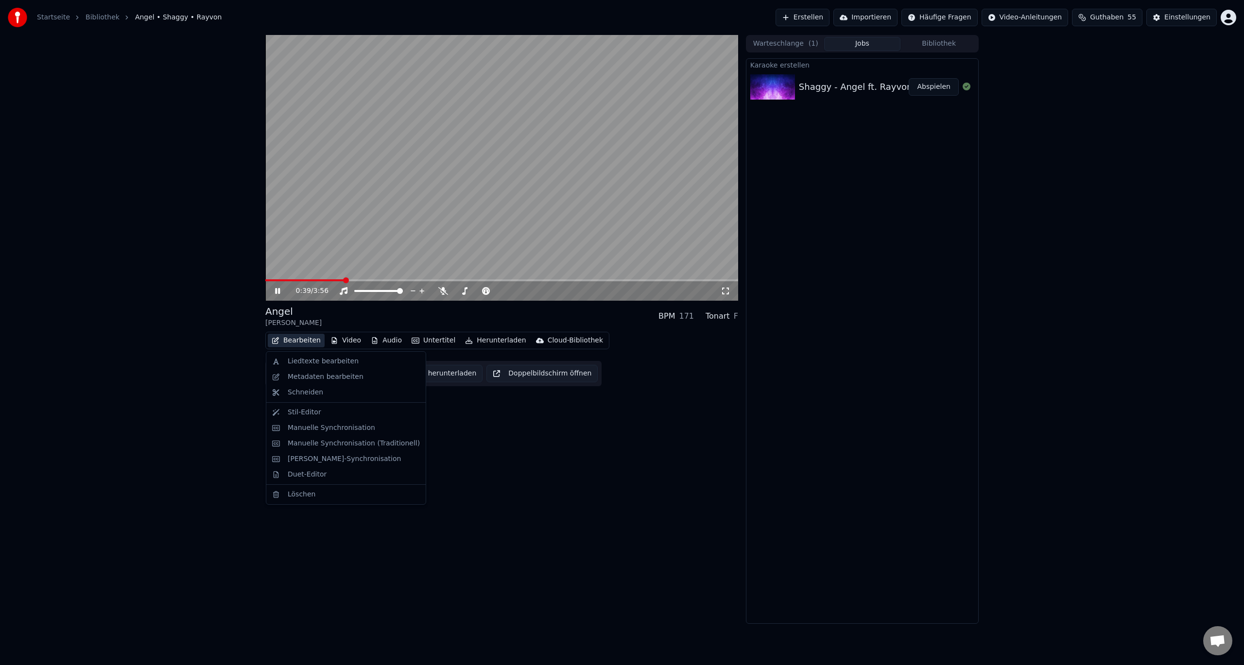
click at [287, 340] on button "Bearbeiten" at bounding box center [296, 341] width 57 height 14
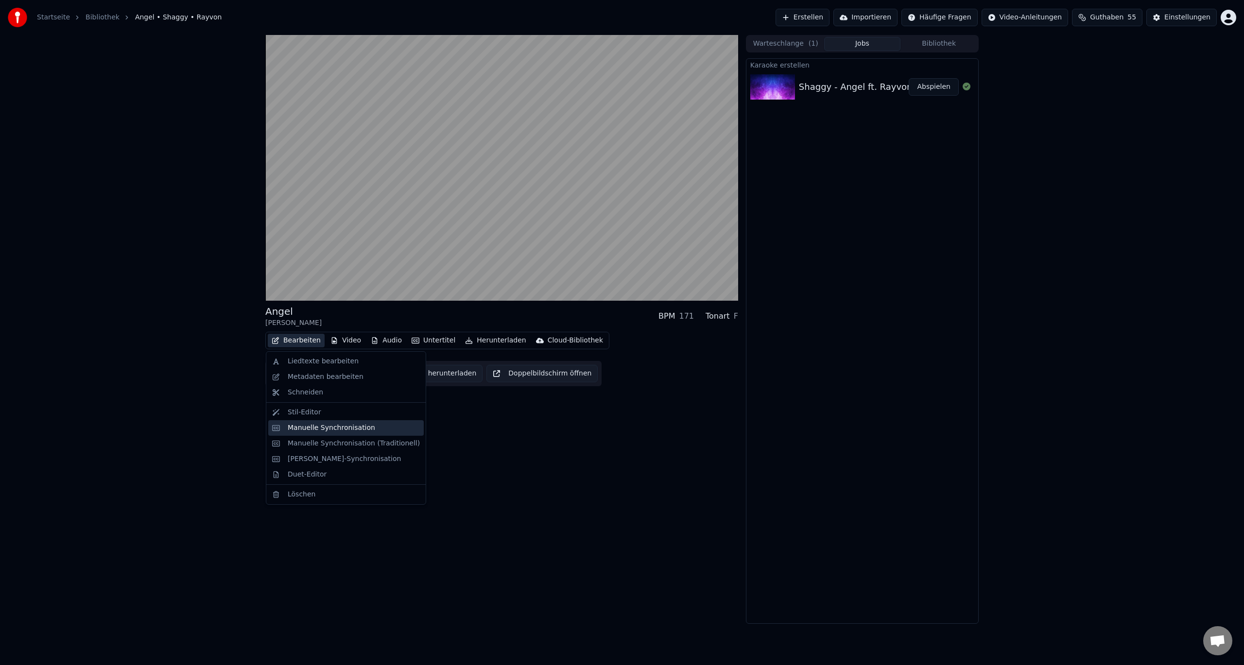
click at [301, 430] on div "Manuelle Synchronisation" at bounding box center [331, 428] width 87 height 10
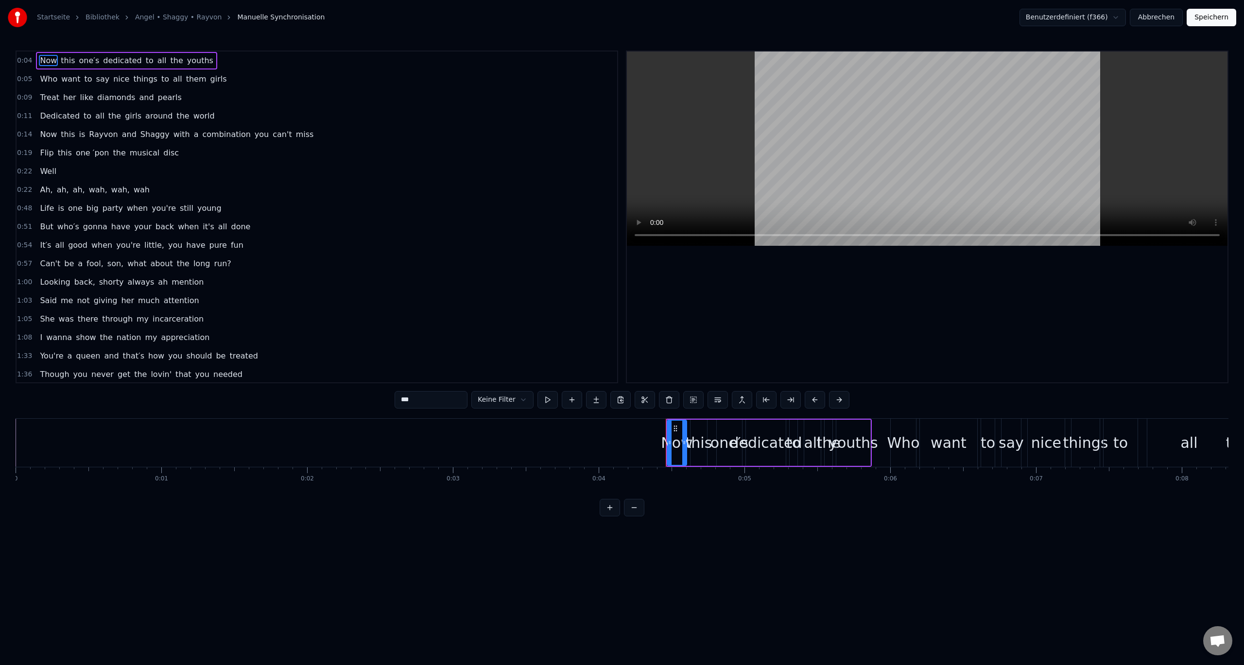
click at [1146, 18] on button "Abbrechen" at bounding box center [1156, 17] width 53 height 17
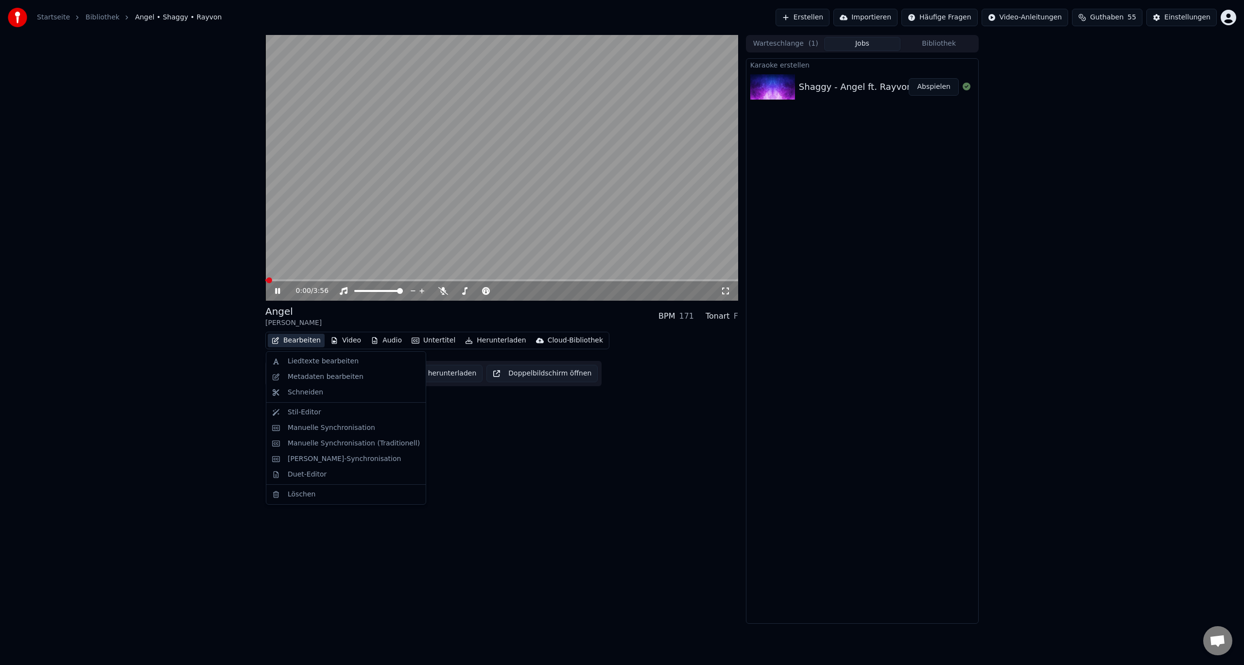
click at [301, 343] on button "Bearbeiten" at bounding box center [296, 341] width 57 height 14
click at [304, 479] on div "Duet-Editor" at bounding box center [307, 475] width 39 height 10
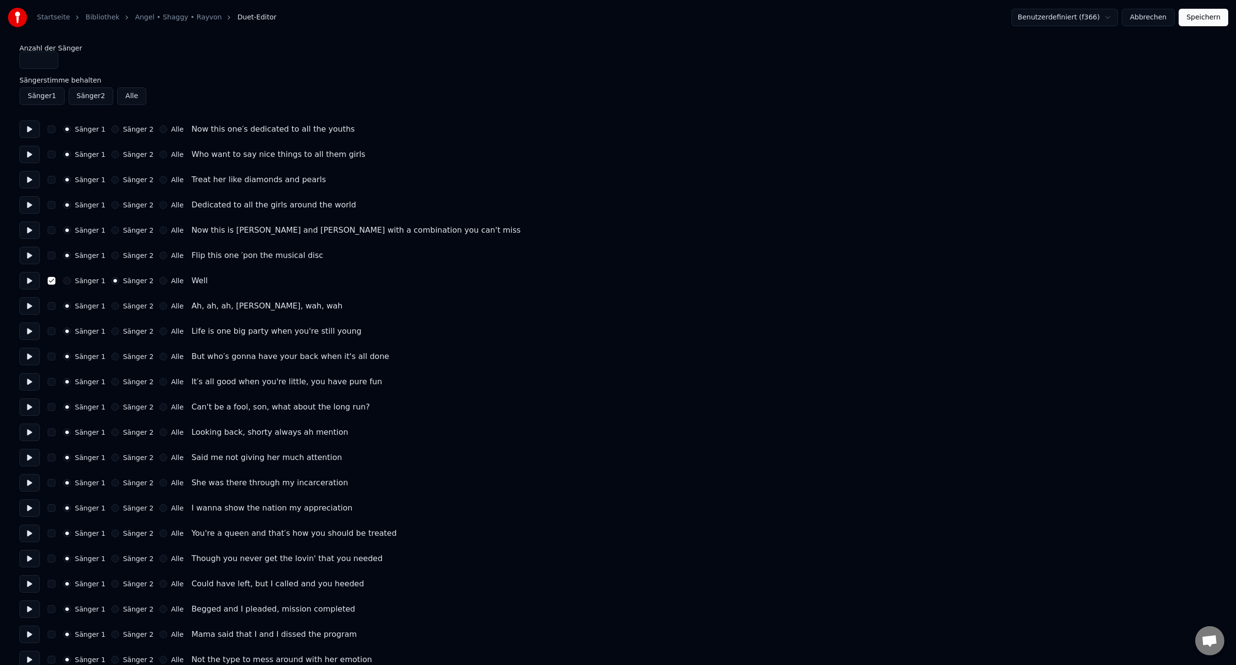
click at [91, 95] on button "Sänger 2" at bounding box center [91, 95] width 45 height 17
click at [1215, 19] on button "Speichern" at bounding box center [1204, 17] width 50 height 17
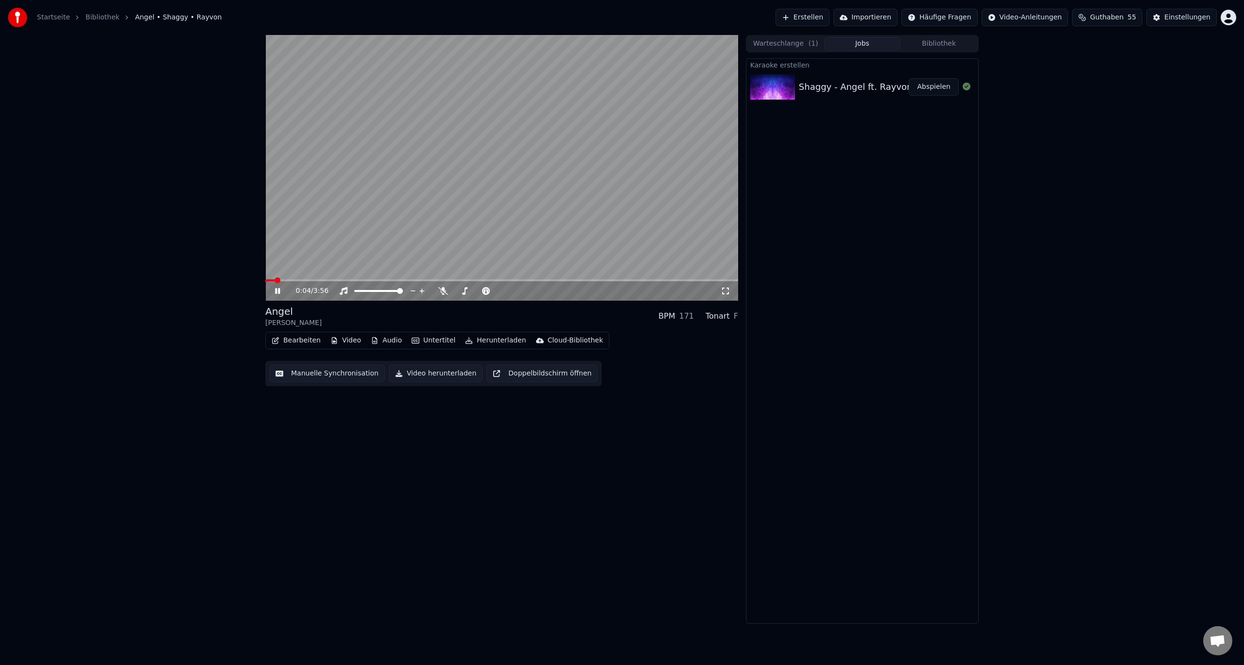
click at [304, 342] on button "Bearbeiten" at bounding box center [296, 341] width 57 height 14
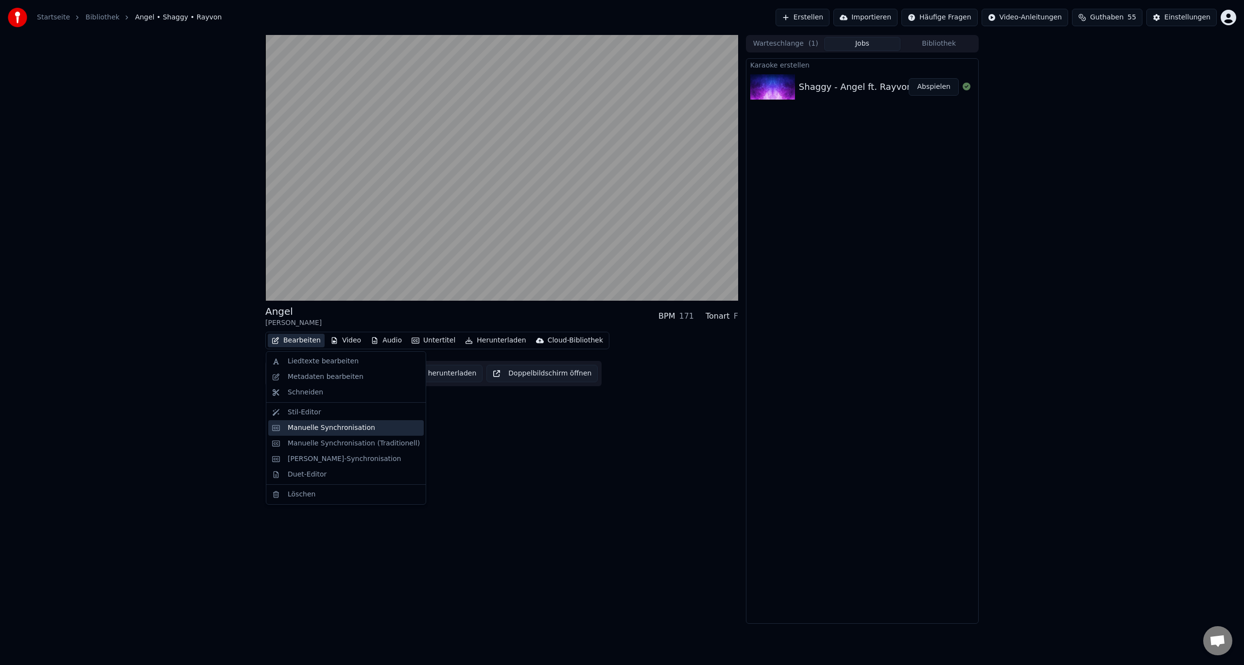
click at [305, 424] on div "Manuelle Synchronisation" at bounding box center [331, 428] width 87 height 10
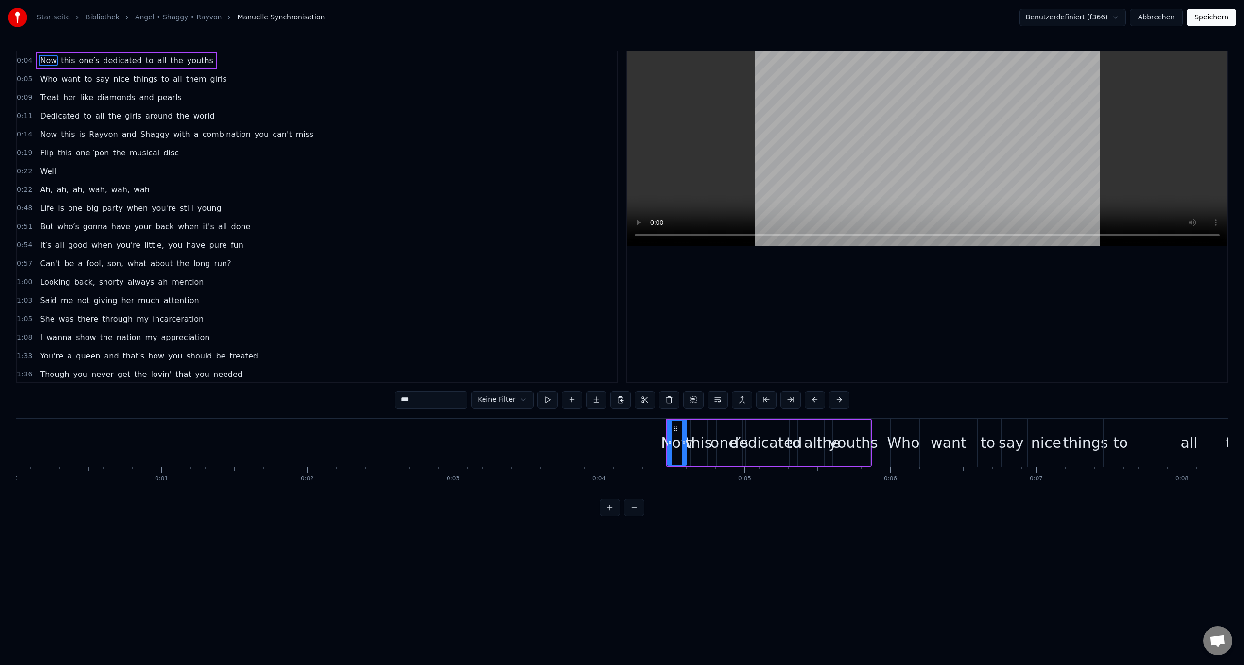
click at [1166, 21] on button "Abbrechen" at bounding box center [1156, 17] width 53 height 17
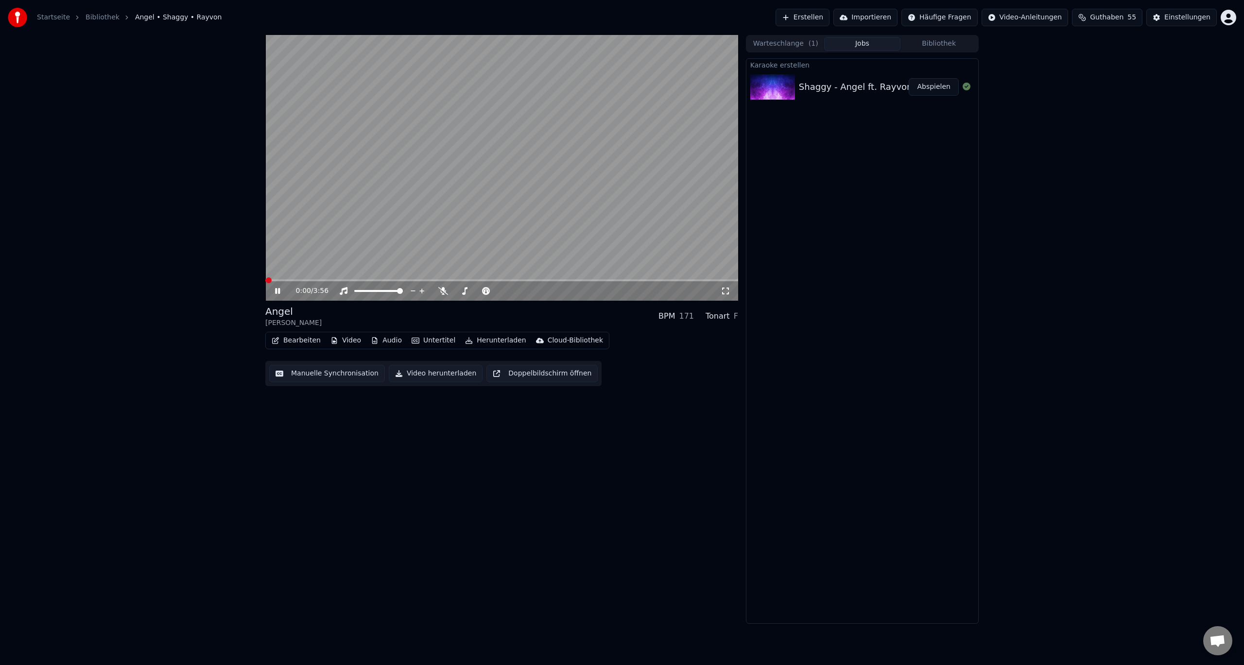
click at [288, 336] on button "Bearbeiten" at bounding box center [296, 341] width 57 height 14
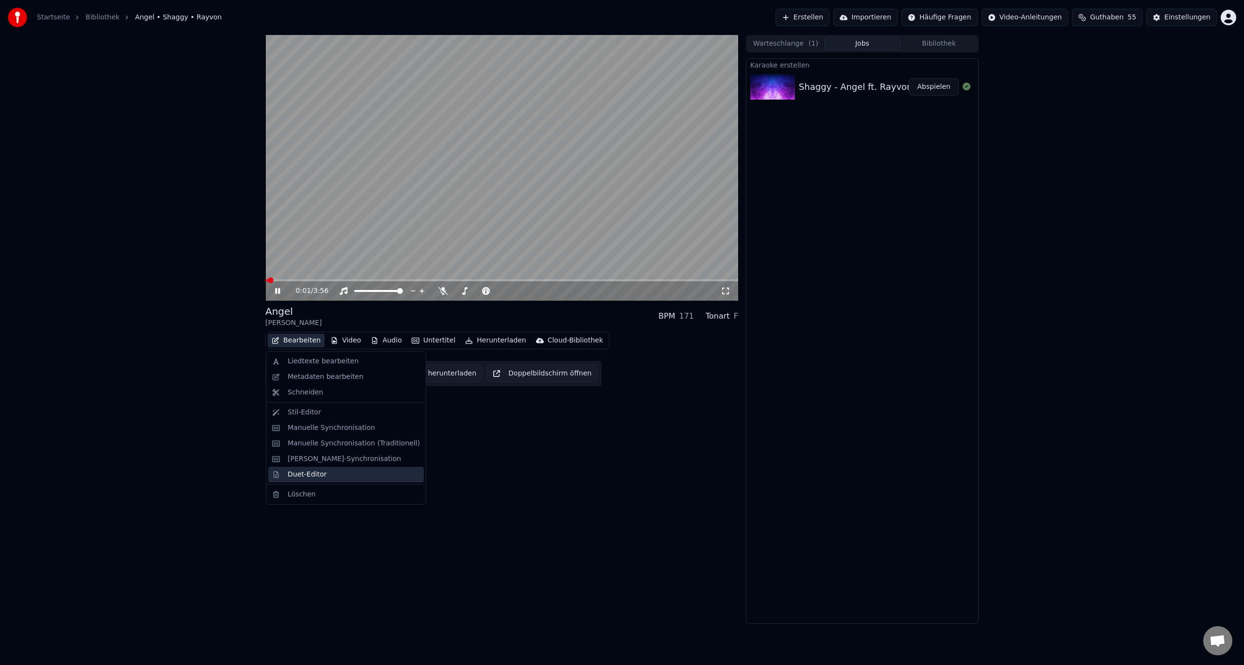
click at [303, 476] on div "Duet-Editor" at bounding box center [307, 475] width 39 height 10
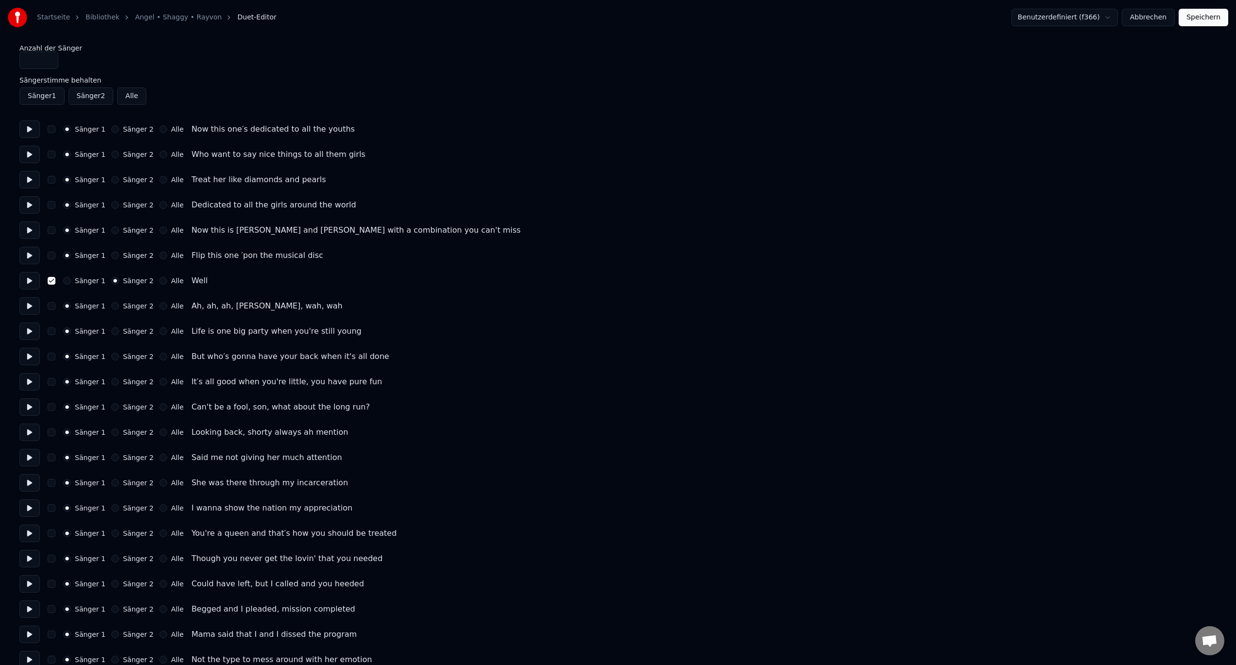
click at [1160, 10] on button "Abbrechen" at bounding box center [1148, 17] width 53 height 17
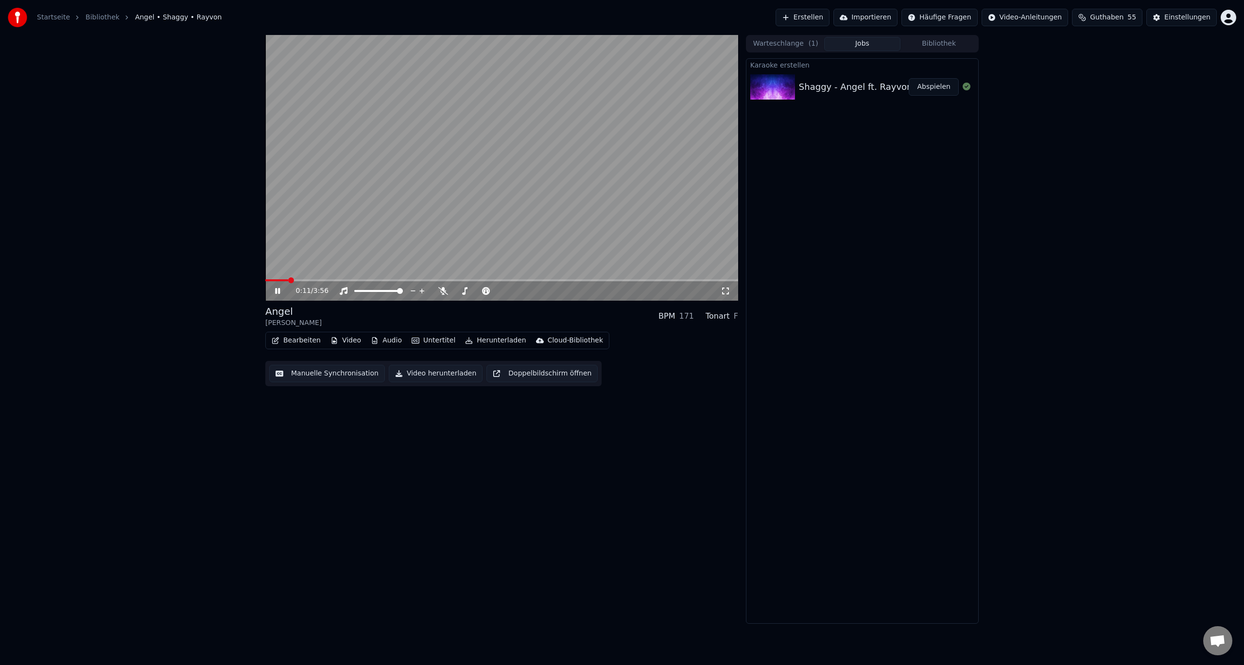
click at [328, 370] on button "Manuelle Synchronisation" at bounding box center [327, 373] width 116 height 17
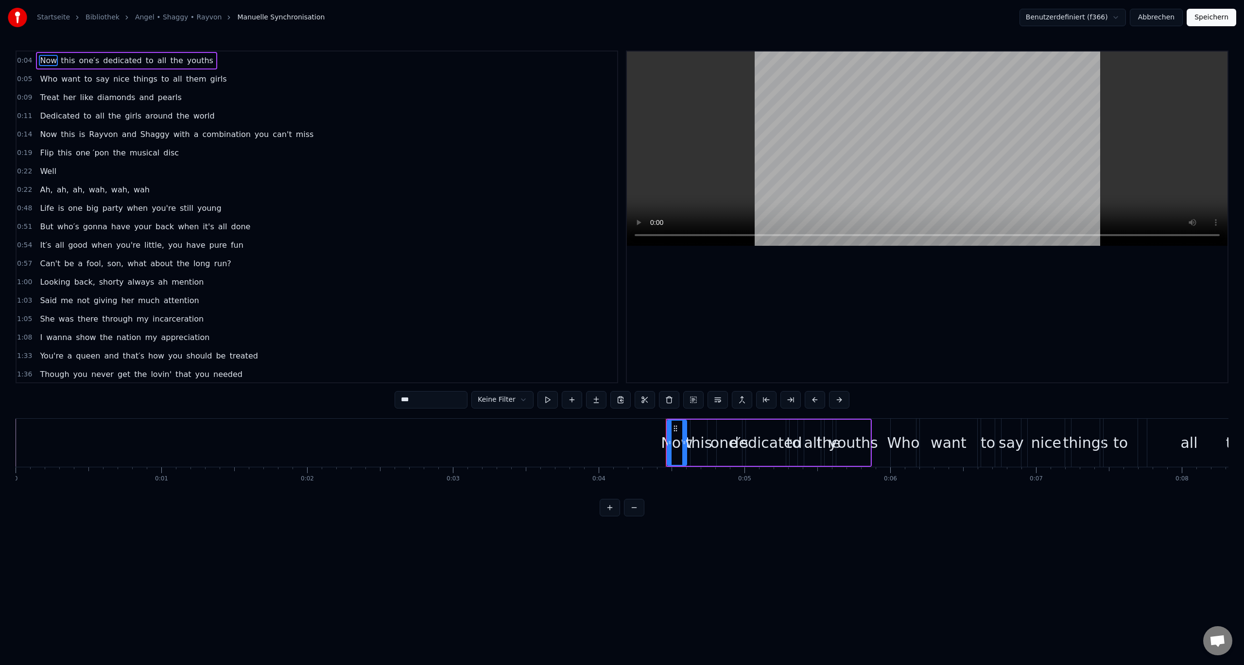
click at [1163, 19] on button "Abbrechen" at bounding box center [1156, 17] width 53 height 17
